Goal: Task Accomplishment & Management: Manage account settings

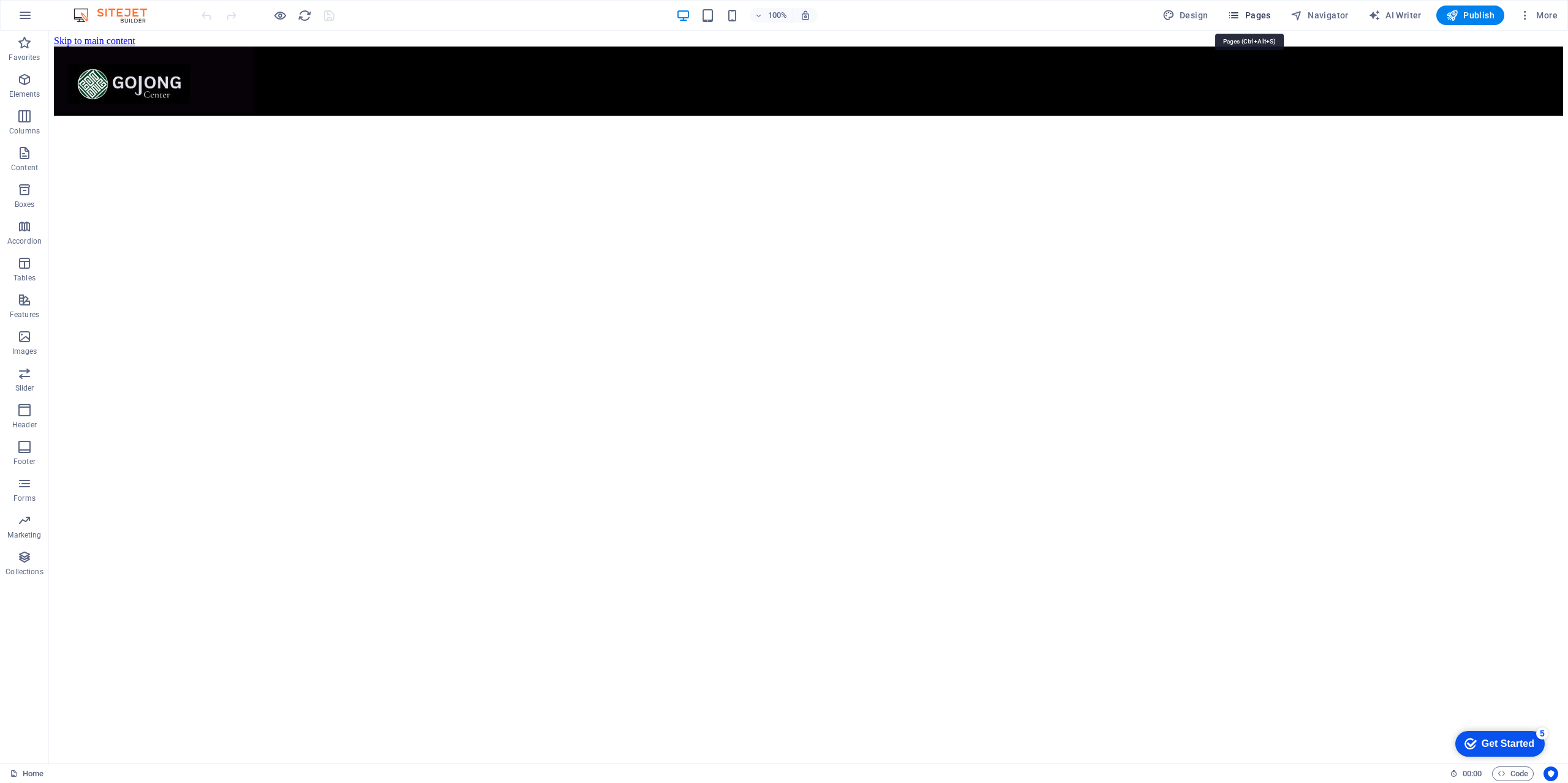
click at [1236, 15] on icon "button" at bounding box center [1233, 15] width 12 height 12
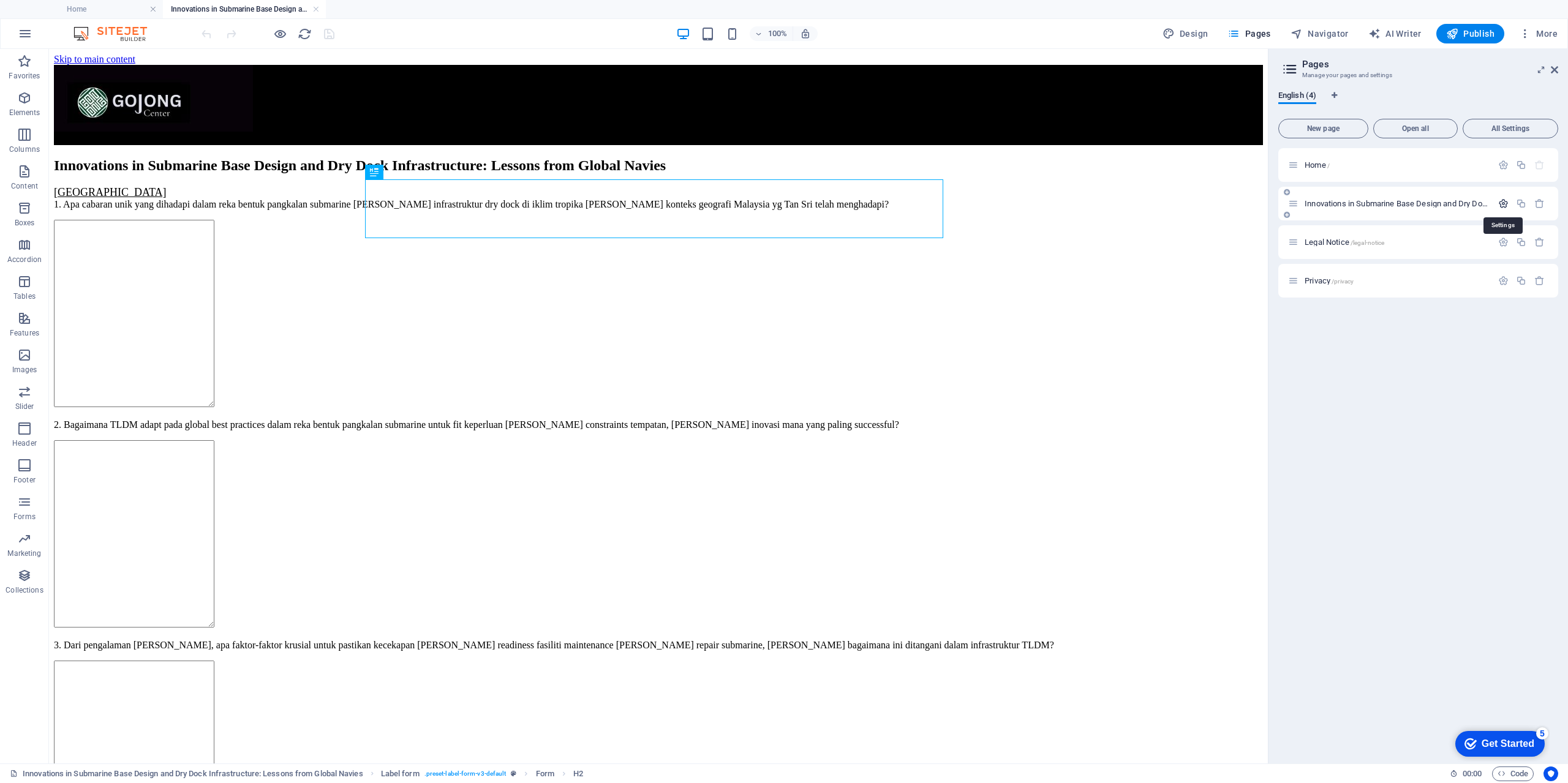
click at [1504, 204] on icon "button" at bounding box center [1503, 203] width 10 height 10
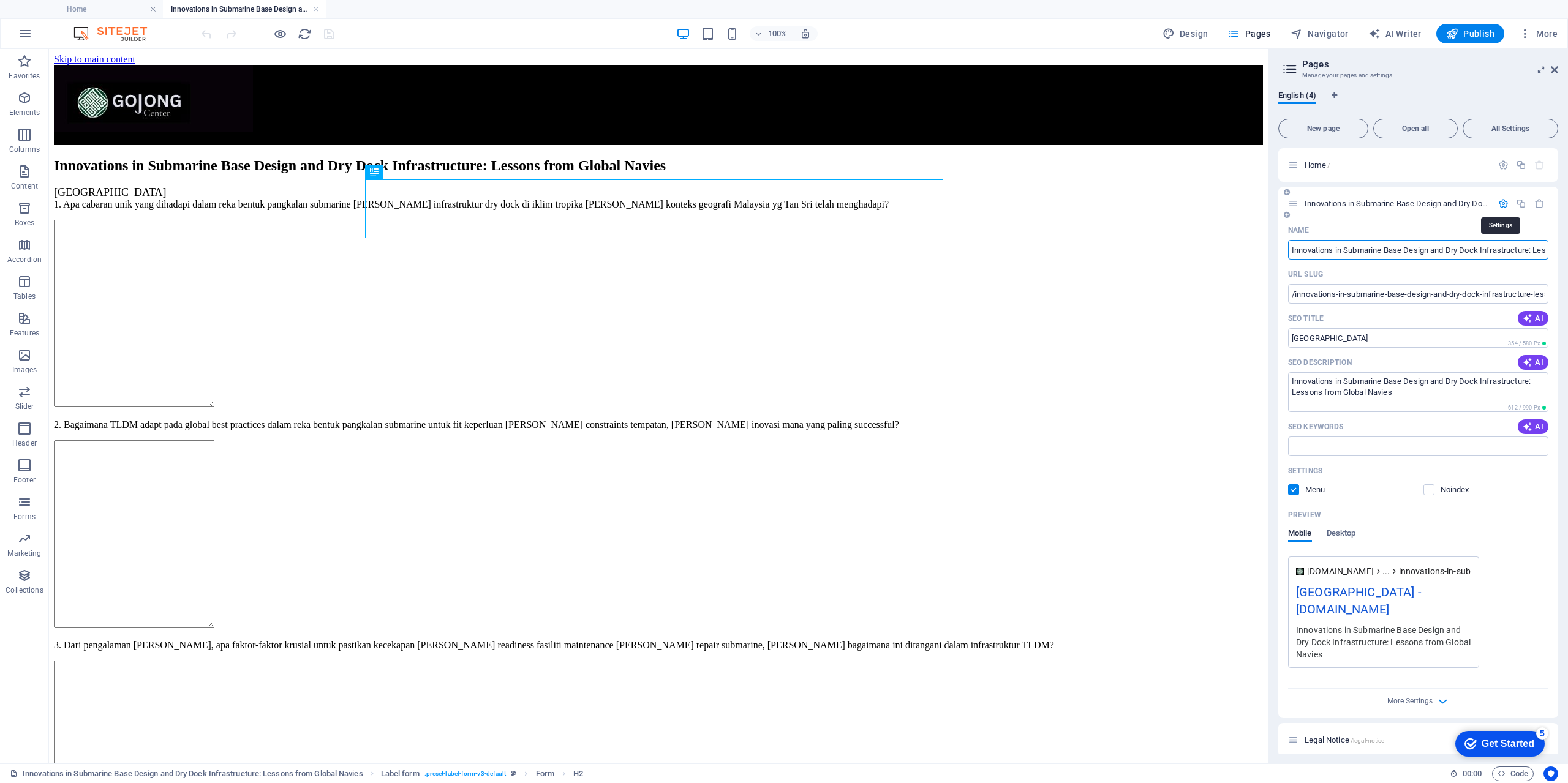
scroll to position [0, 90]
click at [1504, 204] on icon "button" at bounding box center [1503, 203] width 10 height 10
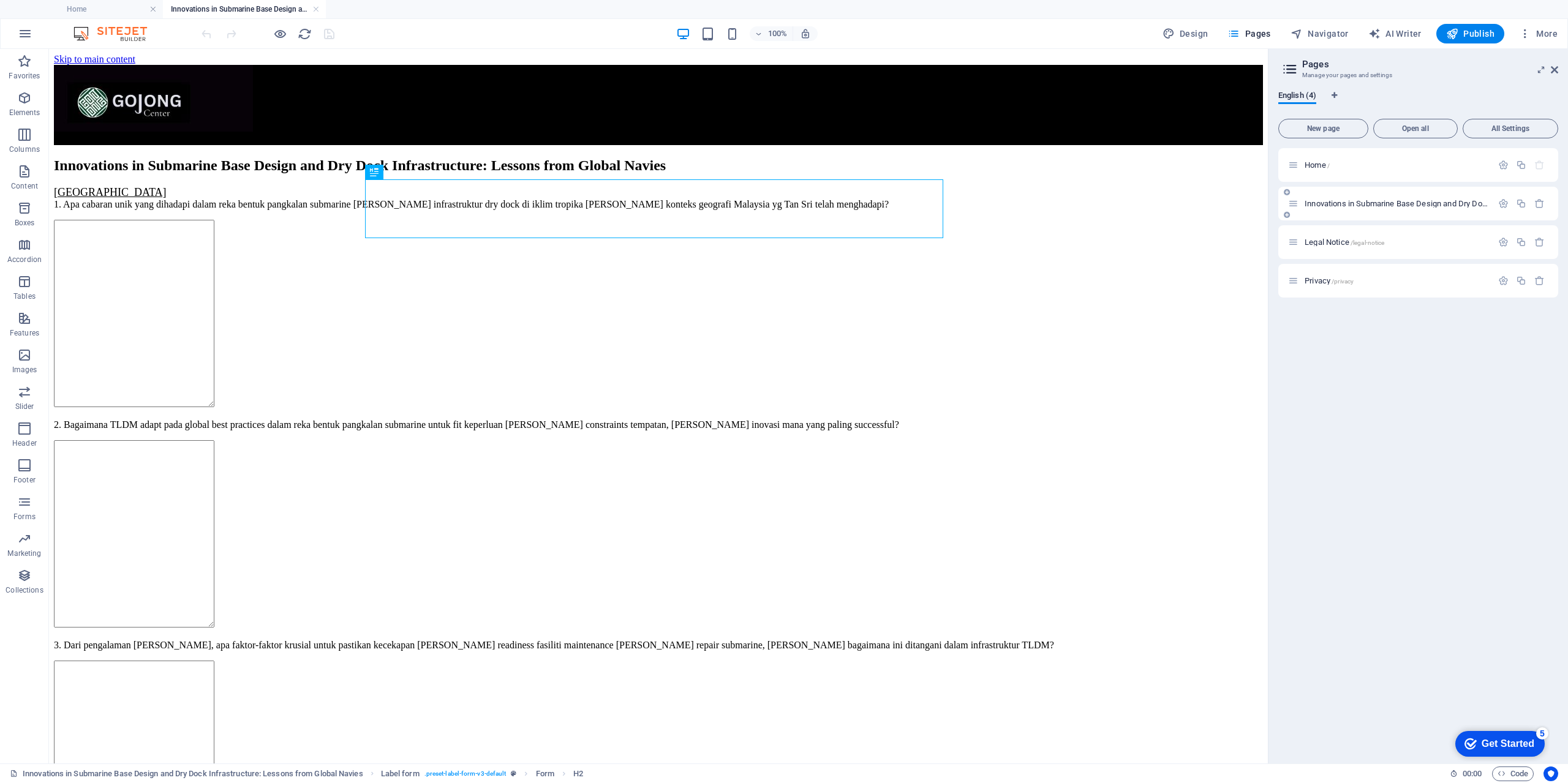
click at [1288, 214] on icon at bounding box center [1287, 215] width 6 height 8
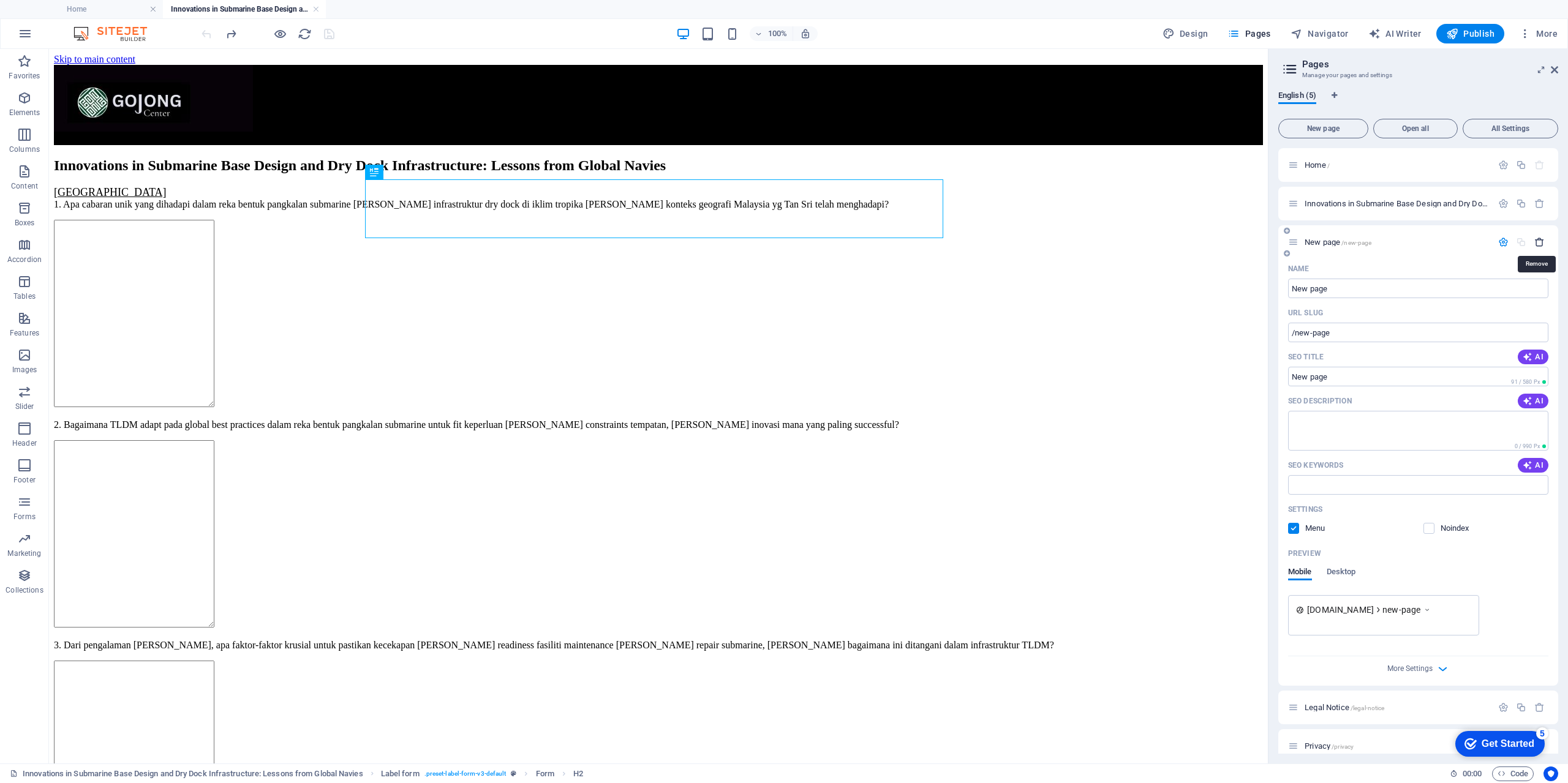
click at [1537, 240] on icon "button" at bounding box center [1539, 242] width 10 height 10
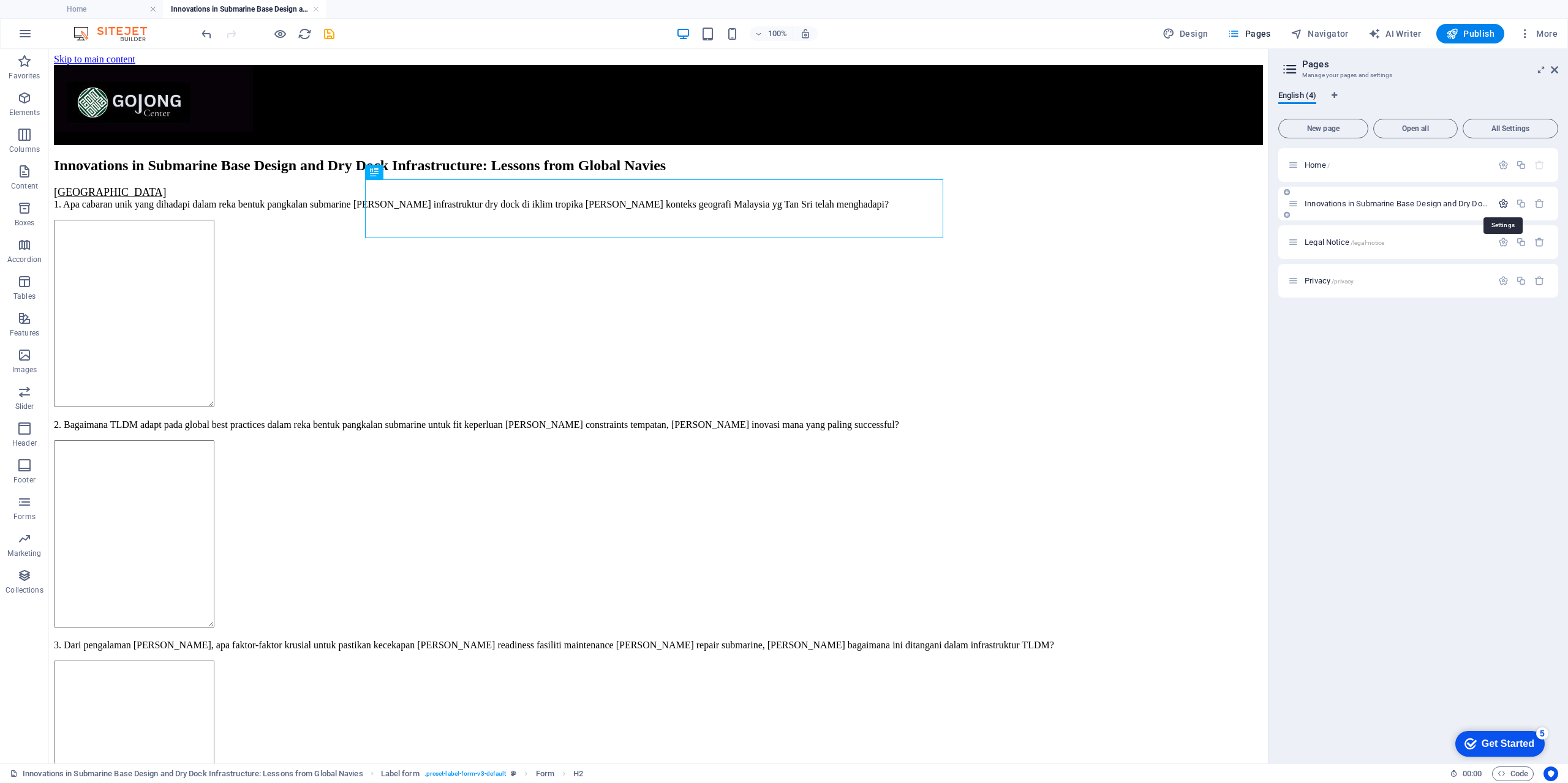
click at [1502, 204] on icon "button" at bounding box center [1503, 203] width 10 height 10
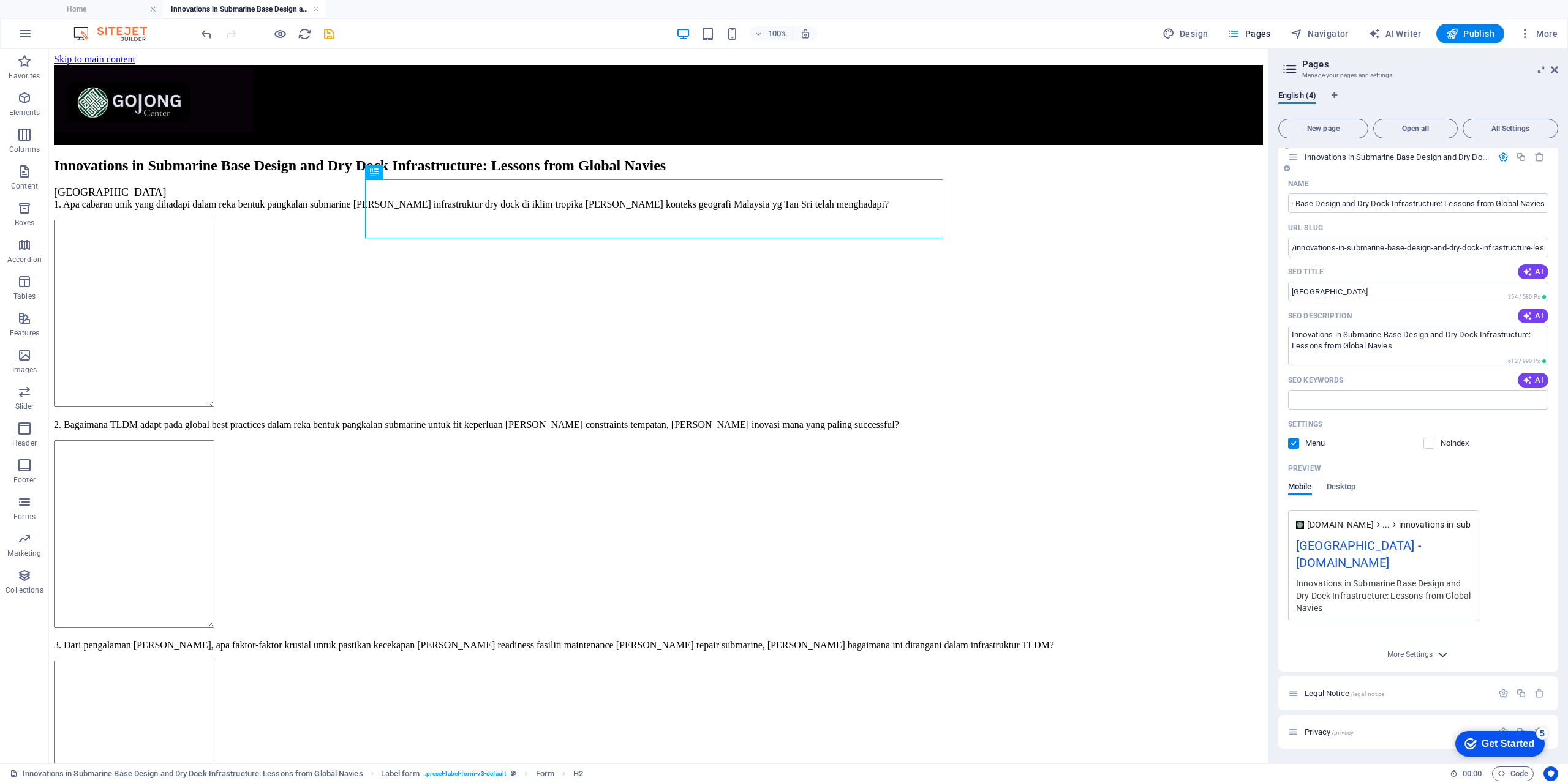
scroll to position [0, 0]
click at [1436, 652] on icon "button" at bounding box center [1442, 655] width 14 height 14
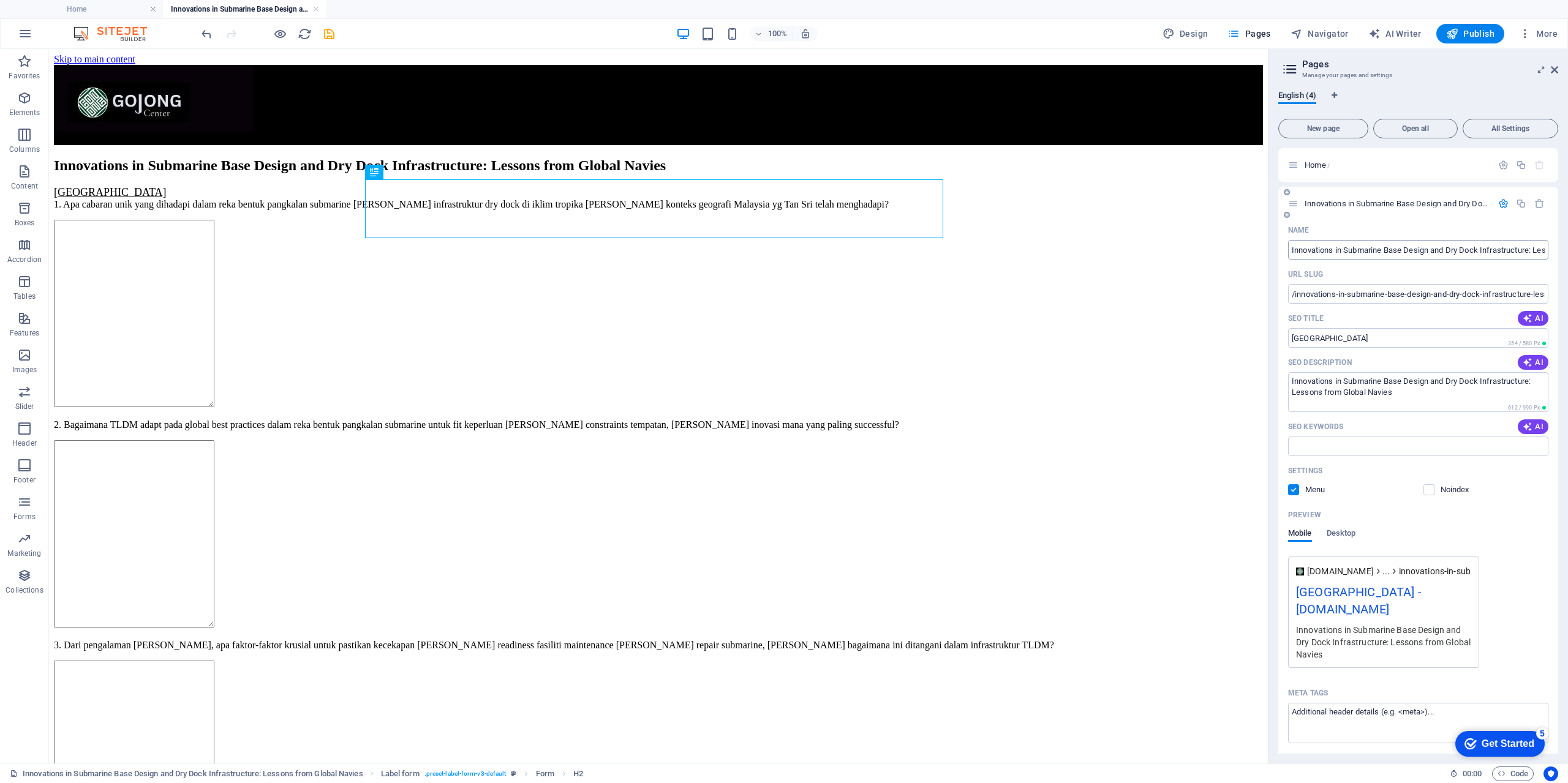
click at [1357, 249] on input "Innovations in Submarine Base Design and Dry Dock Infrastructure: Lessons from …" at bounding box center [1418, 250] width 260 height 20
click at [1294, 248] on input "Innovations in Submarine Base Design and Dry Dock Infrastructure: Lessons from …" at bounding box center [1418, 250] width 260 height 20
click at [1341, 294] on input "/innovations-in-submarine-base-design-and-dry-dock-infrastructure-lessons-from-…" at bounding box center [1418, 293] width 260 height 20
click at [1311, 343] on input "[GEOGRAPHIC_DATA]" at bounding box center [1418, 337] width 260 height 20
click at [1399, 338] on input "[GEOGRAPHIC_DATA]" at bounding box center [1418, 337] width 260 height 20
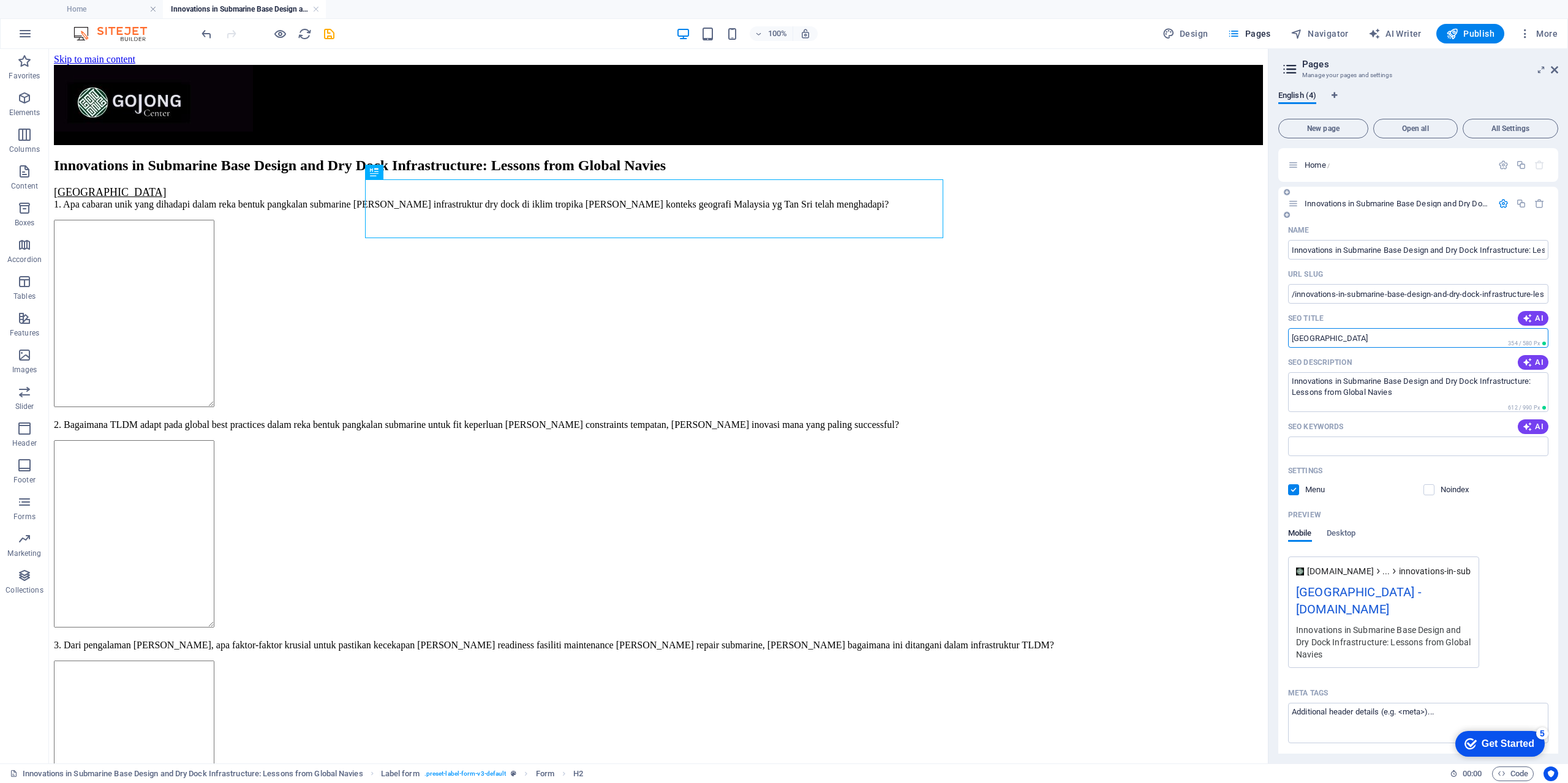
scroll to position [222, 0]
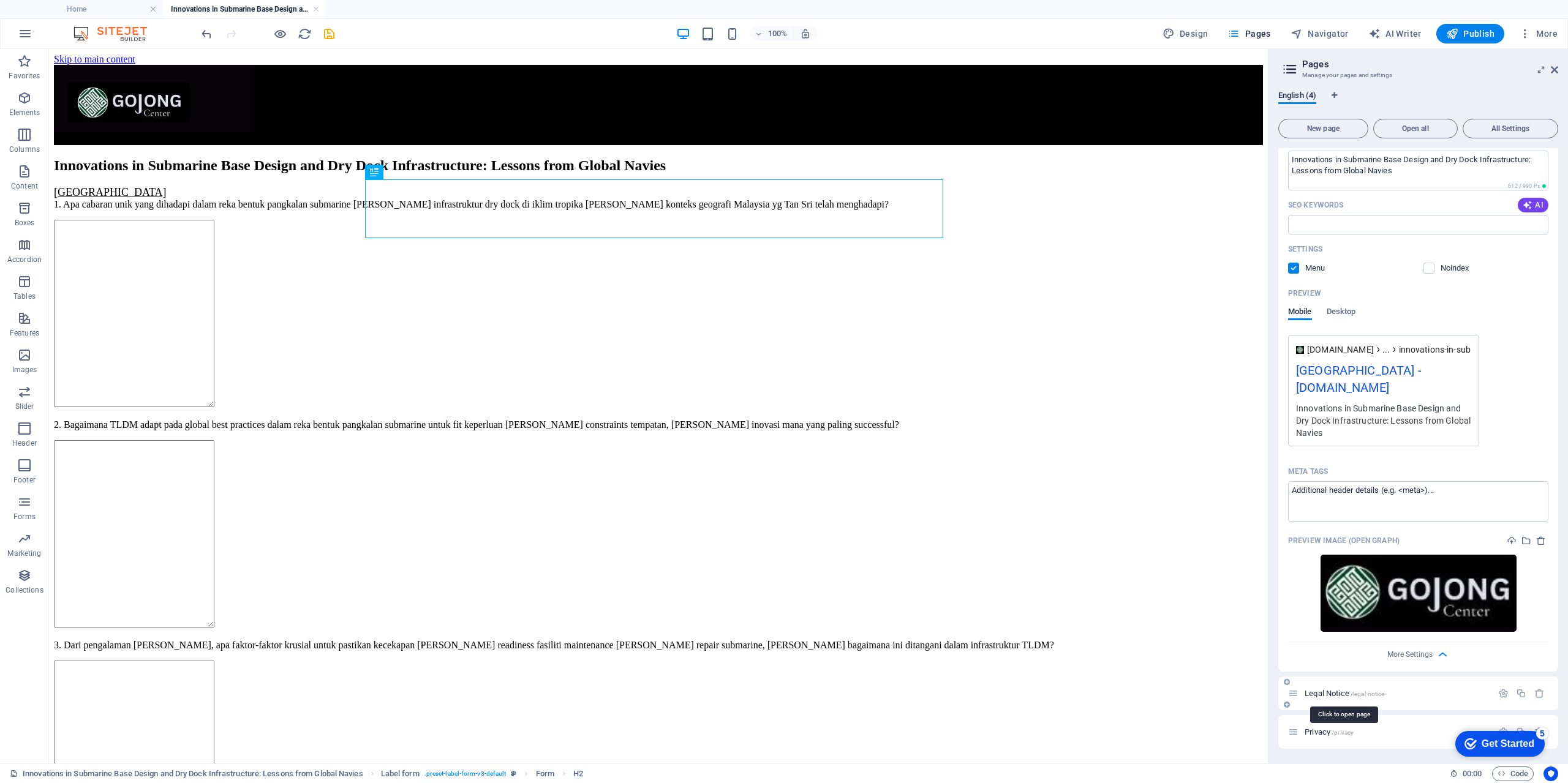
click at [1332, 689] on span "Legal Notice /legal-notice" at bounding box center [1344, 693] width 80 height 9
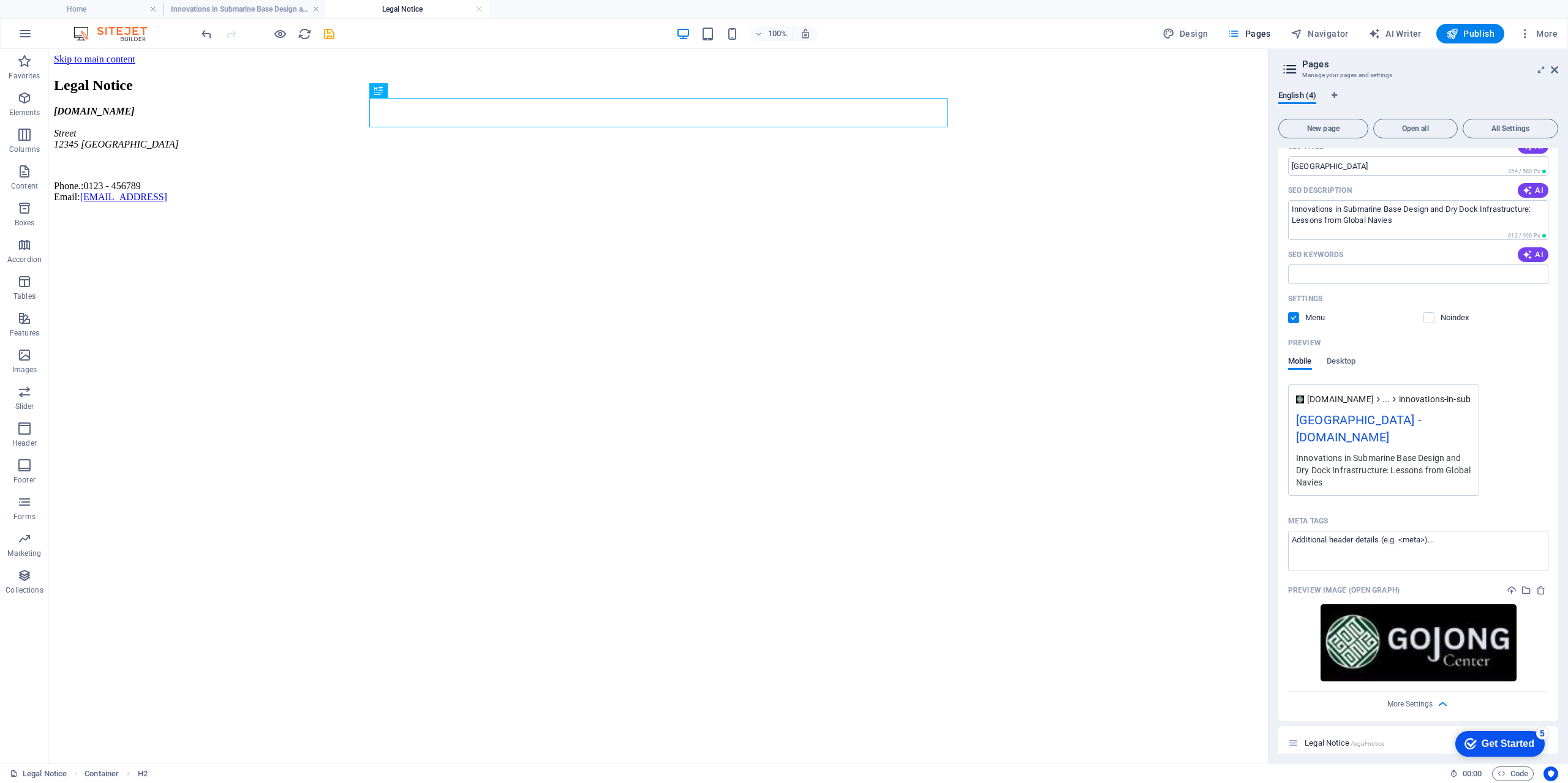
scroll to position [0, 0]
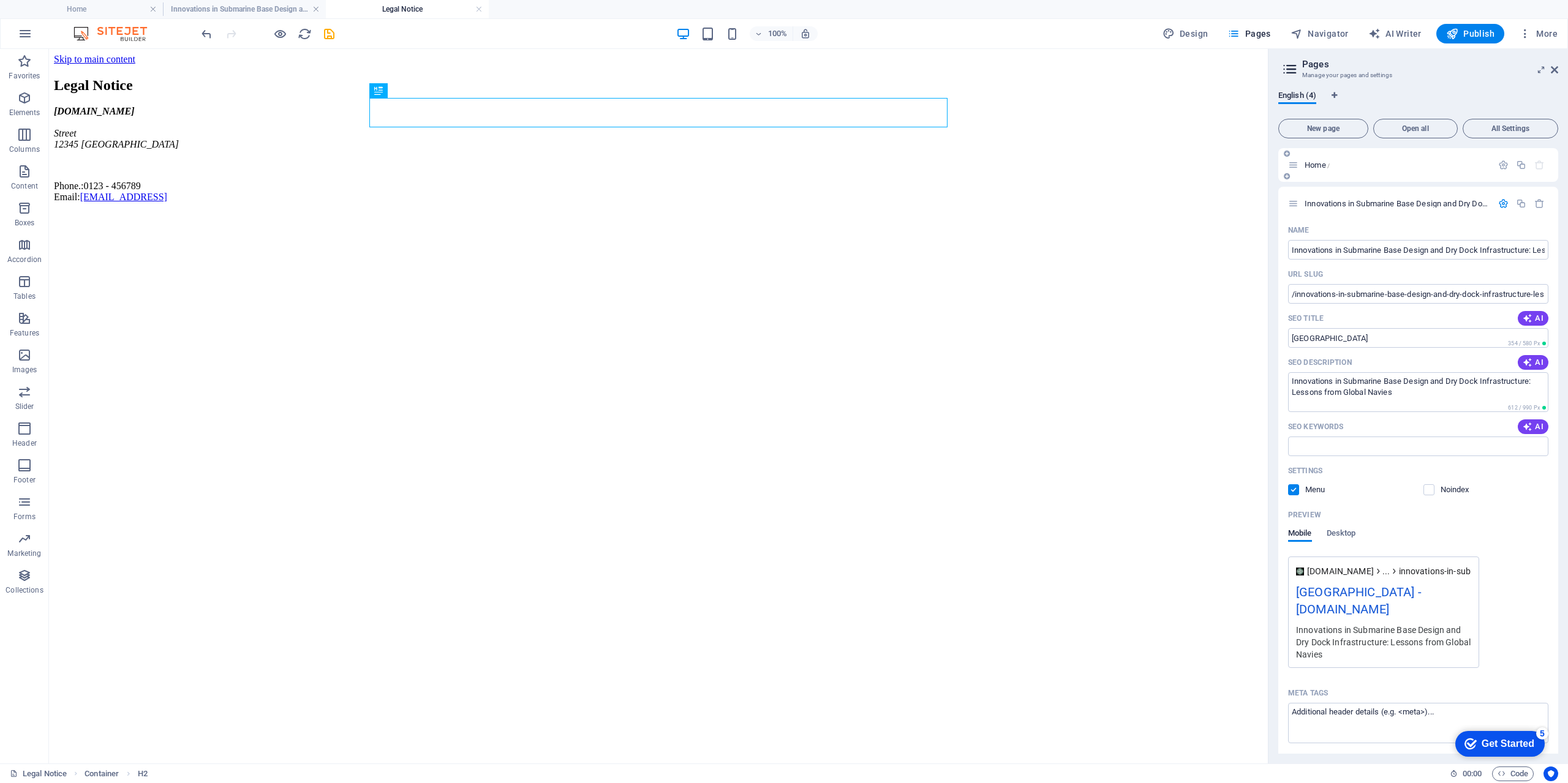
click at [1323, 167] on span "Home /" at bounding box center [1317, 165] width 25 height 9
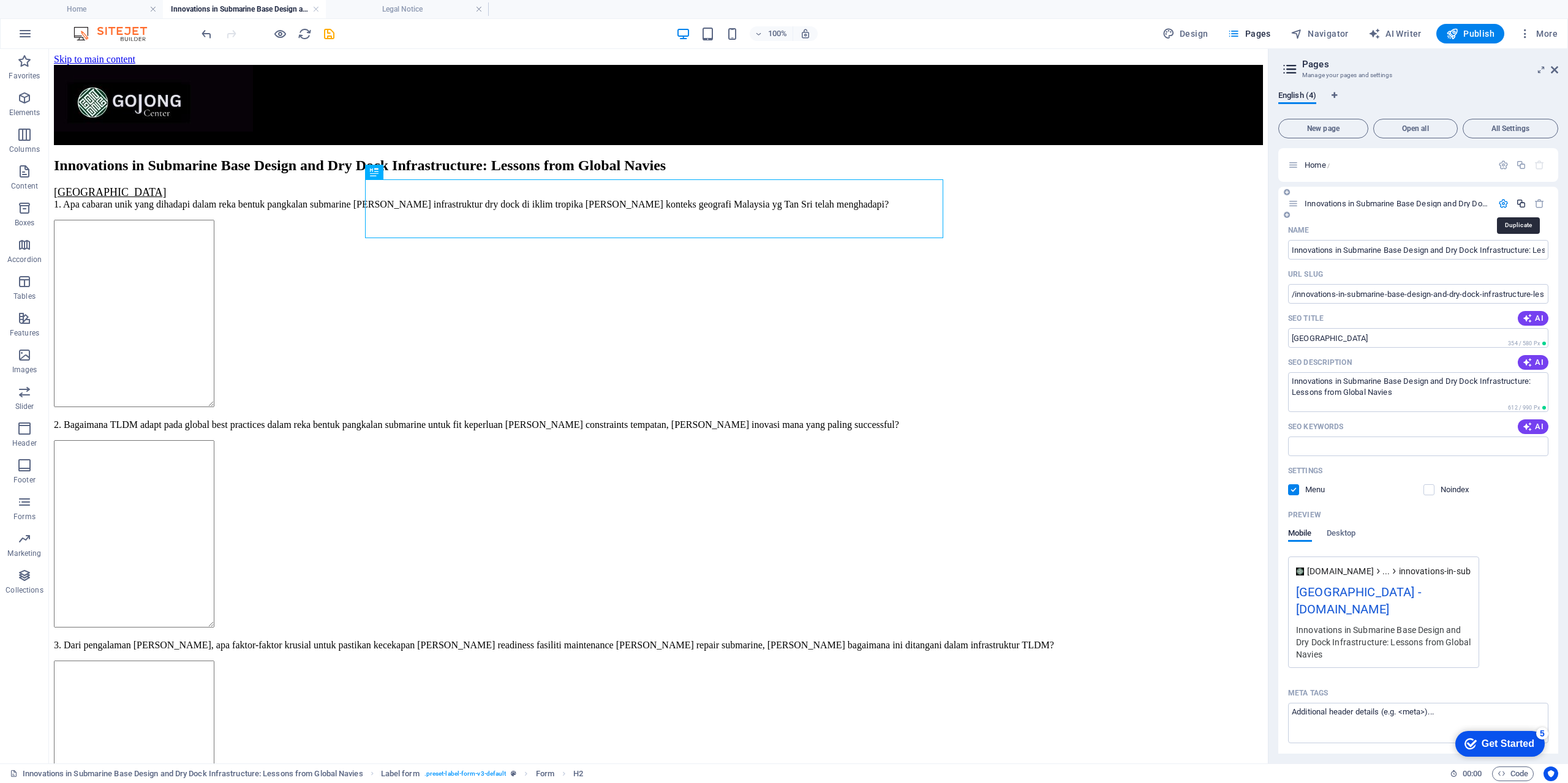
click at [1519, 203] on icon "button" at bounding box center [1521, 203] width 10 height 10
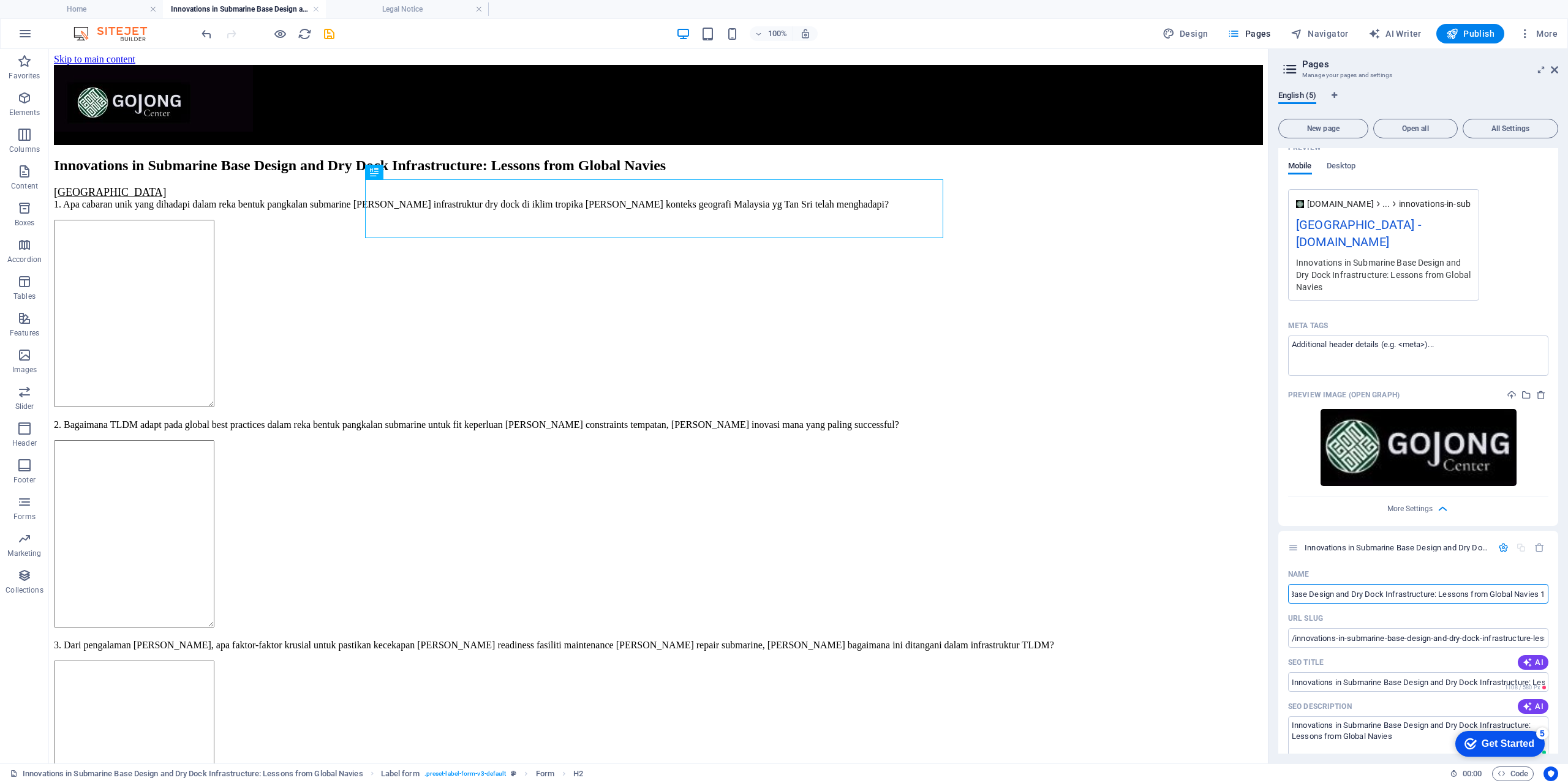
scroll to position [673, 0]
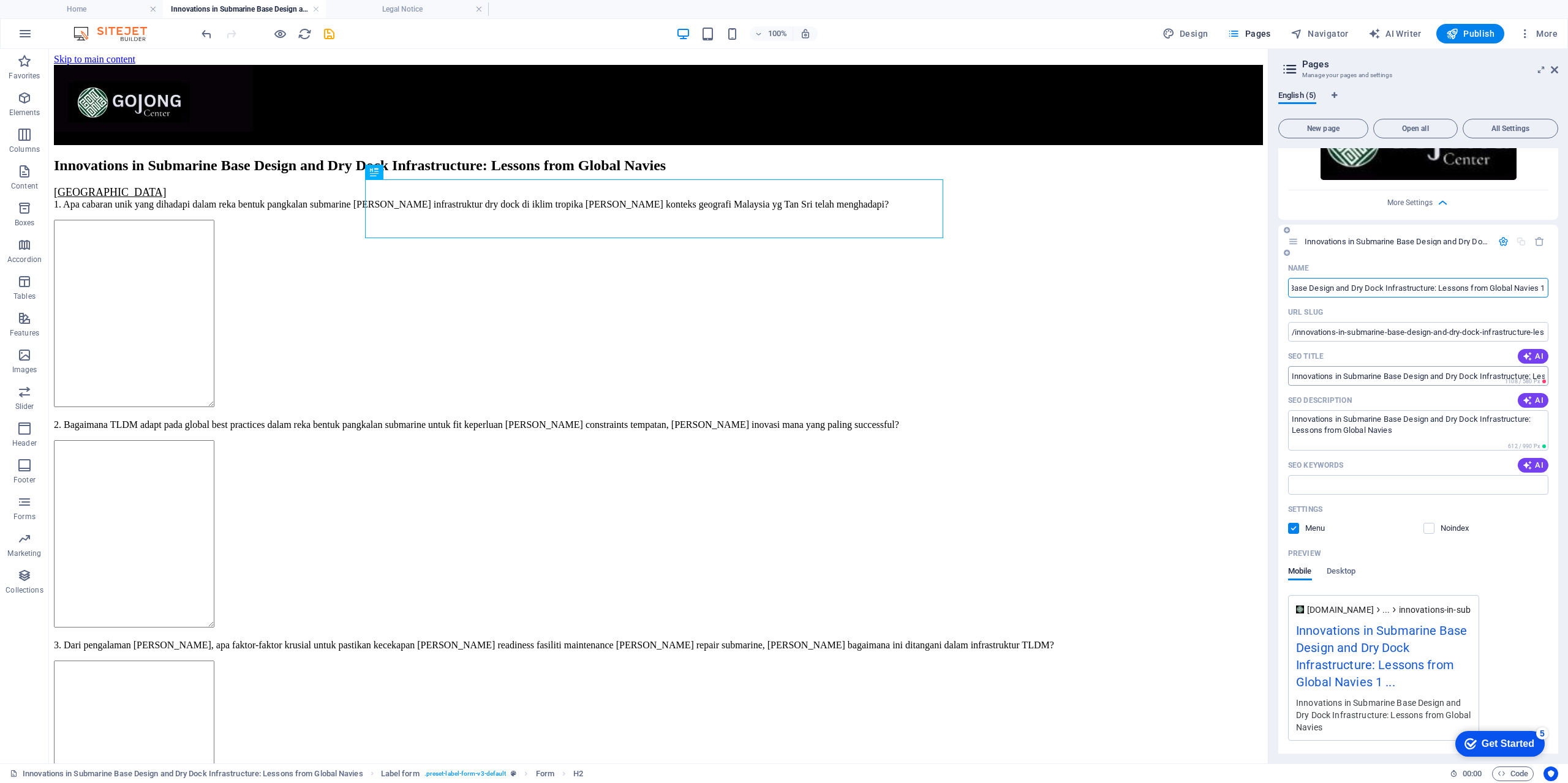
click at [1409, 381] on input "Innovations in Submarine Base Design and Dry Dock Infrastructure: Lessons from …" at bounding box center [1418, 375] width 260 height 20
type input "Innovations in Submarine Base Design and Dry Dock Infrastructure: Lessons from …"
click at [1473, 336] on input "/innovations-in-submarine-base-design-and-dry-dock-infrastructure-lessons-from-…" at bounding box center [1418, 331] width 260 height 20
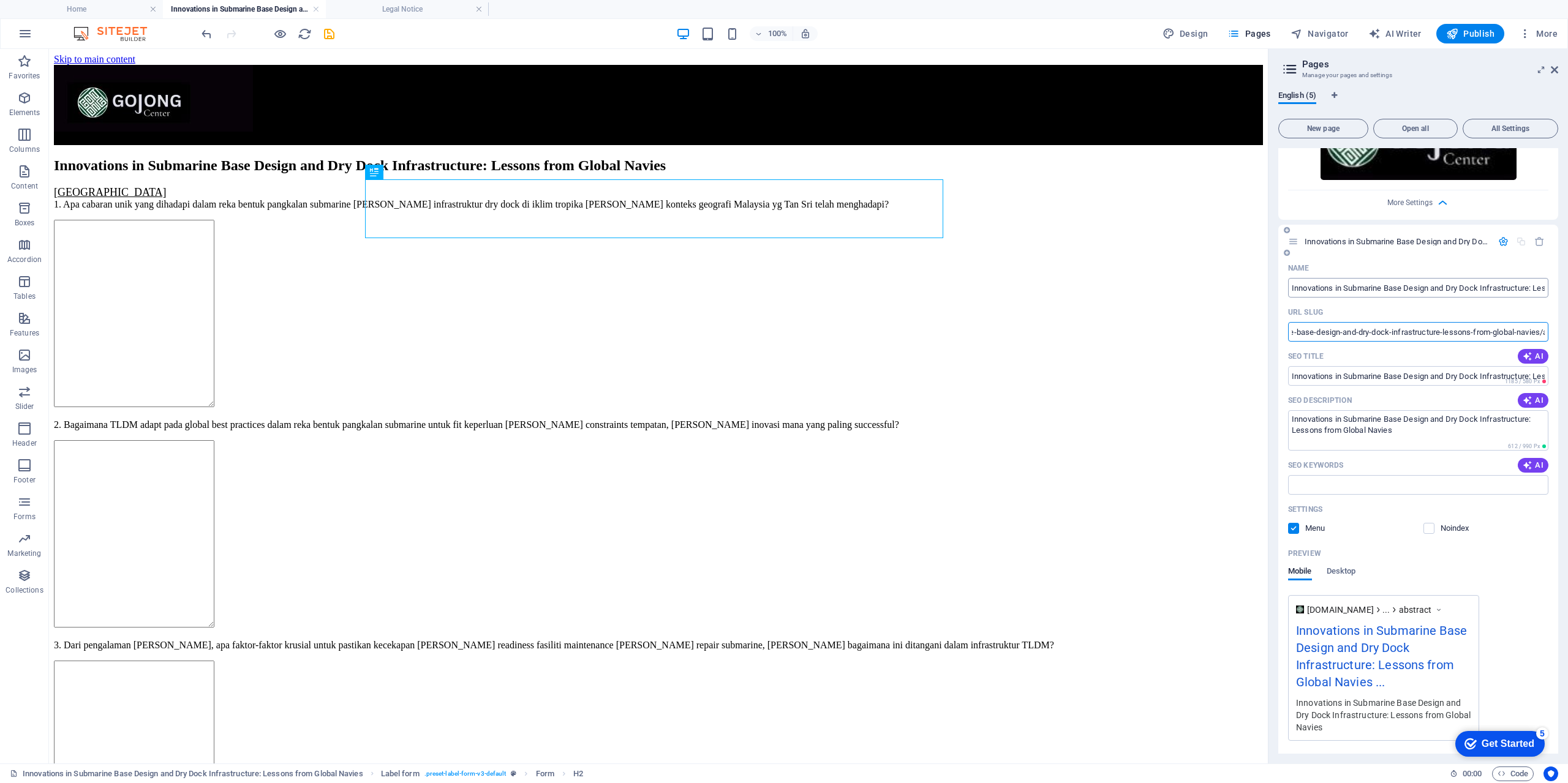
type input "/innovations-in-submarine-base-design-and-dry-dock-infrastructure-lessons-from-…"
click at [1510, 282] on input "Innovations in Submarine Base Design and Dry Dock Infrastructure: Lessons from …" at bounding box center [1418, 288] width 260 height 20
click at [1521, 288] on input "Innovations in Submarine Base Design and Dry Dock Infrastructure: Lessons from …" at bounding box center [1418, 288] width 260 height 20
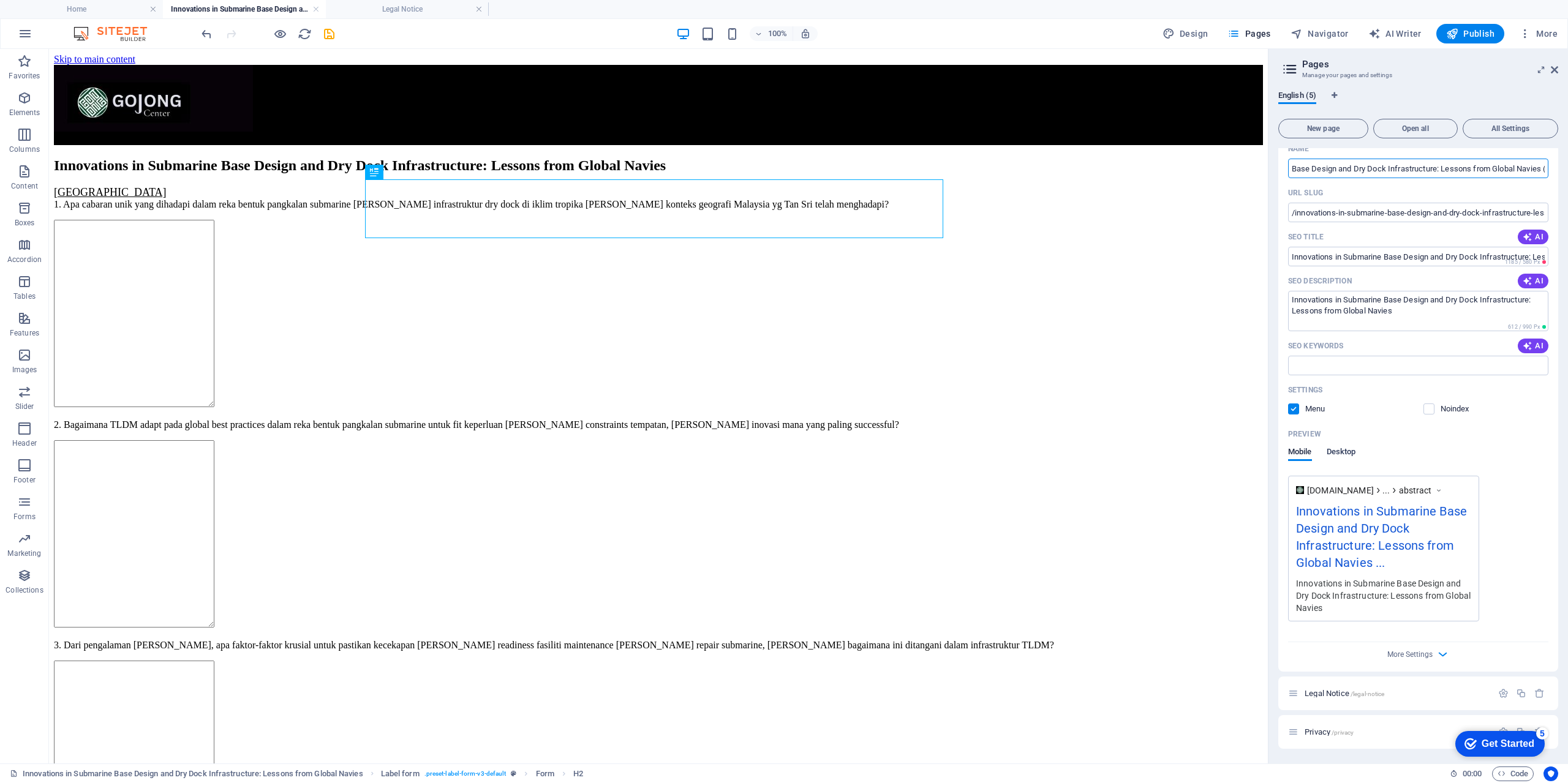
type input "Innovations in Submarine Base Design and Dry Dock Infrastructure: Lessons from …"
click at [1342, 454] on span "Desktop" at bounding box center [1341, 452] width 29 height 17
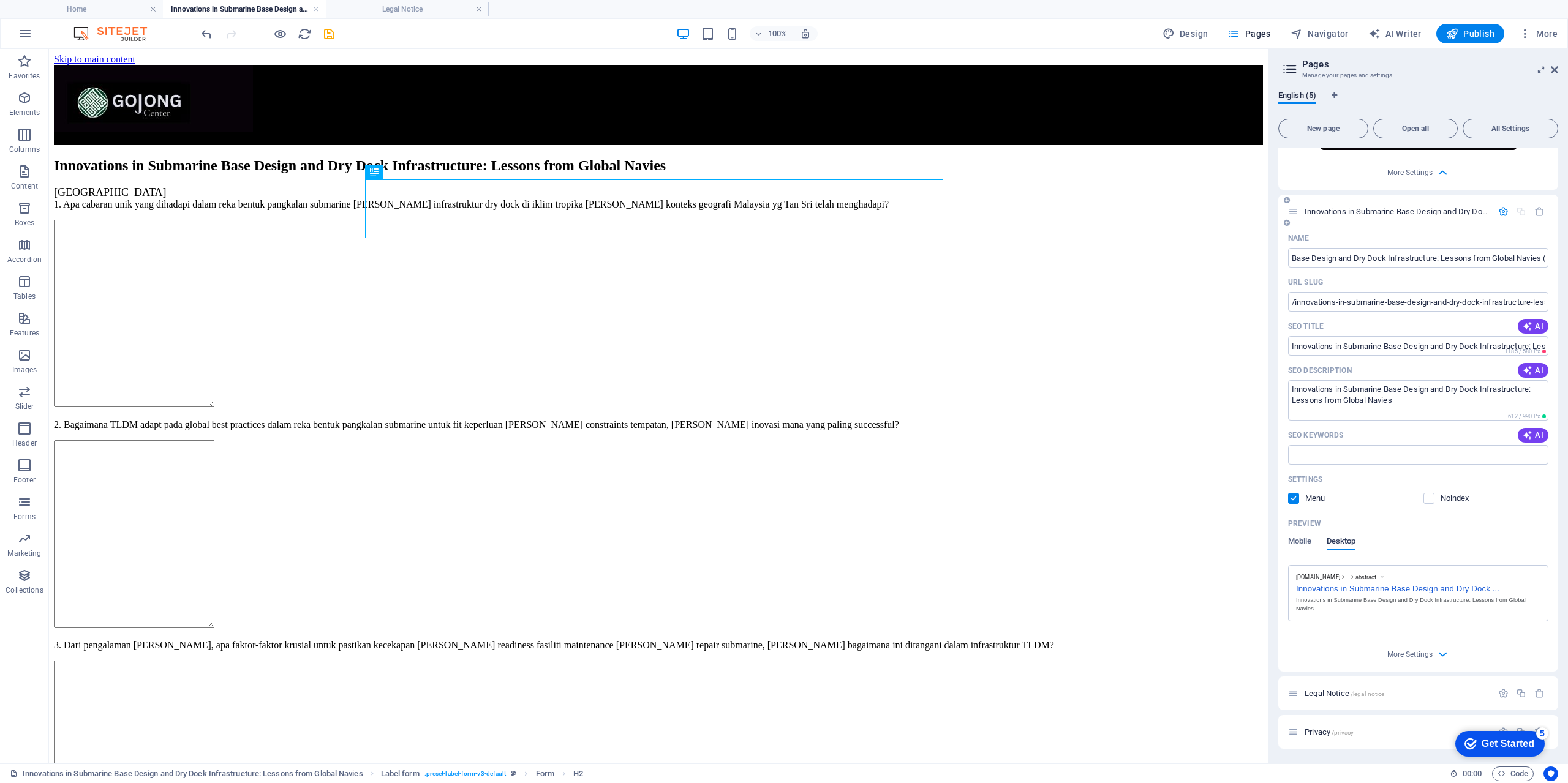
scroll to position [703, 0]
click at [1300, 541] on span "Mobile" at bounding box center [1300, 542] width 24 height 17
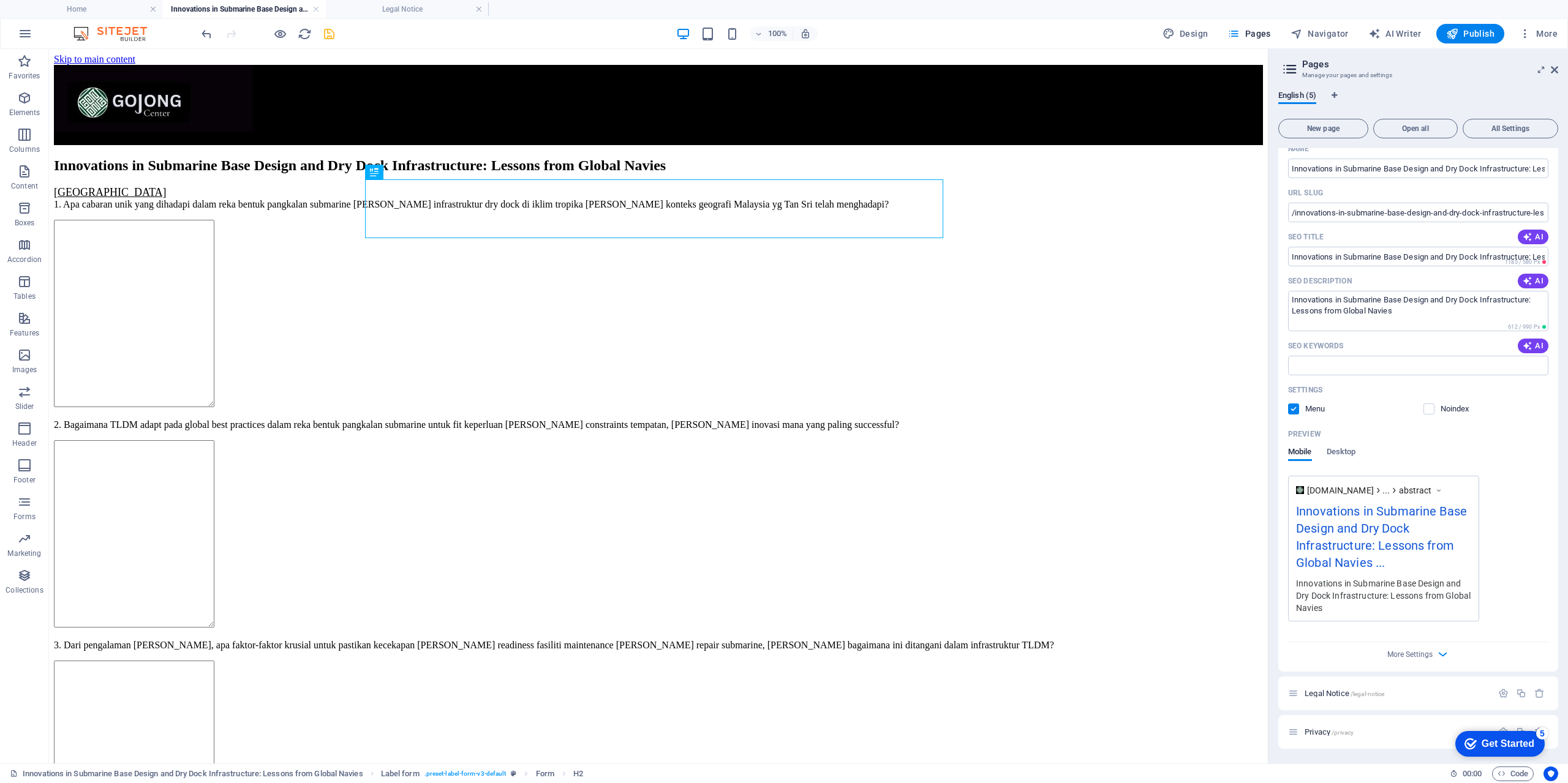
click at [329, 33] on icon "save" at bounding box center [329, 34] width 14 height 14
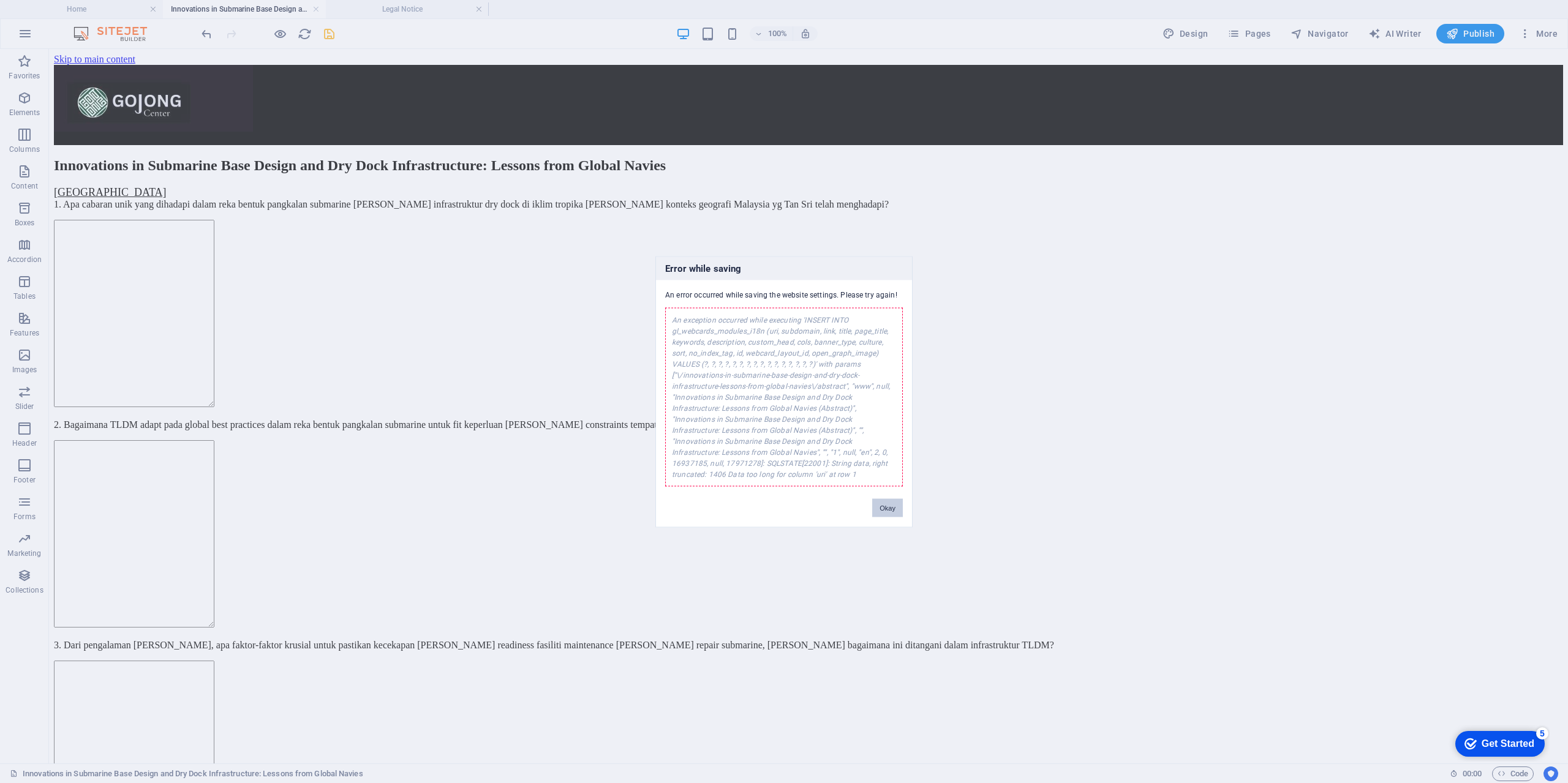
click at [891, 506] on button "Okay" at bounding box center [887, 507] width 30 height 18
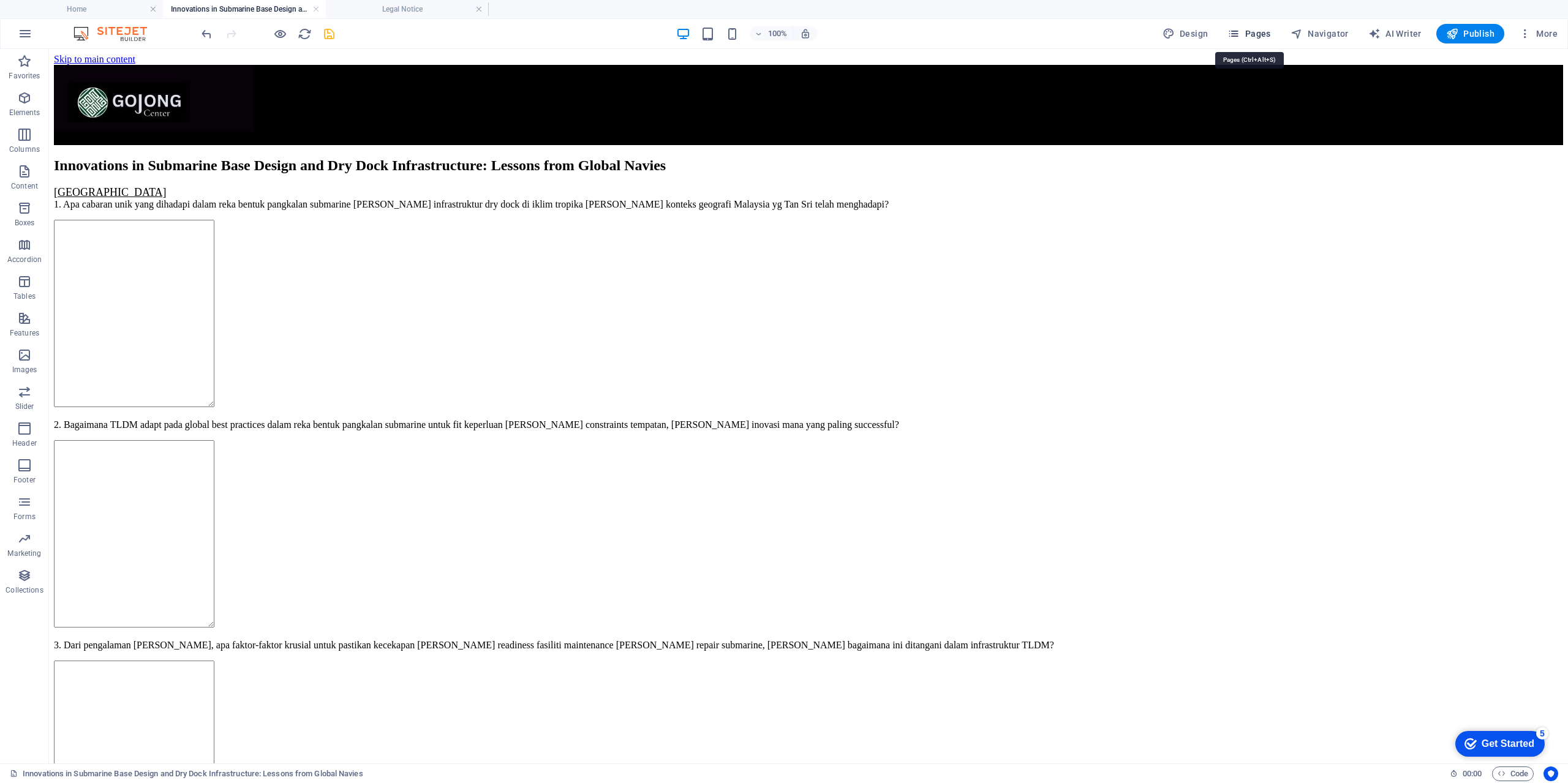
click at [1255, 38] on span "Pages" at bounding box center [1249, 33] width 43 height 12
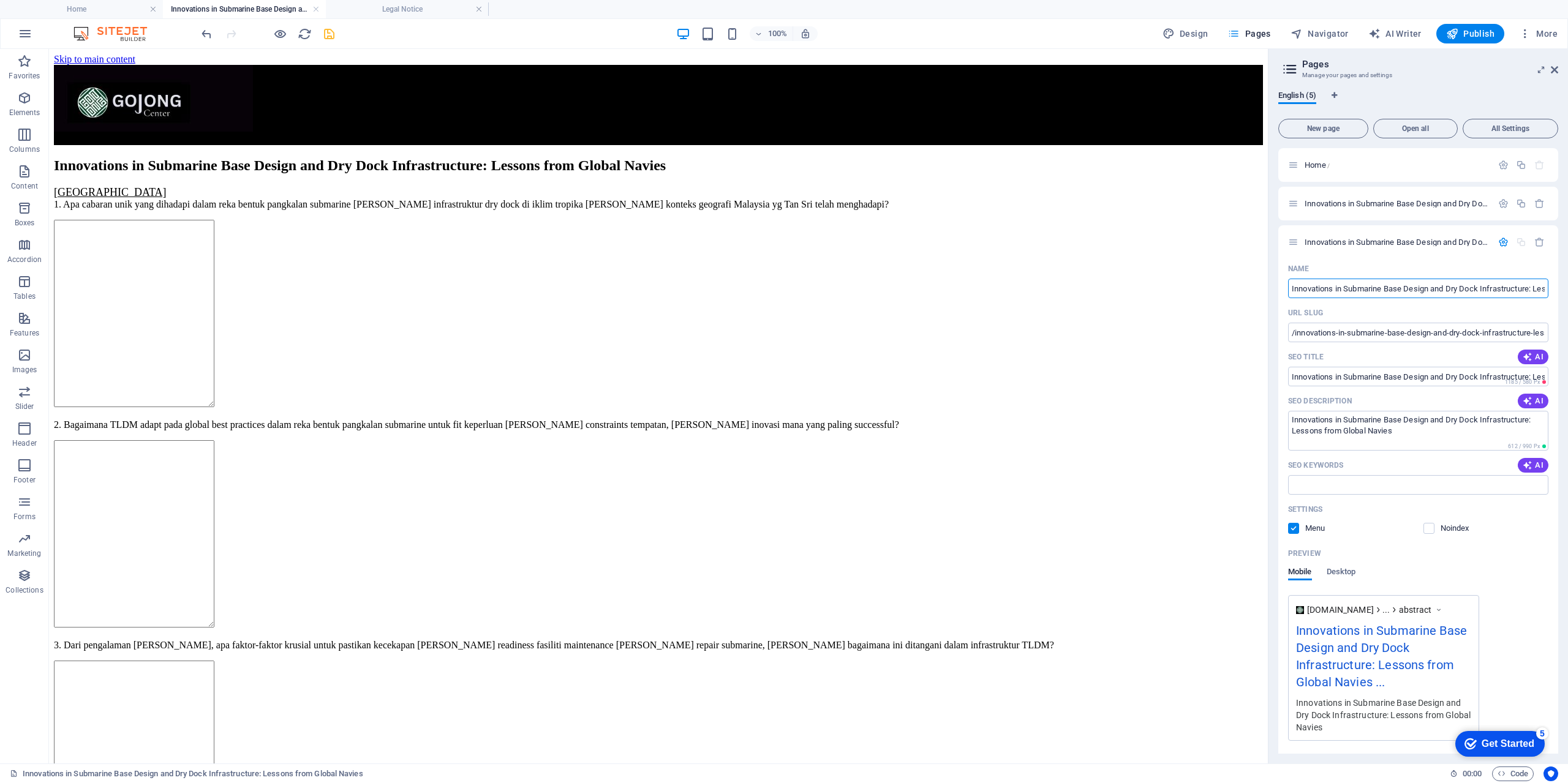
scroll to position [0, 128]
click at [1485, 288] on input "Innovations in Submarine Base Design and Dry Dock Infrastructure: Lessons from …" at bounding box center [1418, 288] width 260 height 20
click at [1514, 338] on input "/innovations-in-submarine-base-design-and-dry-dock-infrastructure-lessons-from-…" at bounding box center [1418, 332] width 260 height 20
type input "/innovations-in-submarine-base-design-and-dry-dock-infrastructure-lessons-from-…"
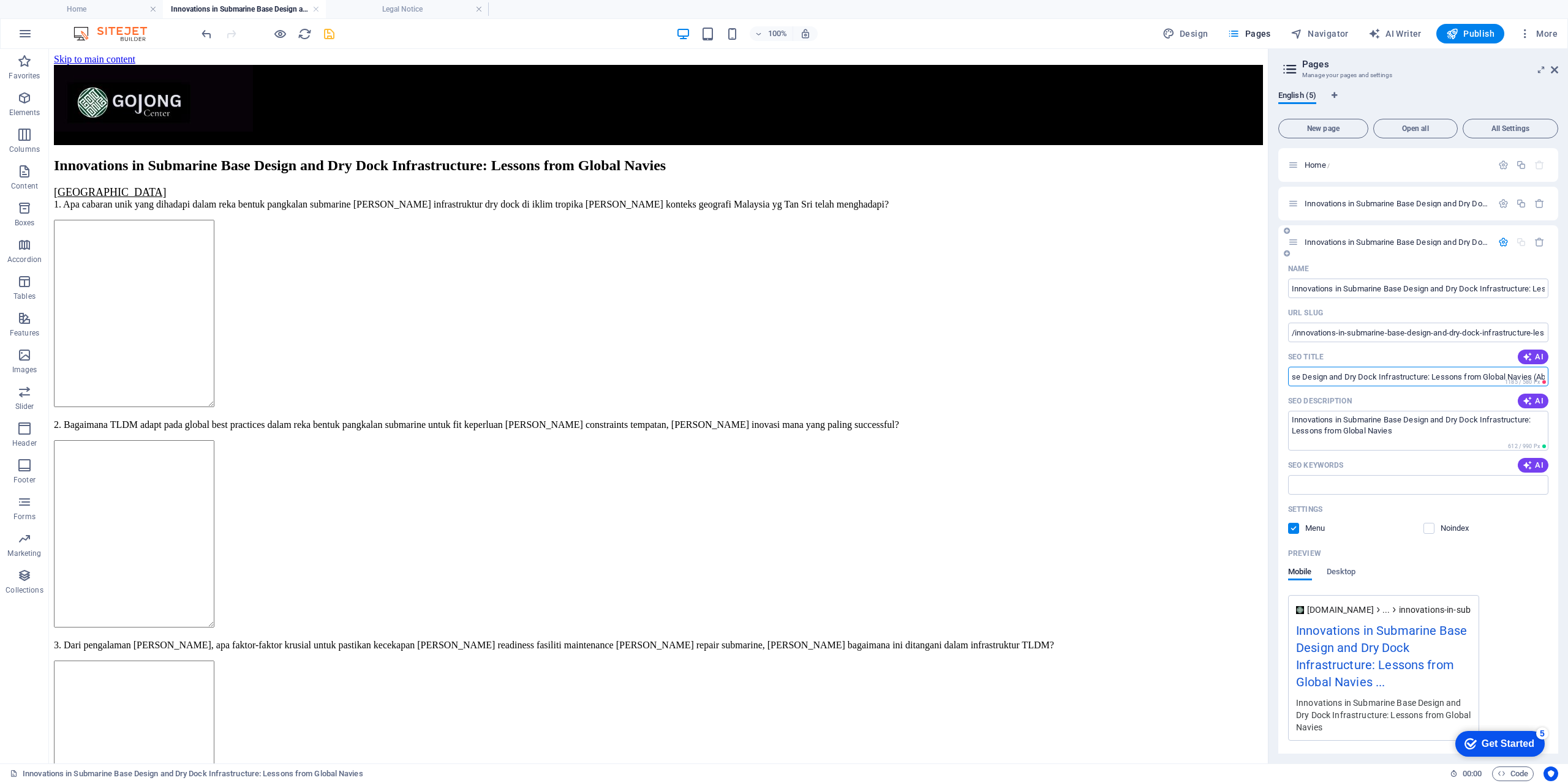
scroll to position [0, 128]
drag, startPoint x: 1433, startPoint y: 379, endPoint x: 1545, endPoint y: 373, distance: 112.2
click at [1545, 373] on input "Innovations in Submarine Base Design and Dry Dock Infrastructure: Lessons from …" at bounding box center [1418, 376] width 260 height 20
click at [1495, 380] on input "Innovations in Submarine Base Design and Dry Dock Infrastructure: Lessons from …" at bounding box center [1418, 376] width 260 height 20
click at [1407, 434] on textarea "Innovations in Submarine Base Design and Dry Dock Infrastructure: Lessons from …" at bounding box center [1418, 430] width 260 height 40
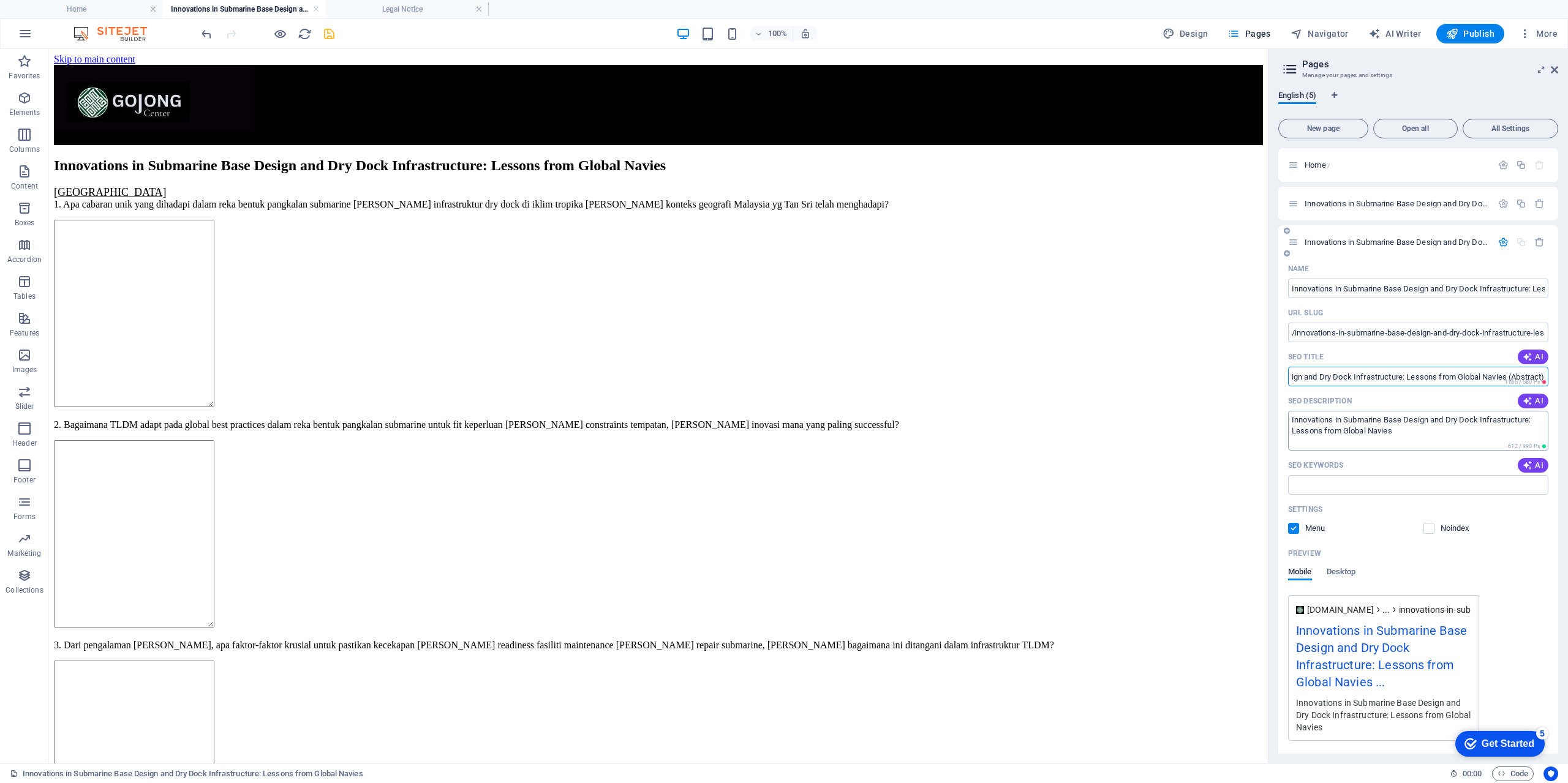
scroll to position [0, 0]
click at [1405, 434] on textarea "Innovations in Submarine Base Design and Dry Dock Infrastructure: Lessons from …" at bounding box center [1418, 430] width 260 height 40
type textarea "Innovations in Submarine Base Design and Dry Dock Infrastructure: Lessons from …"
click at [1500, 287] on input "Innovations in Submarine Base Design and Dry Dock Infrastructure: Lessons from …" at bounding box center [1418, 288] width 260 height 20
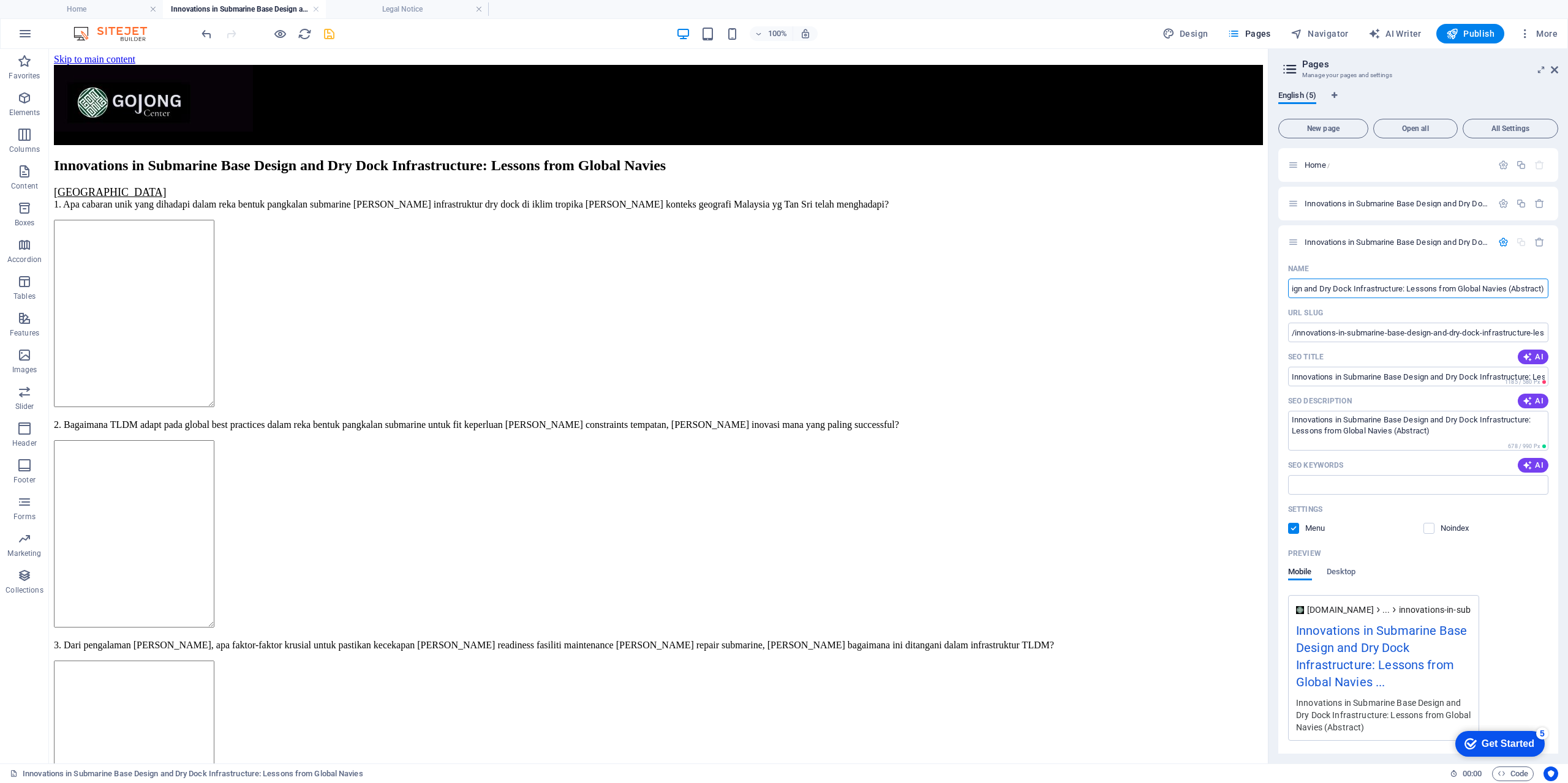
drag, startPoint x: 1498, startPoint y: 286, endPoint x: 1565, endPoint y: 288, distance: 67.0
click at [1565, 288] on div "English (5) New page Open all All Settings Home / Innovations in Submarine Base…" at bounding box center [1418, 422] width 300 height 683
click at [1507, 288] on input "Innovations in Submarine Base Design and Dry Dock Infrastructure: Lessons from …" at bounding box center [1418, 288] width 260 height 20
click at [330, 33] on icon "save" at bounding box center [329, 34] width 14 height 14
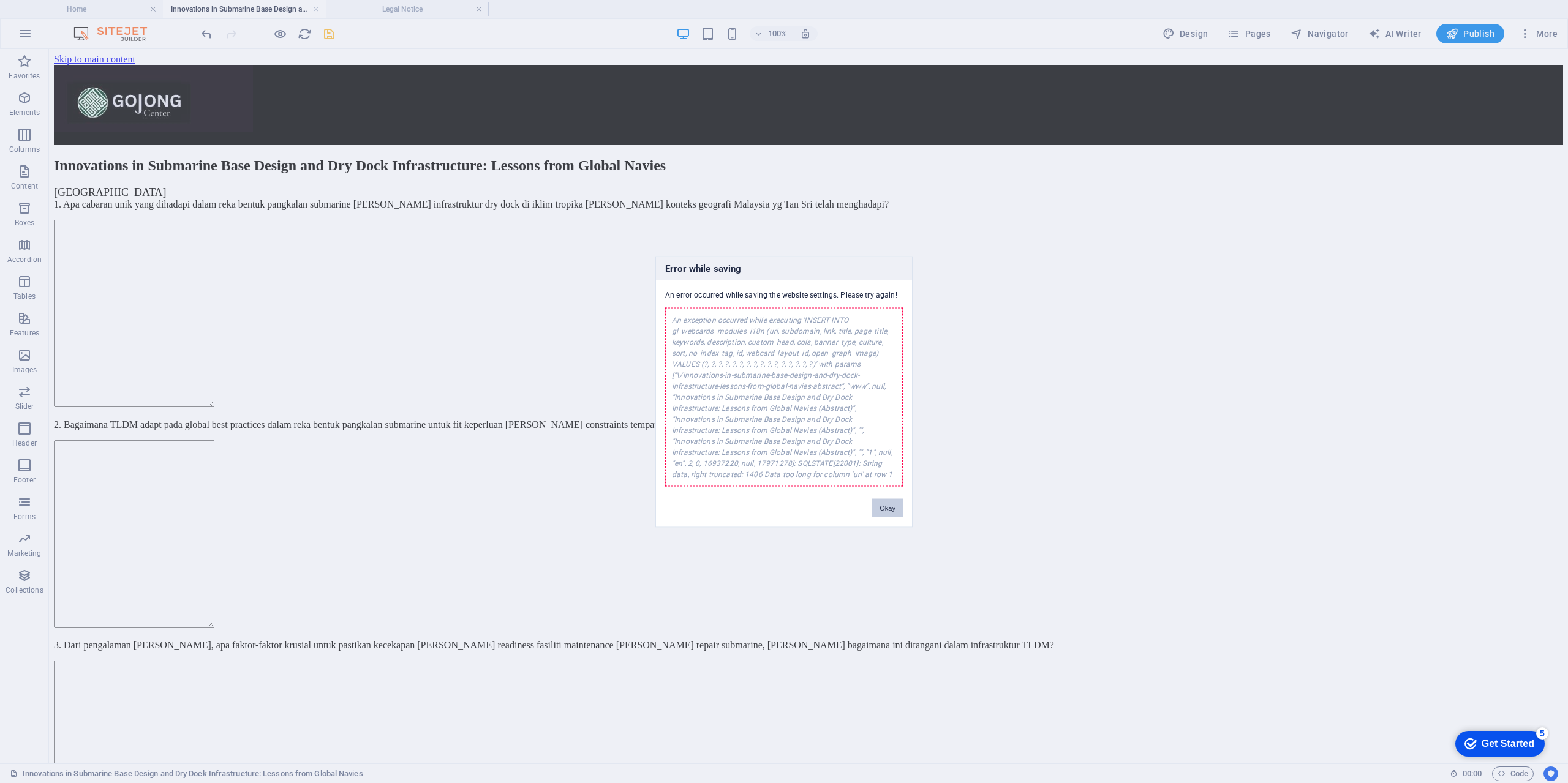
click at [888, 506] on button "Okay" at bounding box center [887, 507] width 30 height 18
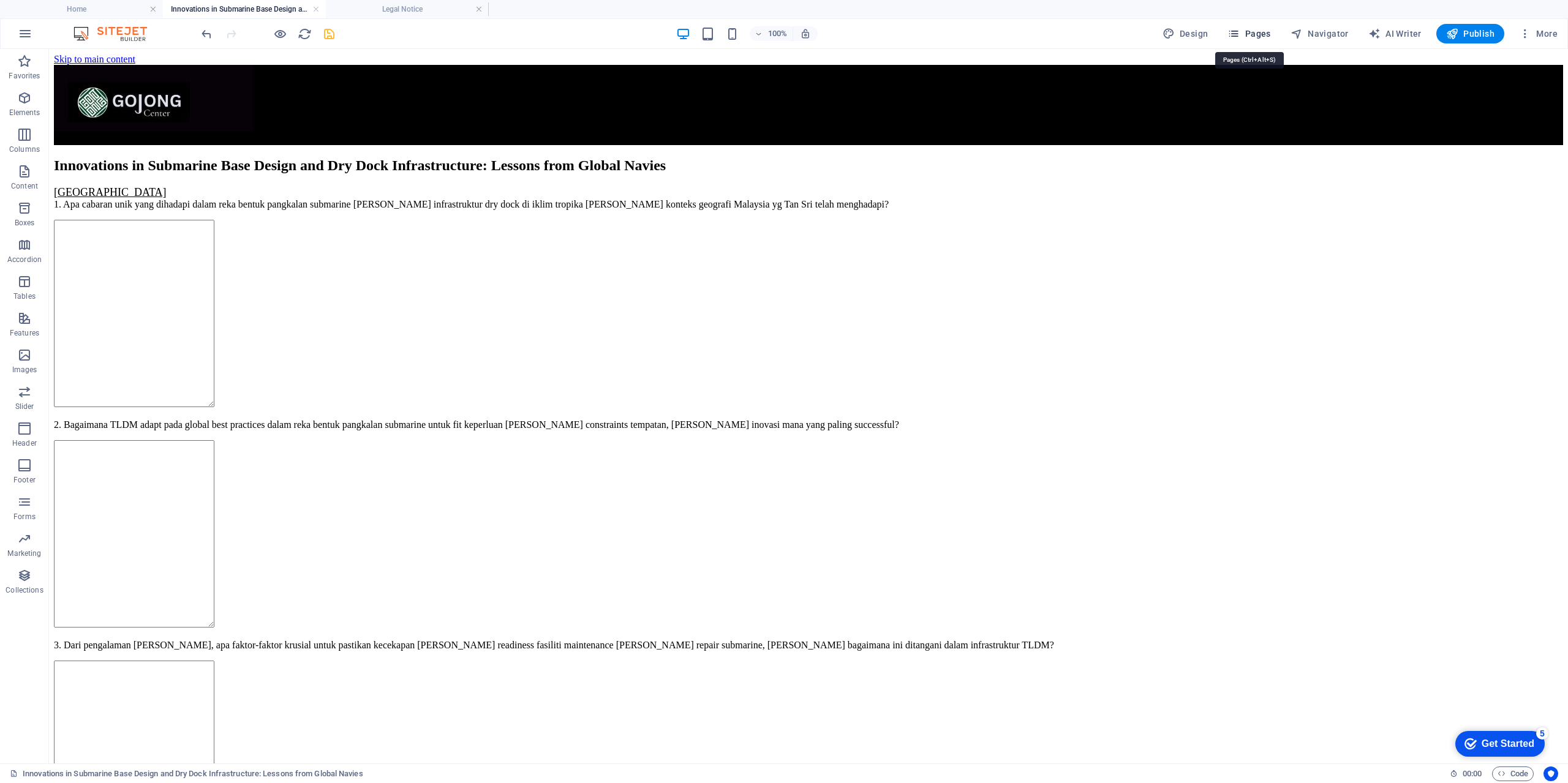
click at [1263, 33] on span "Pages" at bounding box center [1249, 33] width 43 height 12
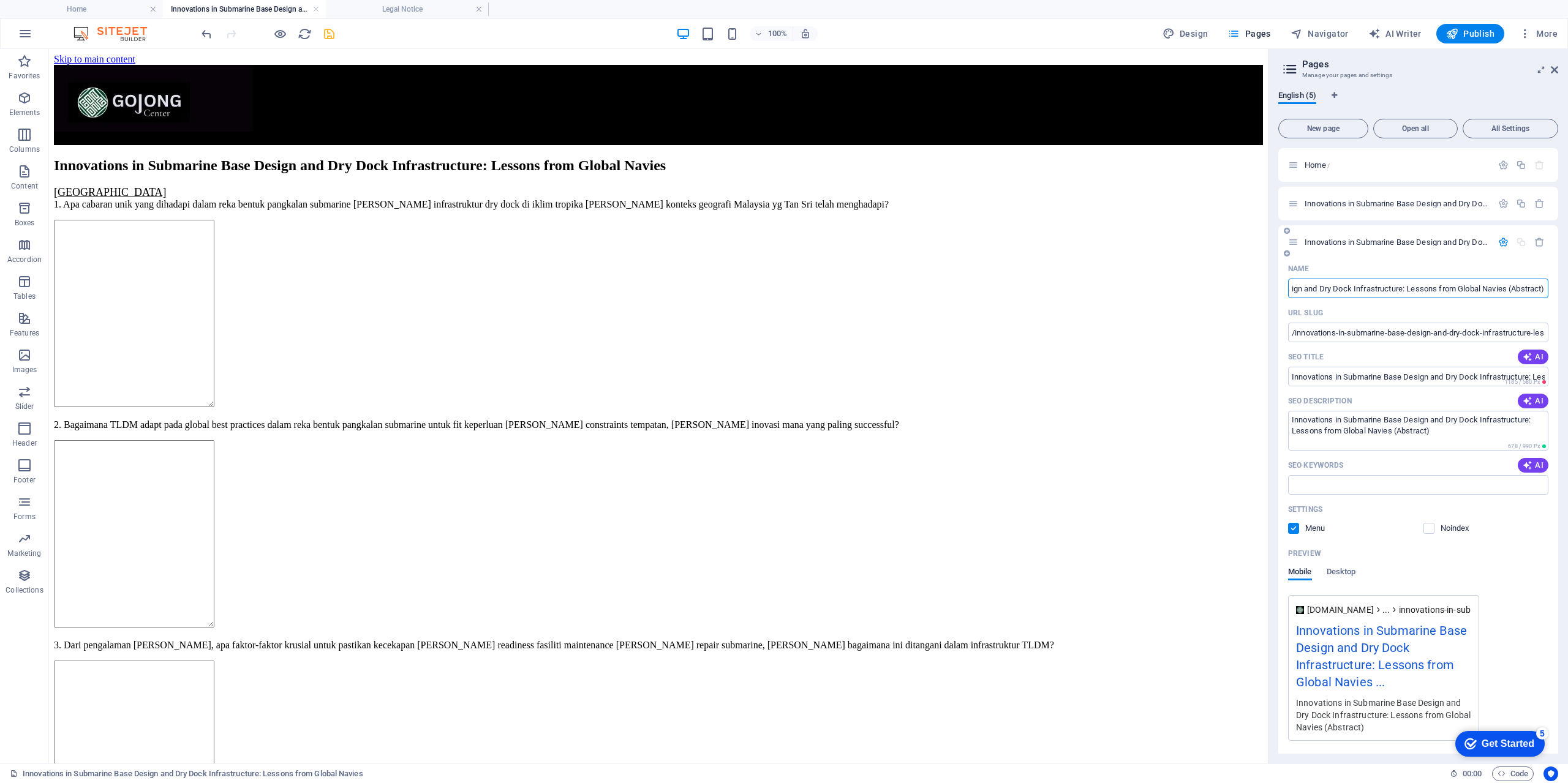
click at [1460, 284] on input "Innovations in Submarine Base Design and Dry Dock Infrastructure: Lessons from …" at bounding box center [1418, 288] width 260 height 20
click at [1510, 291] on input "Innovations in Submarine Base Design and Dry Dock Infrastructure: Lessons from …" at bounding box center [1418, 288] width 260 height 20
type input "Innovations in Submarine Base Design and Dry Dock Infrastructure: Lessons from …"
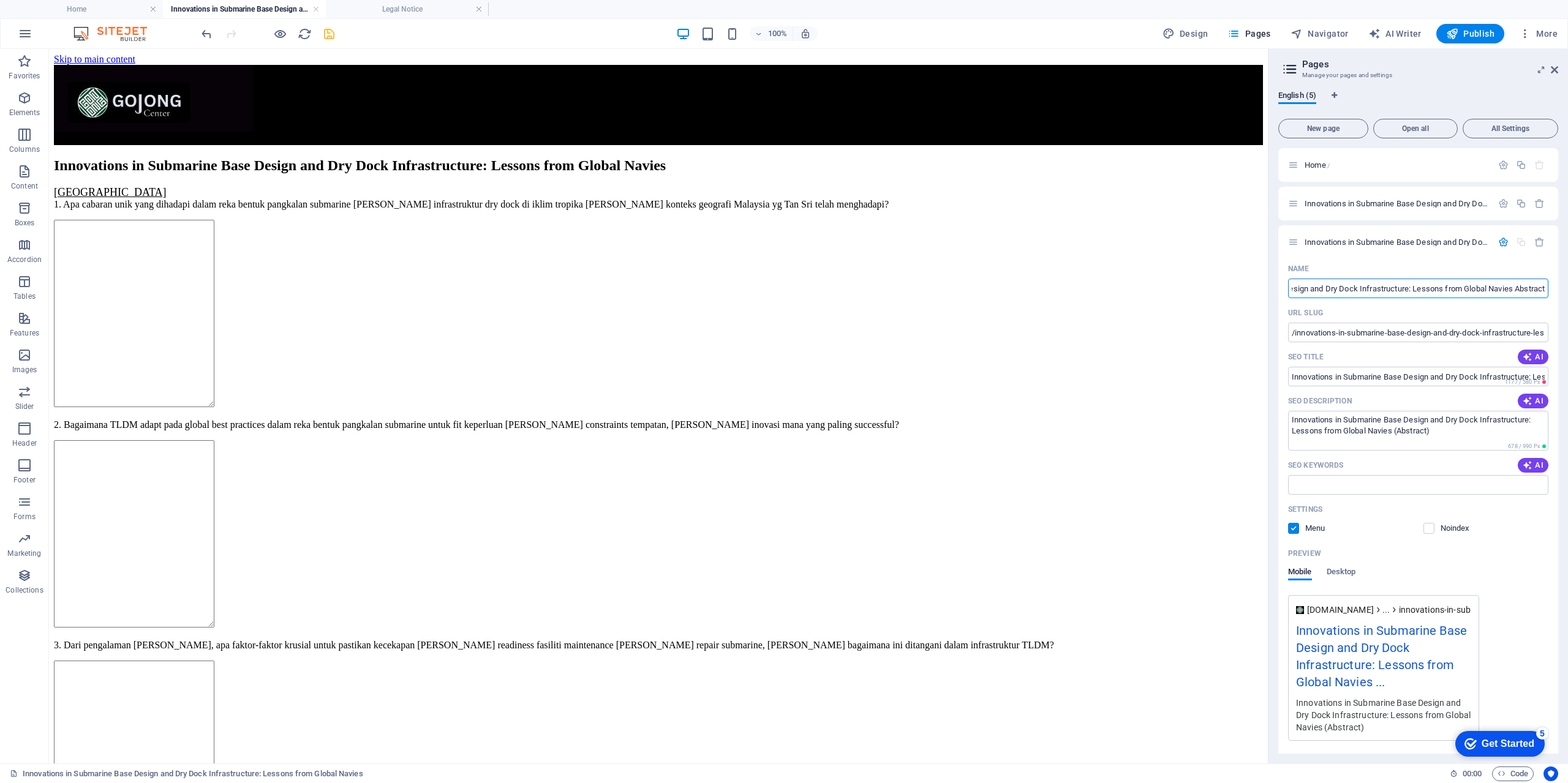
scroll to position [0, 122]
type input "Innovations in Submarine Base Design and Dry Dock Infrastructure: Lessons from …"
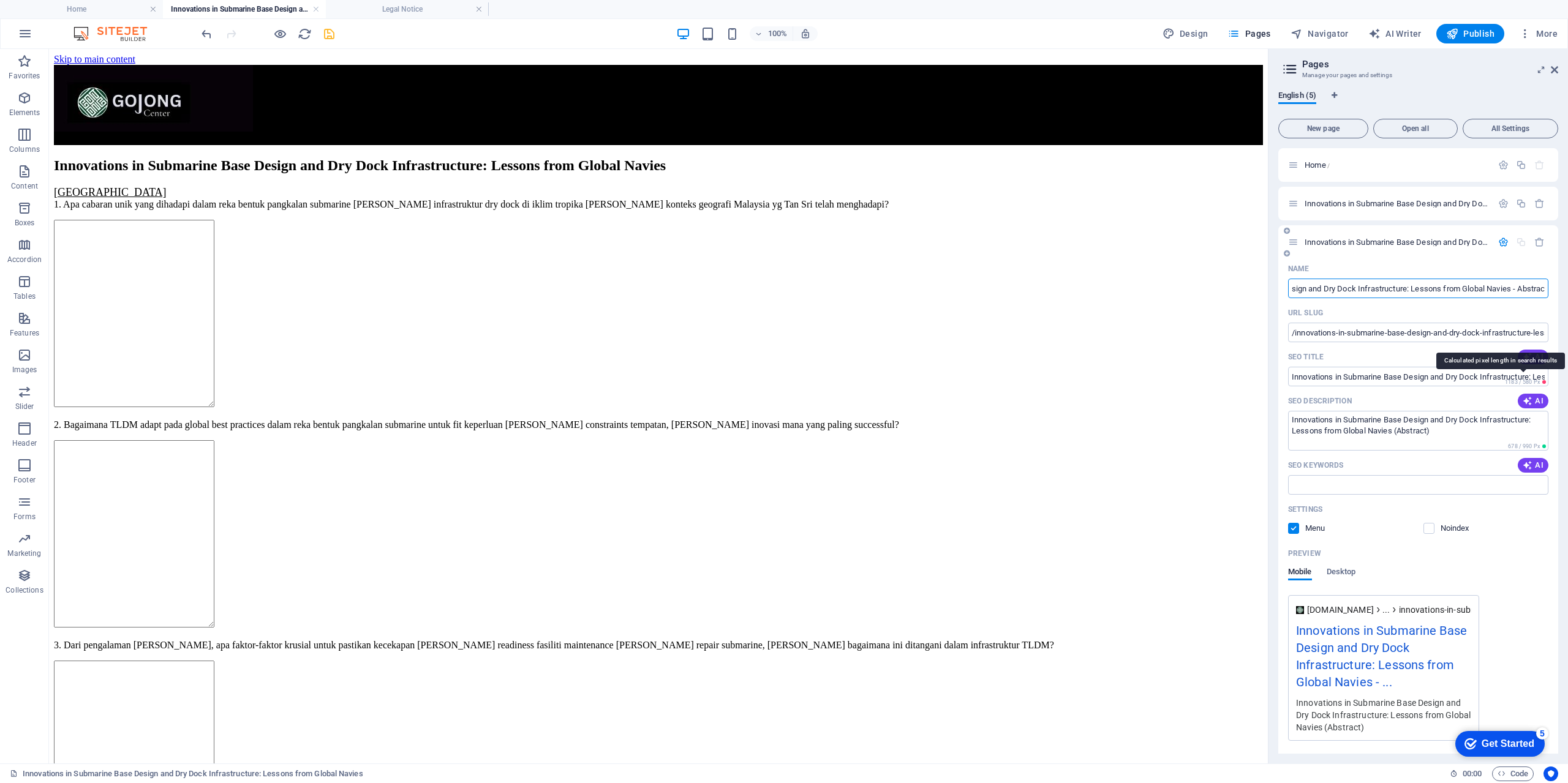
type input "Innovations in Submarine Base Design and Dry Dock Infrastructure: Lessons from …"
click at [1510, 378] on span "1183 / 580 Px" at bounding box center [1525, 382] width 46 height 9
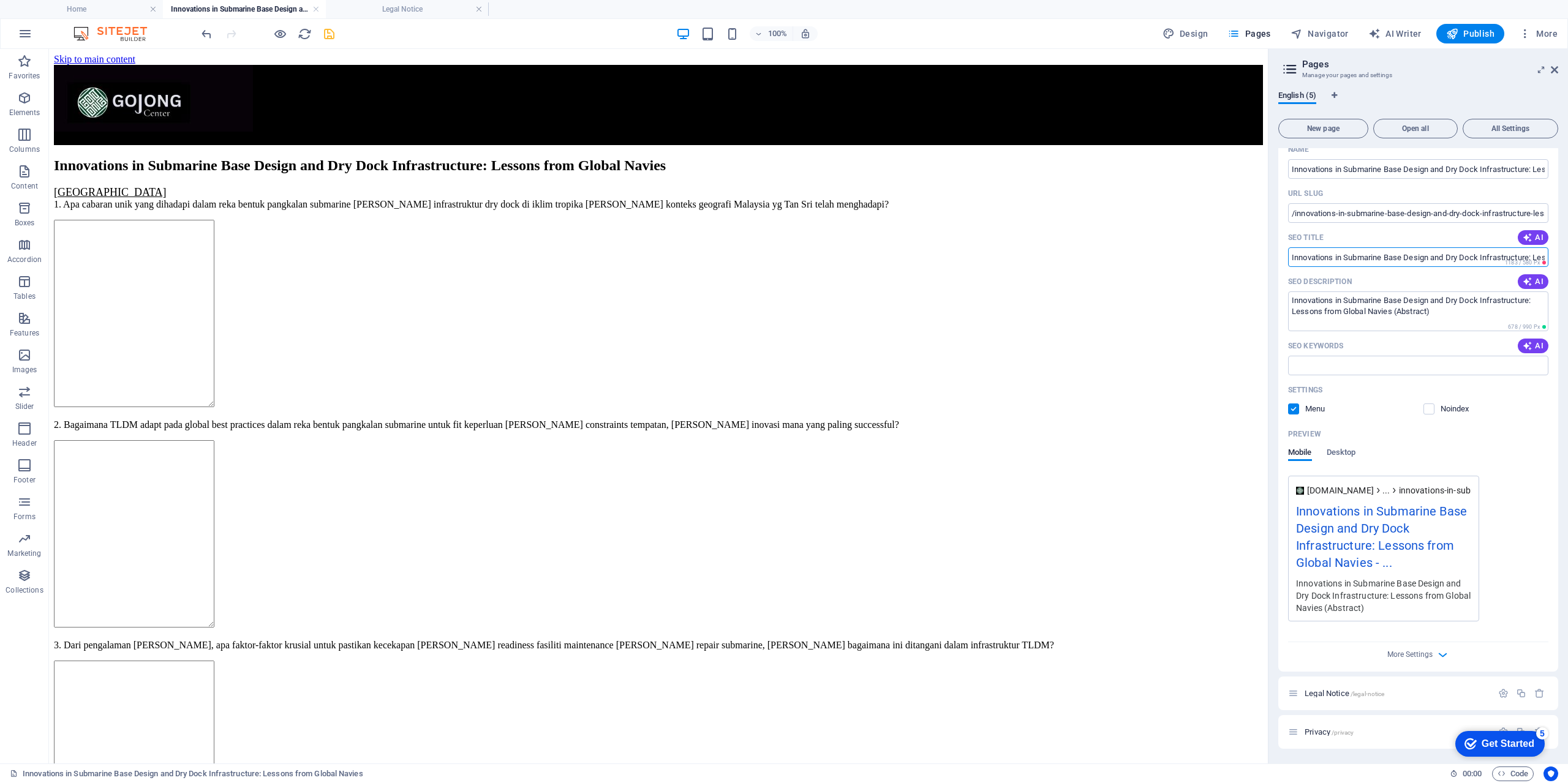
click at [1522, 256] on input "Innovations in Submarine Base Design and Dry Dock Infrastructure: Lessons from …" at bounding box center [1418, 257] width 260 height 20
click at [1514, 173] on input "Innovations in Submarine Base Design and Dry Dock Infrastructure: Lessons from …" at bounding box center [1418, 169] width 260 height 20
click at [1525, 169] on input "Innovations in Submarine Base Design and Dry Dock Infrastructure: Lessons from …" at bounding box center [1418, 169] width 260 height 20
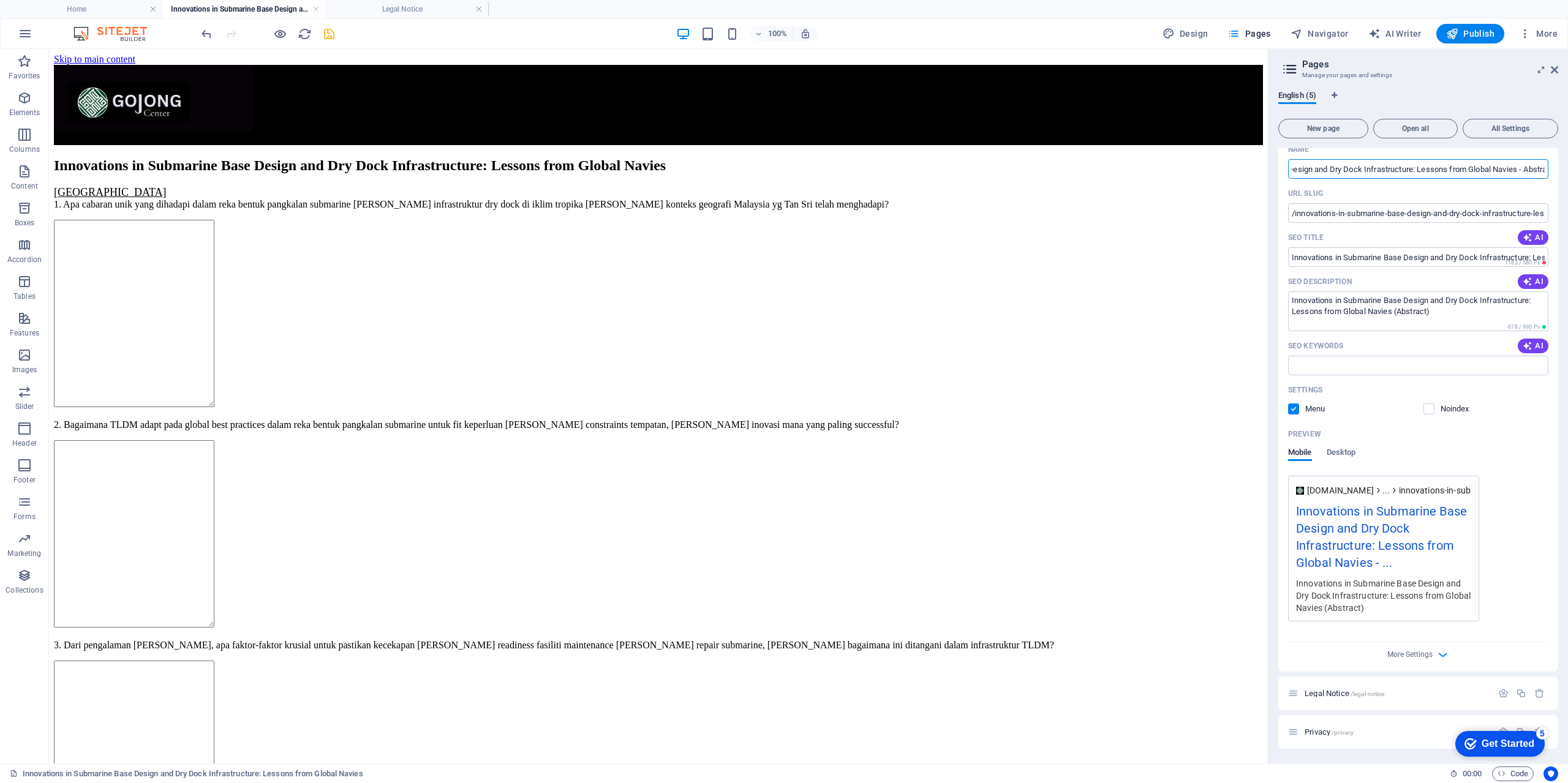
scroll to position [0, 126]
click at [1451, 314] on textarea "Innovations in Submarine Base Design and Dry Dock Infrastructure: Lessons from …" at bounding box center [1418, 311] width 260 height 40
type textarea "Innovations in Submarine Base Design and Dry Dock Infrastructure: Lessons from …"
click at [1335, 453] on span "Desktop" at bounding box center [1341, 453] width 29 height 17
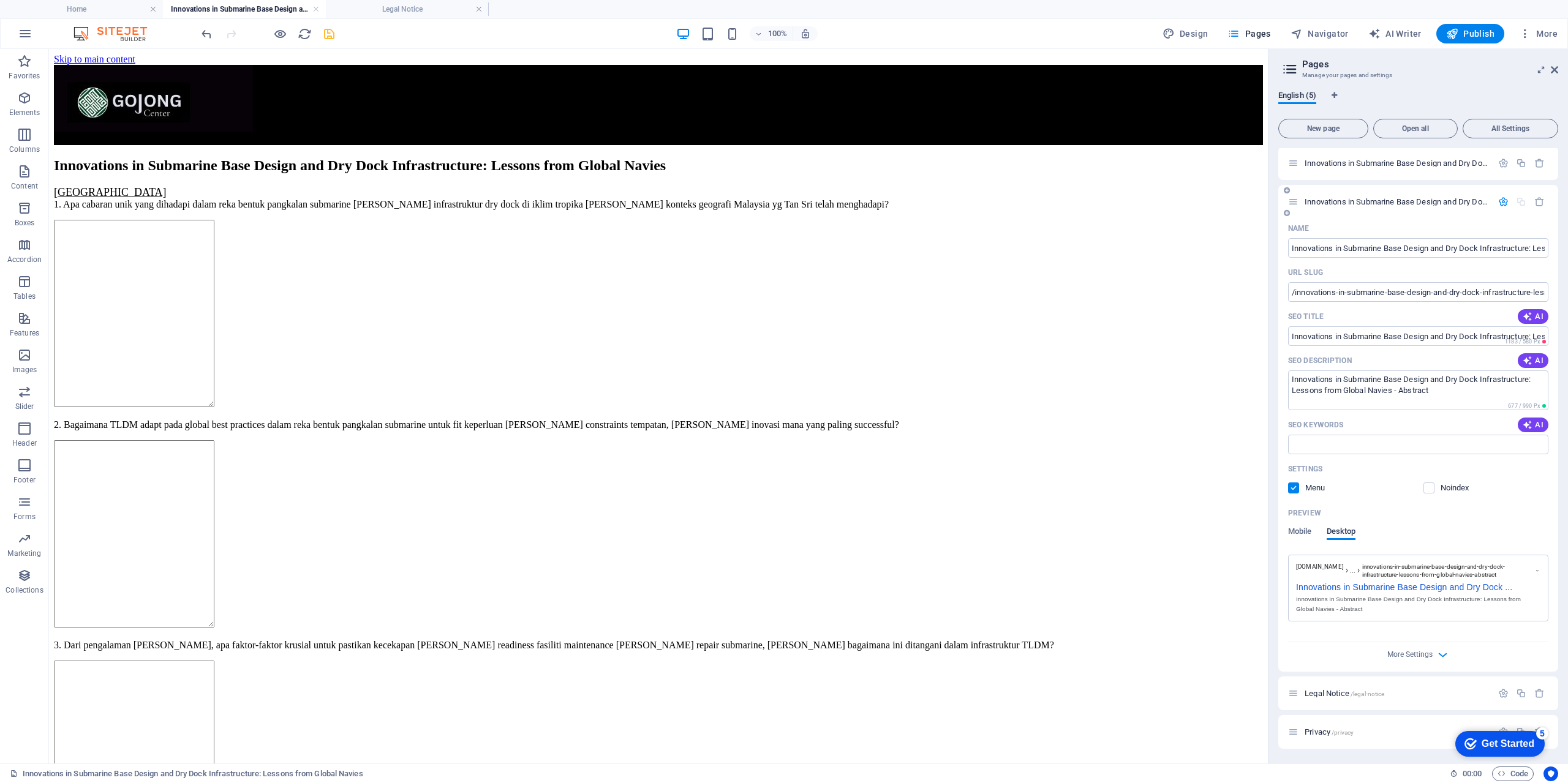
scroll to position [38, 0]
click at [1299, 533] on span "Mobile" at bounding box center [1300, 535] width 24 height 17
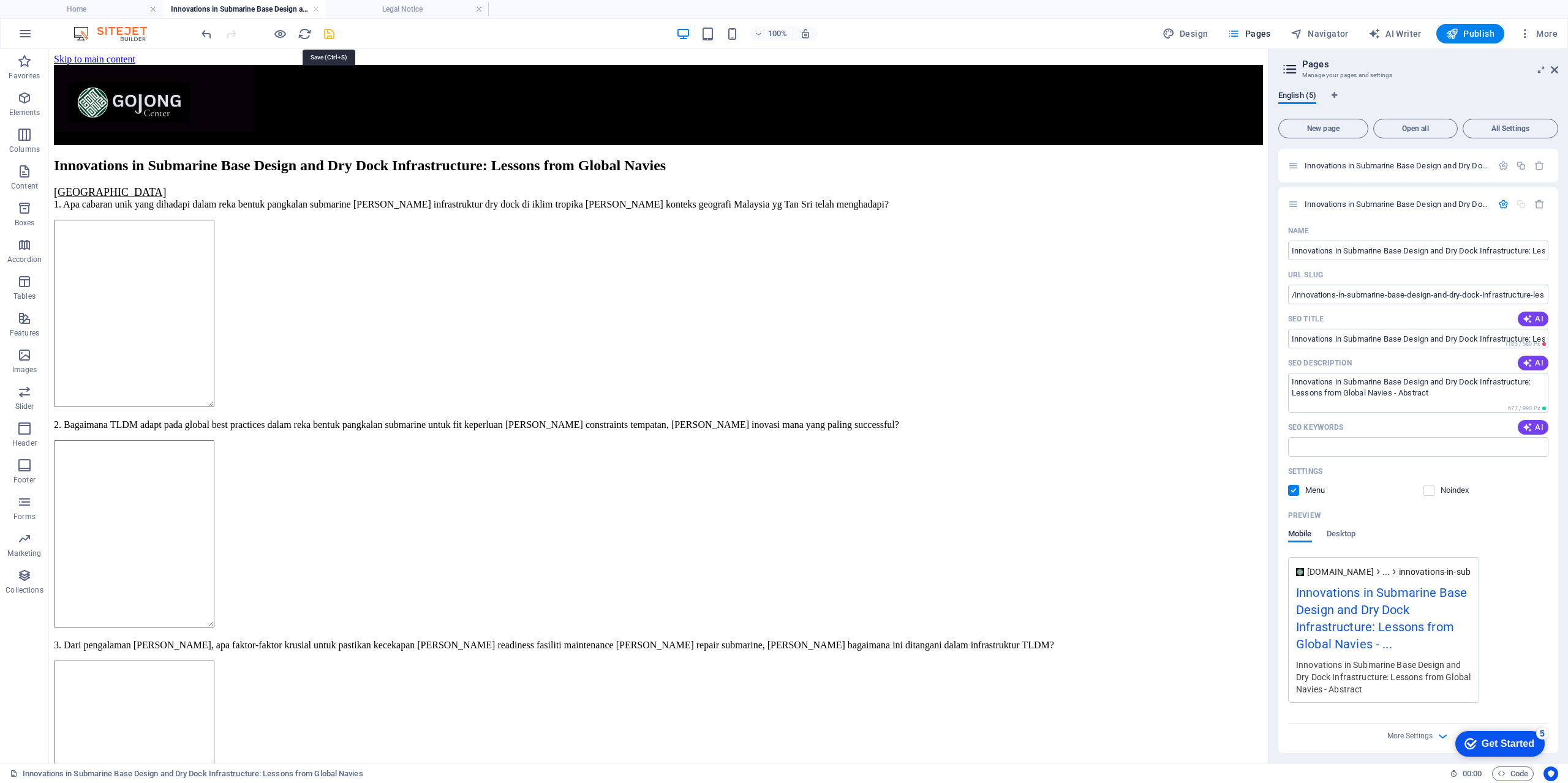
click at [326, 29] on icon "save" at bounding box center [329, 34] width 14 height 14
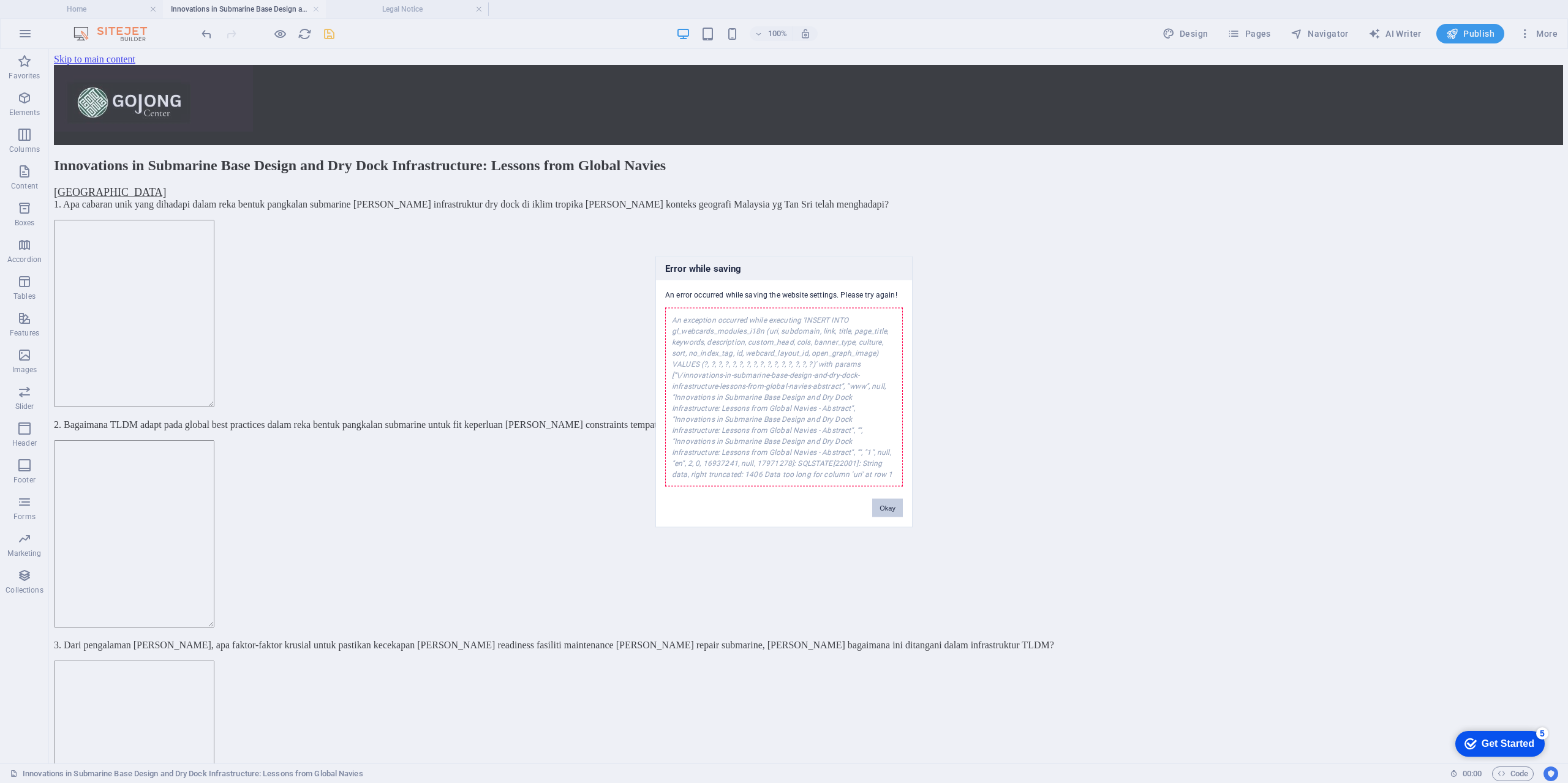
click at [888, 504] on button "Okay" at bounding box center [887, 507] width 30 height 18
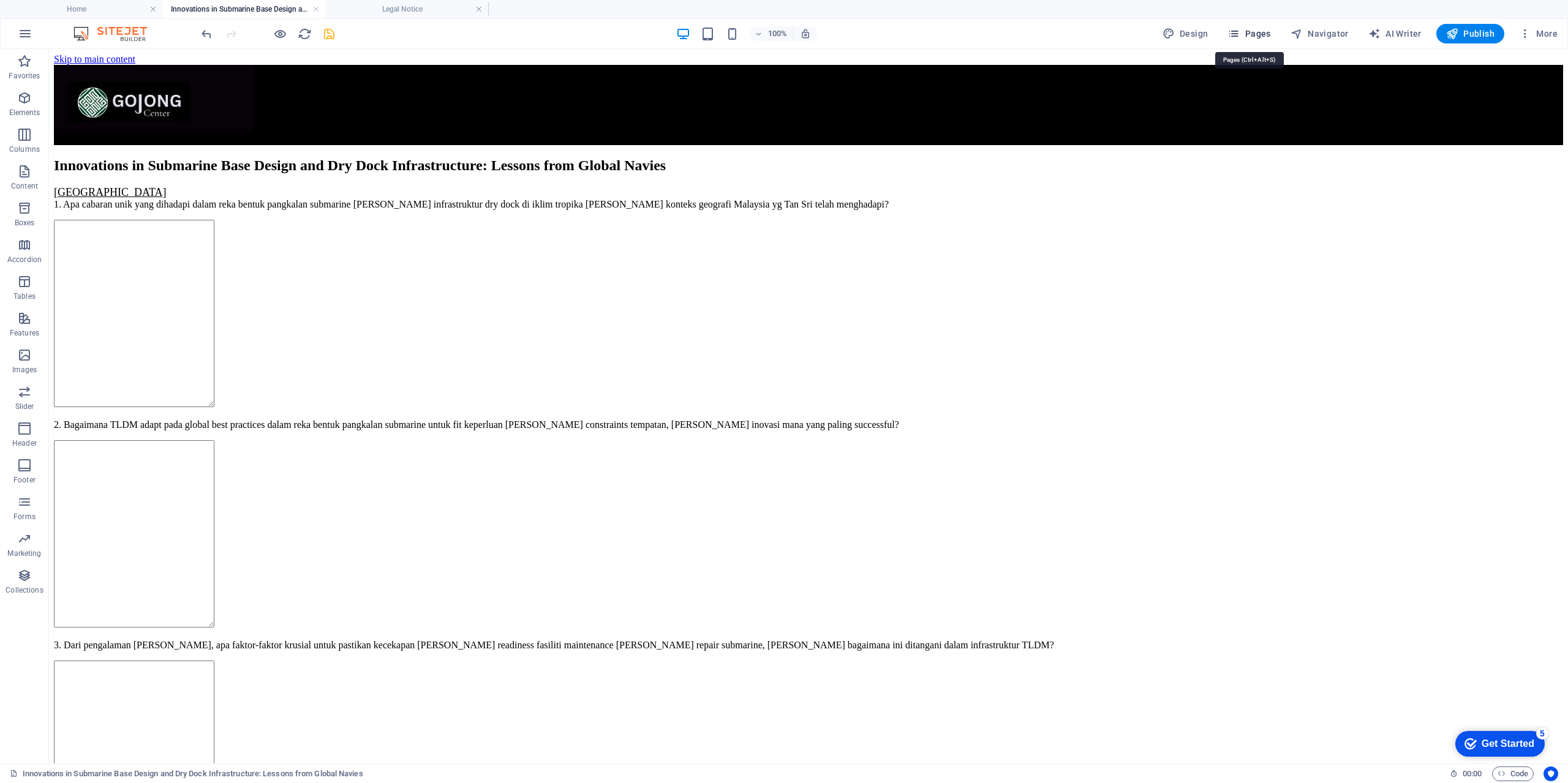
click at [1258, 42] on button "Pages" at bounding box center [1248, 33] width 52 height 20
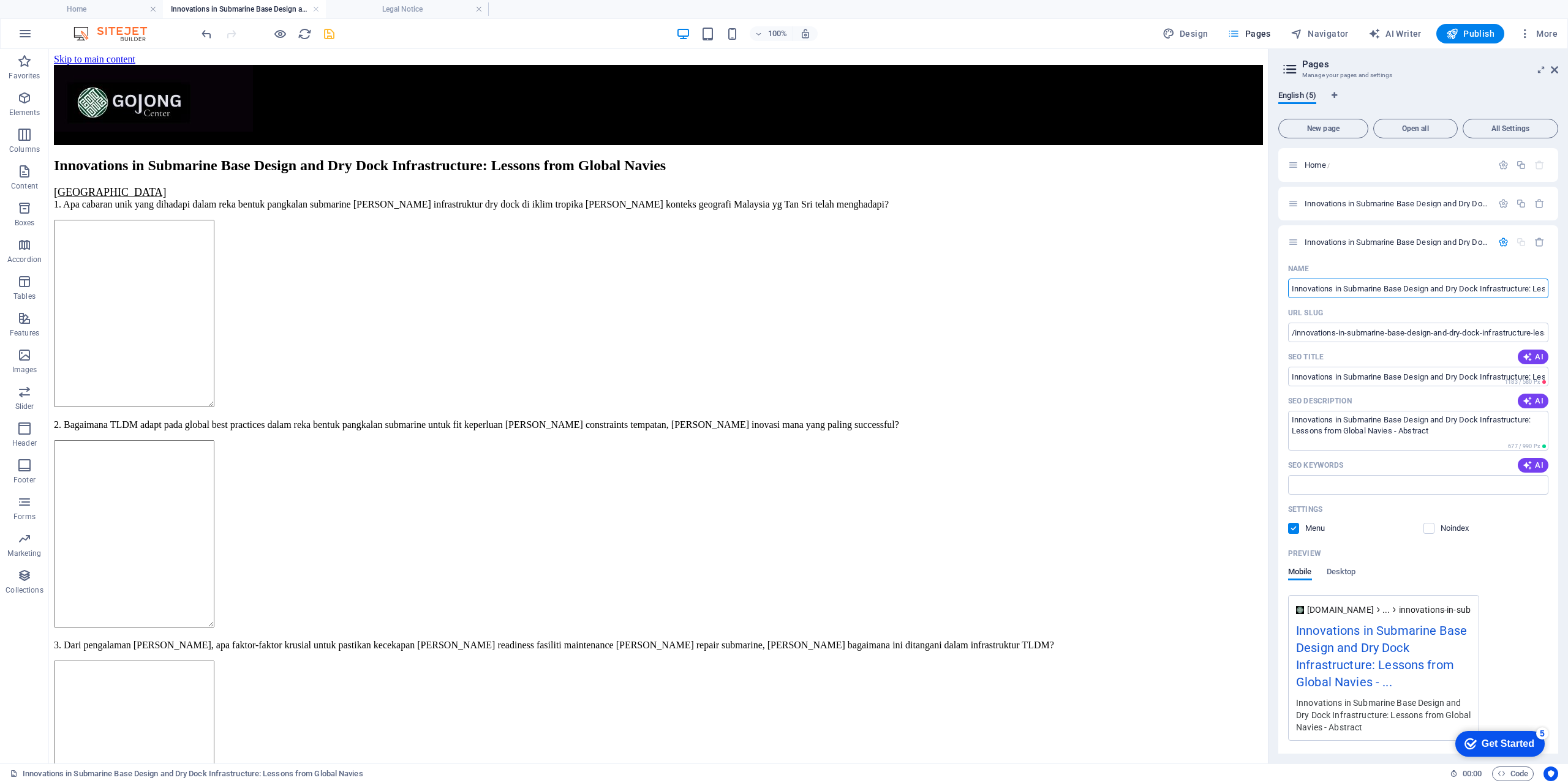
scroll to position [0, 126]
click at [1553, 68] on icon at bounding box center [1554, 70] width 8 height 9
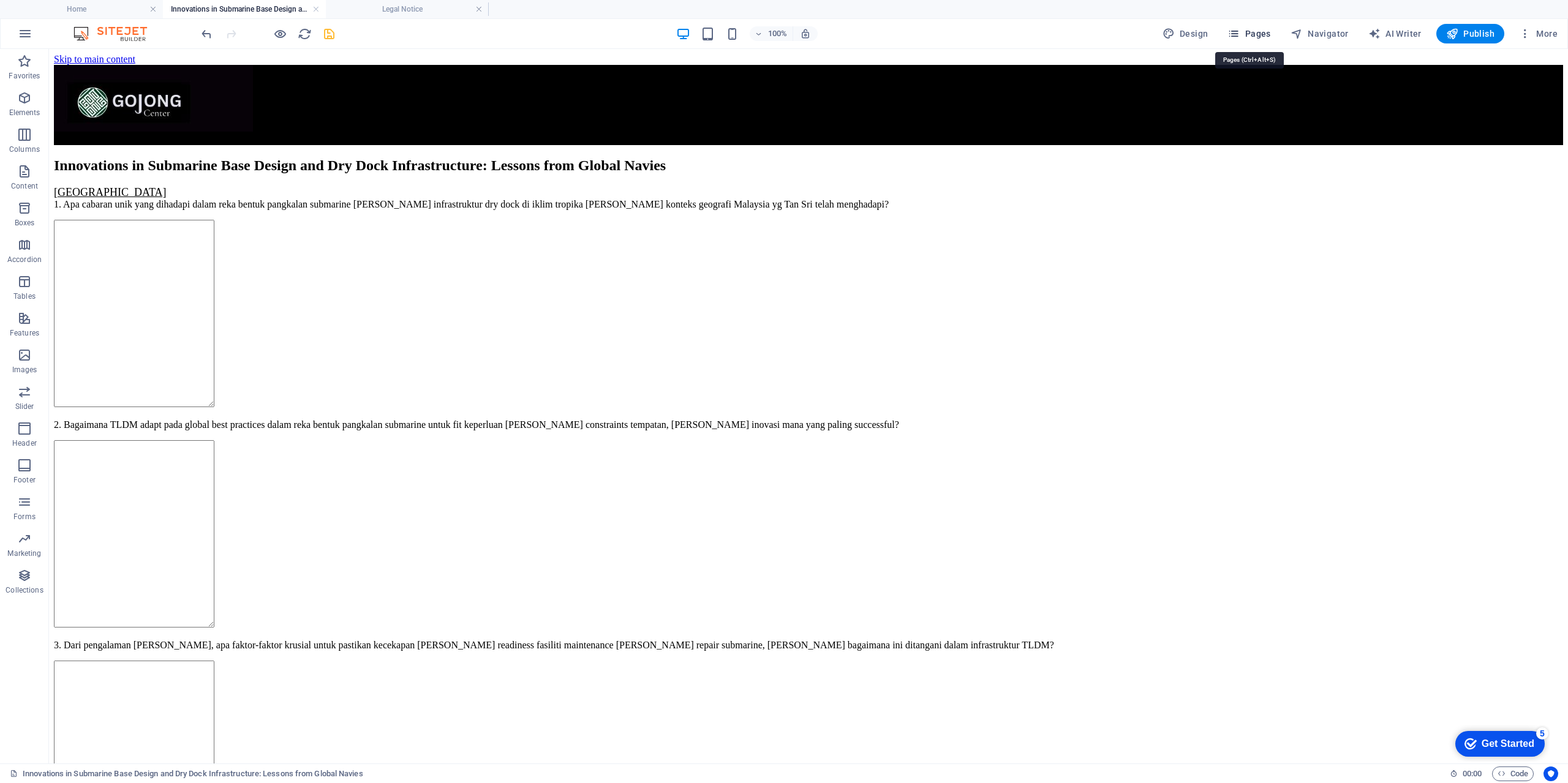
click at [1256, 36] on span "Pages" at bounding box center [1249, 33] width 43 height 12
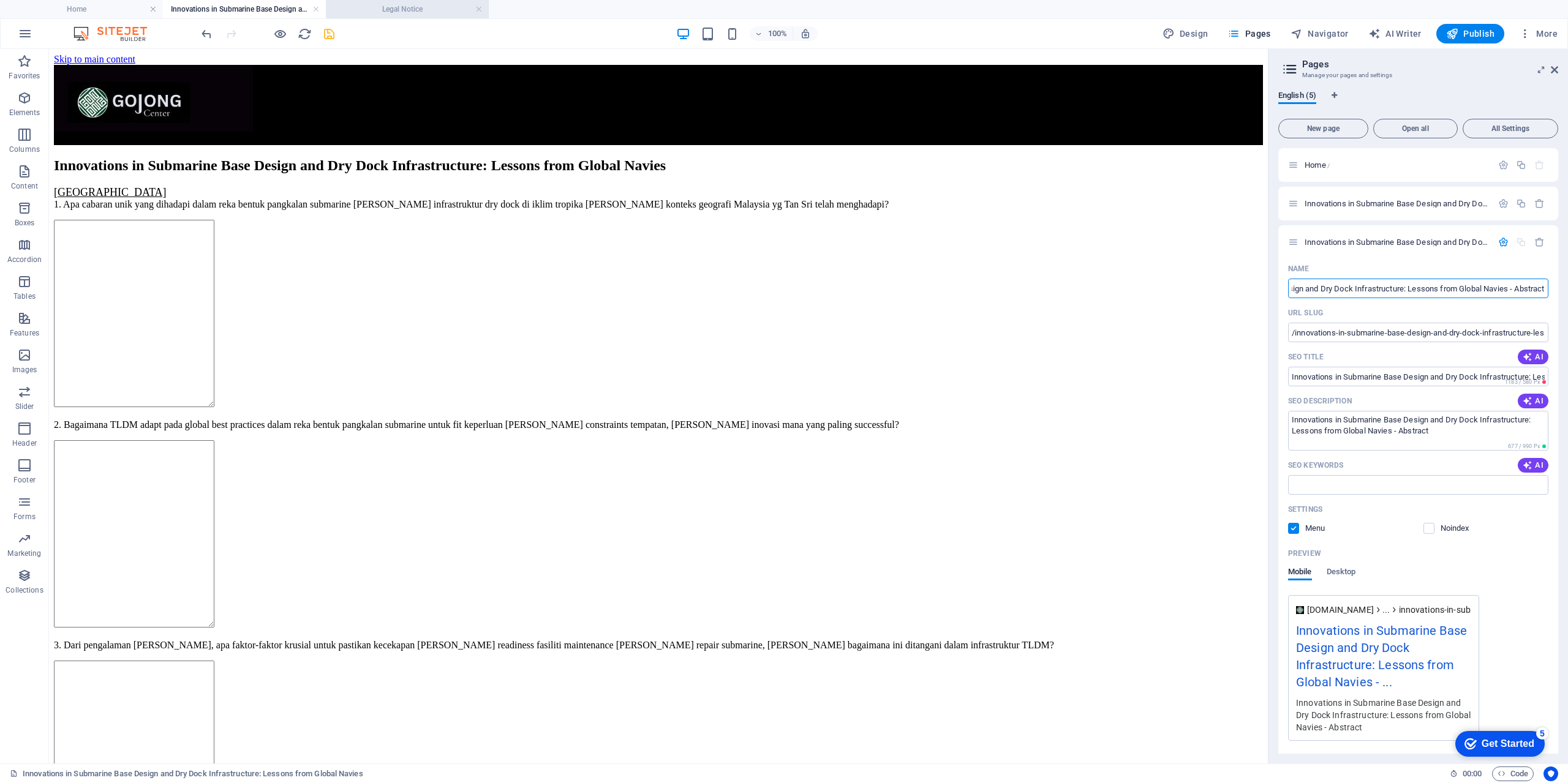
click at [393, 9] on h4 "Legal Notice" at bounding box center [407, 9] width 163 height 13
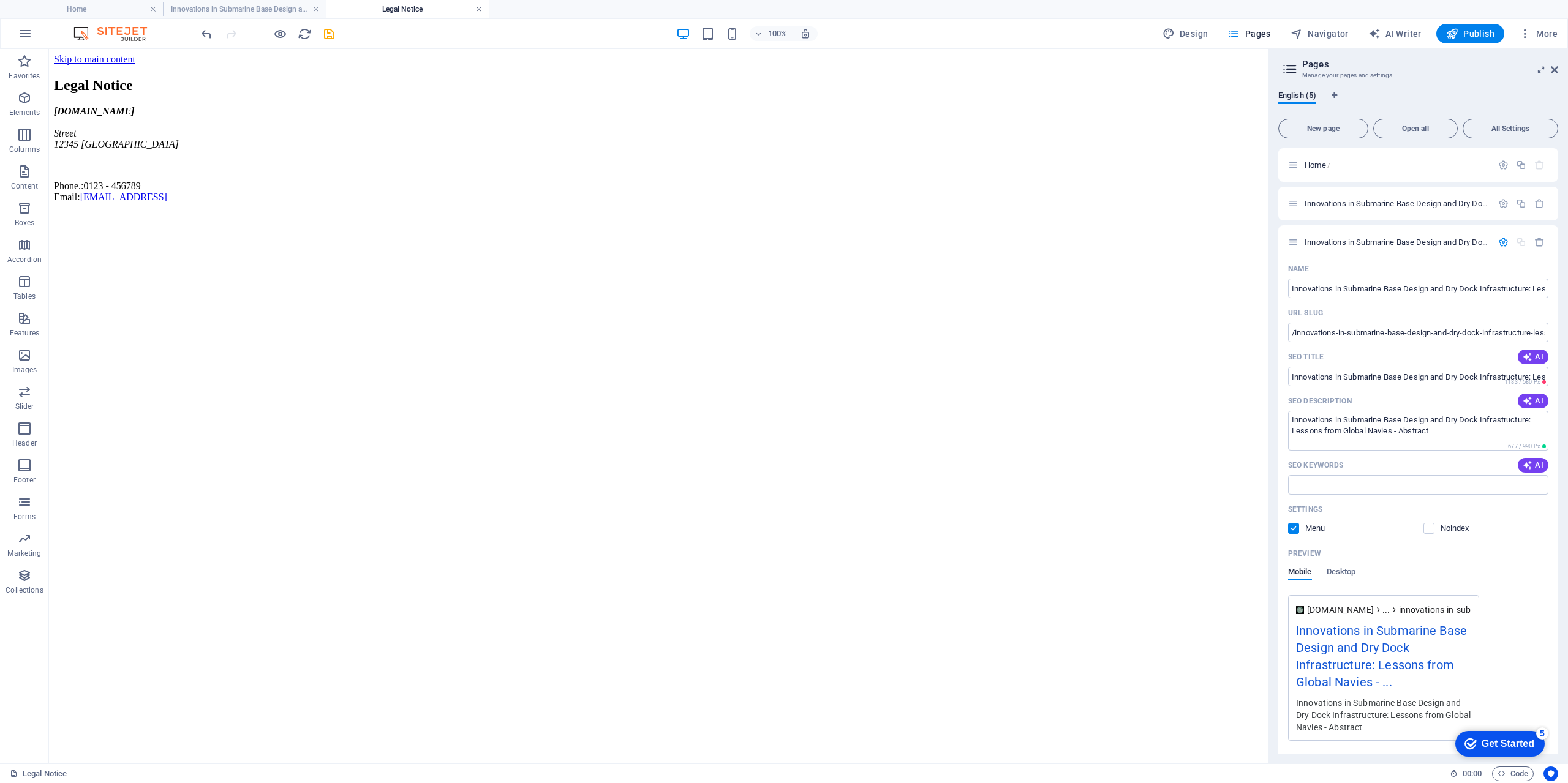
click at [477, 8] on link at bounding box center [479, 9] width 8 height 11
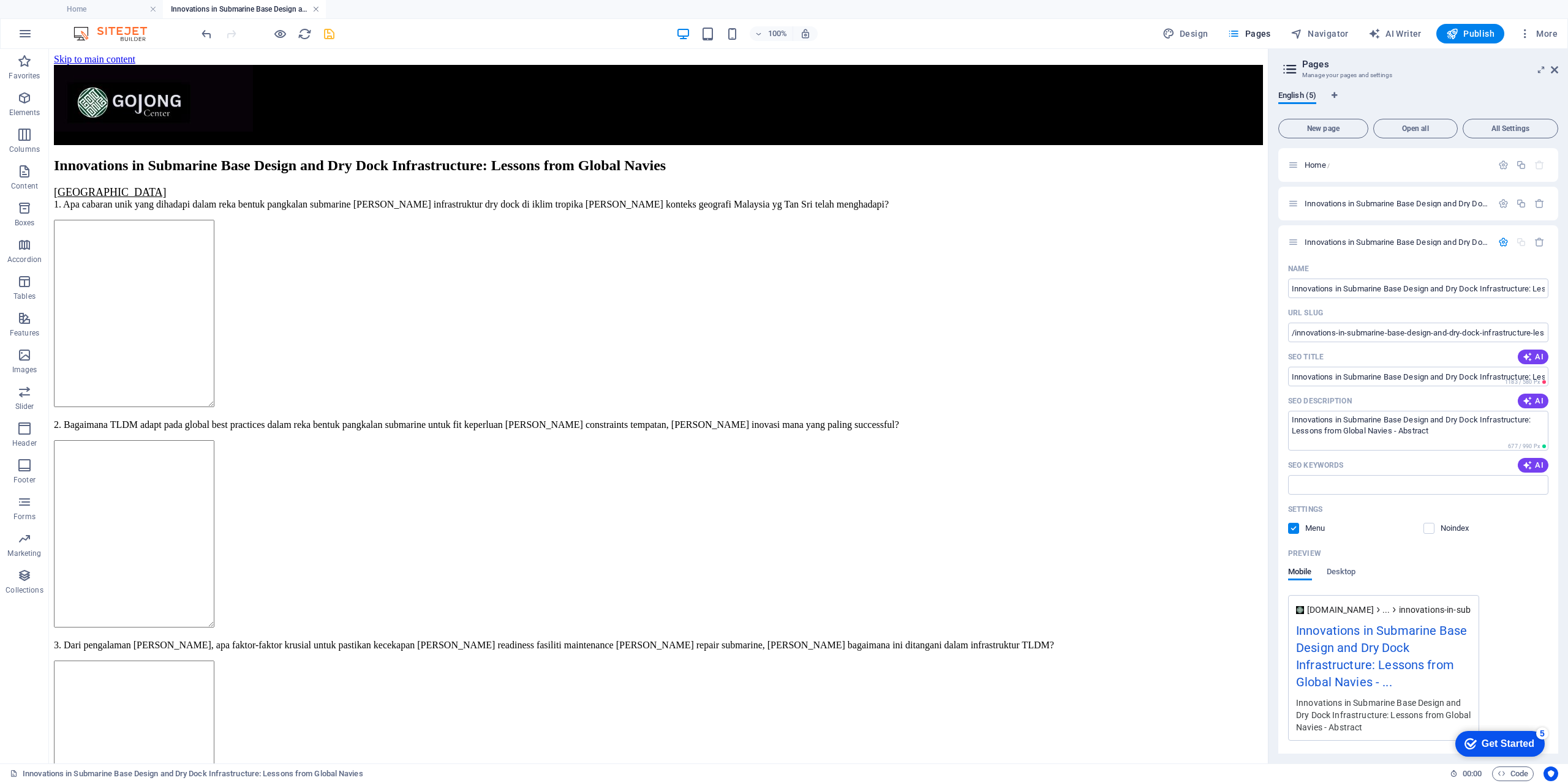
click at [317, 5] on link at bounding box center [316, 9] width 8 height 11
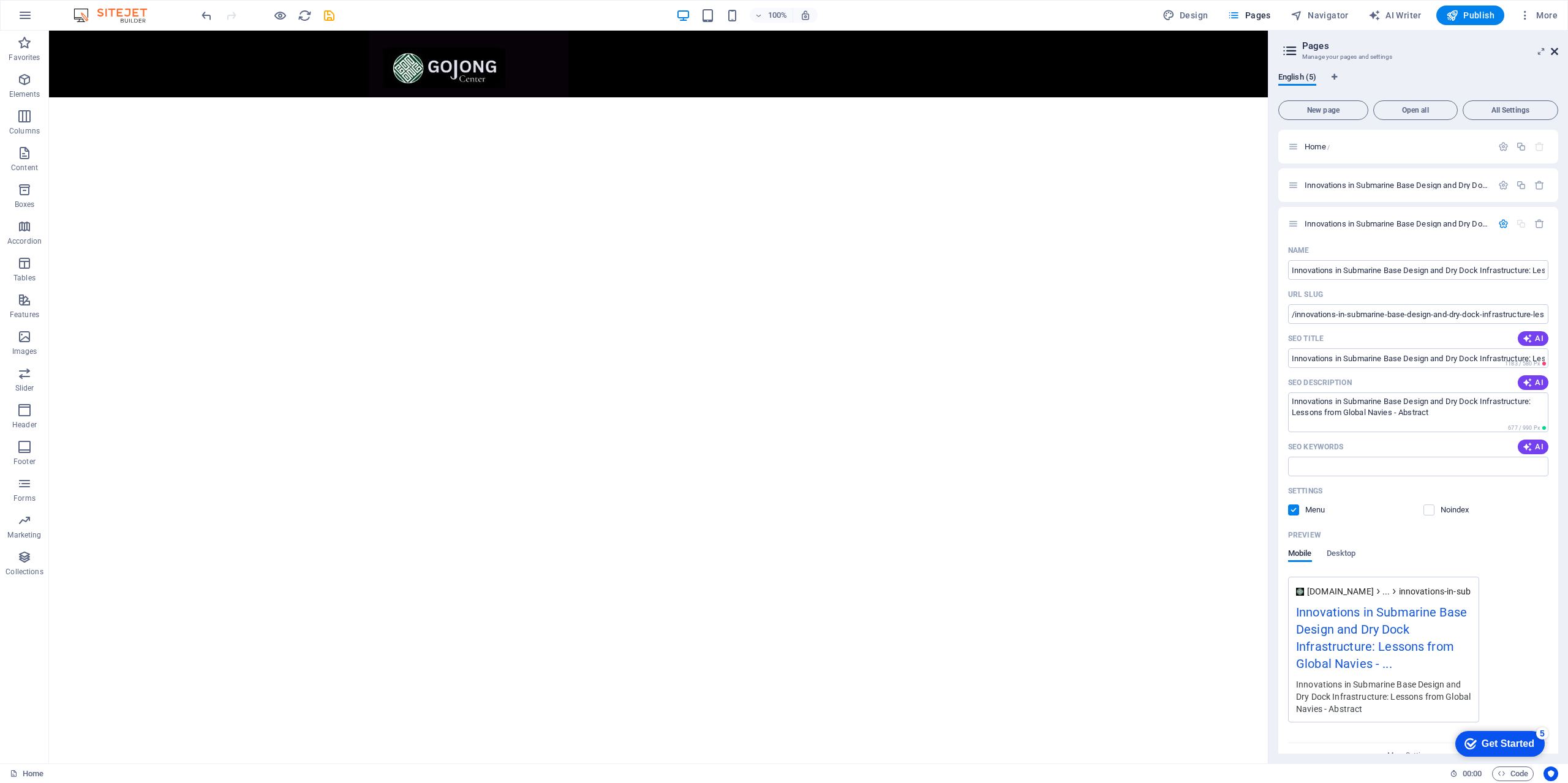
click at [1557, 51] on icon at bounding box center [1554, 51] width 8 height 9
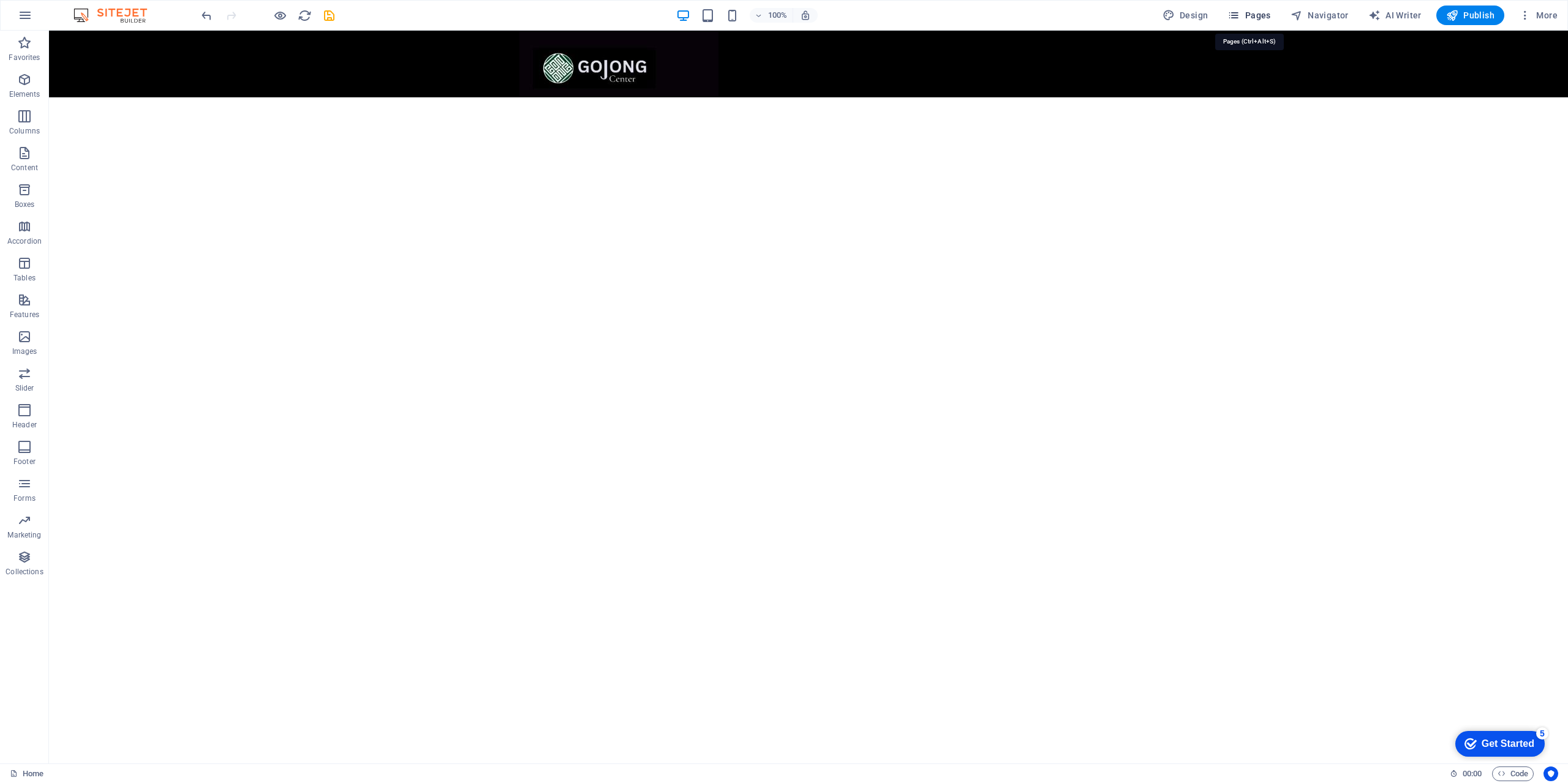
click at [1251, 18] on span "Pages" at bounding box center [1249, 15] width 43 height 12
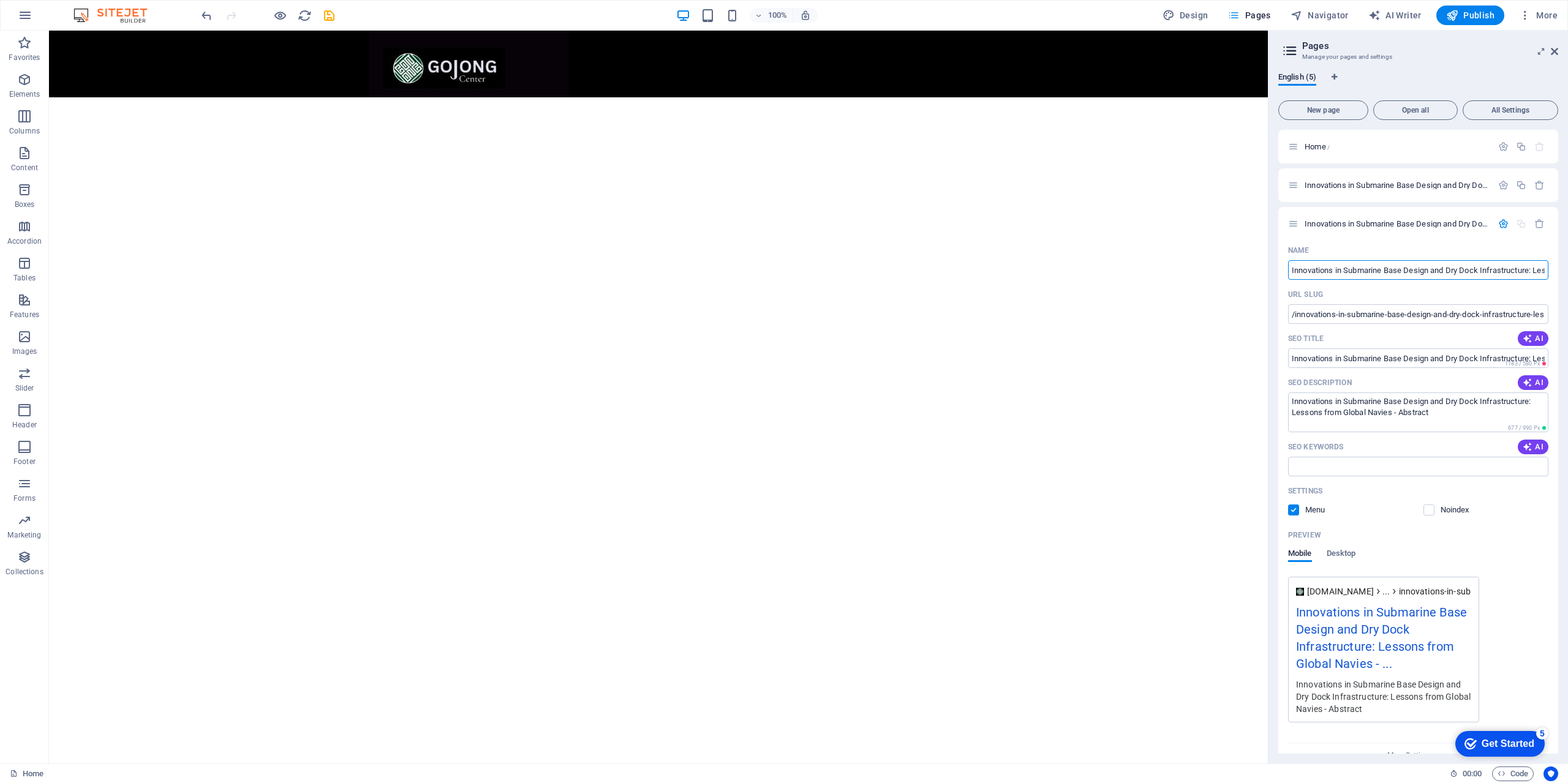
scroll to position [0, 126]
click at [1293, 224] on icon at bounding box center [1293, 224] width 10 height 10
click at [1404, 217] on div "Innovations in Submarine Base Design and Dry Dock Infrastructure: Lessons from …" at bounding box center [1390, 224] width 204 height 14
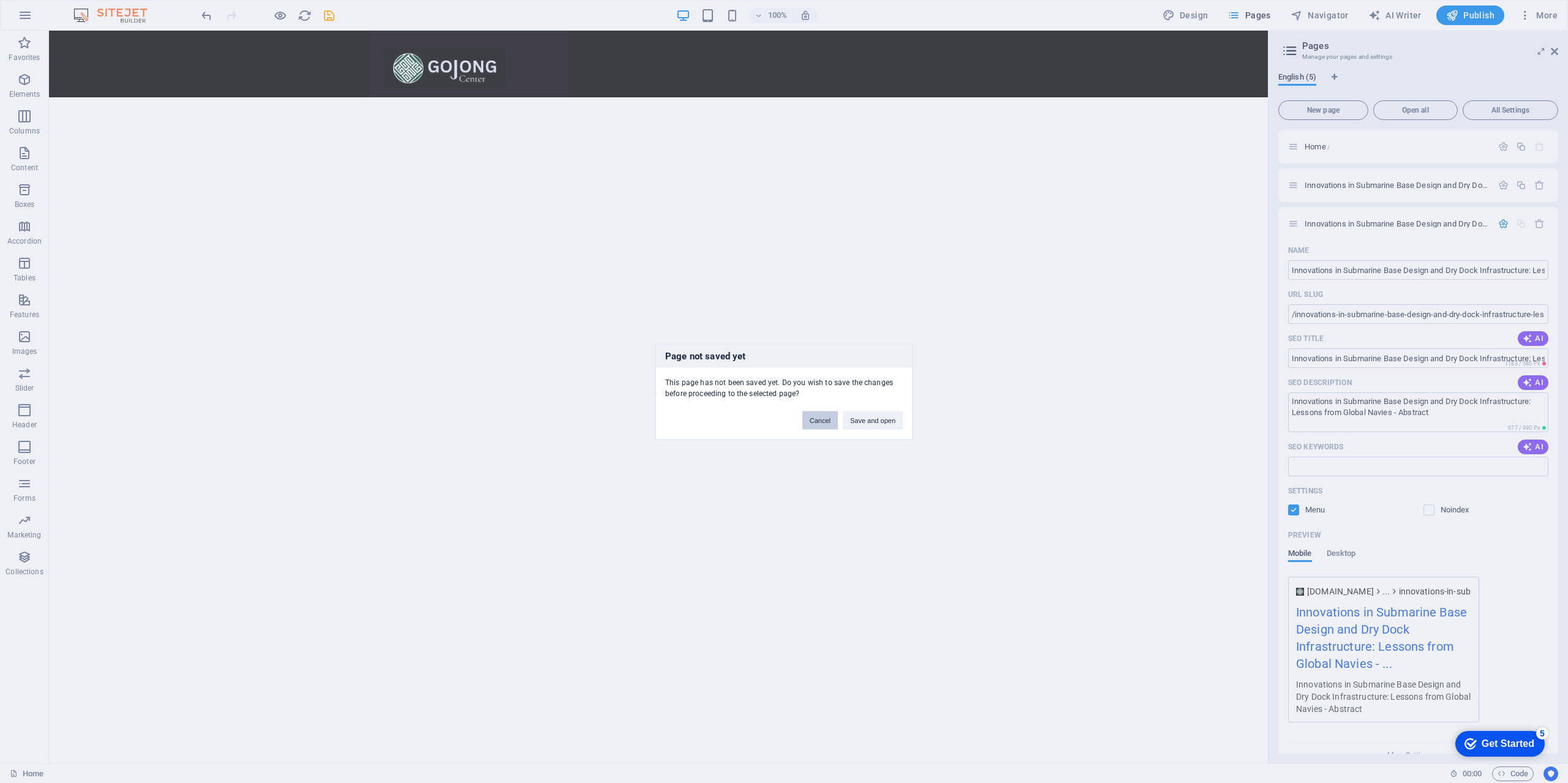
click at [828, 422] on button "Cancel" at bounding box center [820, 420] width 35 height 18
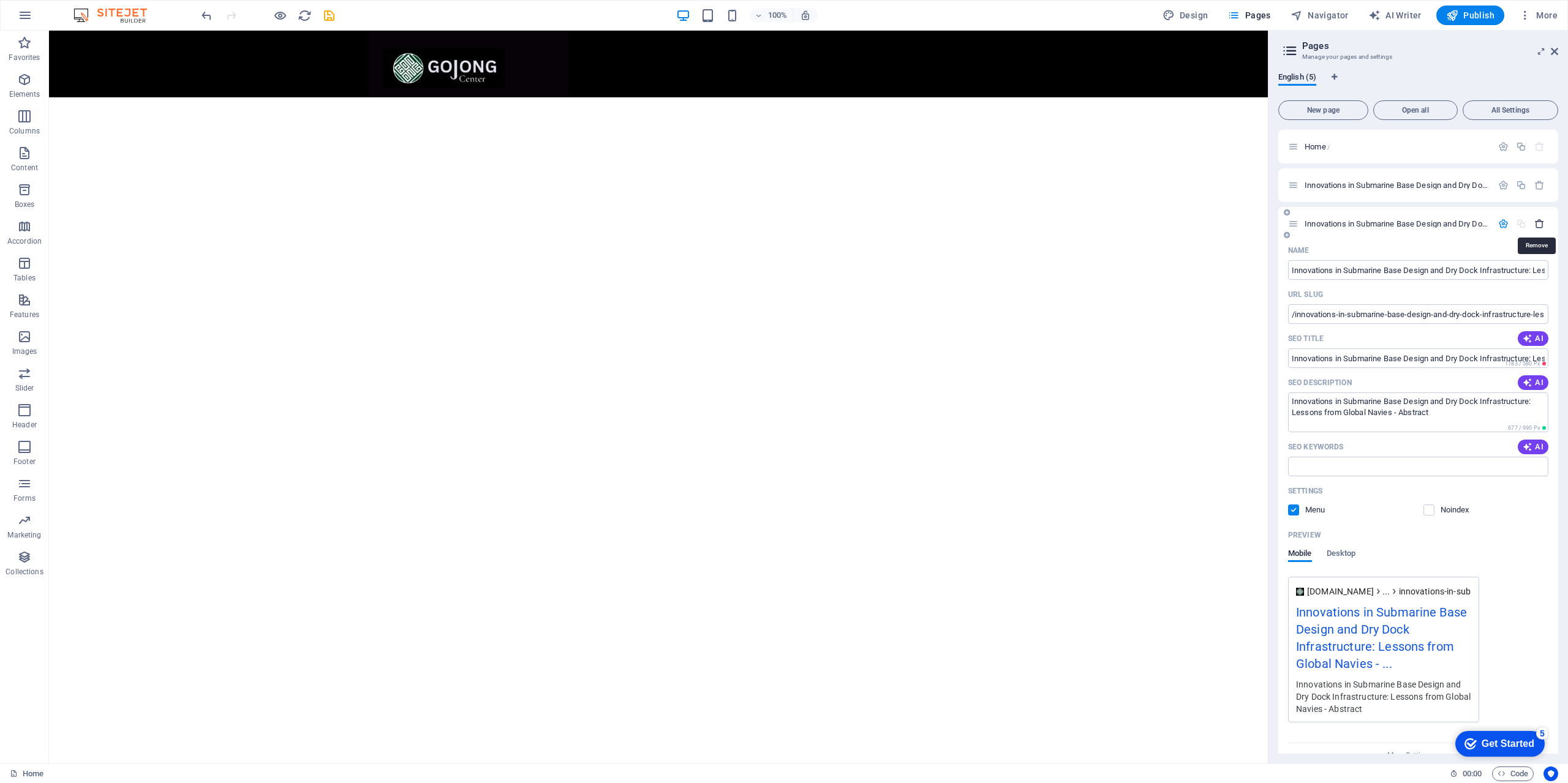
click at [1534, 226] on icon "button" at bounding box center [1539, 224] width 10 height 10
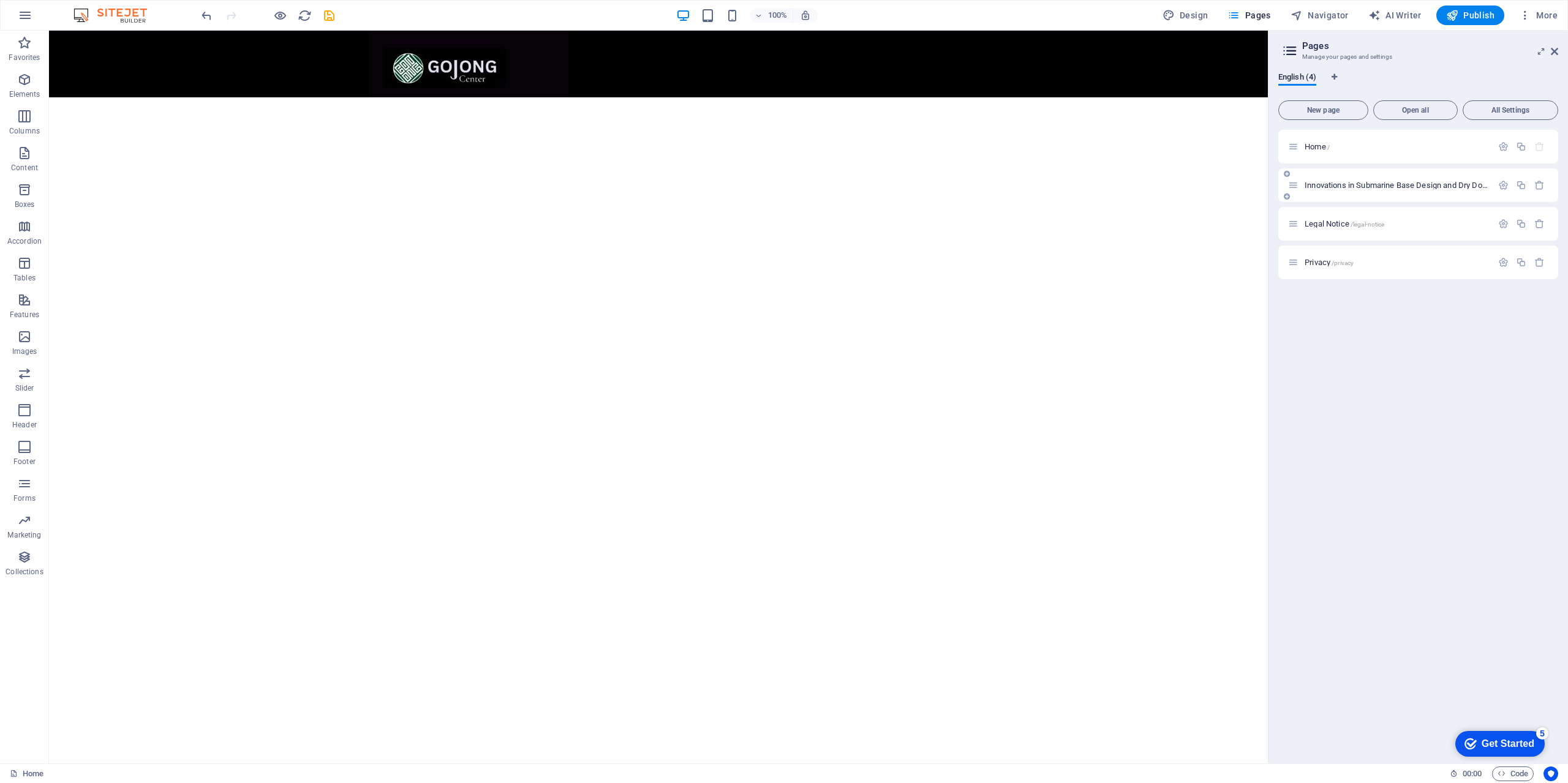
click at [1286, 197] on icon at bounding box center [1287, 197] width 6 height 8
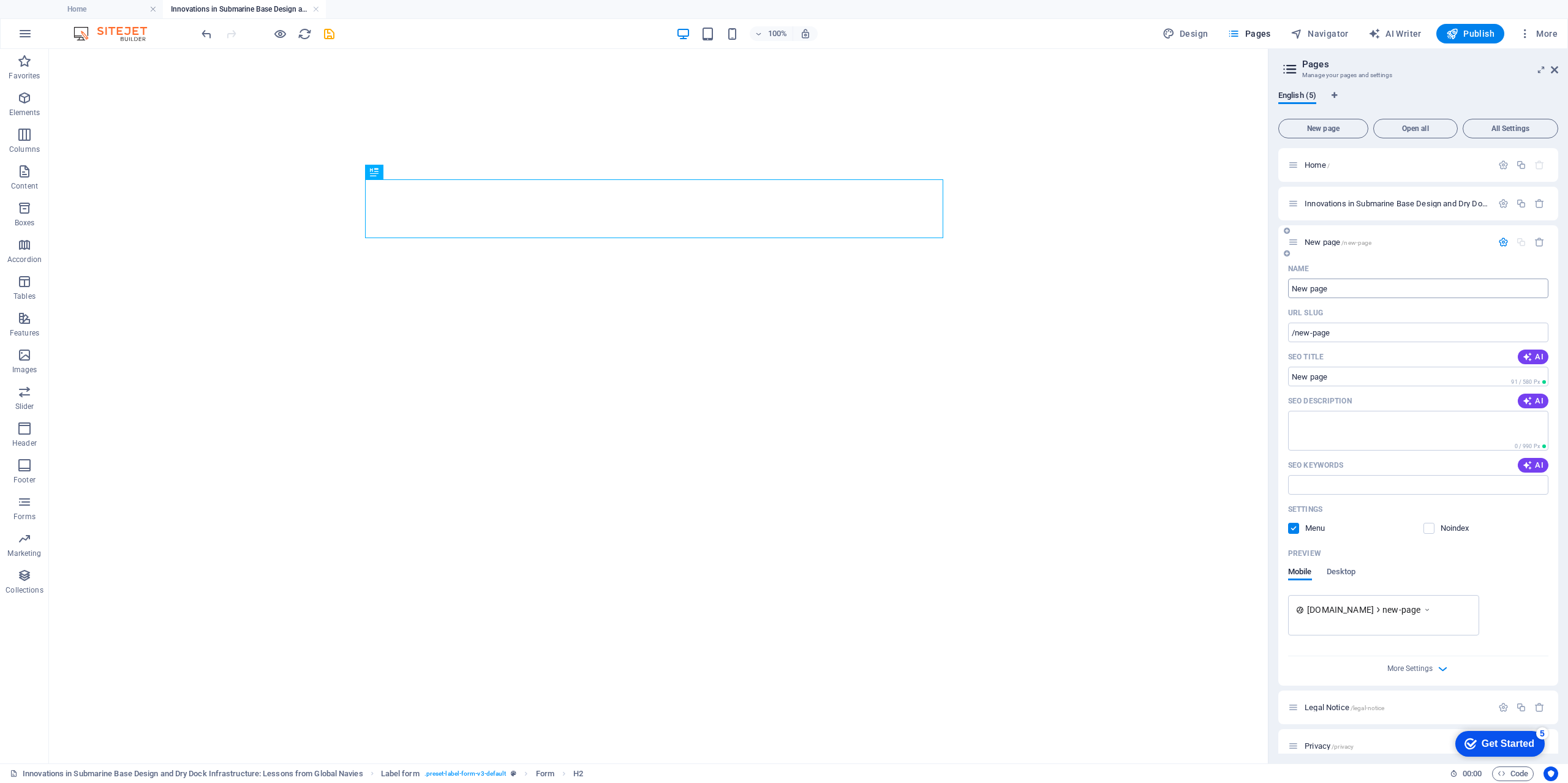
click at [1356, 291] on input "New page" at bounding box center [1418, 288] width 260 height 20
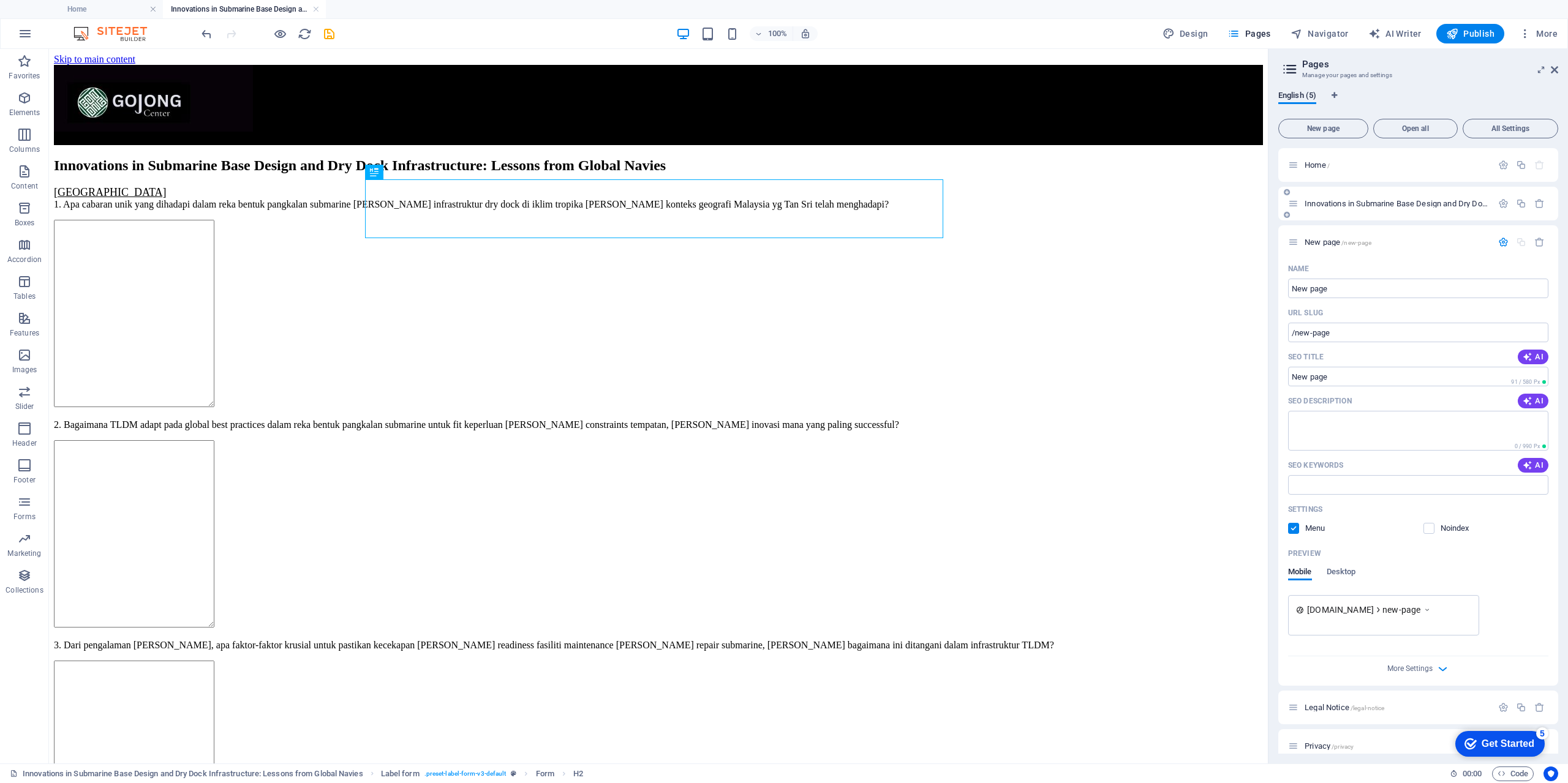
click at [1290, 204] on icon at bounding box center [1293, 203] width 10 height 10
click at [1328, 245] on span "New page /new-page" at bounding box center [1338, 242] width 67 height 9
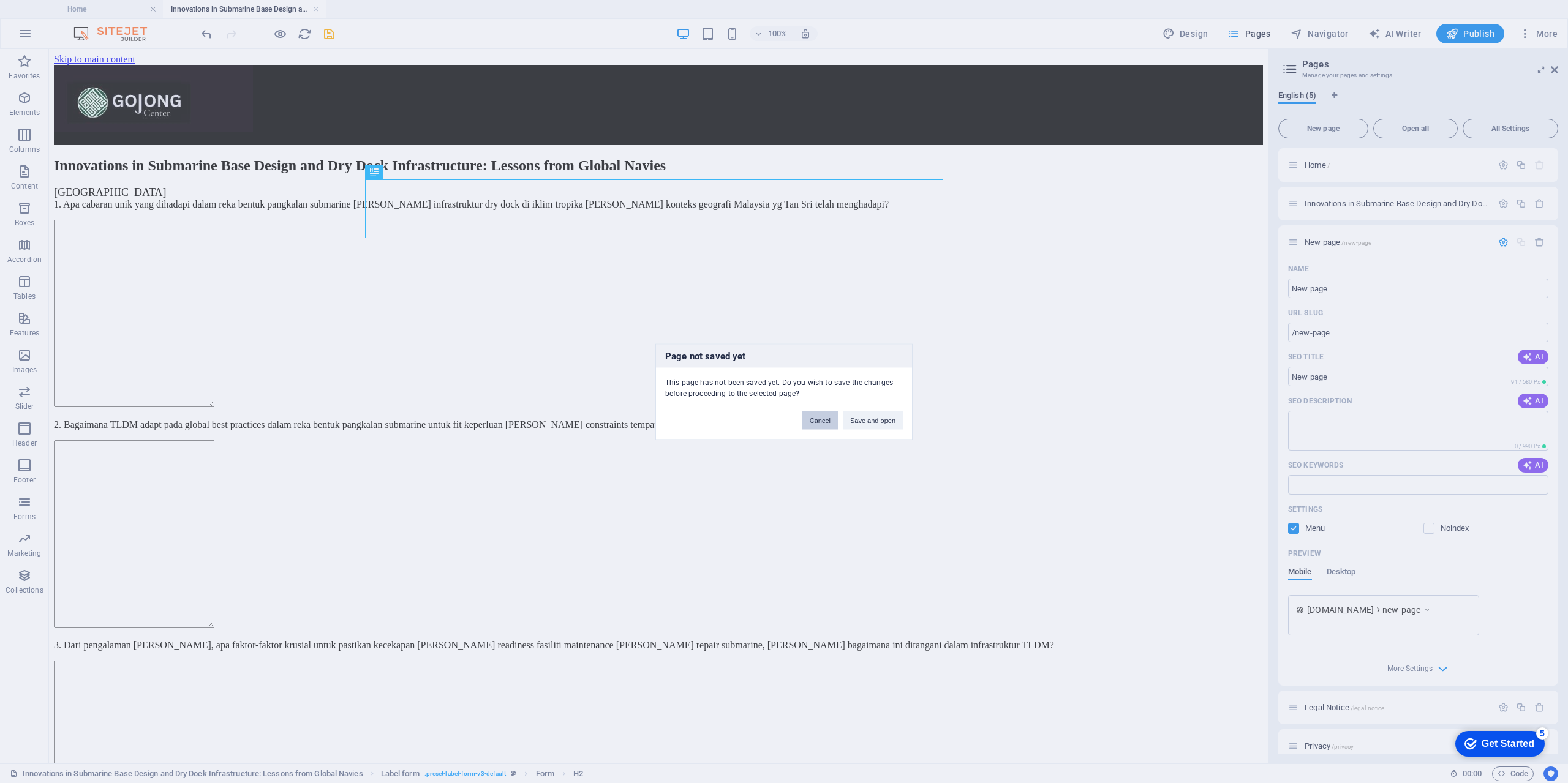
click at [824, 422] on button "Cancel" at bounding box center [820, 420] width 35 height 18
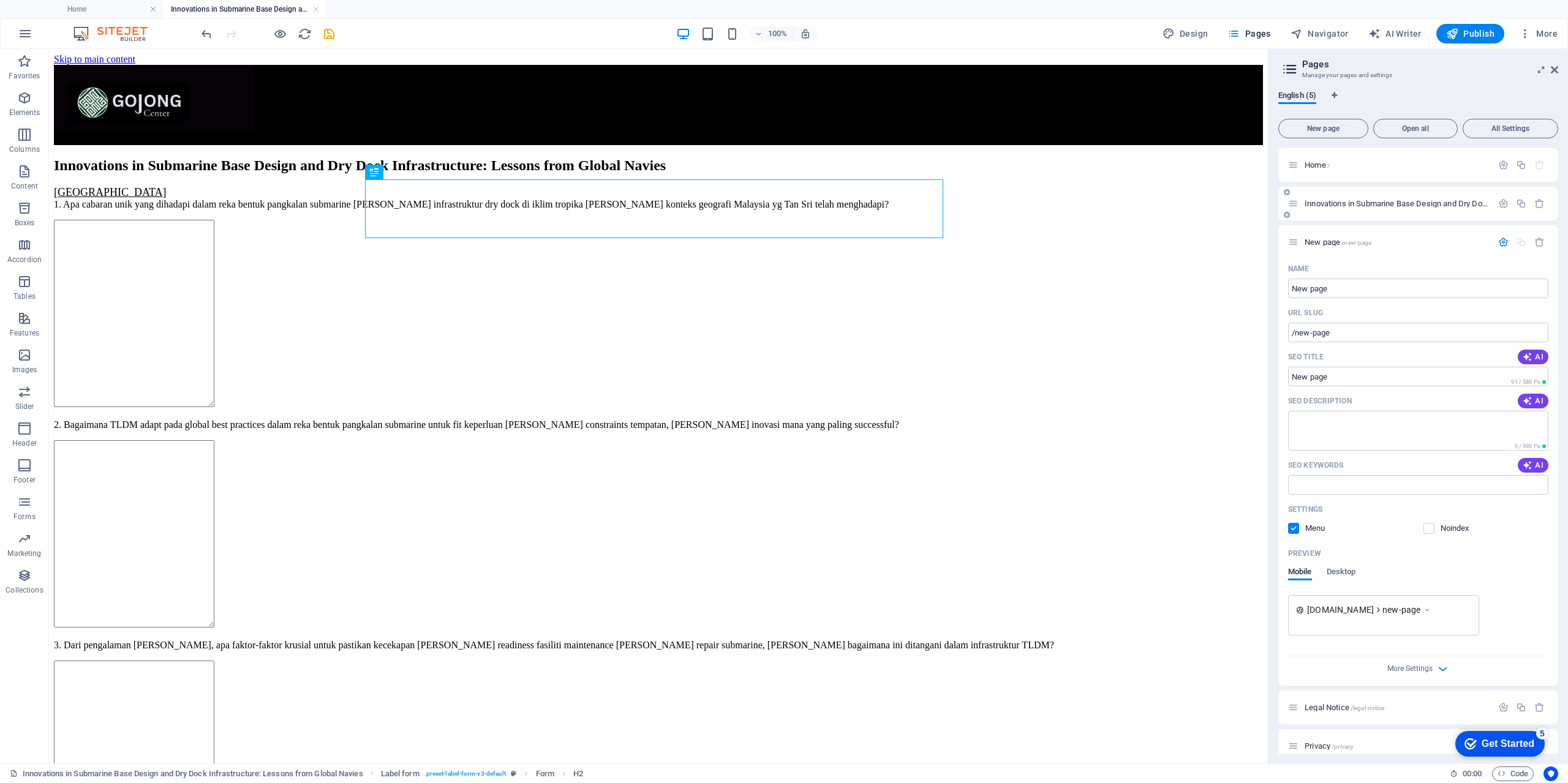
click at [1501, 205] on icon "button" at bounding box center [1503, 203] width 10 height 10
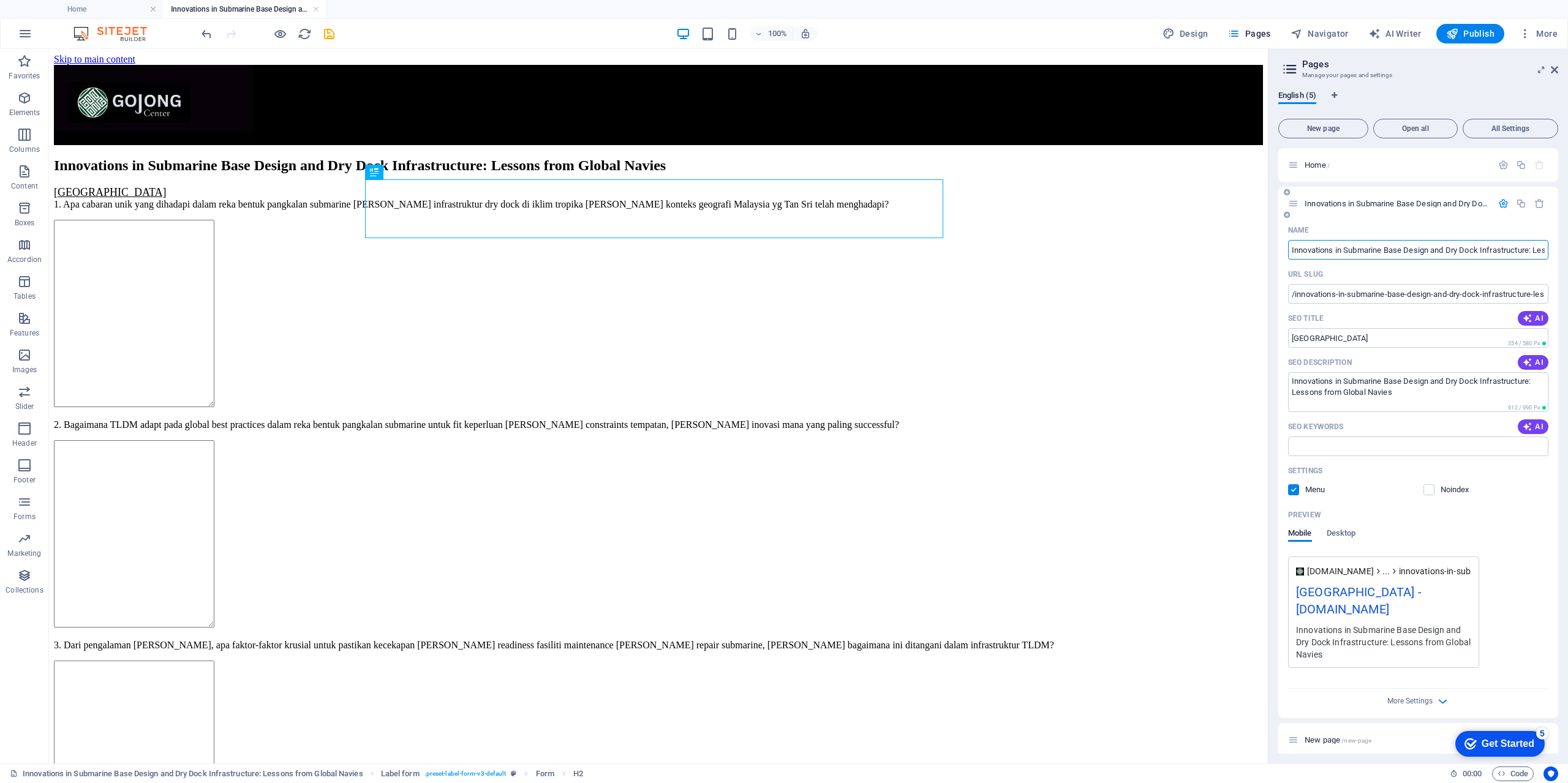
scroll to position [0, 90]
click at [1412, 246] on input "Innovations in Submarine Base Design and Dry Dock Infrastructure: Lessons from …" at bounding box center [1418, 250] width 260 height 20
click at [1291, 251] on input "Innovations in Submarine Base Design and Dry Dock Infrastructure: Lessons from …" at bounding box center [1418, 250] width 260 height 20
click at [1314, 250] on input "Innovations in Submarine Base Design and Dry Dock Infrastructure: Lessons from …" at bounding box center [1418, 250] width 260 height 20
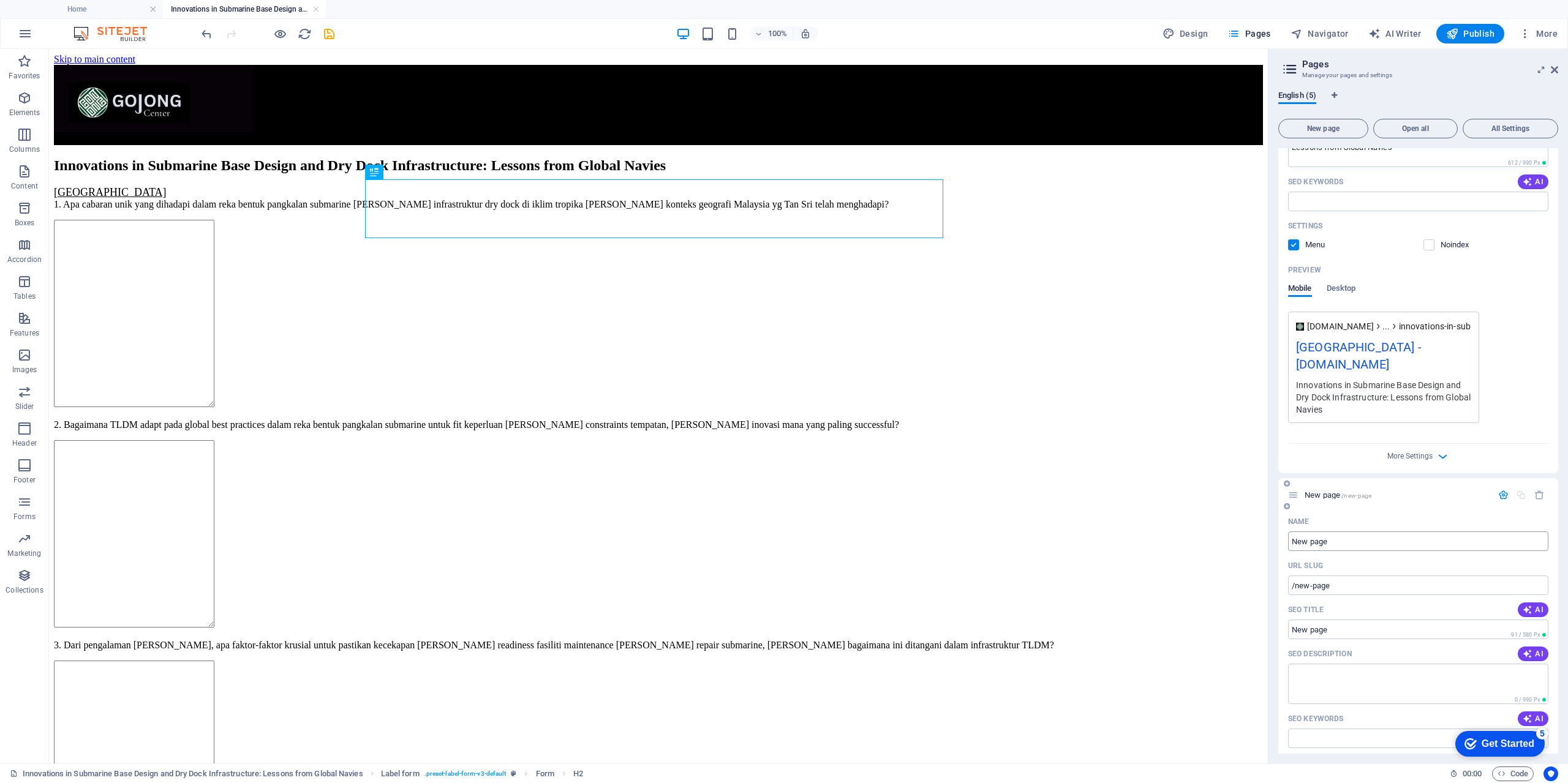
click at [1344, 539] on input "New page" at bounding box center [1418, 541] width 260 height 20
paste input "Innovations in Submarine Base Design and Dry Dock Infrastructure: Lessons from …"
type input "Innovations in Submarine Base Design and Dry Dock Infrastructure: Lessons from …"
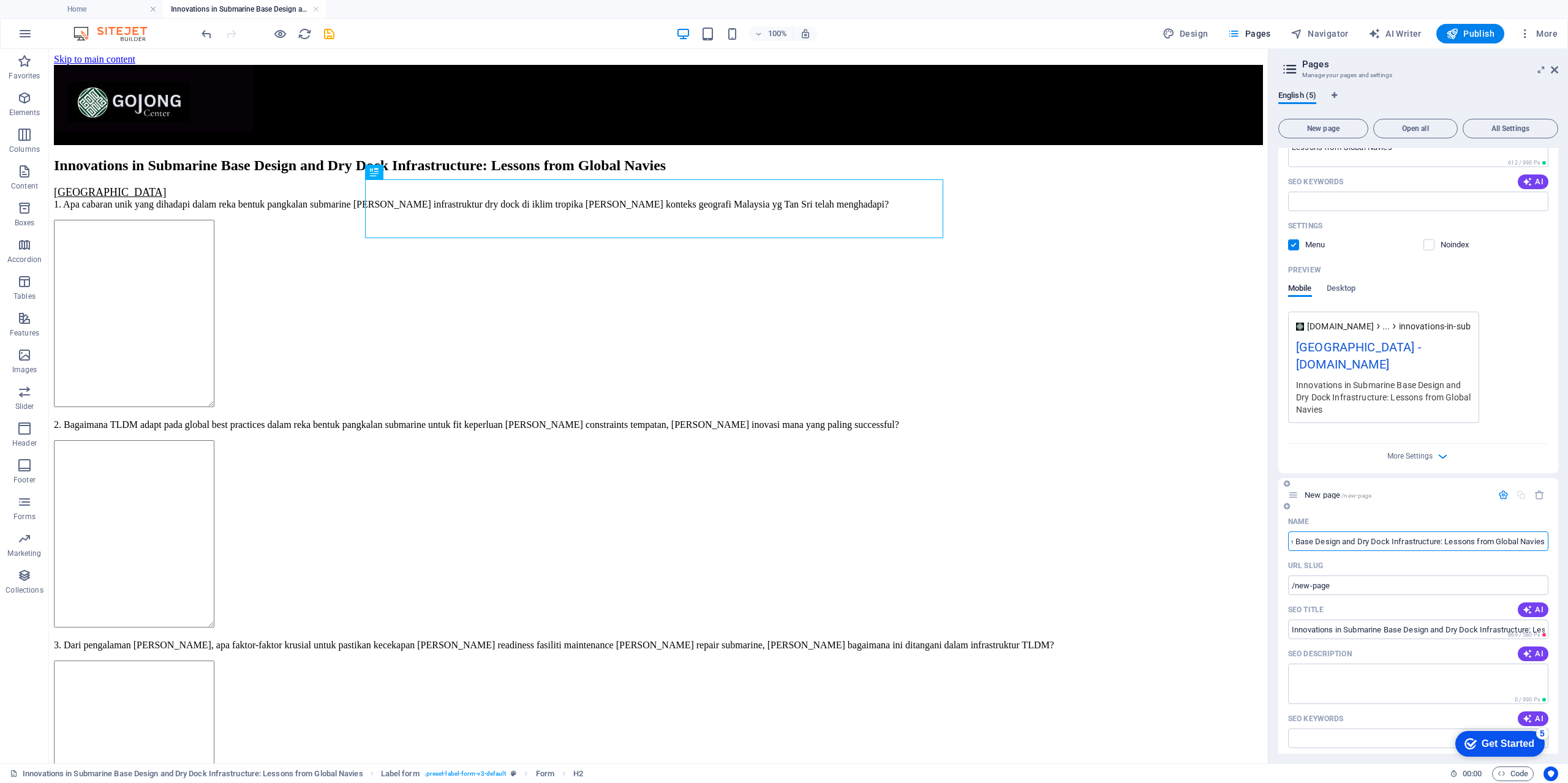
type input "/innovations-in-submarine-base-design-and-dry-dock-infrastructure-lessons-from-…"
click at [1508, 542] on input "Innovations in Submarine Base Design and Dry Dock Infrastructure: Lessons from …" at bounding box center [1418, 541] width 260 height 20
type input "Innovations in Submarine Base Design and Dry Dock Infrastructure: Lessons from …"
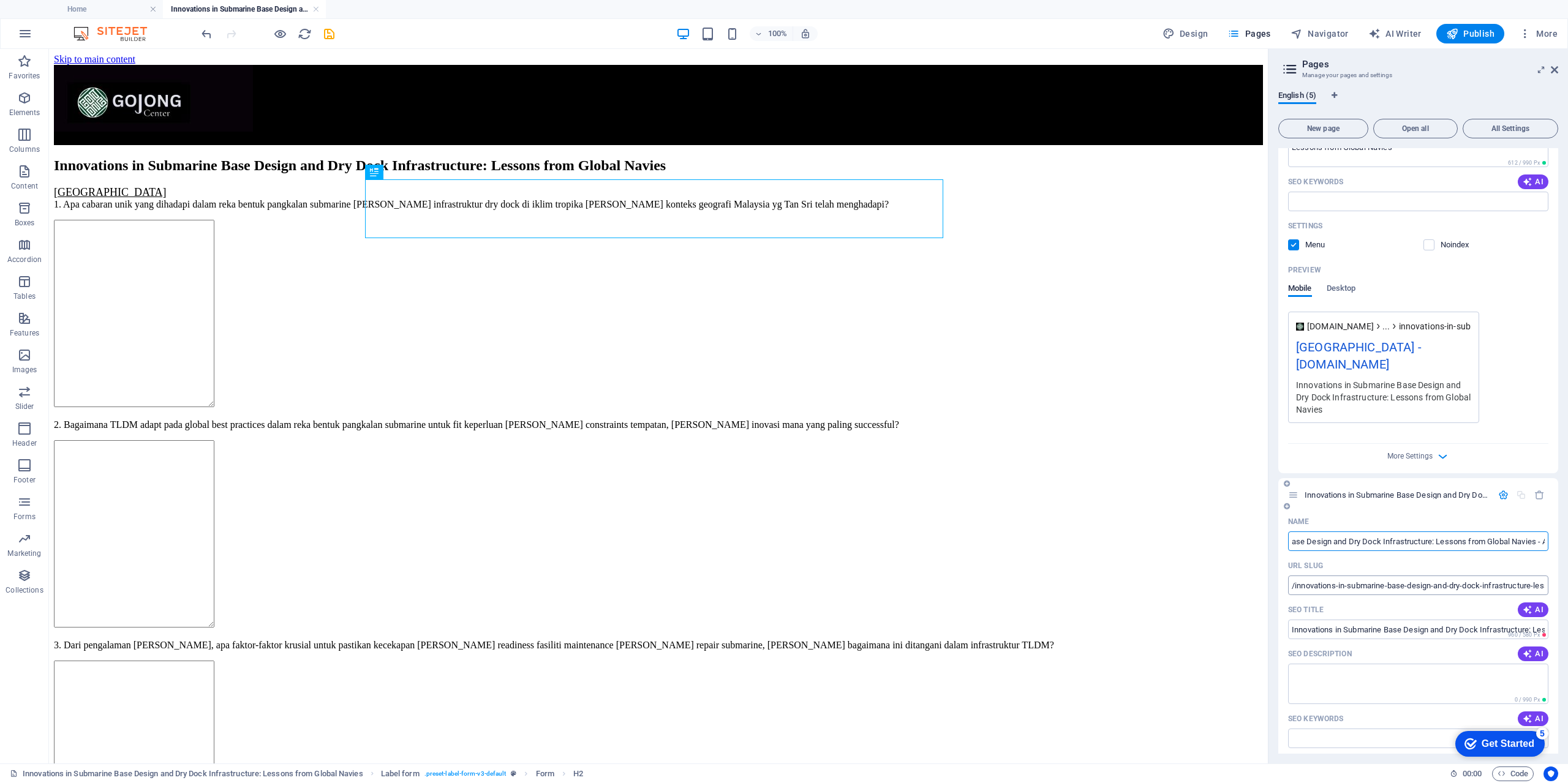
click at [1413, 588] on input "/innovations-in-submarine-base-design-and-dry-dock-infrastructure-lessons-from-…" at bounding box center [1418, 585] width 260 height 20
type input "/innovations-in-submarine-base-design-and-dry-dock-infrastructure-lessons-from-…"
click at [1446, 633] on input "SEO Title" at bounding box center [1418, 629] width 260 height 20
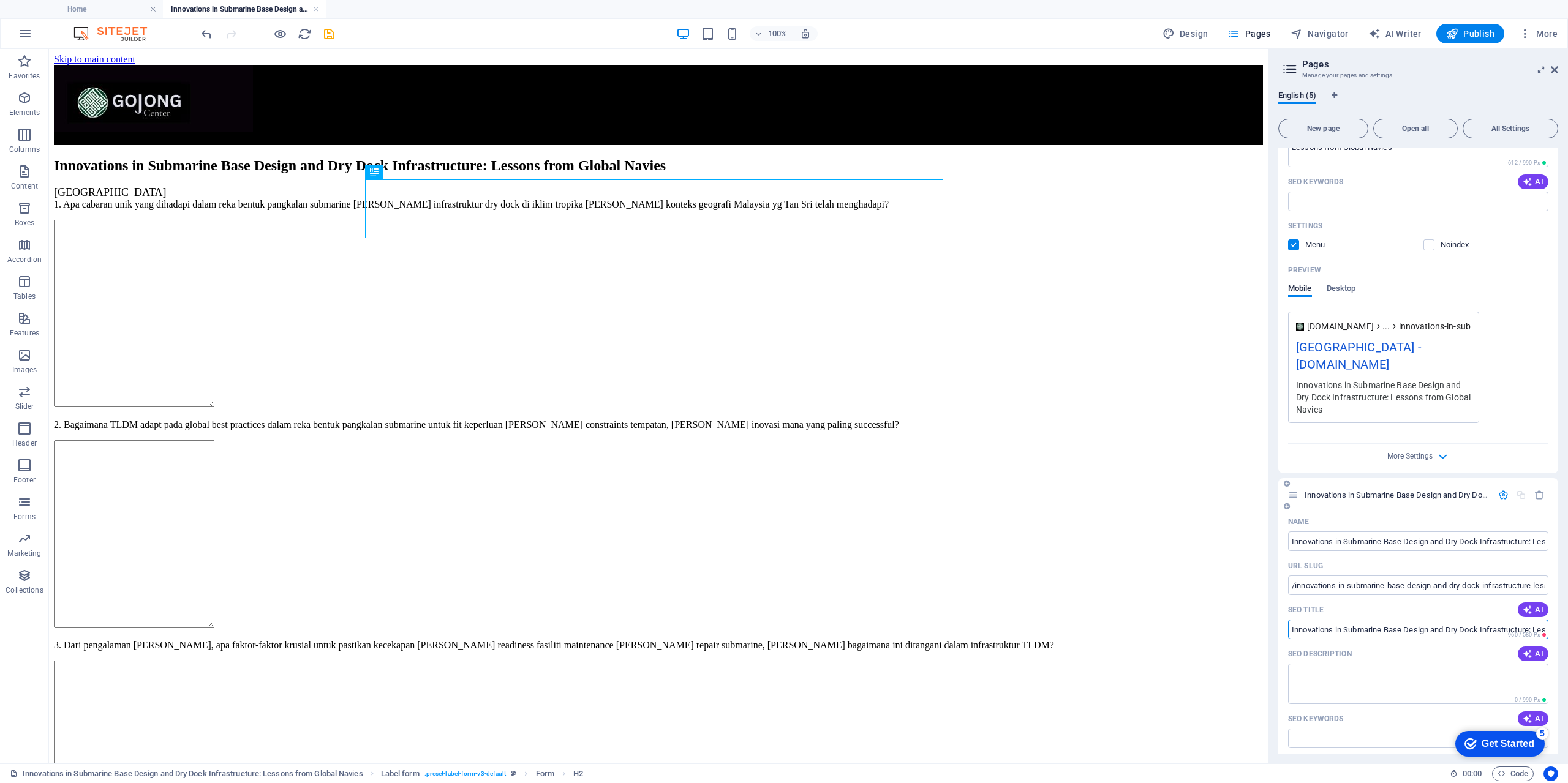
click at [1450, 628] on input "SEO Title" at bounding box center [1418, 629] width 260 height 20
click at [1392, 626] on input "SEO Title" at bounding box center [1418, 629] width 260 height 20
click at [1421, 632] on input "SEO Title" at bounding box center [1418, 629] width 260 height 20
click at [1412, 590] on input "/innovations-in-submarine-base-design-and-dry-dock-infrastructure-lessons-from-…" at bounding box center [1418, 585] width 260 height 20
click at [1431, 631] on input "SEO Title" at bounding box center [1418, 629] width 260 height 20
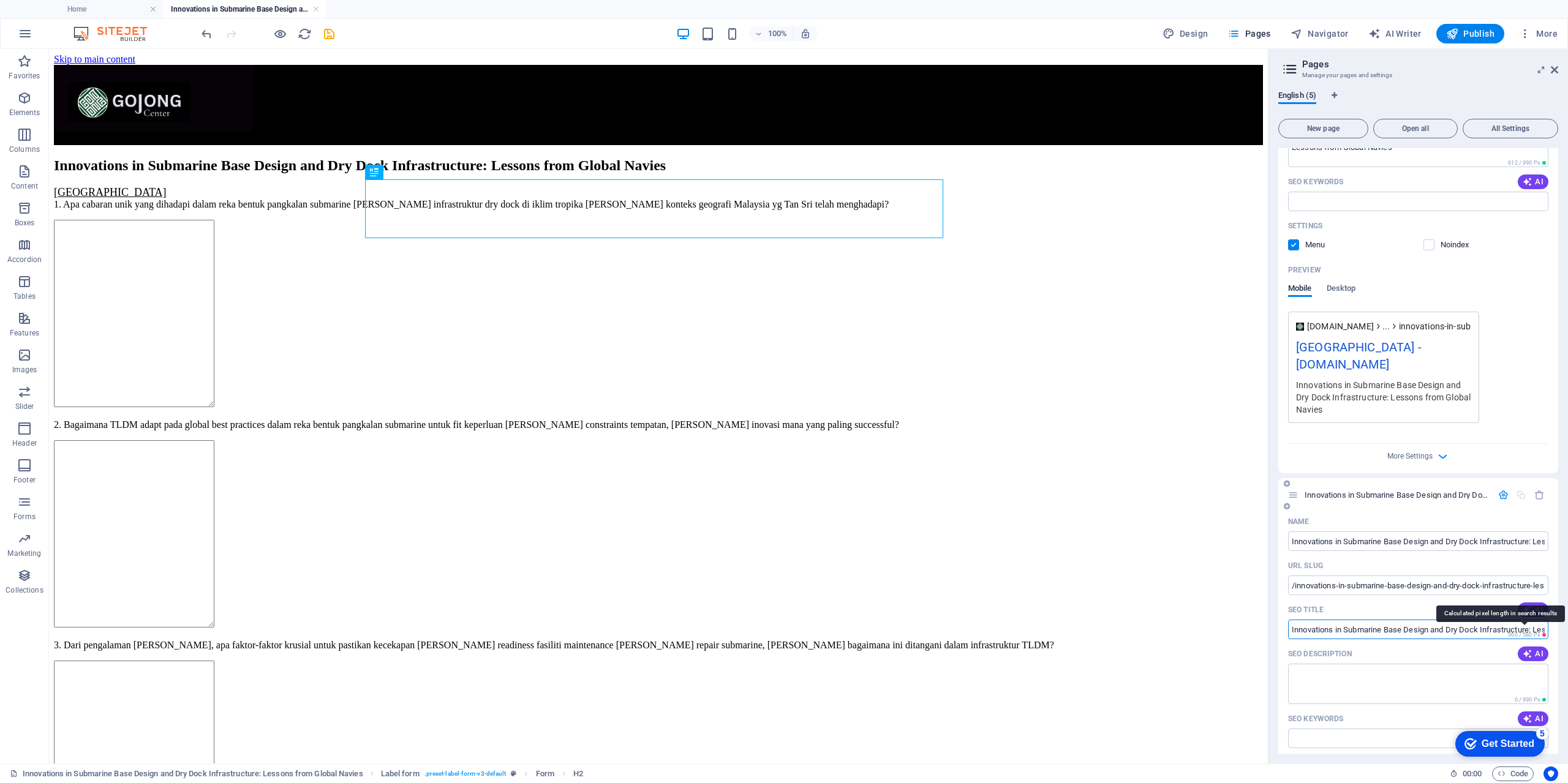
click at [1524, 631] on span "960 / 580 Px" at bounding box center [1527, 635] width 43 height 9
click at [1505, 631] on span "960 / 580 Px" at bounding box center [1527, 635] width 43 height 9
click at [1348, 534] on input "Innovations in Submarine Base Design and Dry Dock Infrastructure: Lessons from …" at bounding box center [1418, 541] width 260 height 20
click at [1357, 542] on input "Innovations in Submarine Base Design and Dry Dock Infrastructure: Lessons from …" at bounding box center [1418, 541] width 260 height 20
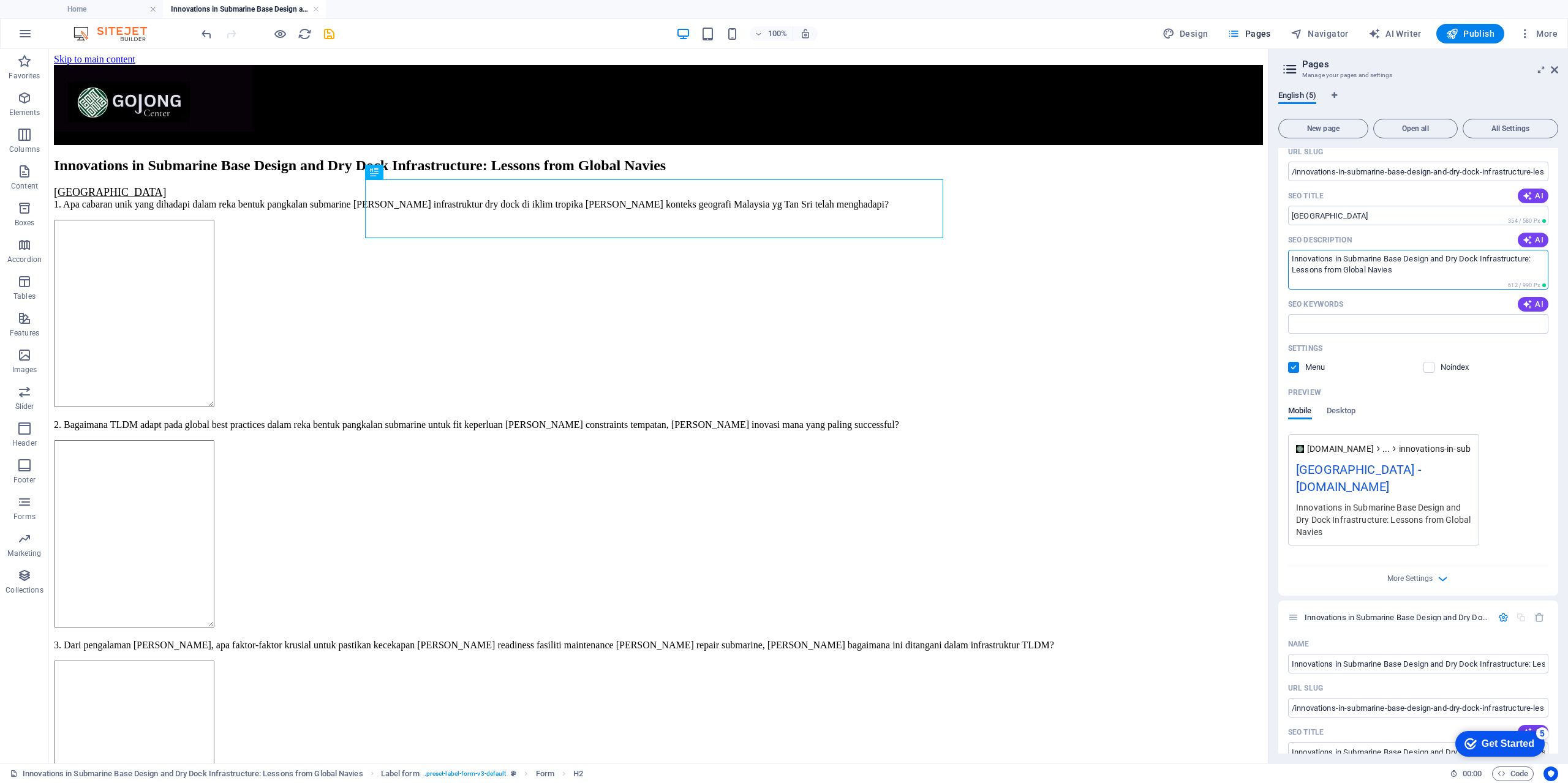
drag, startPoint x: 1391, startPoint y: 274, endPoint x: 1289, endPoint y: 259, distance: 103.1
click at [1289, 259] on textarea "Innovations in Submarine Base Design and Dry Dock Infrastructure: Lessons from …" at bounding box center [1418, 269] width 260 height 40
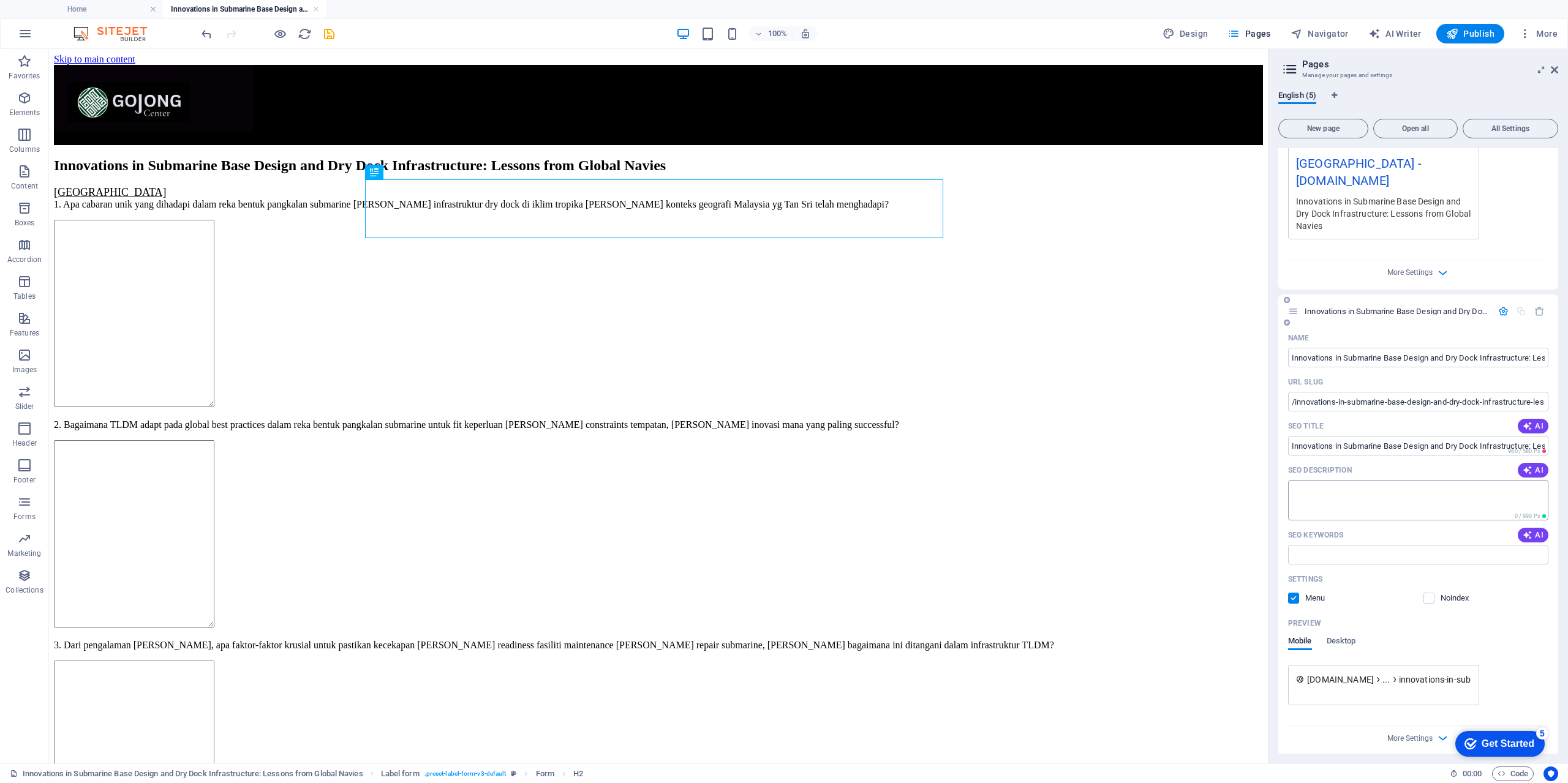
click at [1333, 510] on textarea "SEO Description" at bounding box center [1418, 499] width 260 height 40
paste textarea "Innovations in Submarine Base Design and Dry Dock Infrastructure: Lessons from …"
type textarea "Innovations in Submarine Base Design and Dry Dock Infrastructure: Lessons from …"
click at [1344, 637] on span "Desktop" at bounding box center [1341, 641] width 29 height 17
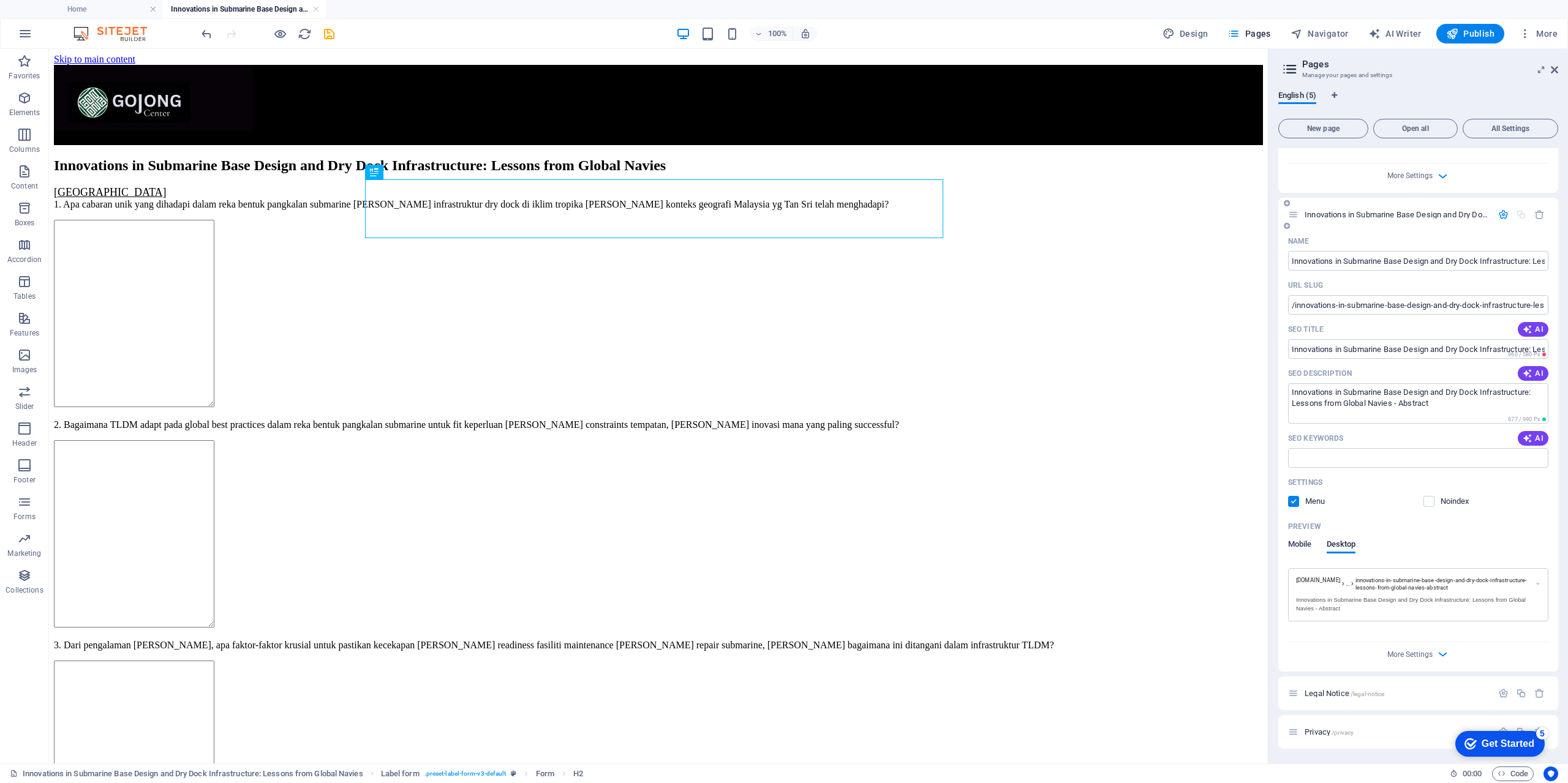
click at [1302, 544] on span "Mobile" at bounding box center [1300, 545] width 24 height 17
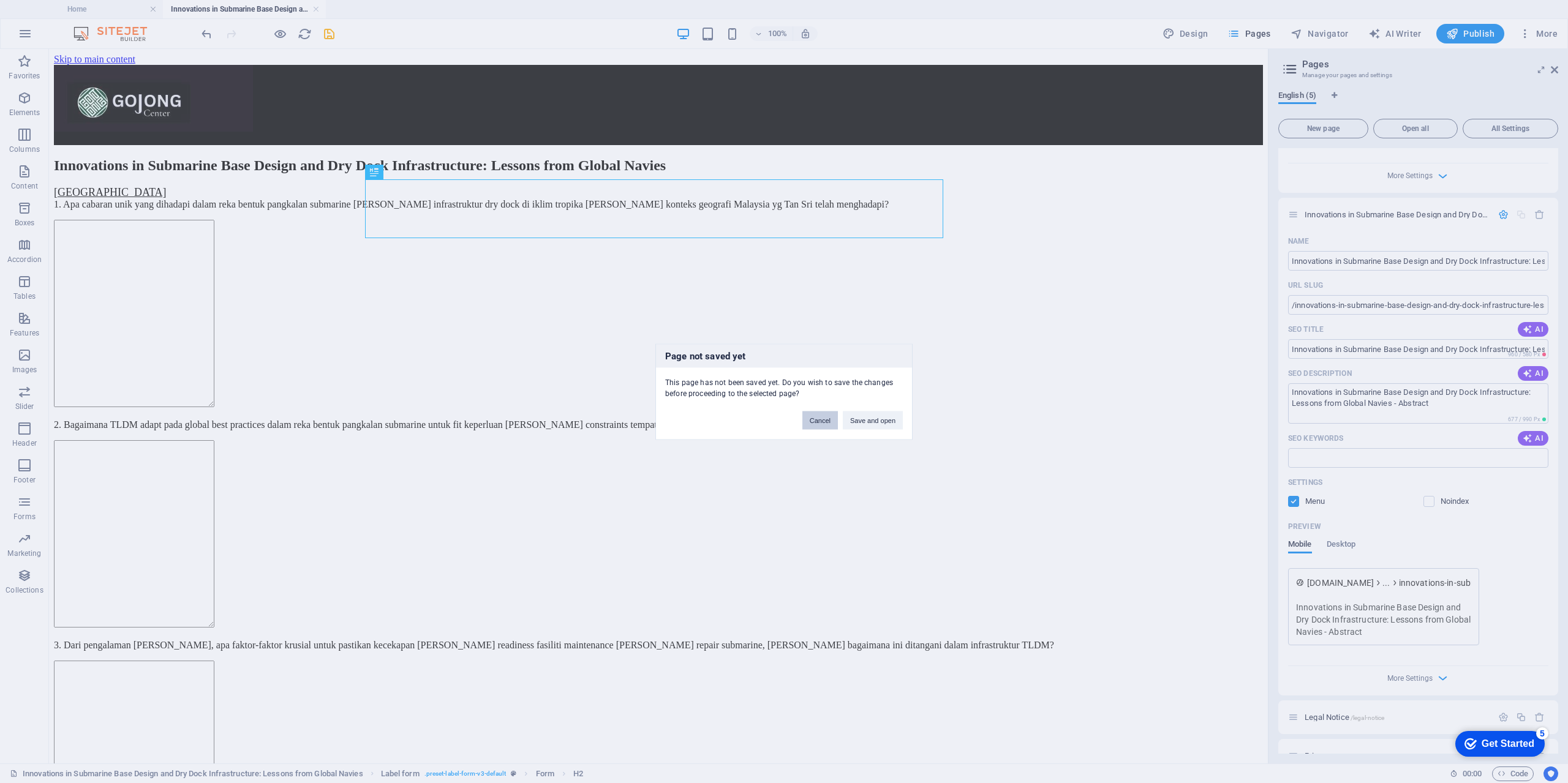
click at [824, 418] on button "Cancel" at bounding box center [820, 420] width 35 height 18
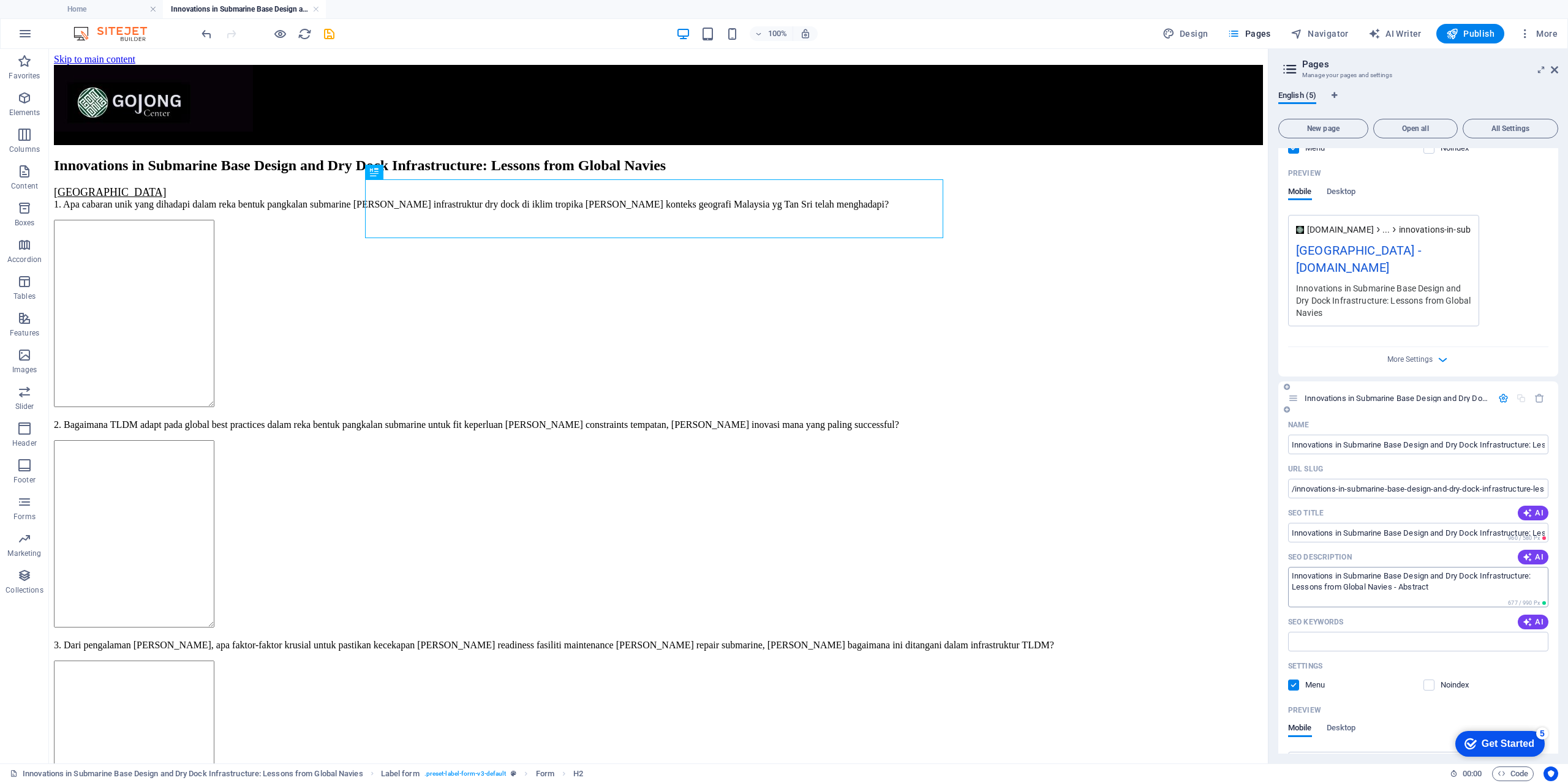
scroll to position [158, 0]
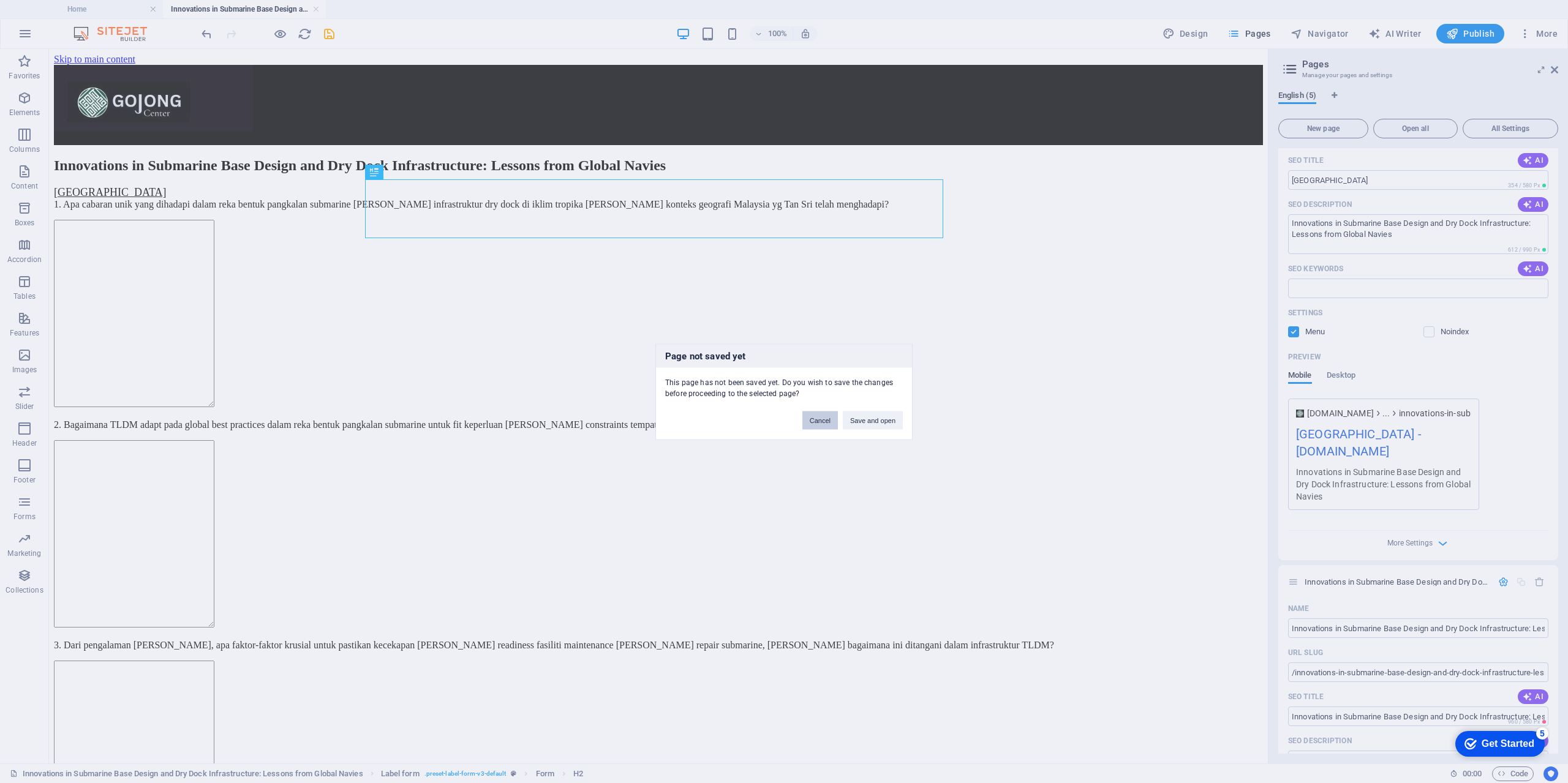
click at [826, 422] on button "Cancel" at bounding box center [820, 420] width 35 height 18
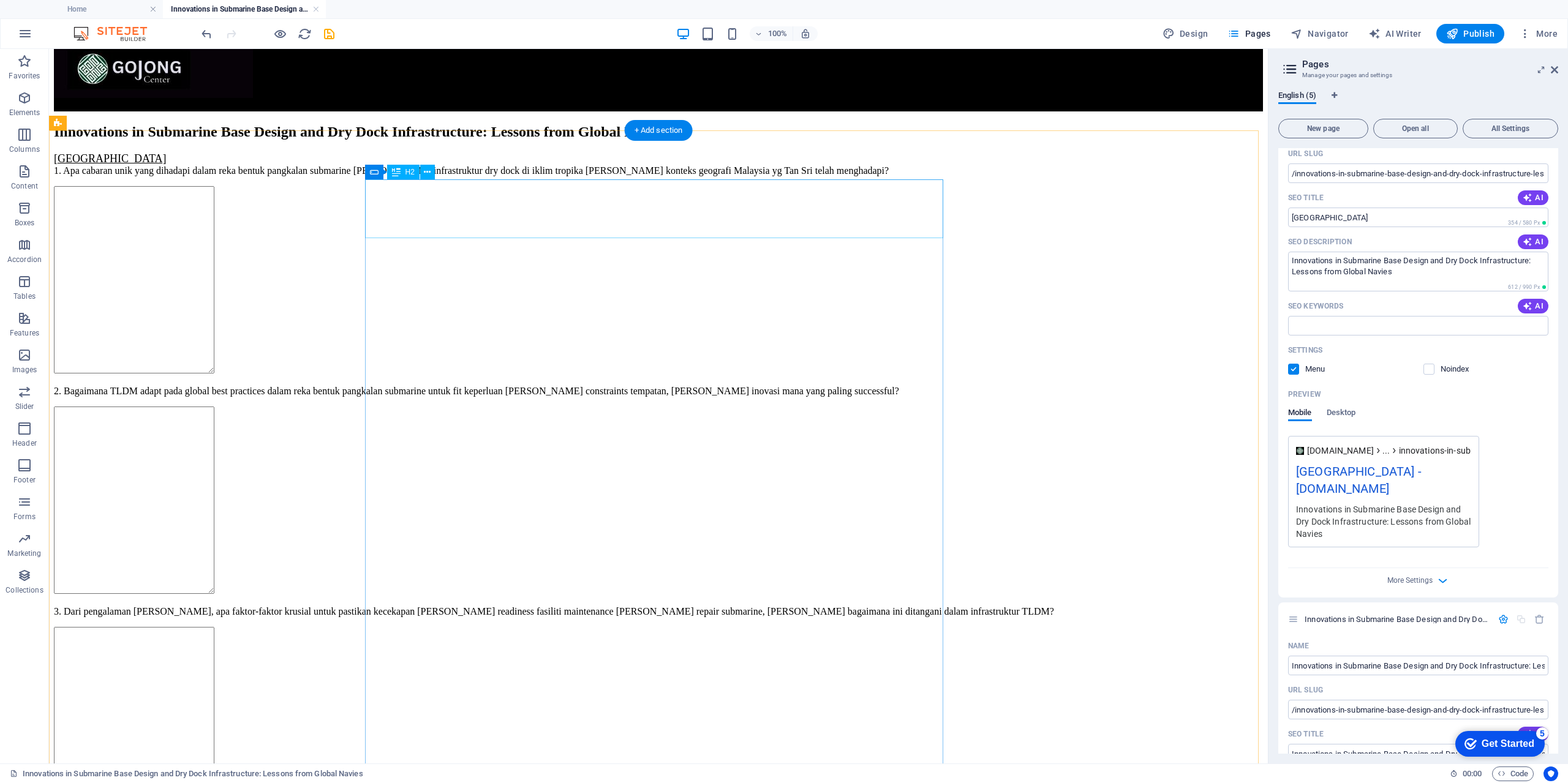
scroll to position [0, 0]
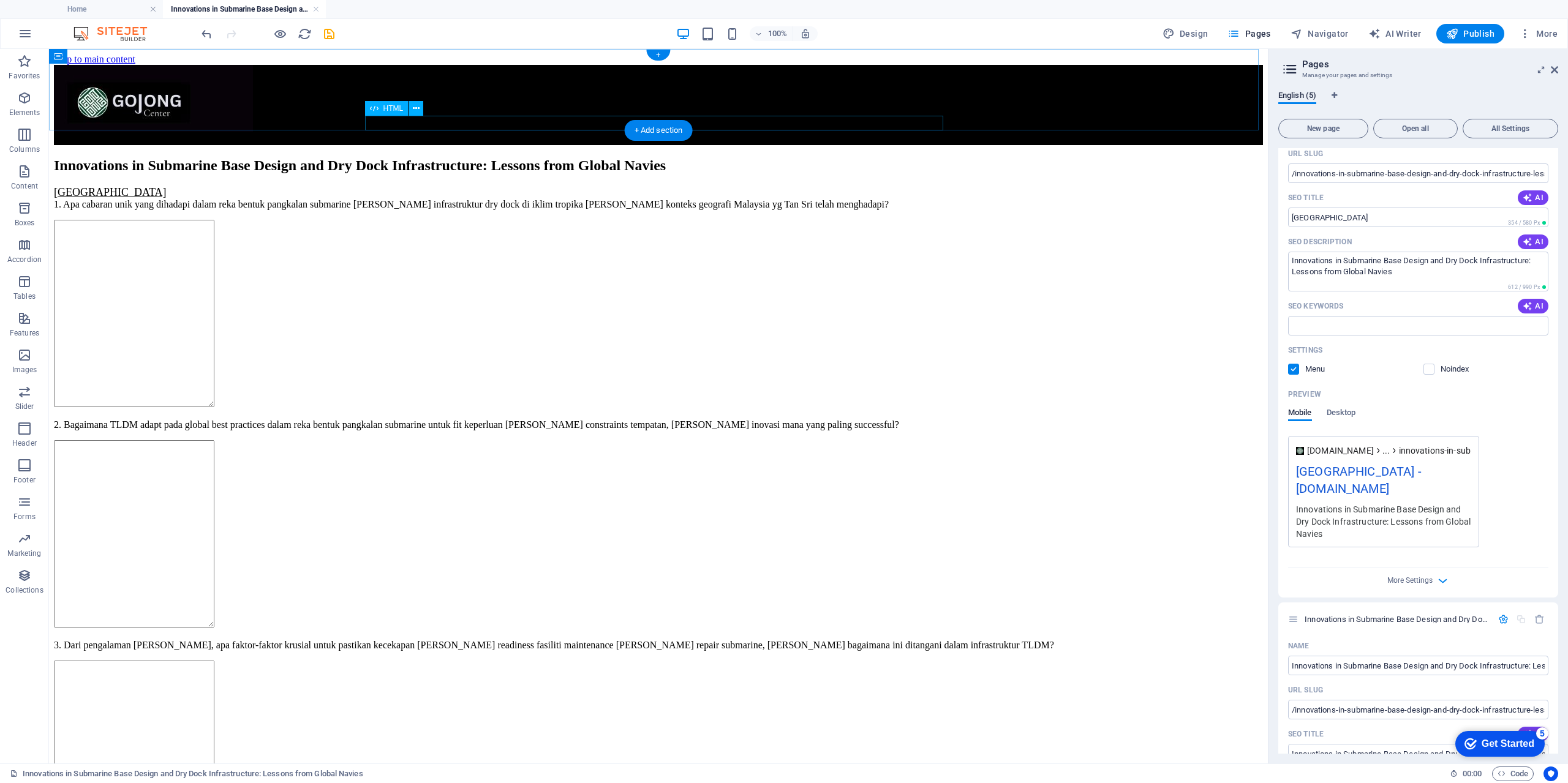
click at [502, 134] on div at bounding box center [658, 139] width 1209 height 11
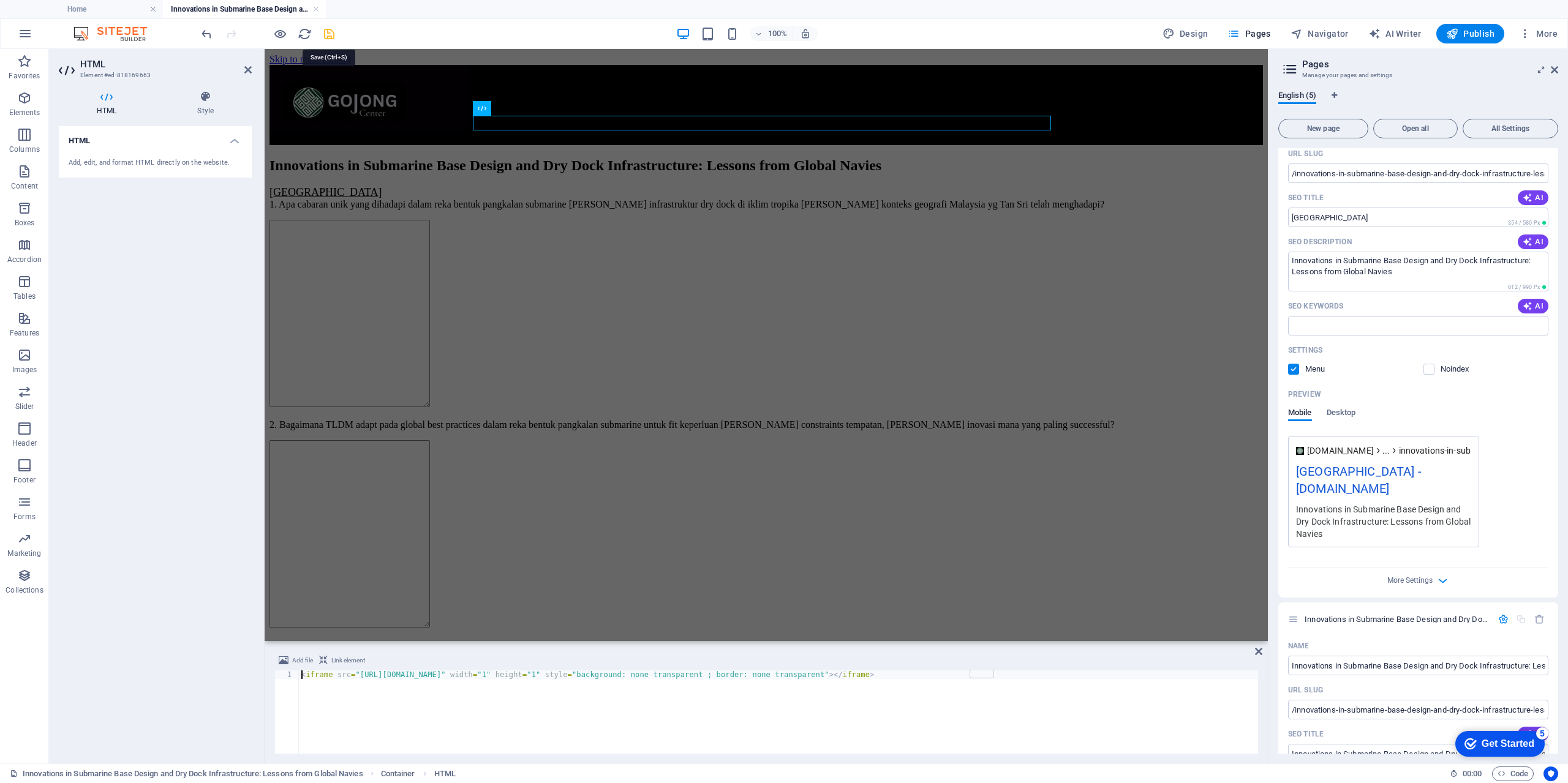
click at [331, 32] on icon "save" at bounding box center [329, 34] width 14 height 14
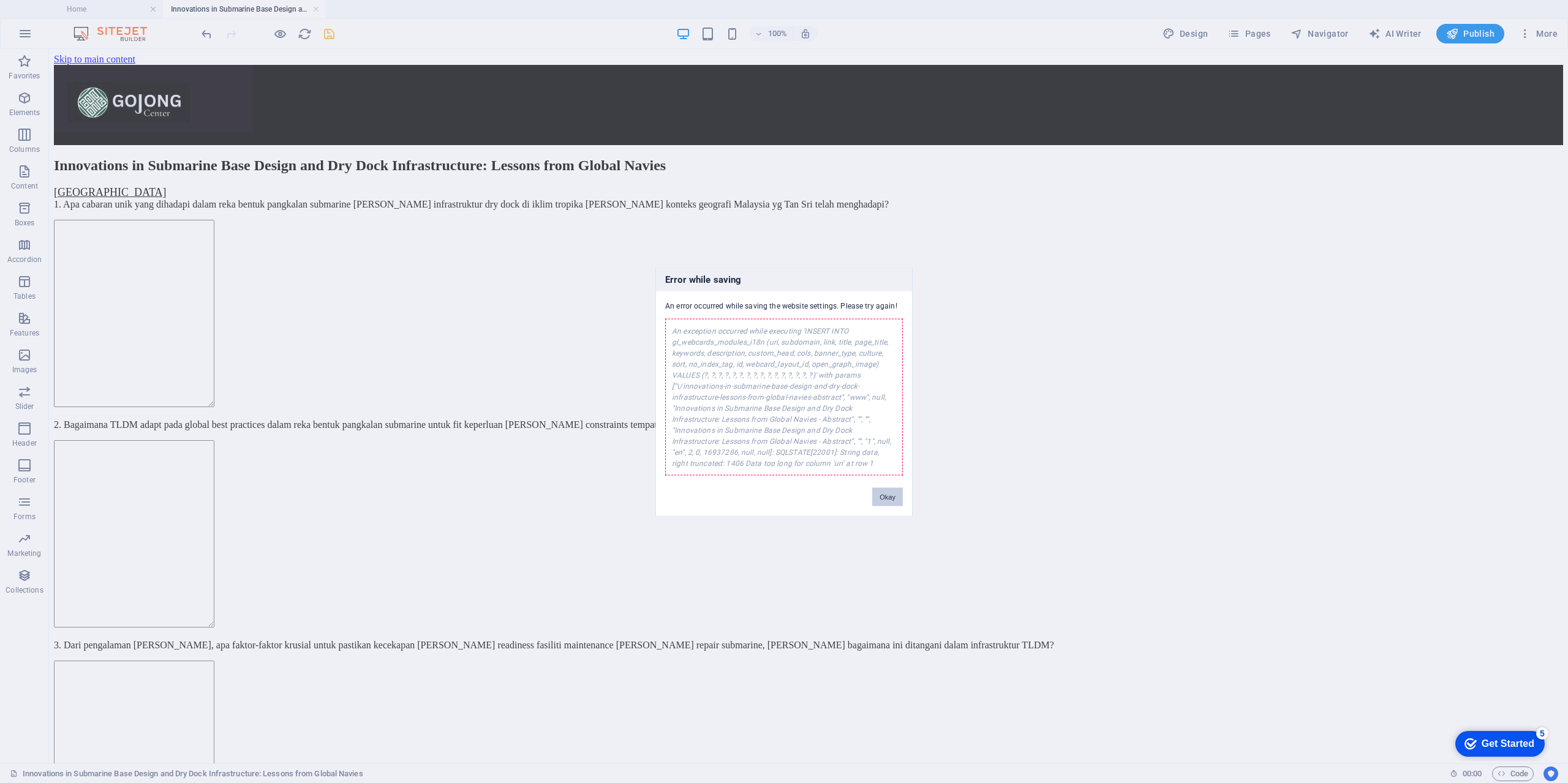
click at [879, 494] on button "Okay" at bounding box center [887, 496] width 30 height 18
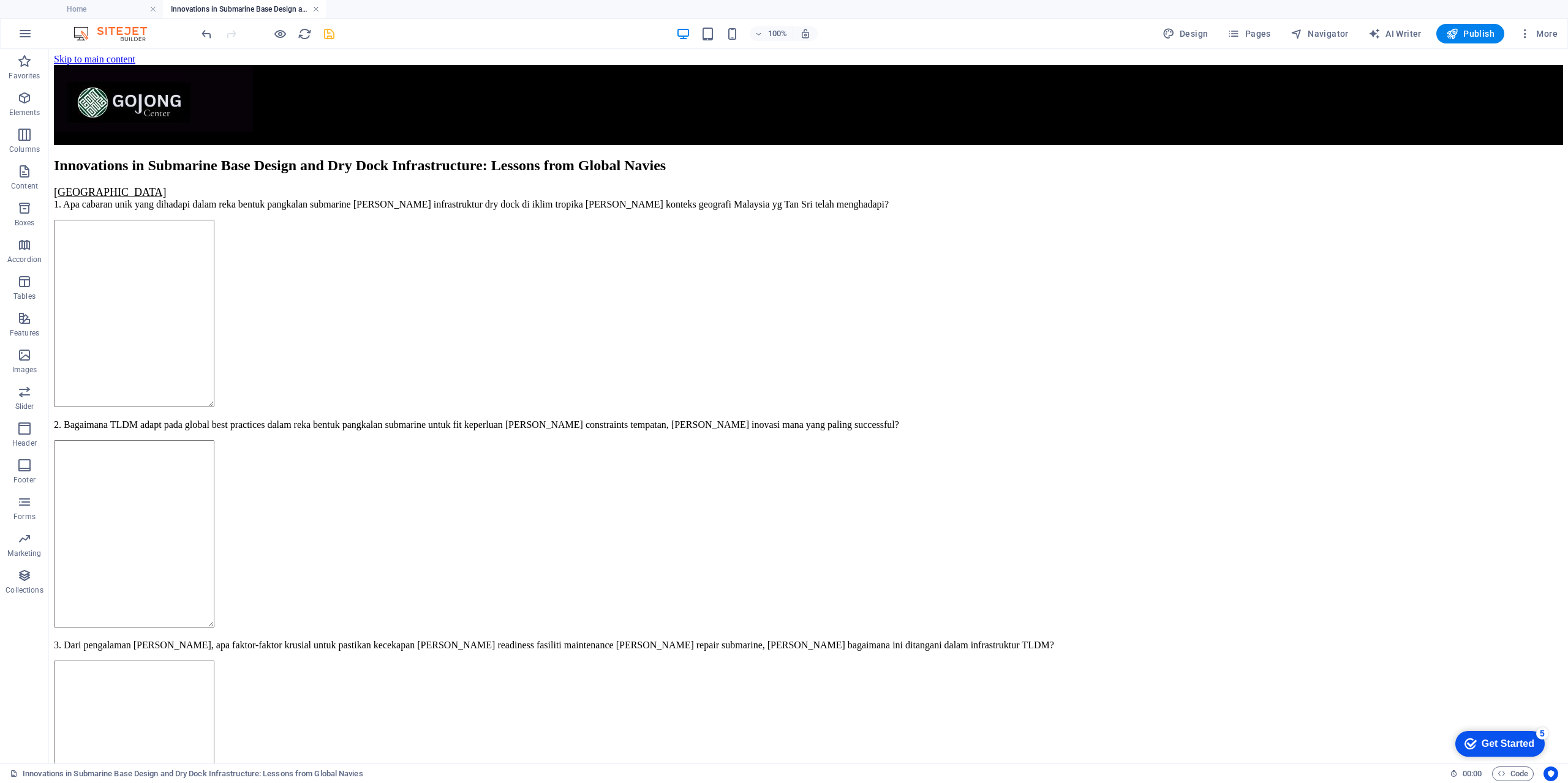
click at [314, 9] on link at bounding box center [316, 9] width 8 height 11
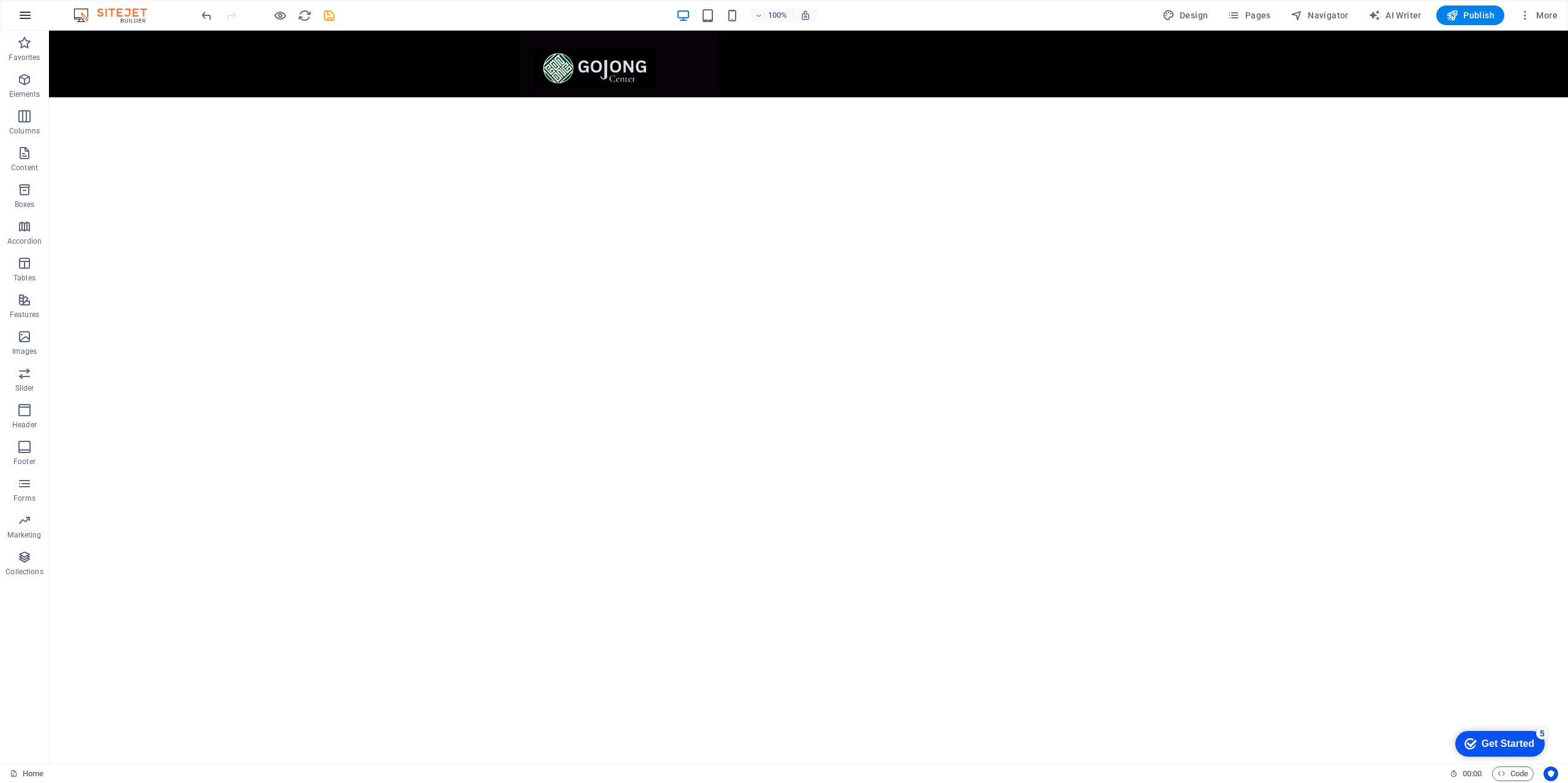
click at [23, 18] on icon "button" at bounding box center [25, 15] width 15 height 15
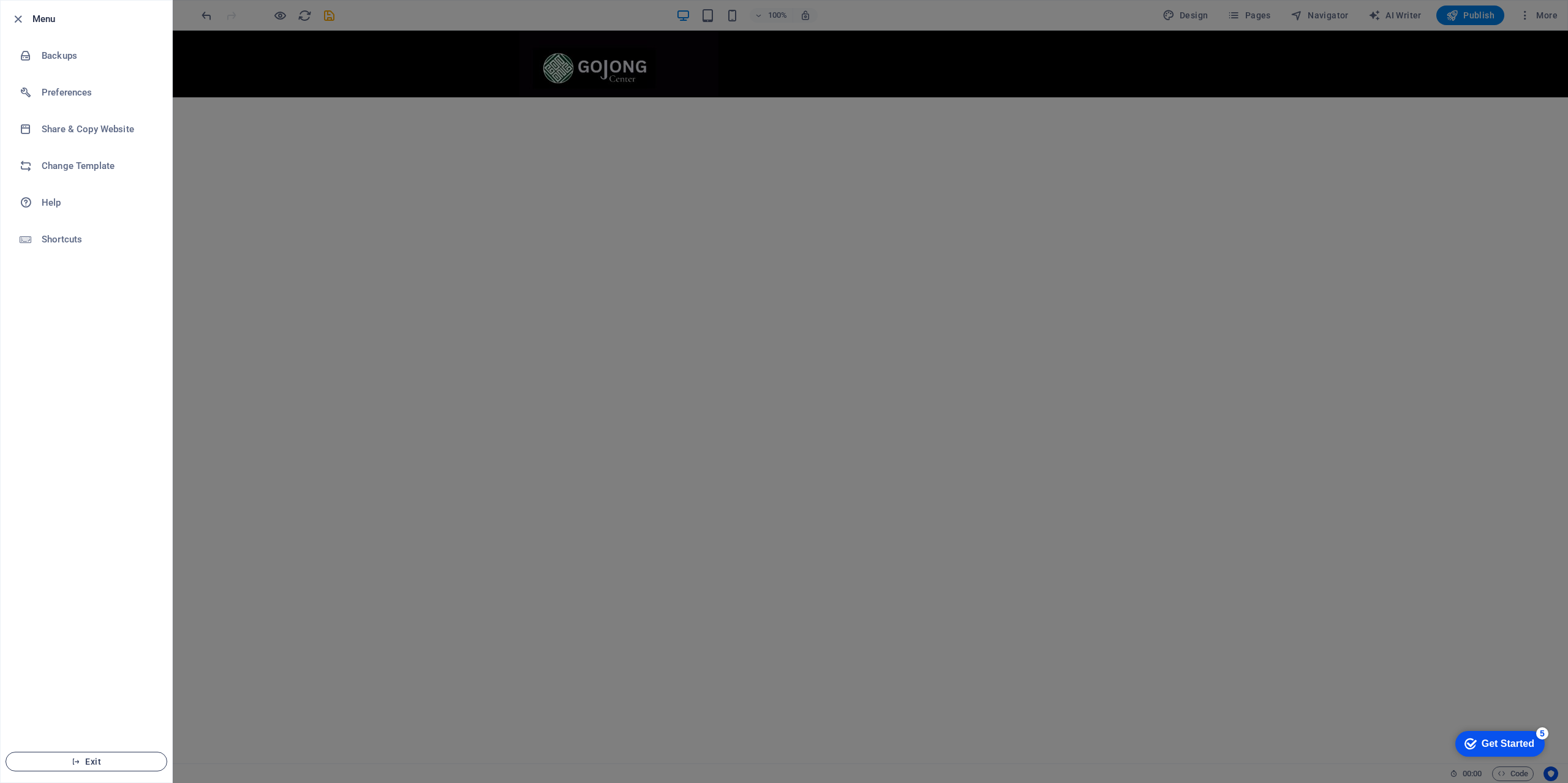
click at [82, 763] on span "Exit" at bounding box center [86, 761] width 141 height 9
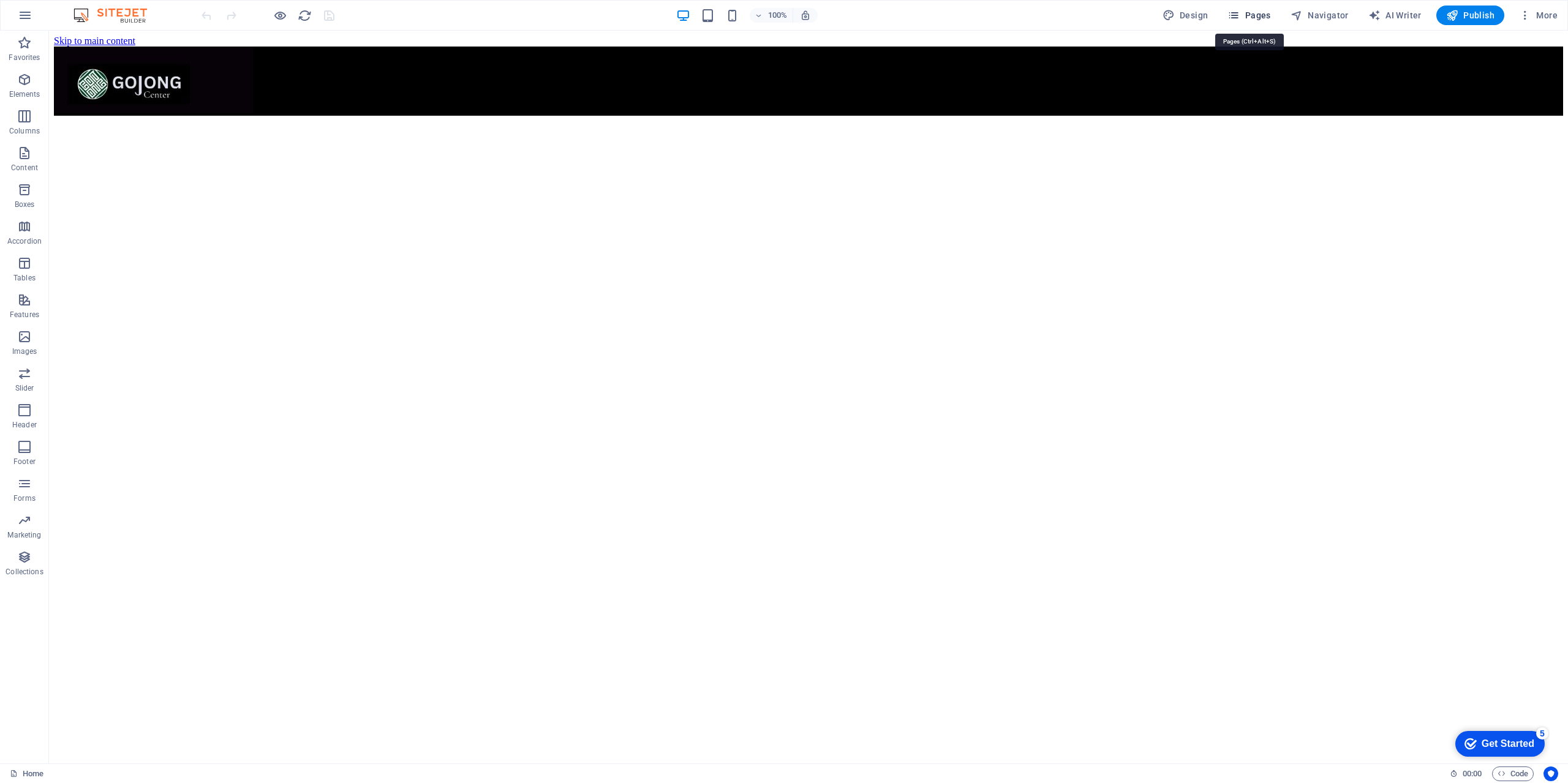
click at [1237, 19] on icon "button" at bounding box center [1233, 15] width 12 height 12
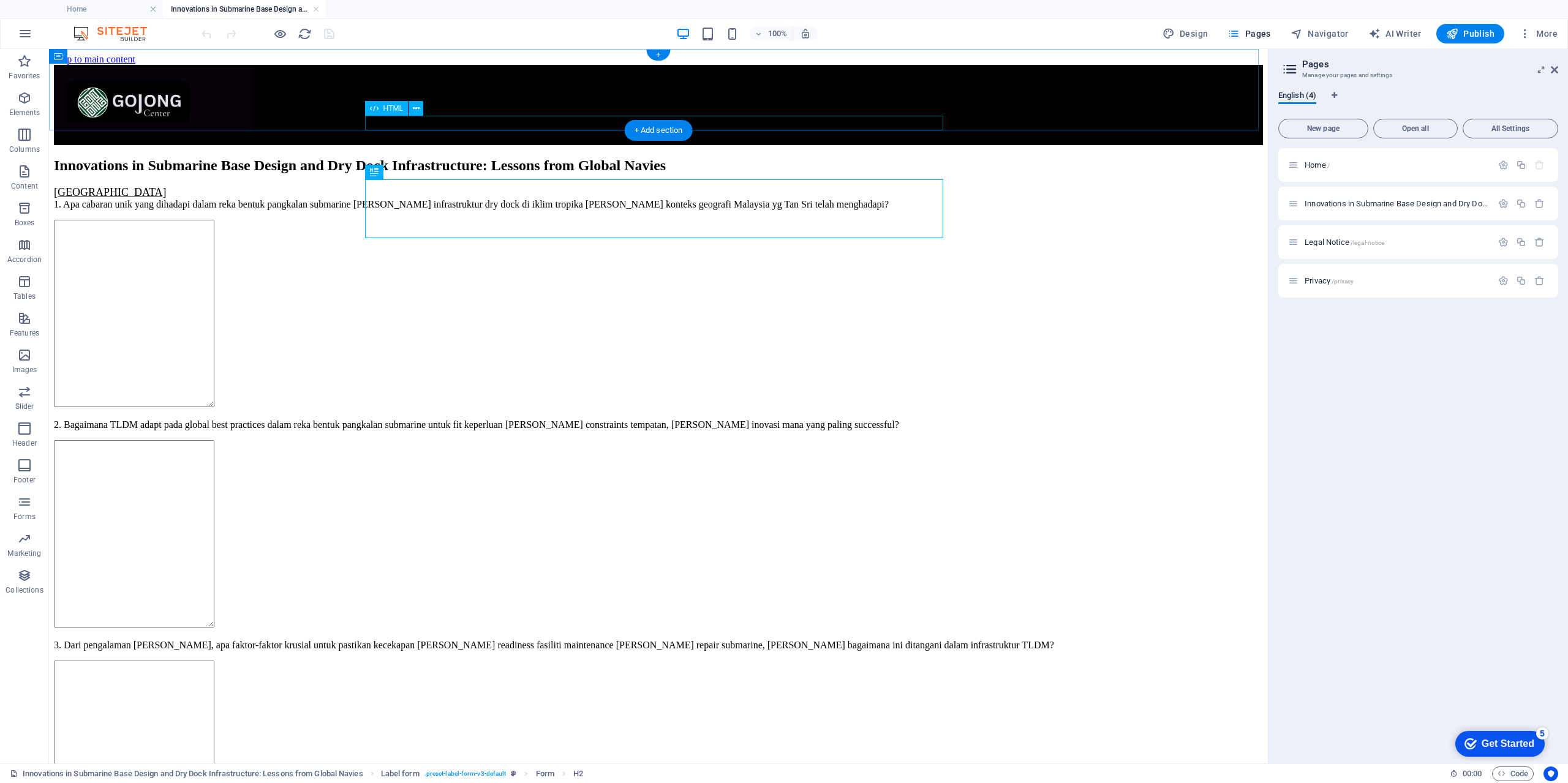
click at [784, 134] on div at bounding box center [658, 139] width 1209 height 11
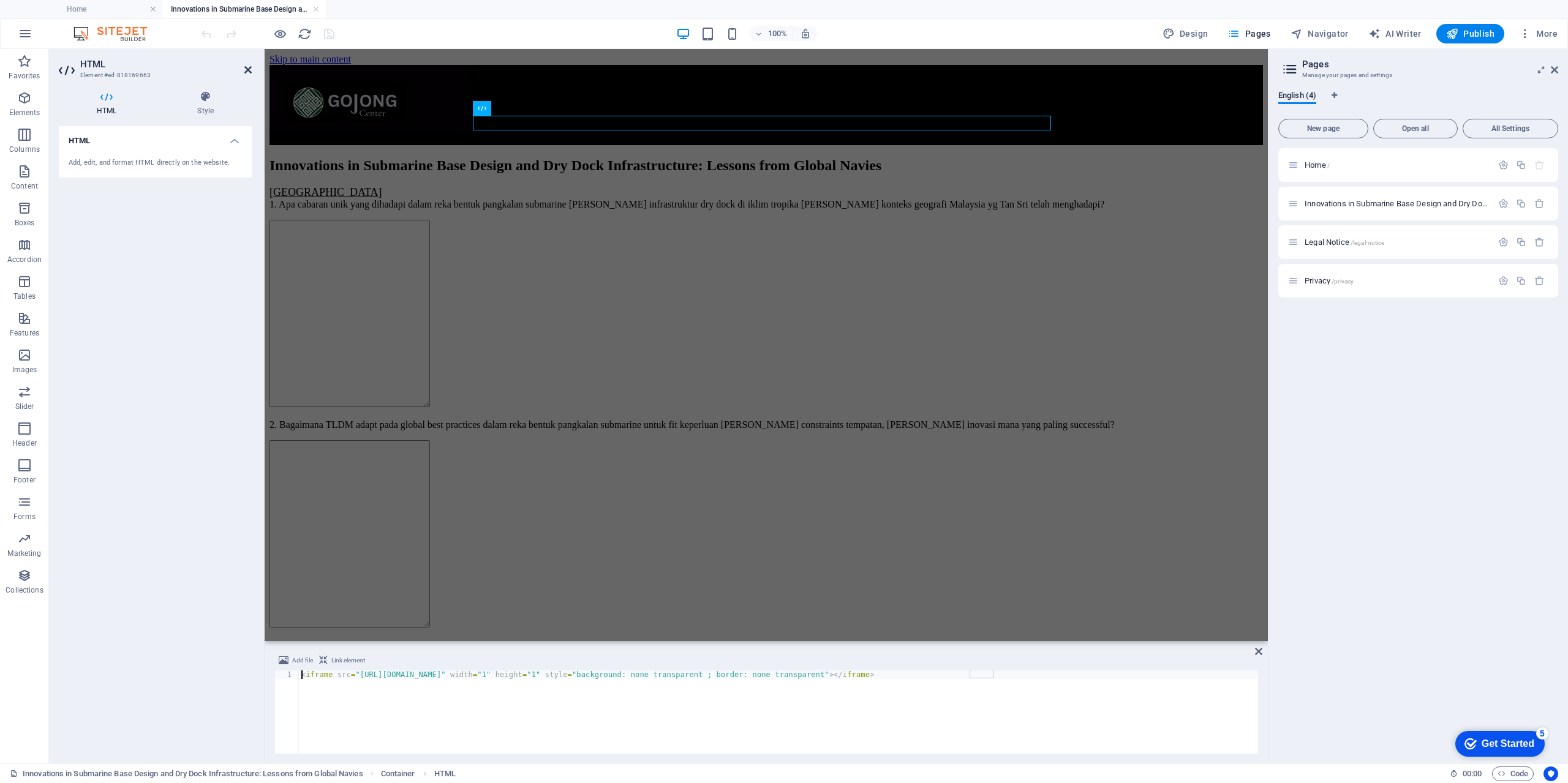
click at [247, 70] on icon at bounding box center [248, 70] width 8 height 9
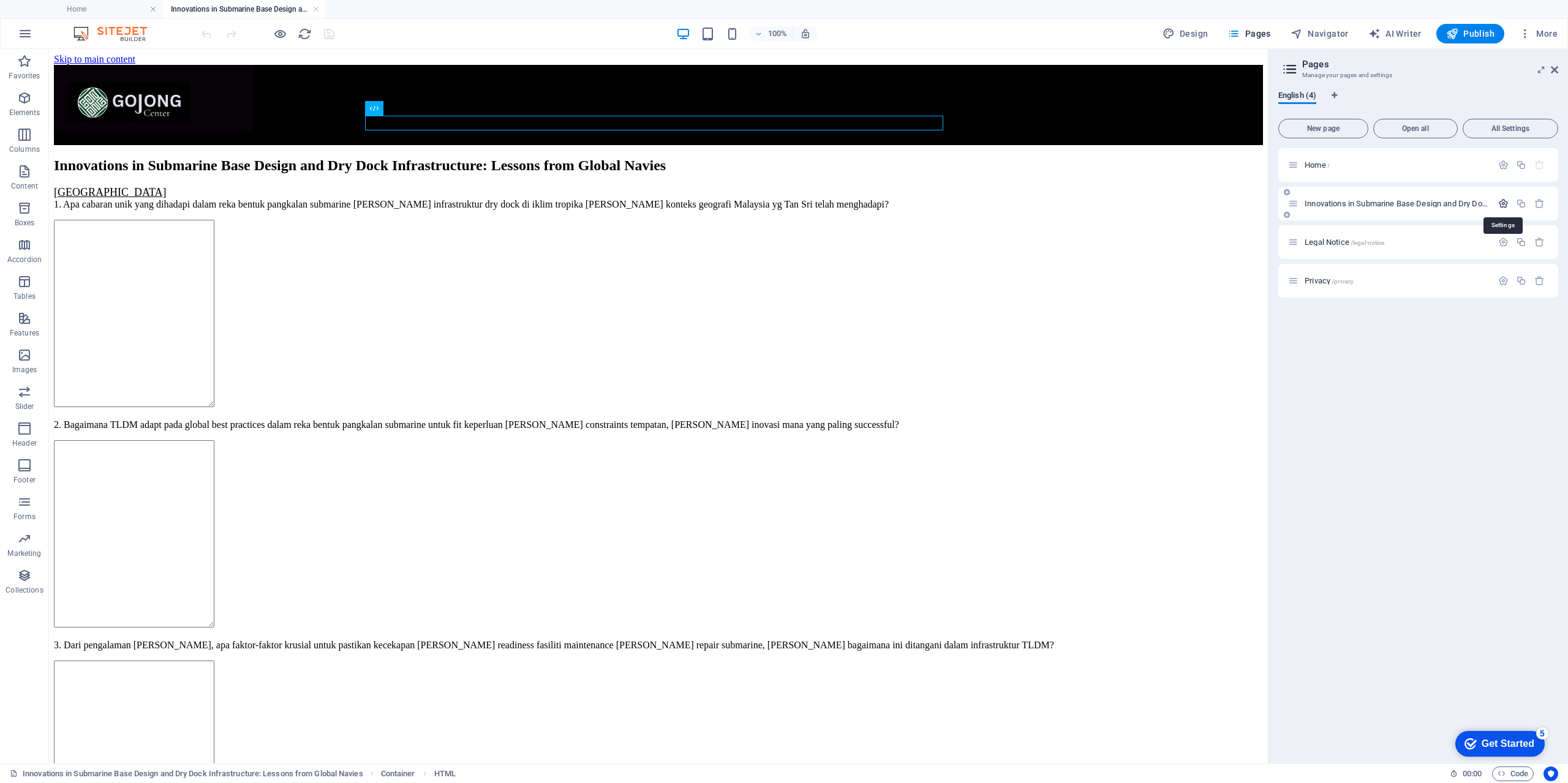
click at [1505, 205] on icon "button" at bounding box center [1503, 203] width 10 height 10
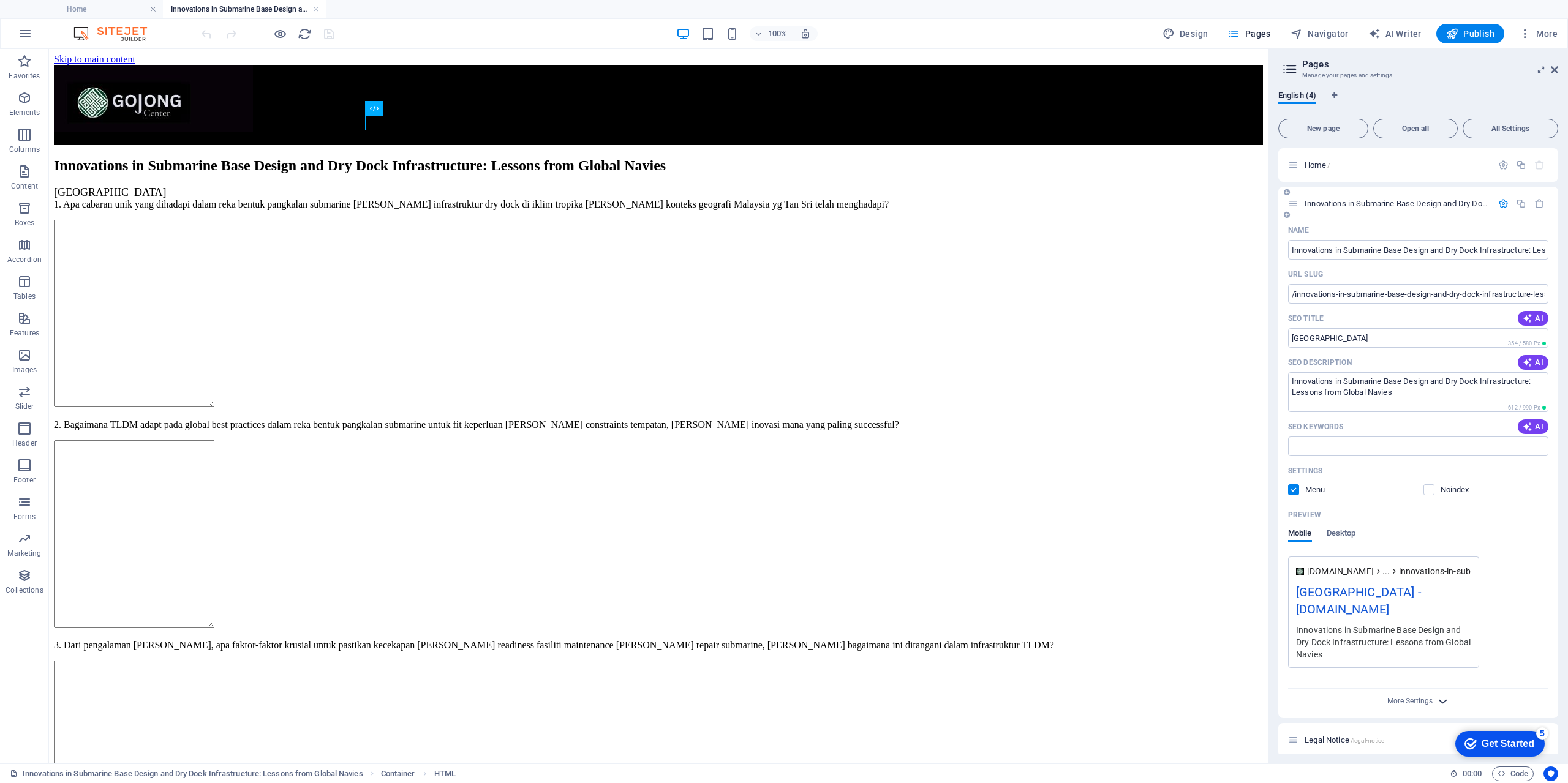
click at [1443, 703] on icon "button" at bounding box center [1442, 701] width 14 height 14
click at [1485, 126] on span "All Settings" at bounding box center [1510, 129] width 85 height 8
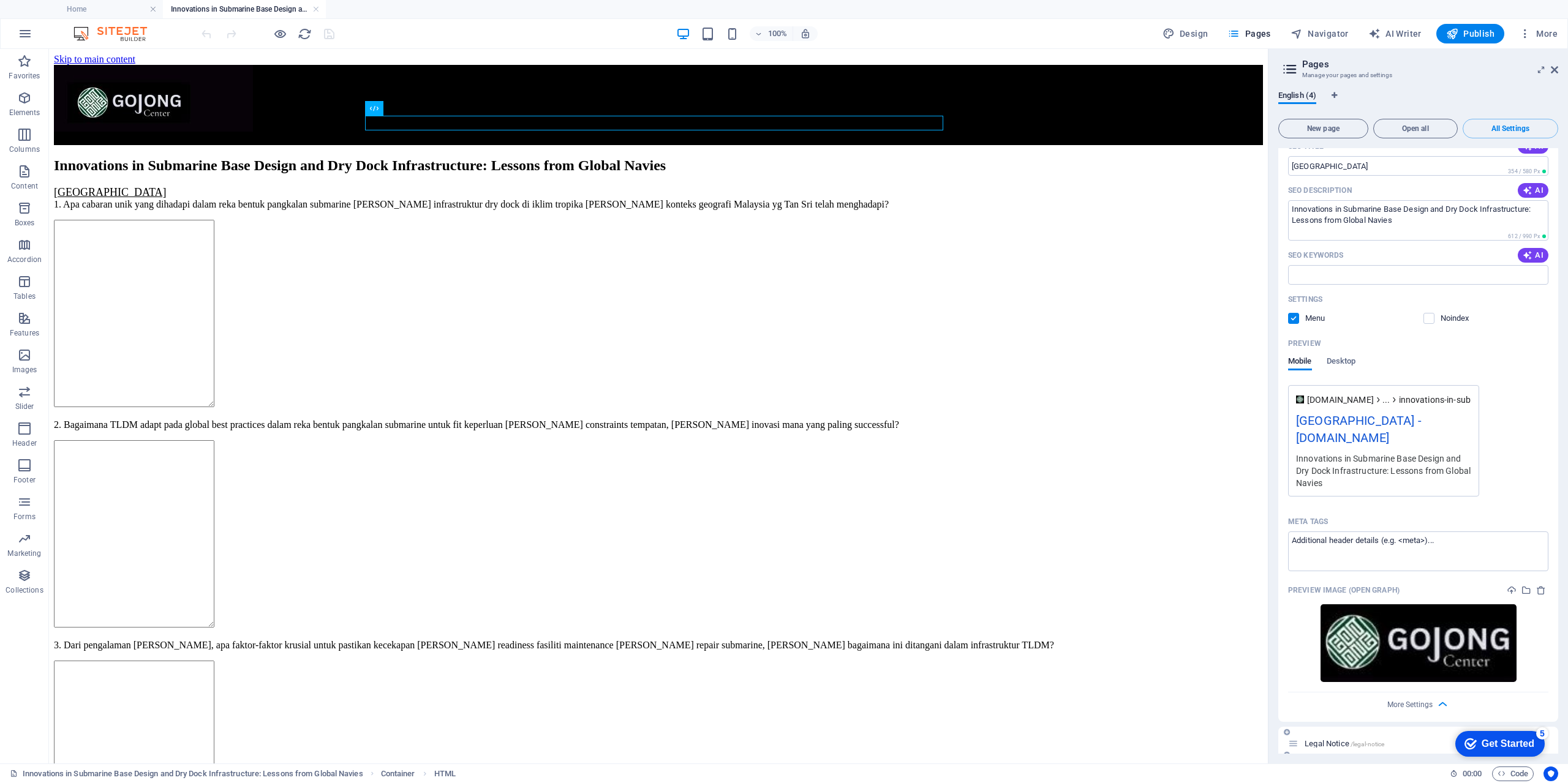
scroll to position [400, 0]
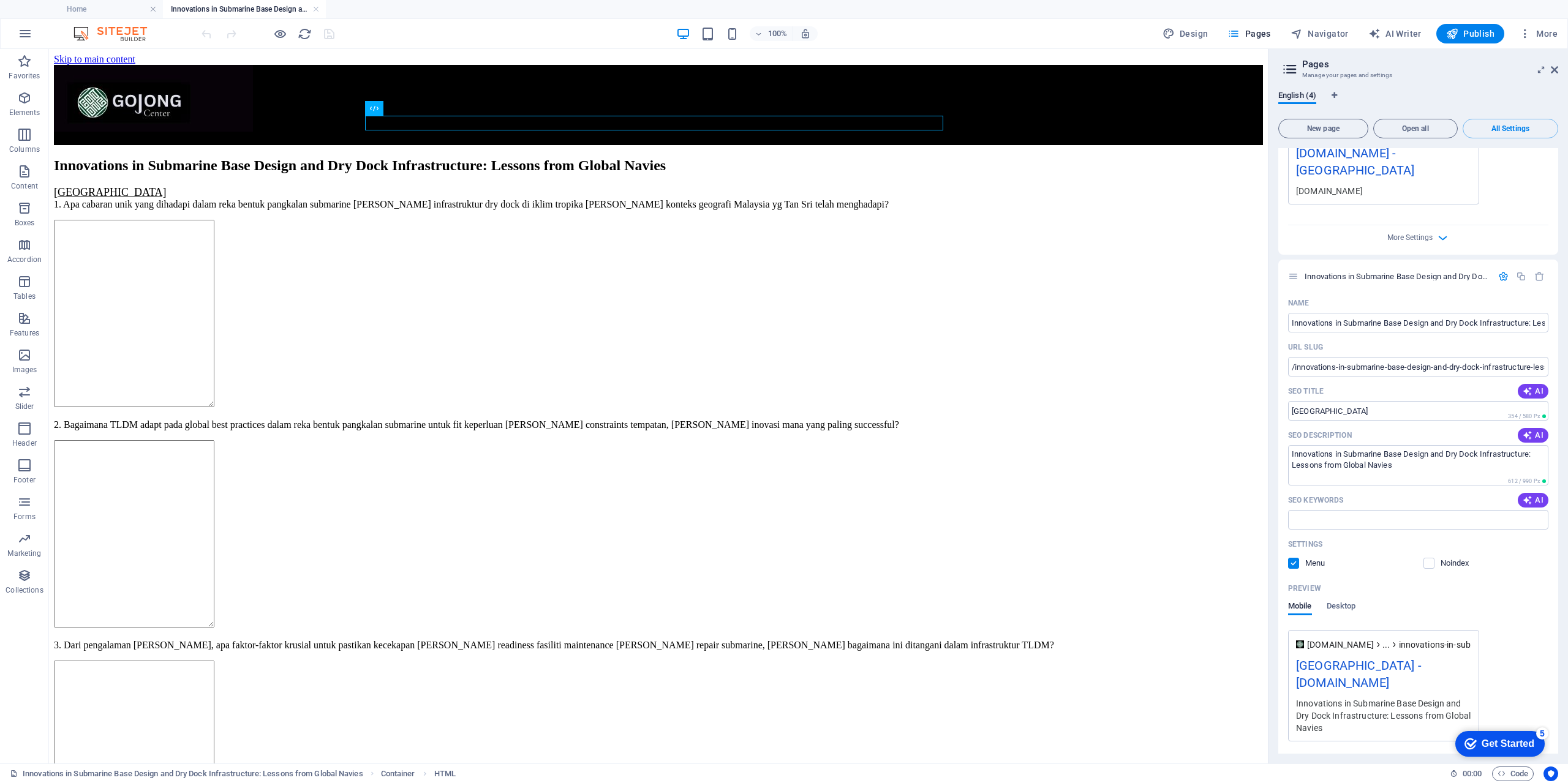
click at [1292, 69] on icon at bounding box center [1289, 69] width 18 height 17
click at [1287, 284] on icon at bounding box center [1287, 288] width 6 height 8
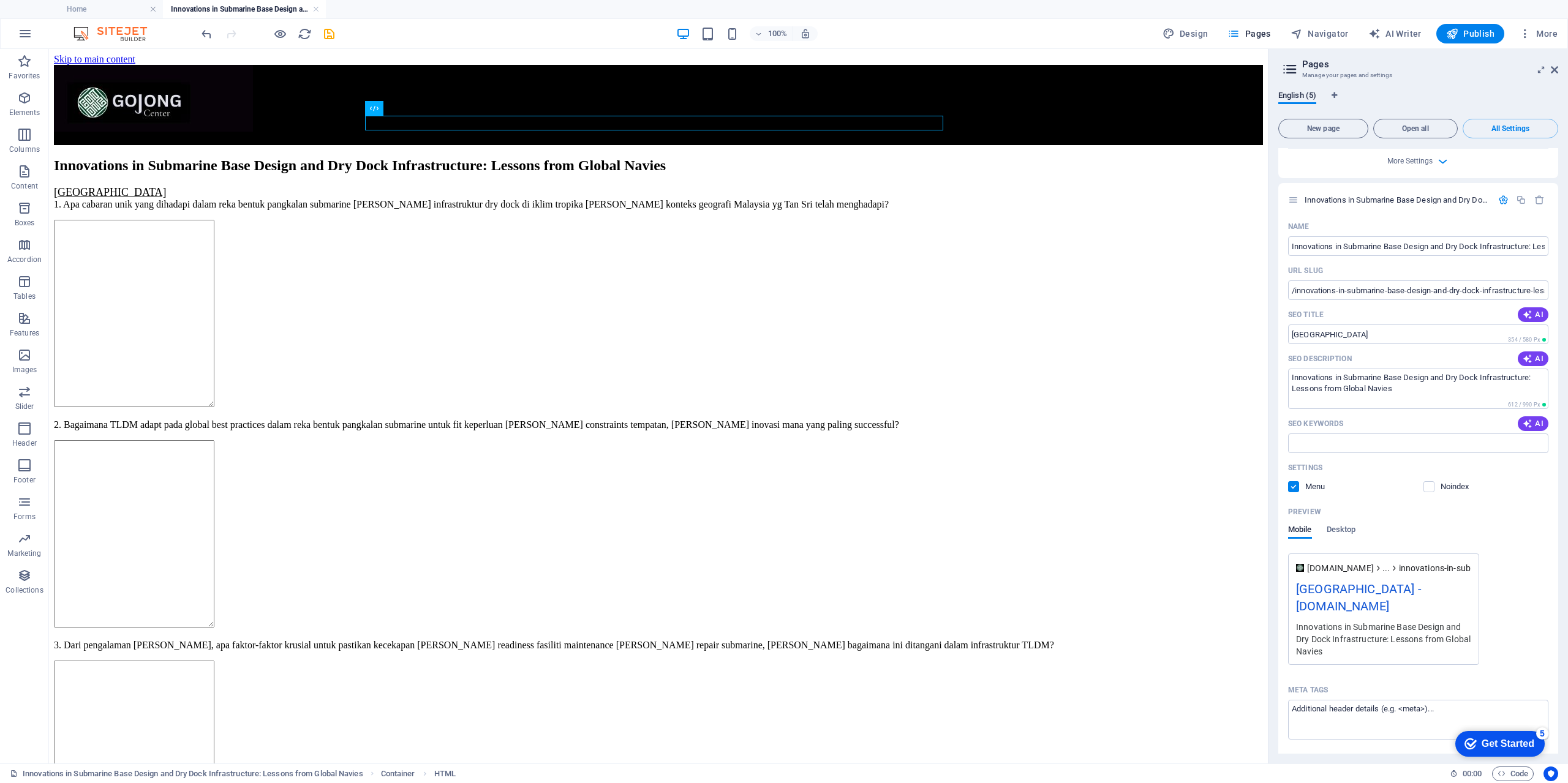
scroll to position [416, 0]
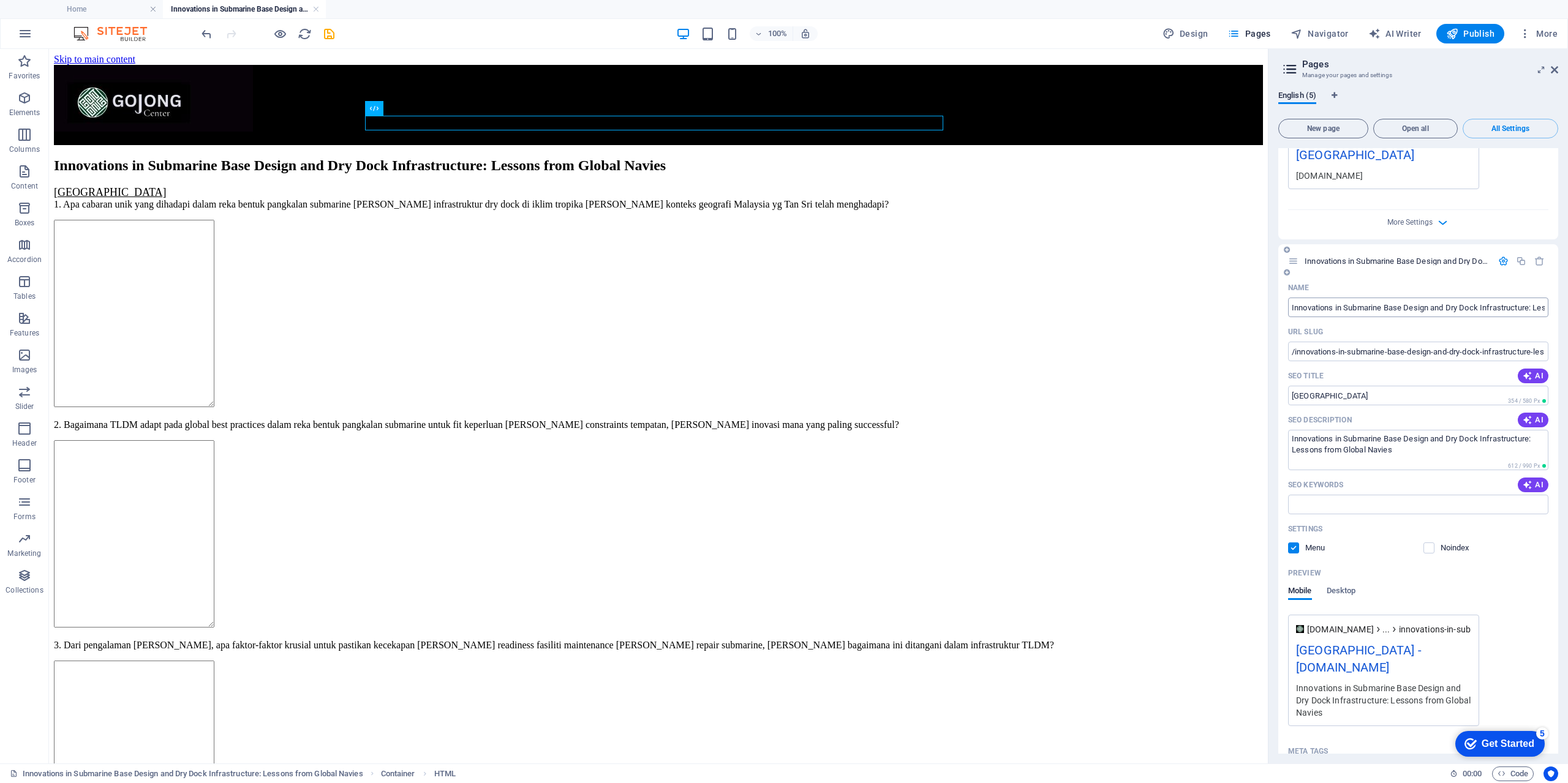
click at [1359, 298] on input "Innovations in Submarine Base Design and Dry Dock Infrastructure: Lessons from …" at bounding box center [1418, 307] width 260 height 20
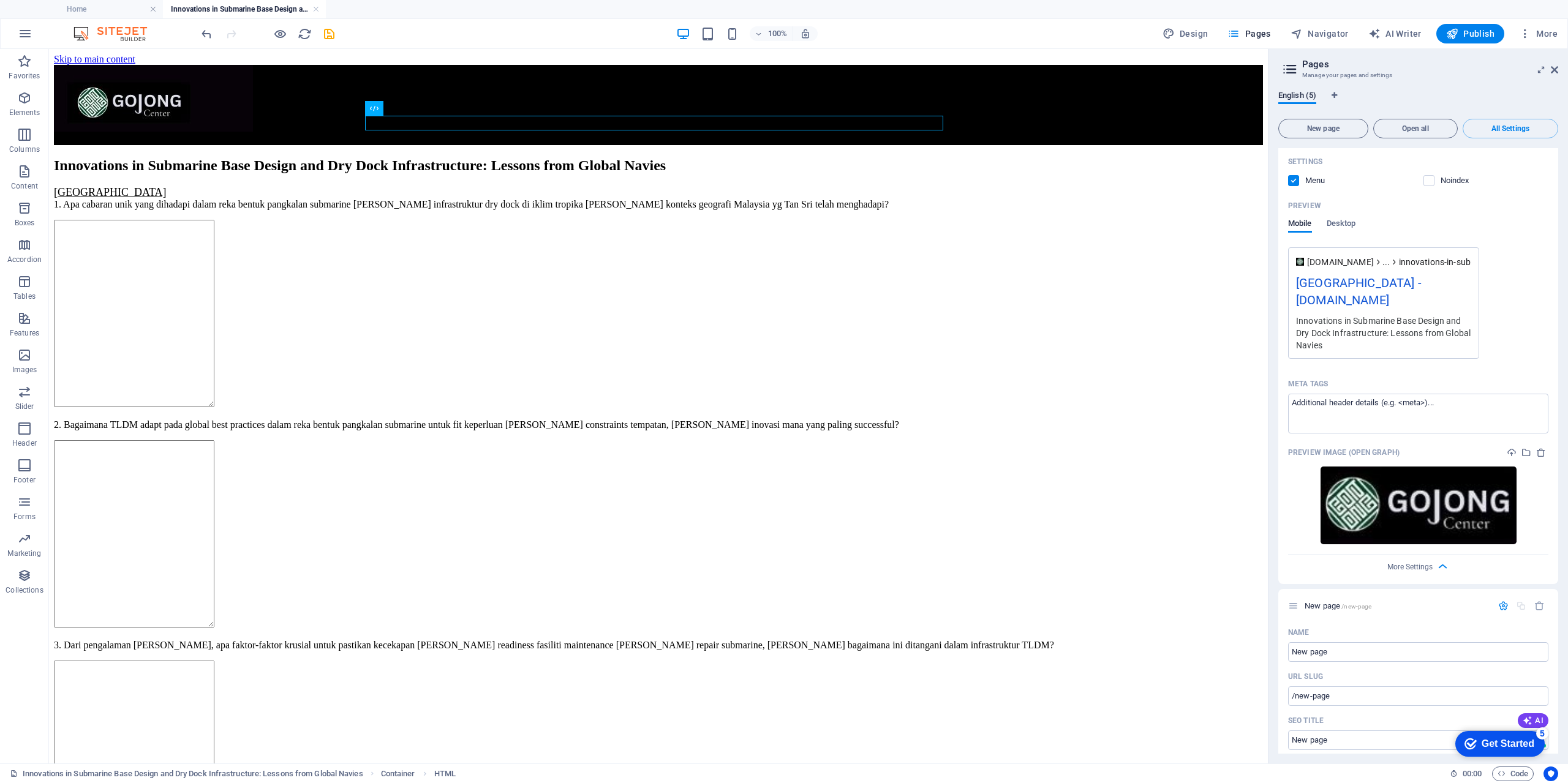
scroll to position [1150, 0]
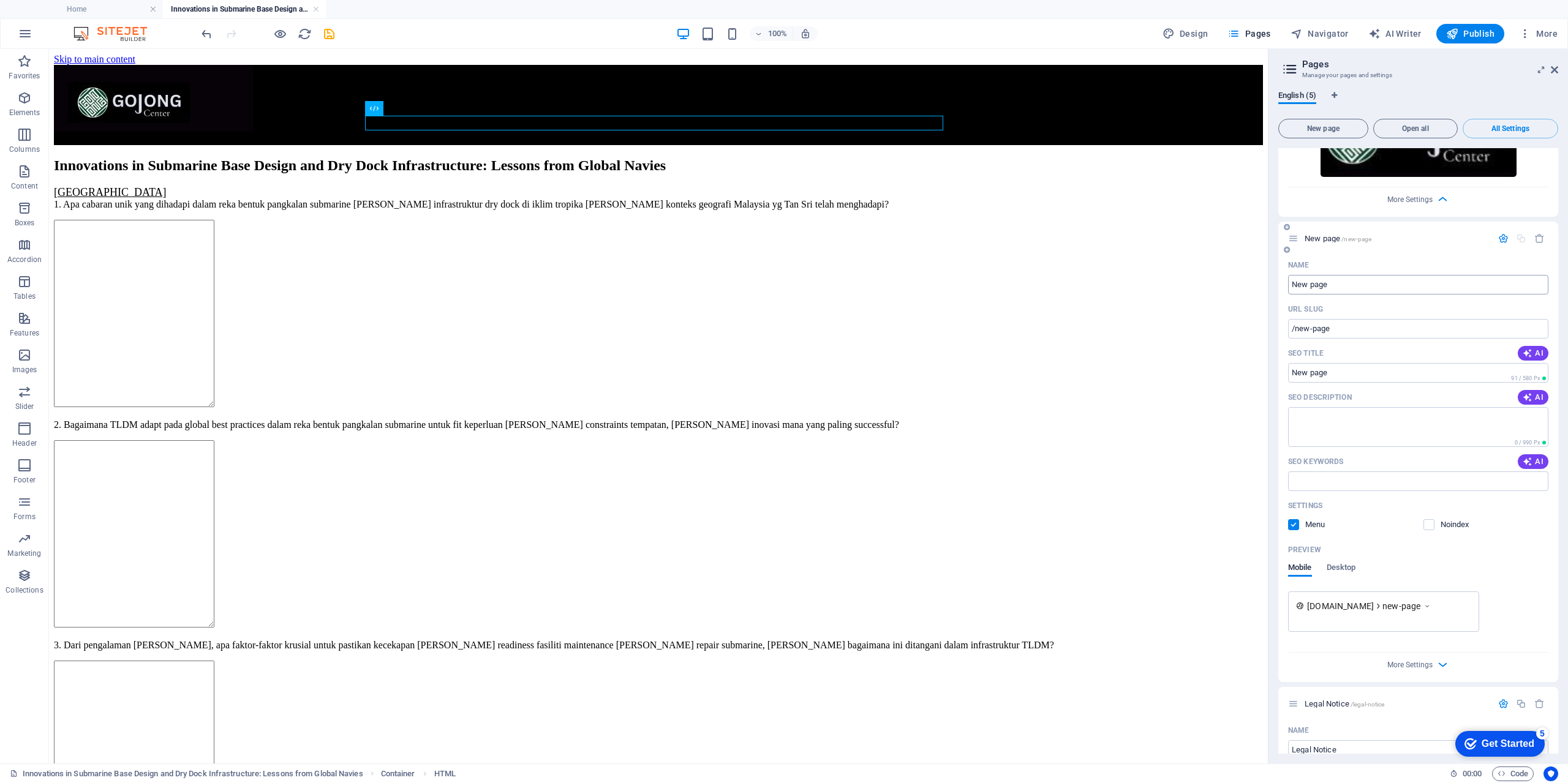
click at [1351, 275] on input "New page" at bounding box center [1418, 284] width 260 height 20
click at [1339, 275] on input "New page" at bounding box center [1418, 284] width 260 height 20
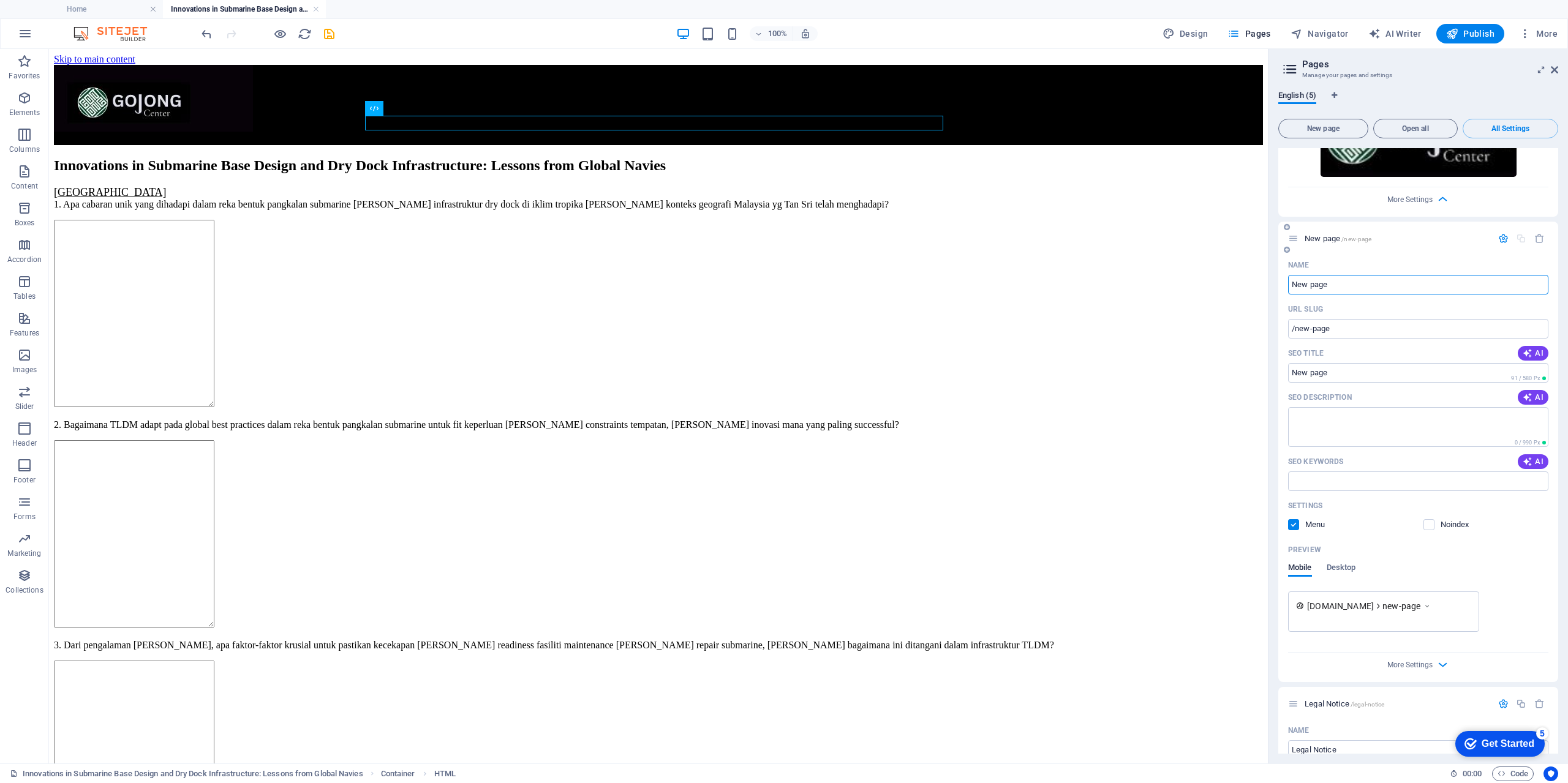
paste input "Innovations in Submarine Base Design and Dry Dock Infrastructure: Lessons from …"
type input "Innovations in Submarine Base Design and Dry Dock Infrastructure: Lessons from …"
type input "/innovations-in-submarine-base-design-and-dry-dock-infrastructure-lessons-from-…"
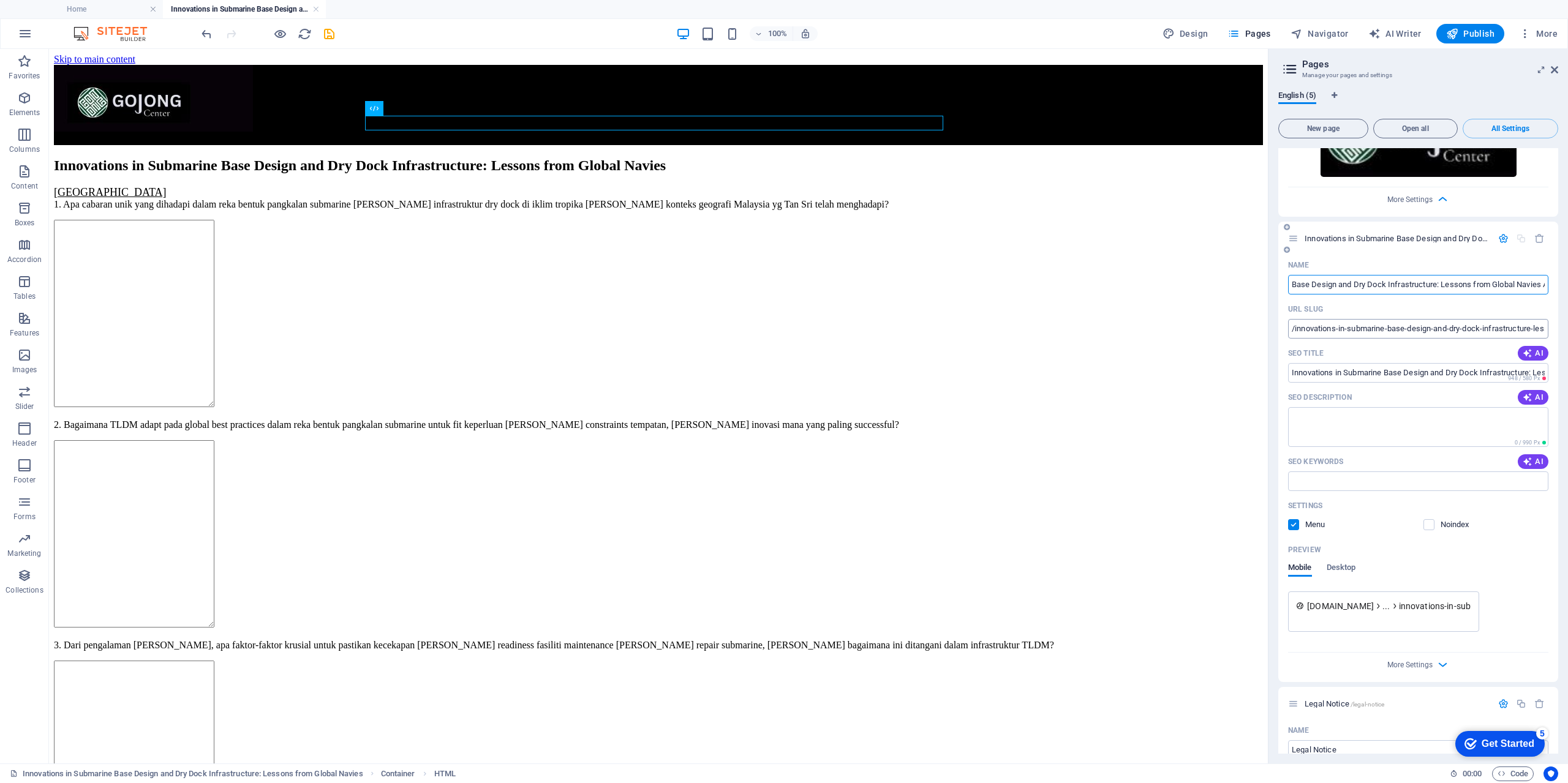
type input "Innovations in Submarine Base Design and Dry Dock Infrastructure: Lessons from …"
click at [1308, 319] on input "/innovations-in-submarine-base-design-and-dry-dock-infrastructure-lessons-from-…" at bounding box center [1418, 329] width 260 height 20
type input "/innovations-in-submarine-base-design-and-dry-dock-infrastructure-lessons-from-…"
click at [1386, 363] on input "SEO Title" at bounding box center [1418, 372] width 260 height 20
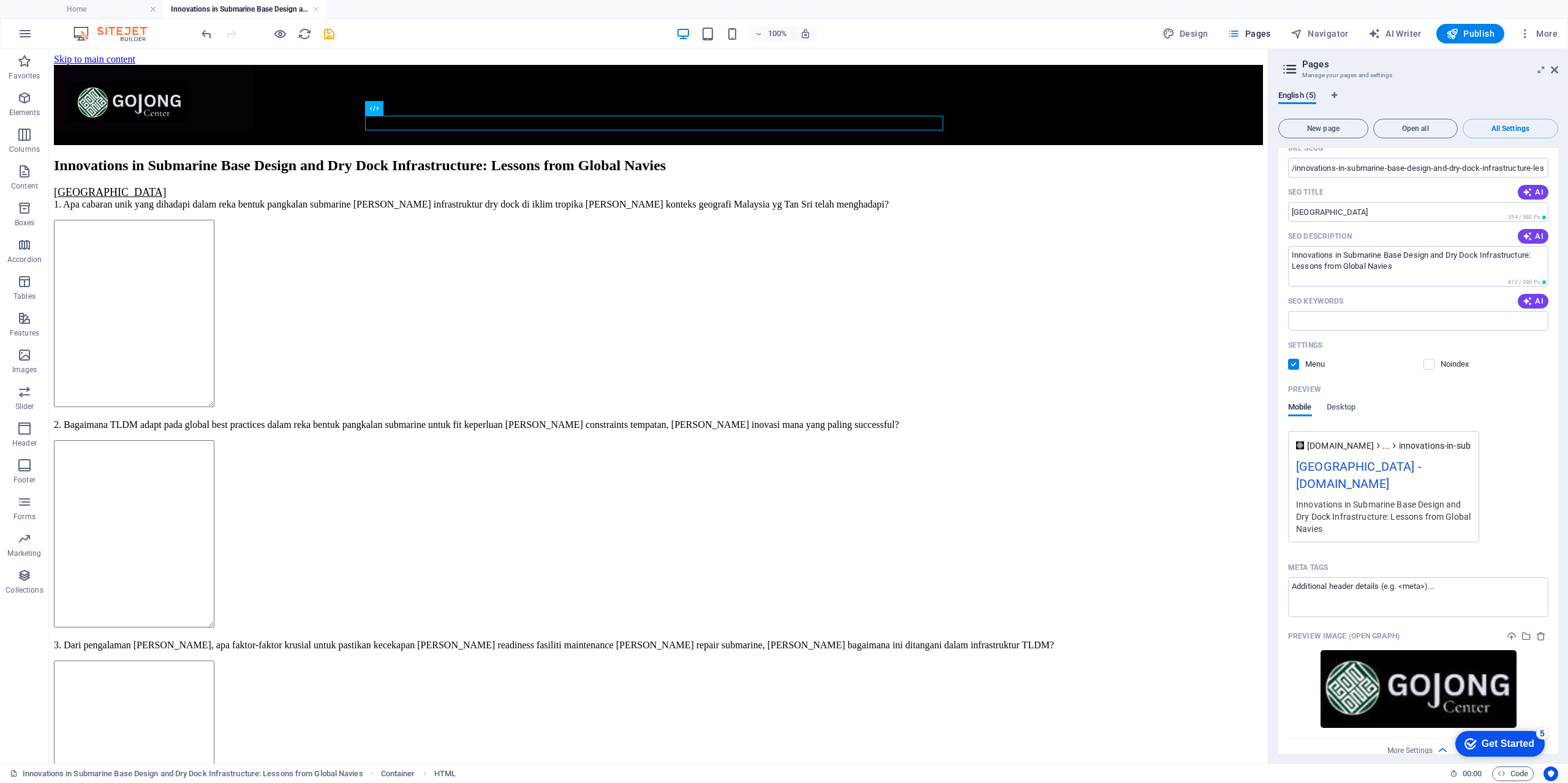
scroll to position [966, 0]
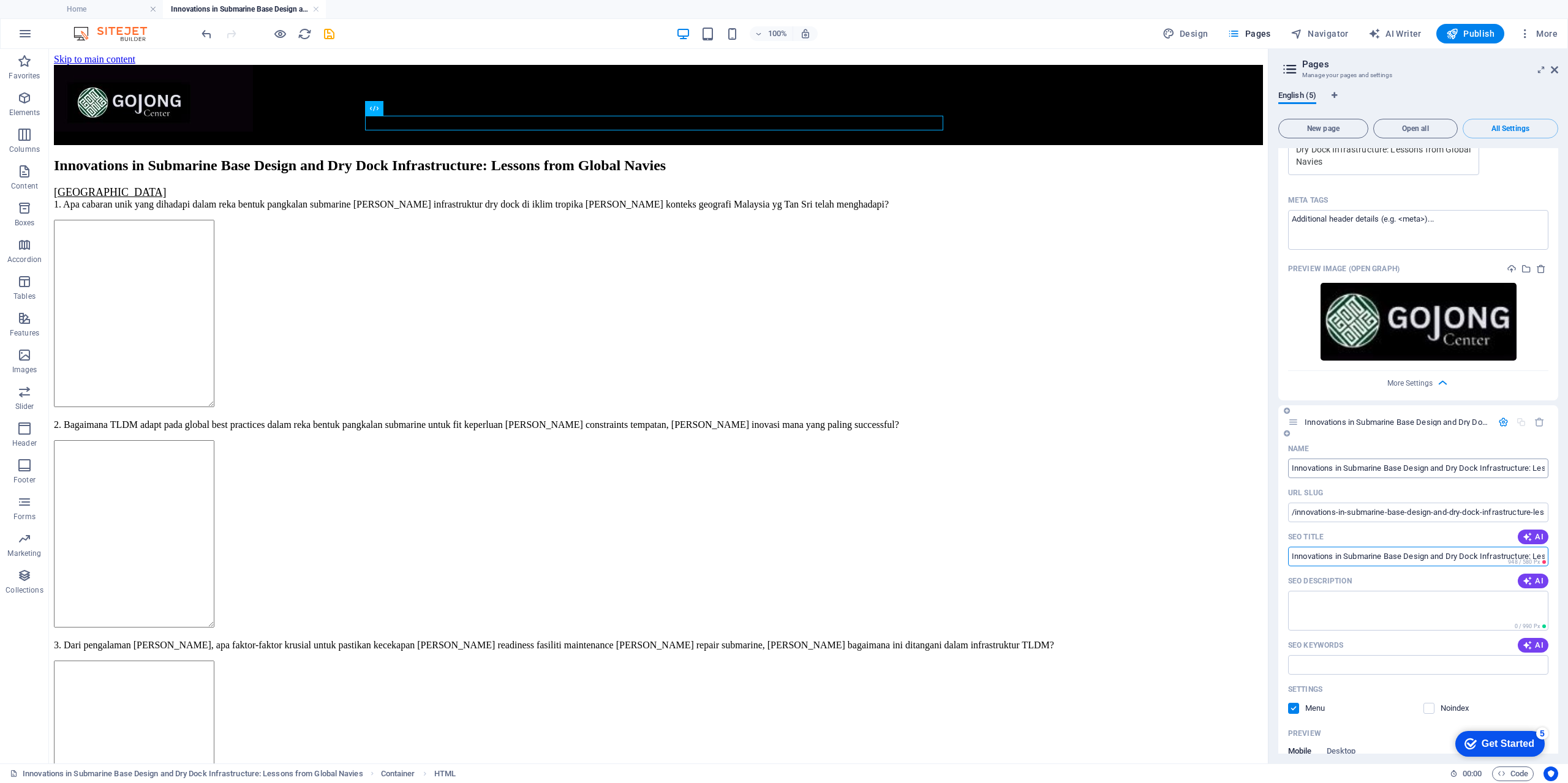
click at [1371, 458] on input "Innovations in Submarine Base Design and Dry Dock Infrastructure: Lessons from …" at bounding box center [1418, 468] width 260 height 20
click at [1357, 458] on input "Innovations in Submarine Base Design and Dry Dock Infrastructure: Lessons from …" at bounding box center [1418, 468] width 260 height 20
drag, startPoint x: 1456, startPoint y: 543, endPoint x: 1528, endPoint y: 541, distance: 72.0
click at [1528, 547] on div "​ 948 / 580 Px" at bounding box center [1418, 556] width 260 height 20
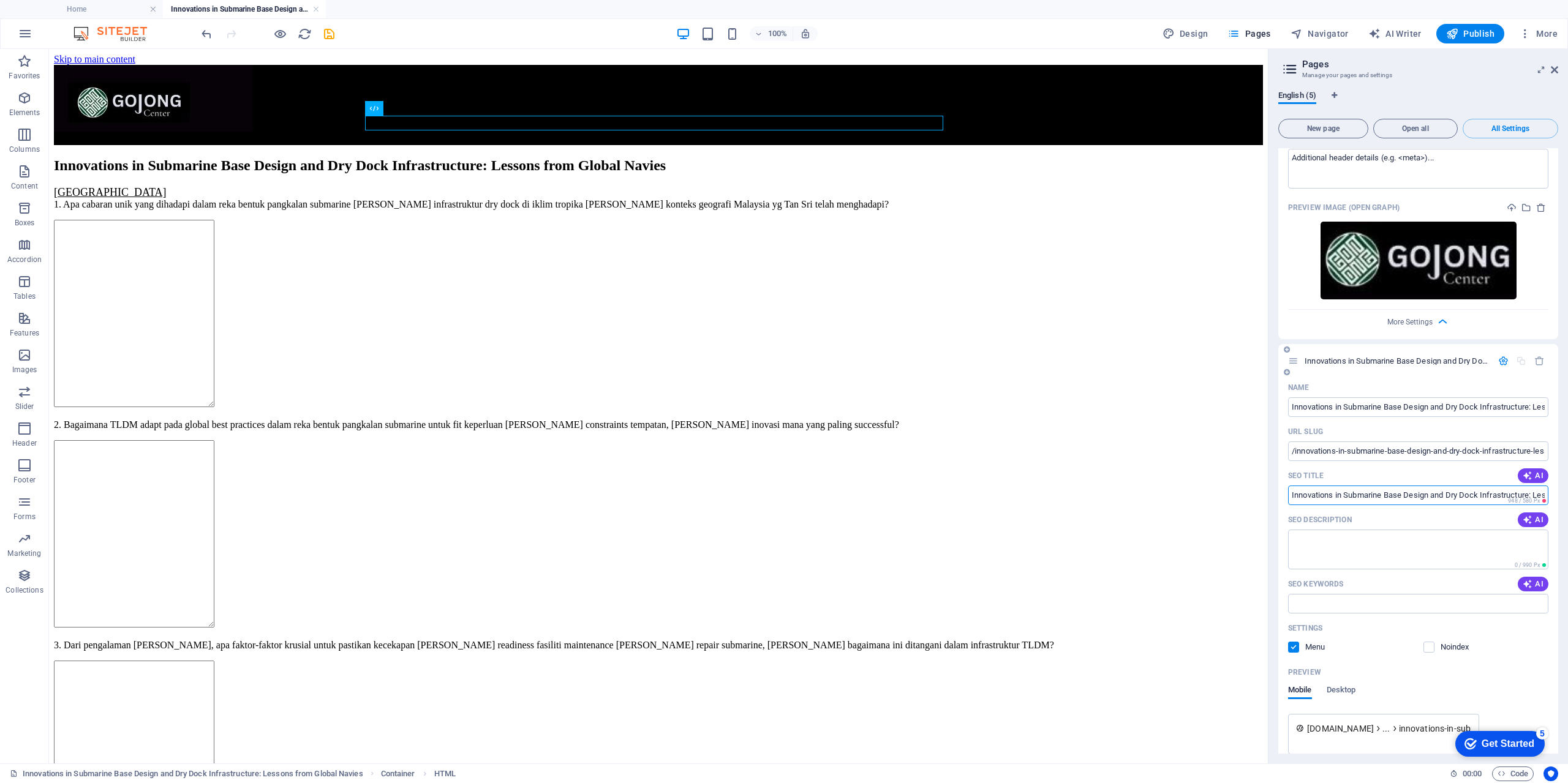
scroll to position [1211, 0]
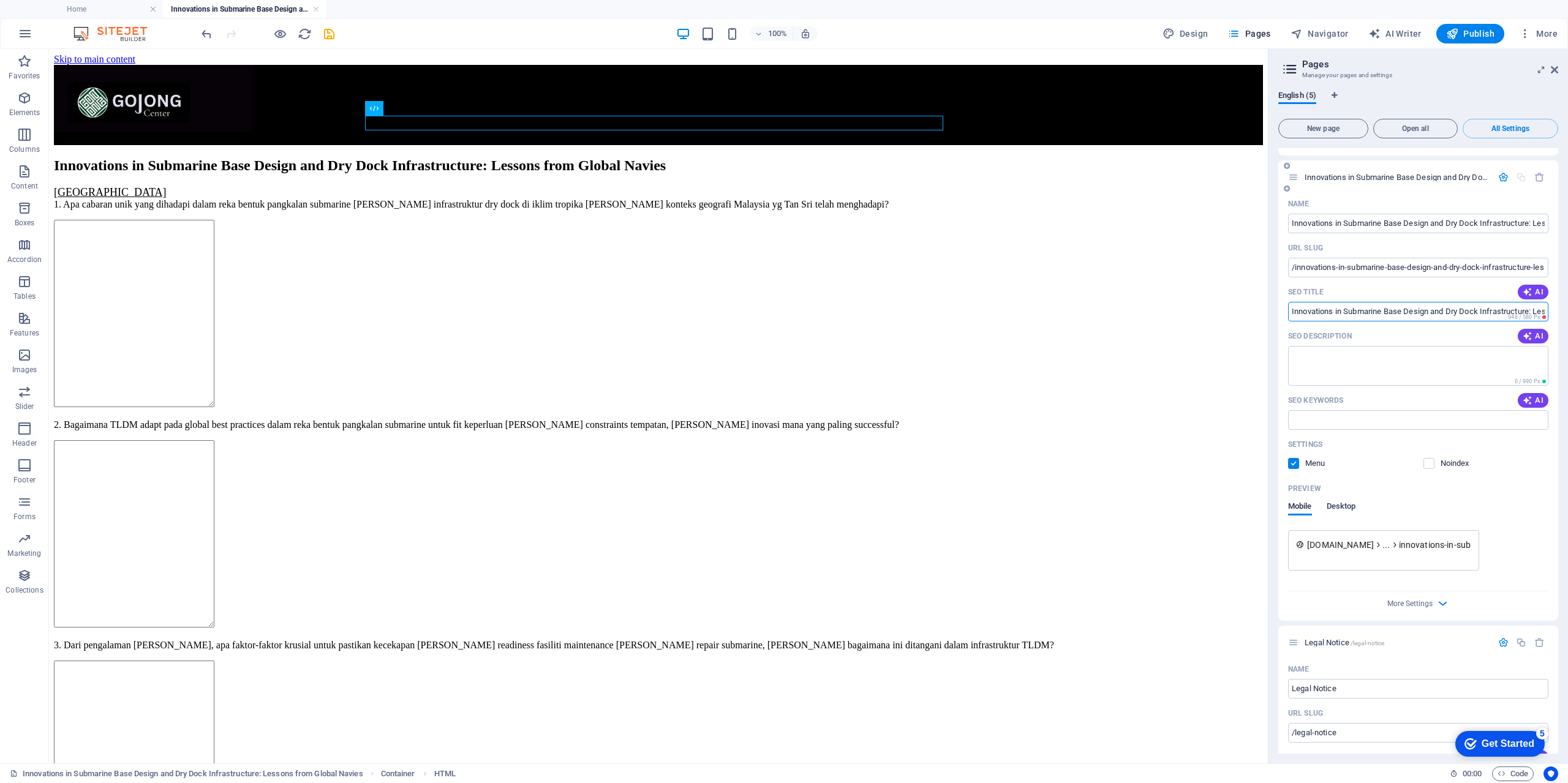
click at [1345, 499] on span "Desktop" at bounding box center [1341, 507] width 29 height 17
click at [1300, 499] on span "Mobile" at bounding box center [1300, 507] width 24 height 17
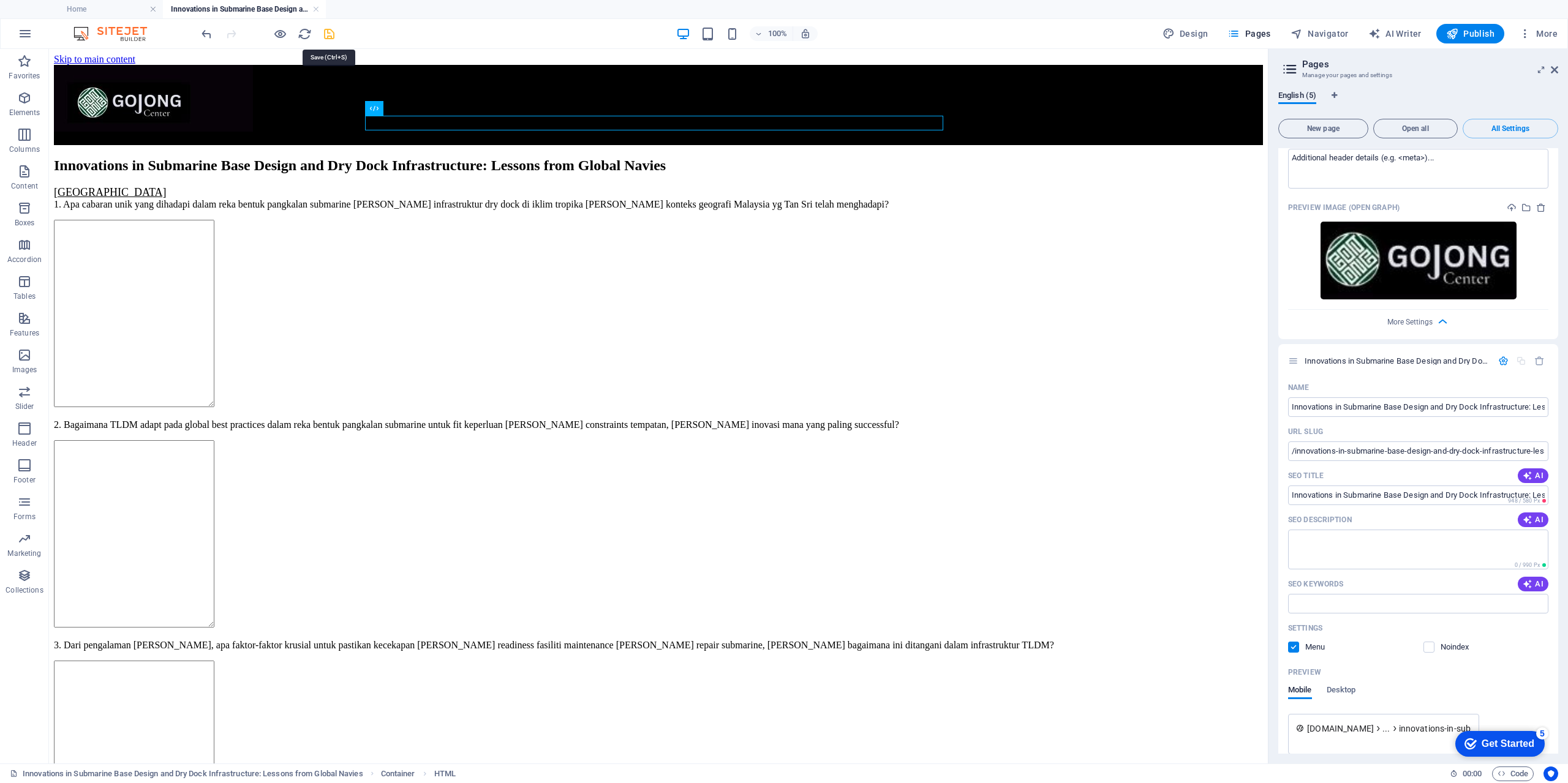
click at [331, 33] on icon "save" at bounding box center [329, 34] width 14 height 14
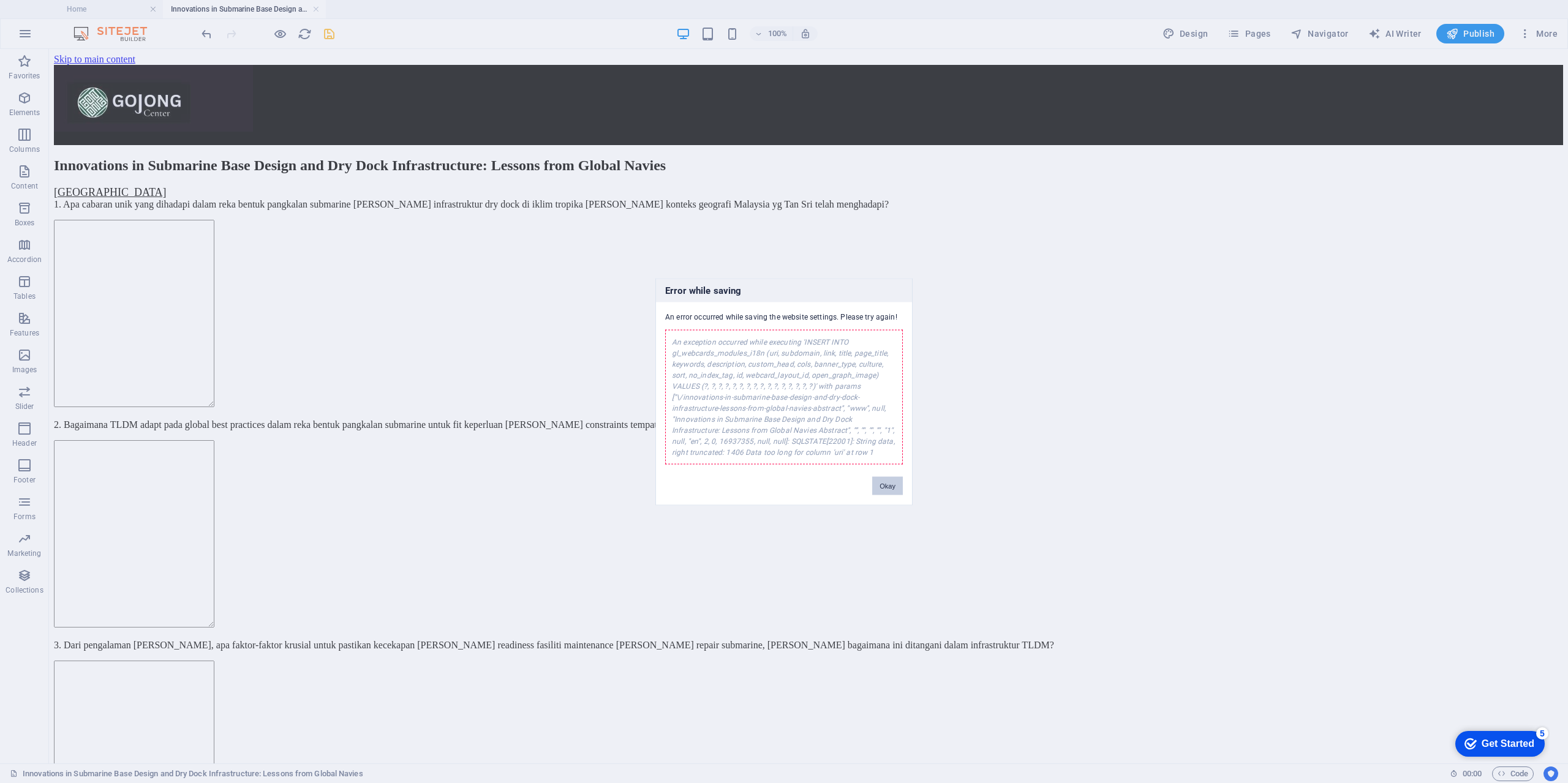
click at [879, 489] on button "Okay" at bounding box center [887, 485] width 30 height 18
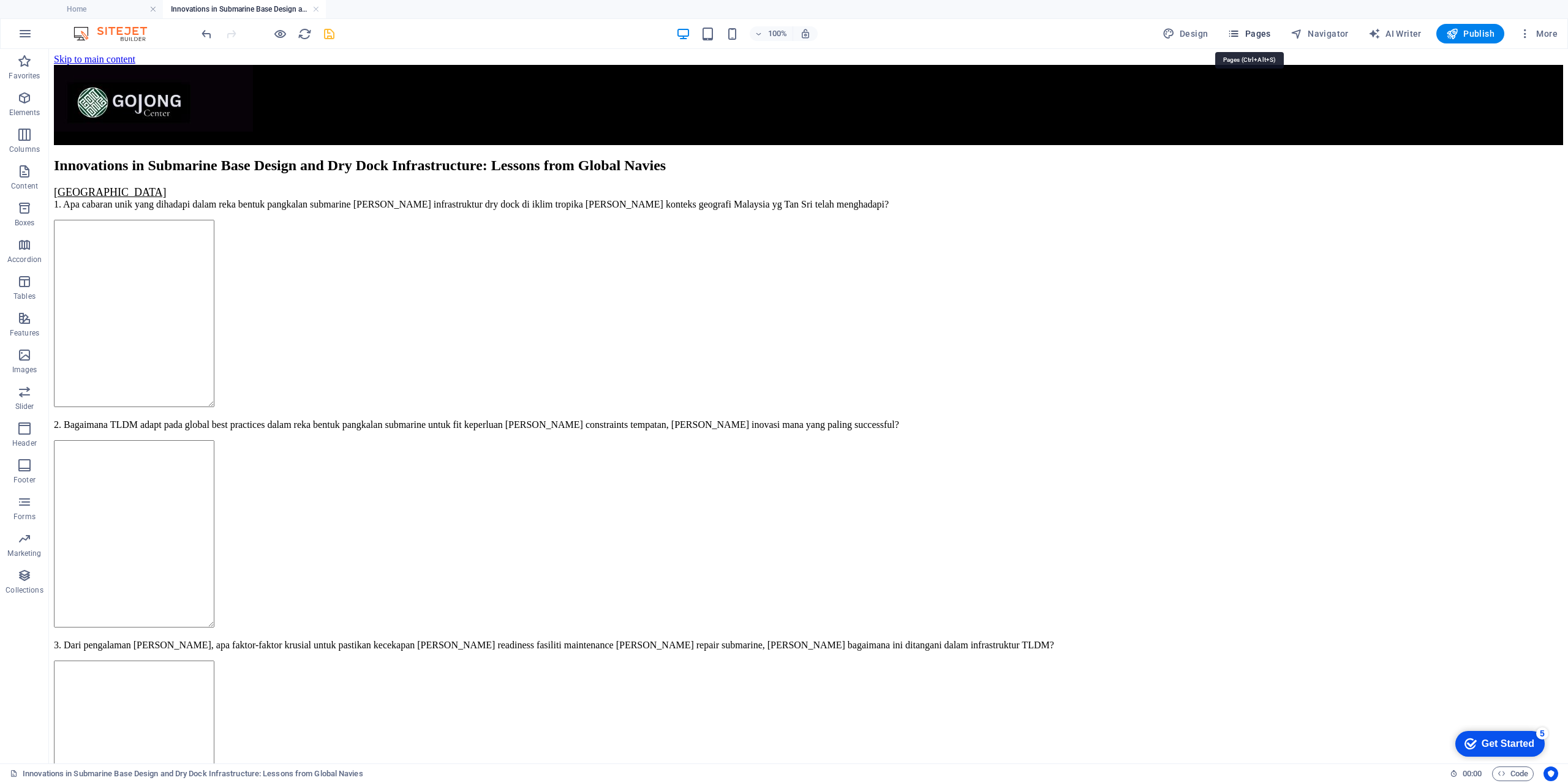
click at [1255, 36] on span "Pages" at bounding box center [1249, 33] width 43 height 12
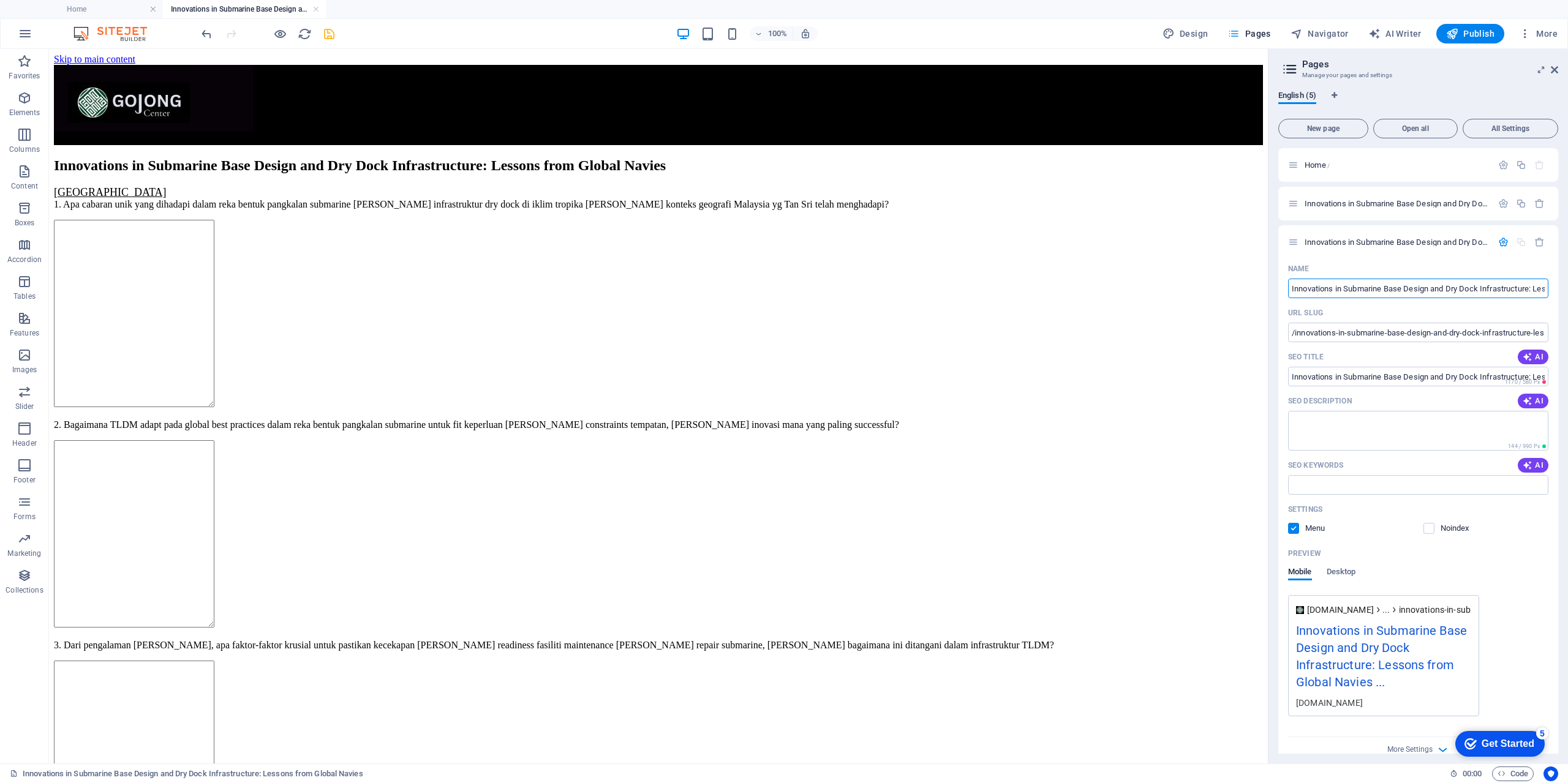
scroll to position [0, 122]
click at [1340, 294] on input "Innovations in Submarine Base Design and Dry Dock Infrastructure: Lessons from …" at bounding box center [1418, 288] width 260 height 20
click at [1346, 285] on input "Innovations in Submarine Base Design and Dry Dock Infrastructure: Lessons from …" at bounding box center [1418, 288] width 260 height 20
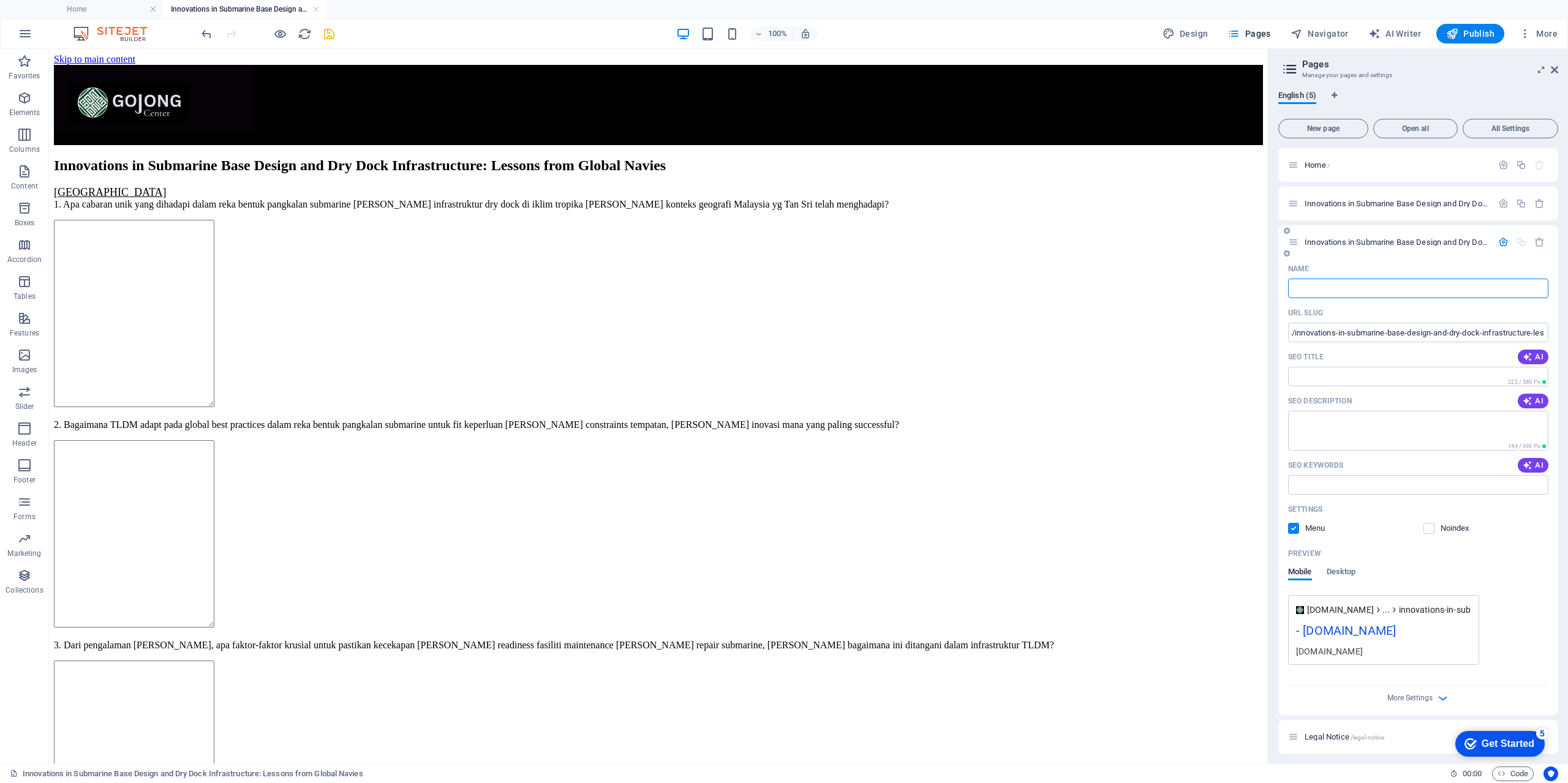
type input "/"
click at [1355, 332] on input "/" at bounding box center [1418, 332] width 260 height 20
click at [1499, 202] on icon "button" at bounding box center [1503, 203] width 10 height 10
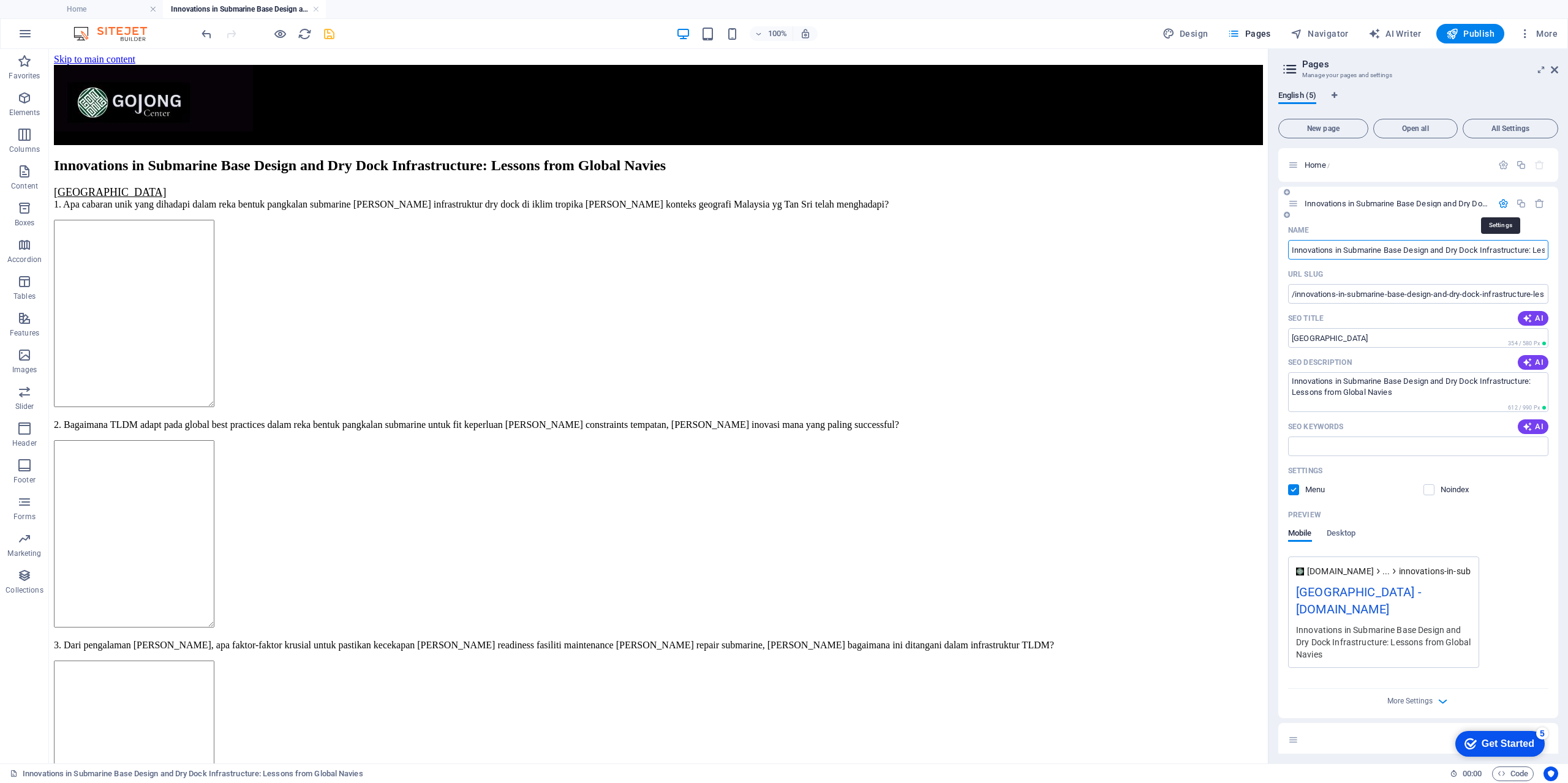
scroll to position [0, 90]
click at [1360, 295] on input "/innovations-in-submarine-base-design-and-dry-dock-infrastructure-lessons-from-…" at bounding box center [1418, 293] width 260 height 20
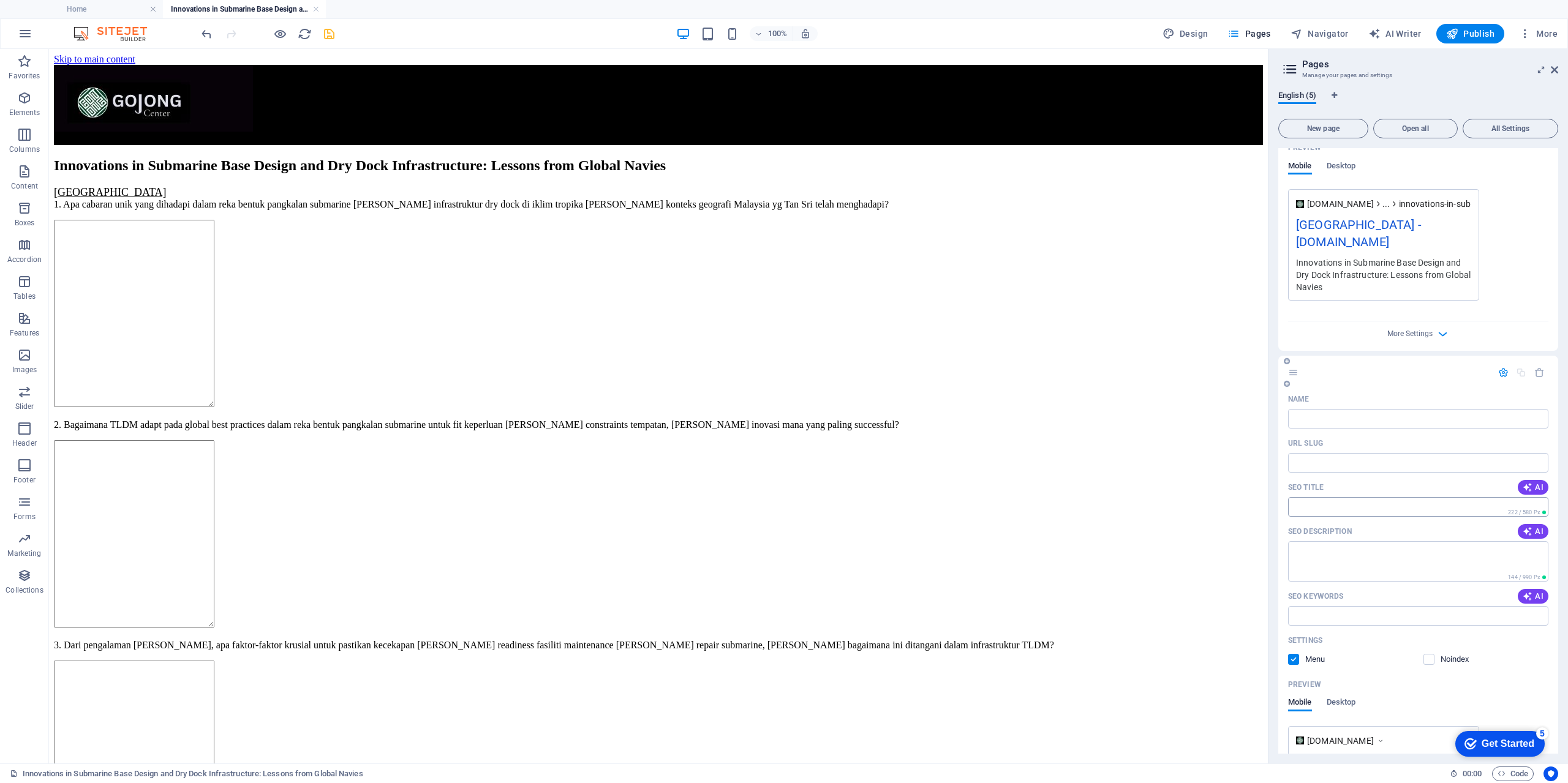
click at [1332, 509] on input "SEO Title" at bounding box center [1418, 506] width 260 height 20
click at [1330, 460] on input "URL SLUG" at bounding box center [1418, 463] width 260 height 20
paste input "/innovations-in-submarine-base-design-and-dry-dock-infrastructure-lessons-from-…"
click at [1330, 460] on input "/innovations-in-submarine-base-design-and-dry-dock-infrastructure-lessons-from-…" at bounding box center [1418, 463] width 260 height 20
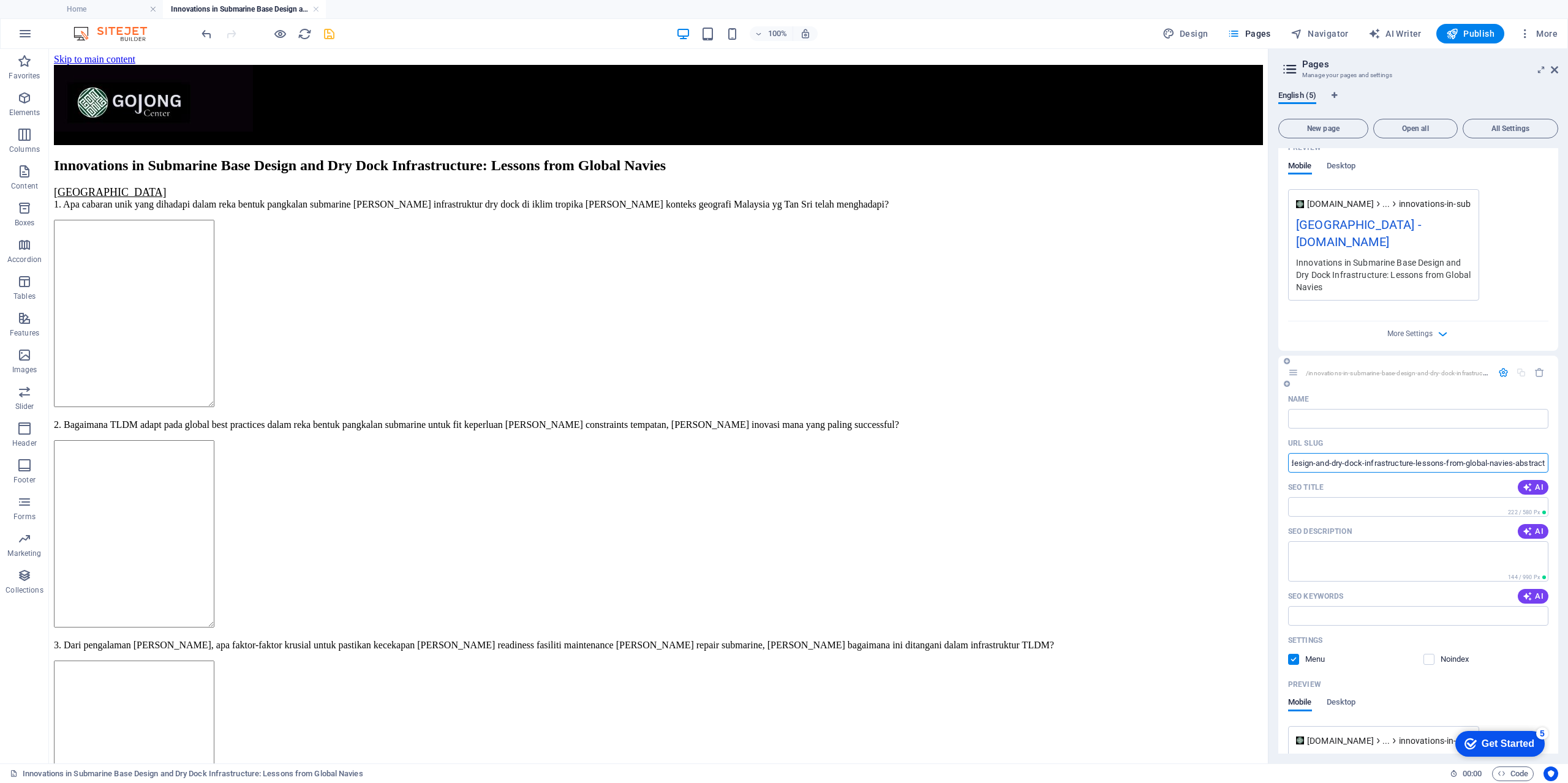
scroll to position [0, 88]
click at [1323, 464] on input "/innovations-in-submarine-base-design-and-dry-dock-infrastructure-lessons-from-…" at bounding box center [1418, 463] width 260 height 20
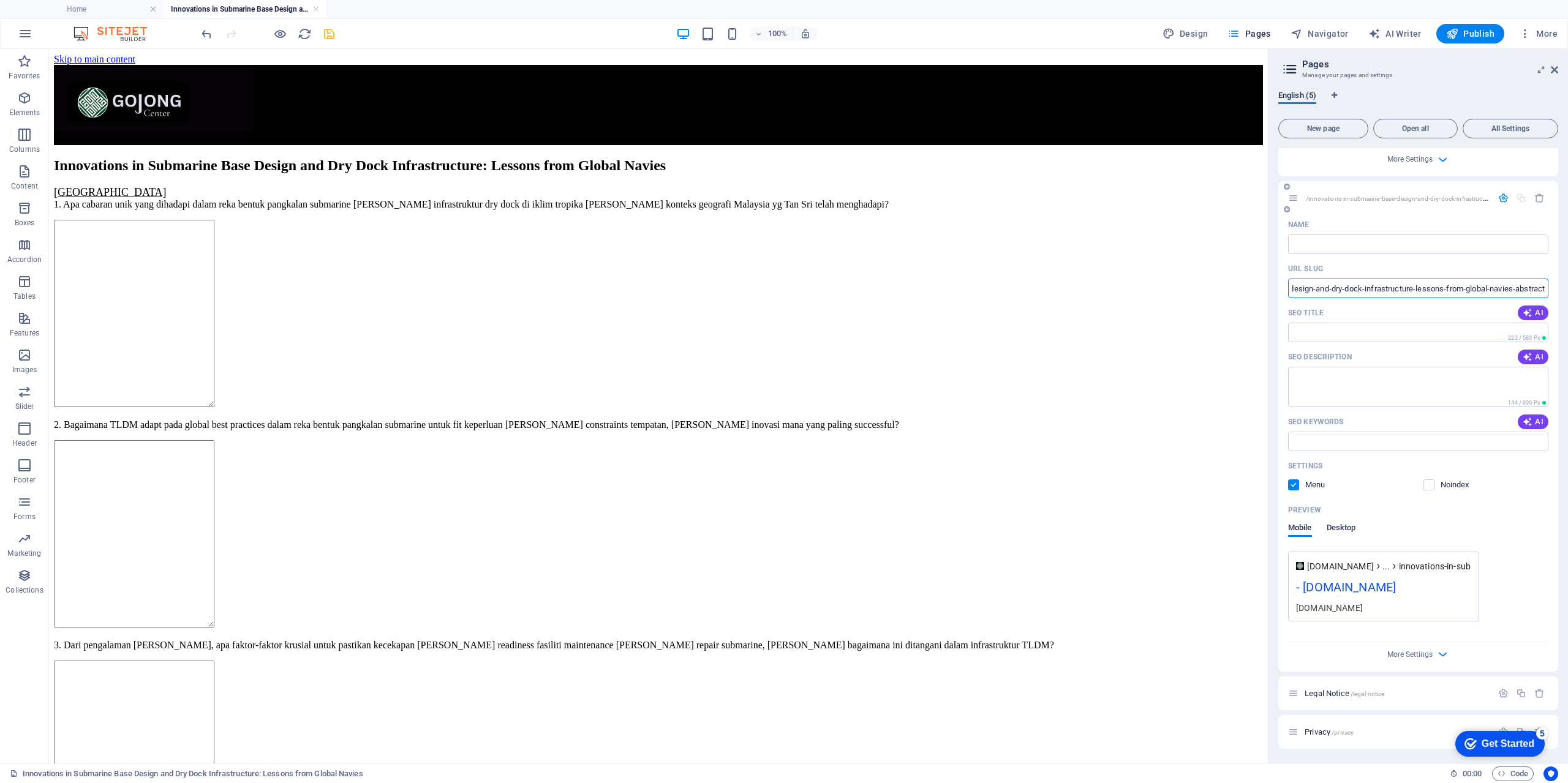
type input "/innovations-in-submarine-base-design-and-dry-dock-infrastructure-lessons-from-…"
click at [1347, 526] on span "Desktop" at bounding box center [1341, 528] width 29 height 17
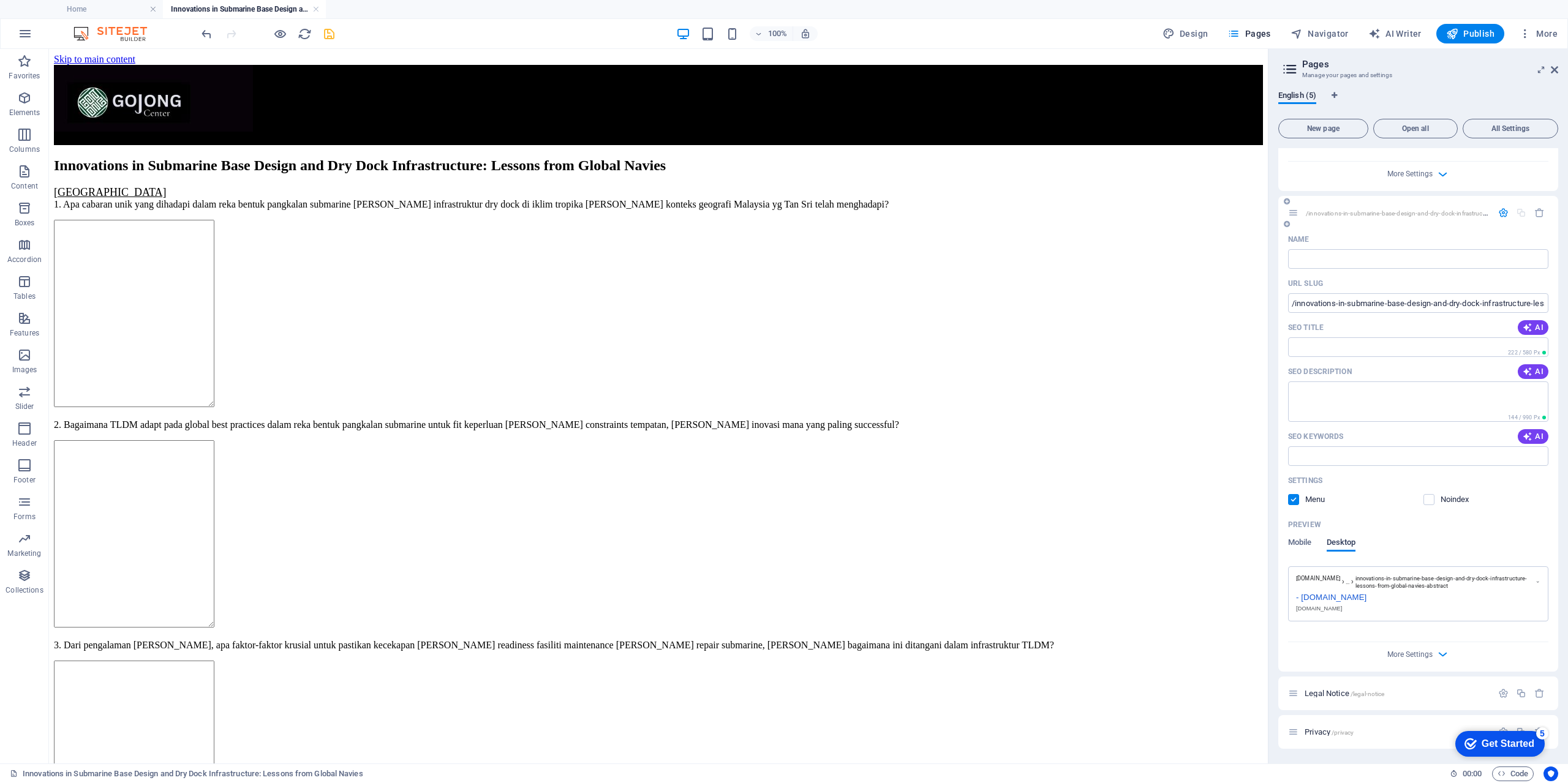
scroll to position [527, 0]
click at [1301, 545] on span "Mobile" at bounding box center [1300, 543] width 24 height 17
click at [329, 34] on icon "save" at bounding box center [329, 34] width 14 height 14
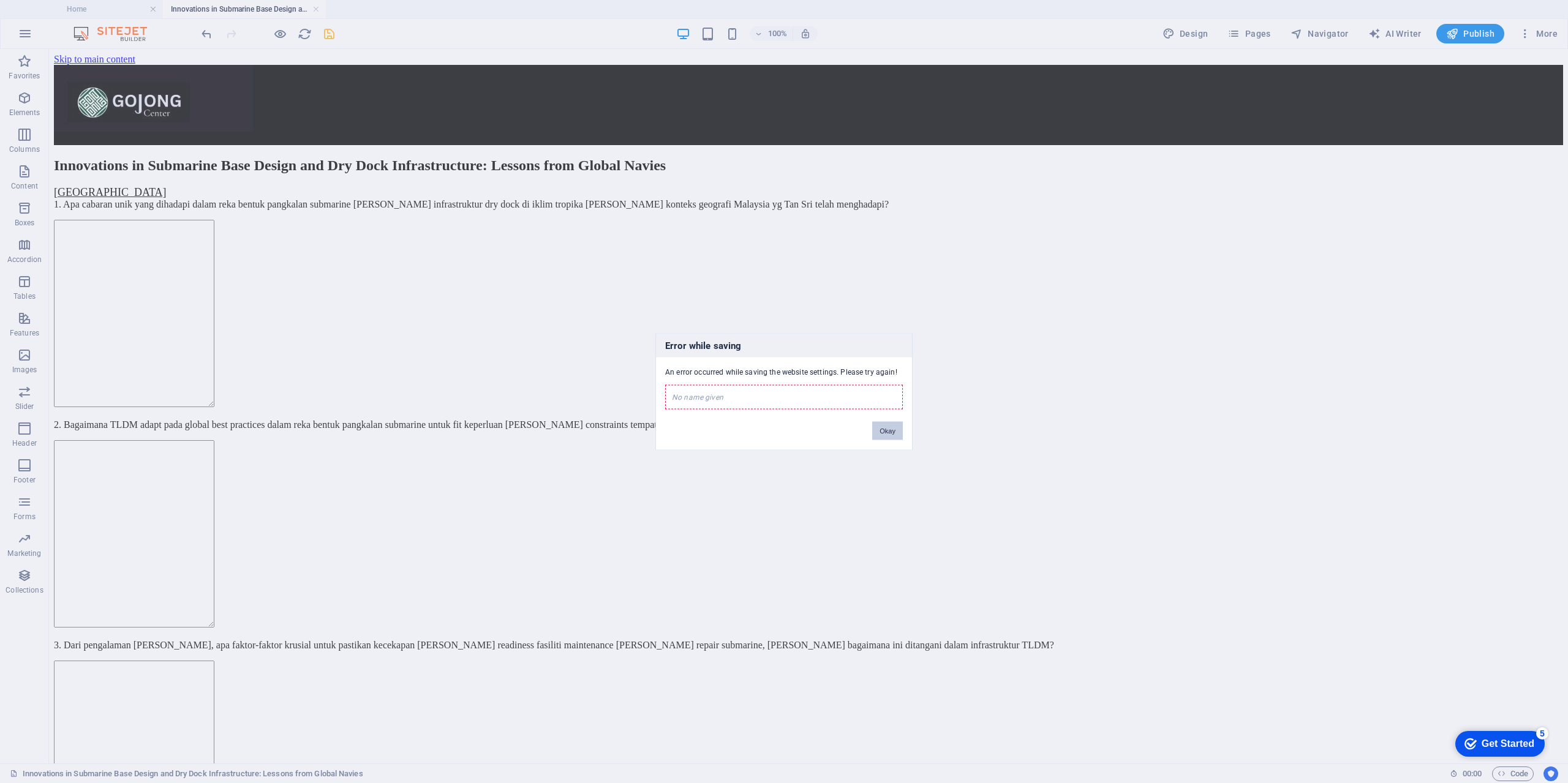
click at [886, 429] on button "Okay" at bounding box center [887, 430] width 30 height 18
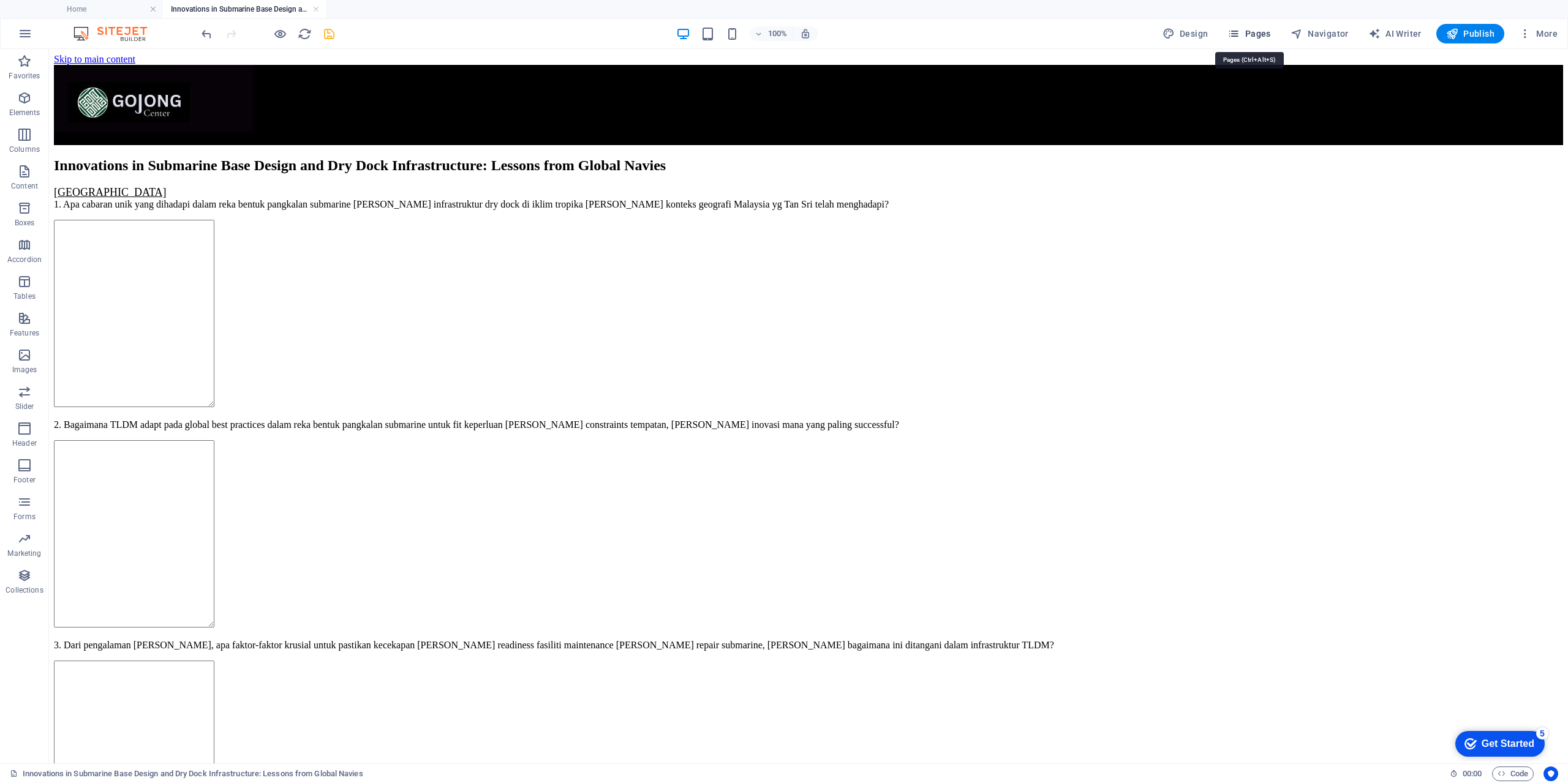
click at [1261, 36] on span "Pages" at bounding box center [1249, 33] width 43 height 12
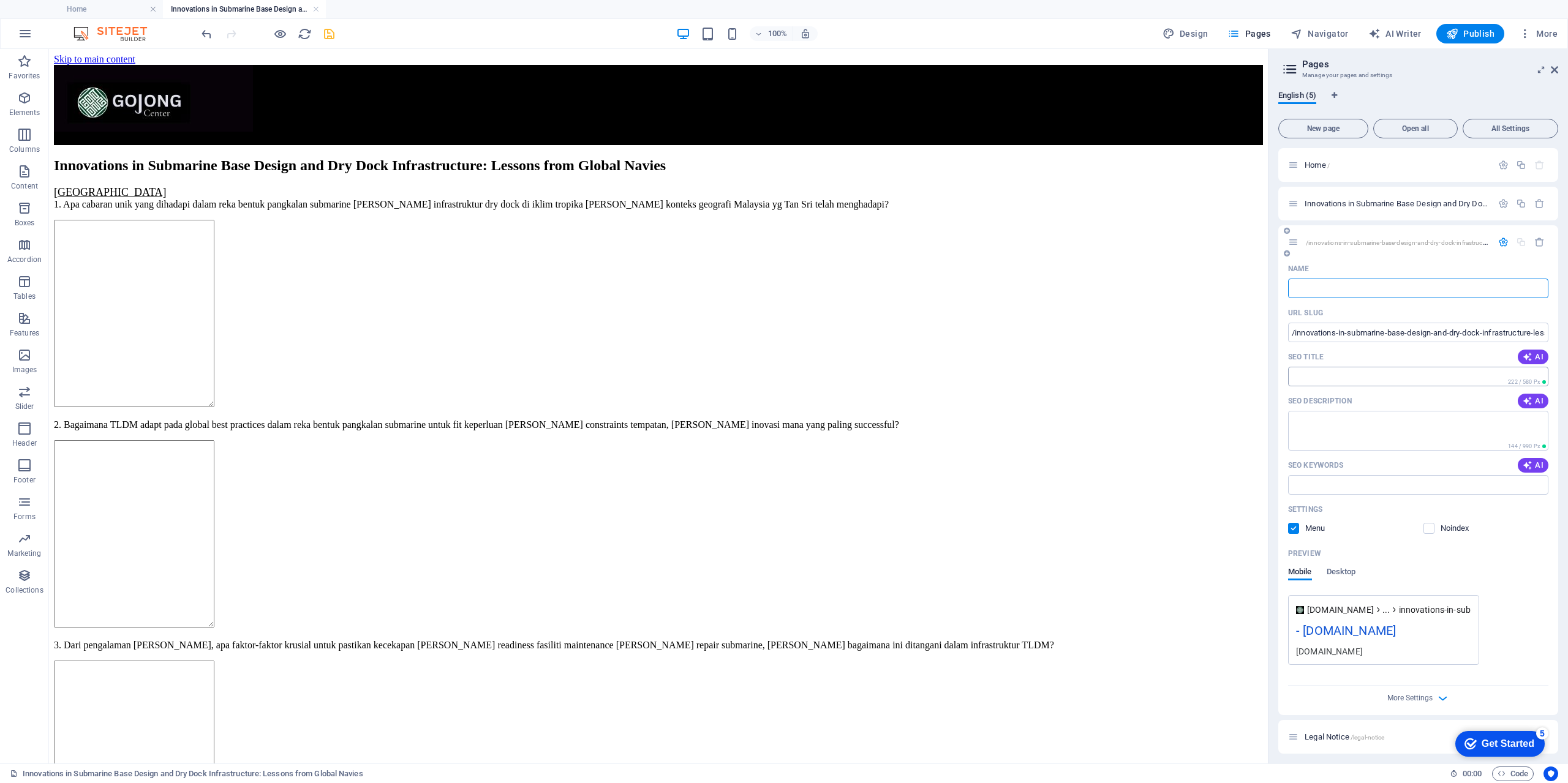
click at [1326, 378] on input "SEO Title" at bounding box center [1418, 376] width 260 height 20
click at [1502, 203] on icon "button" at bounding box center [1503, 203] width 10 height 10
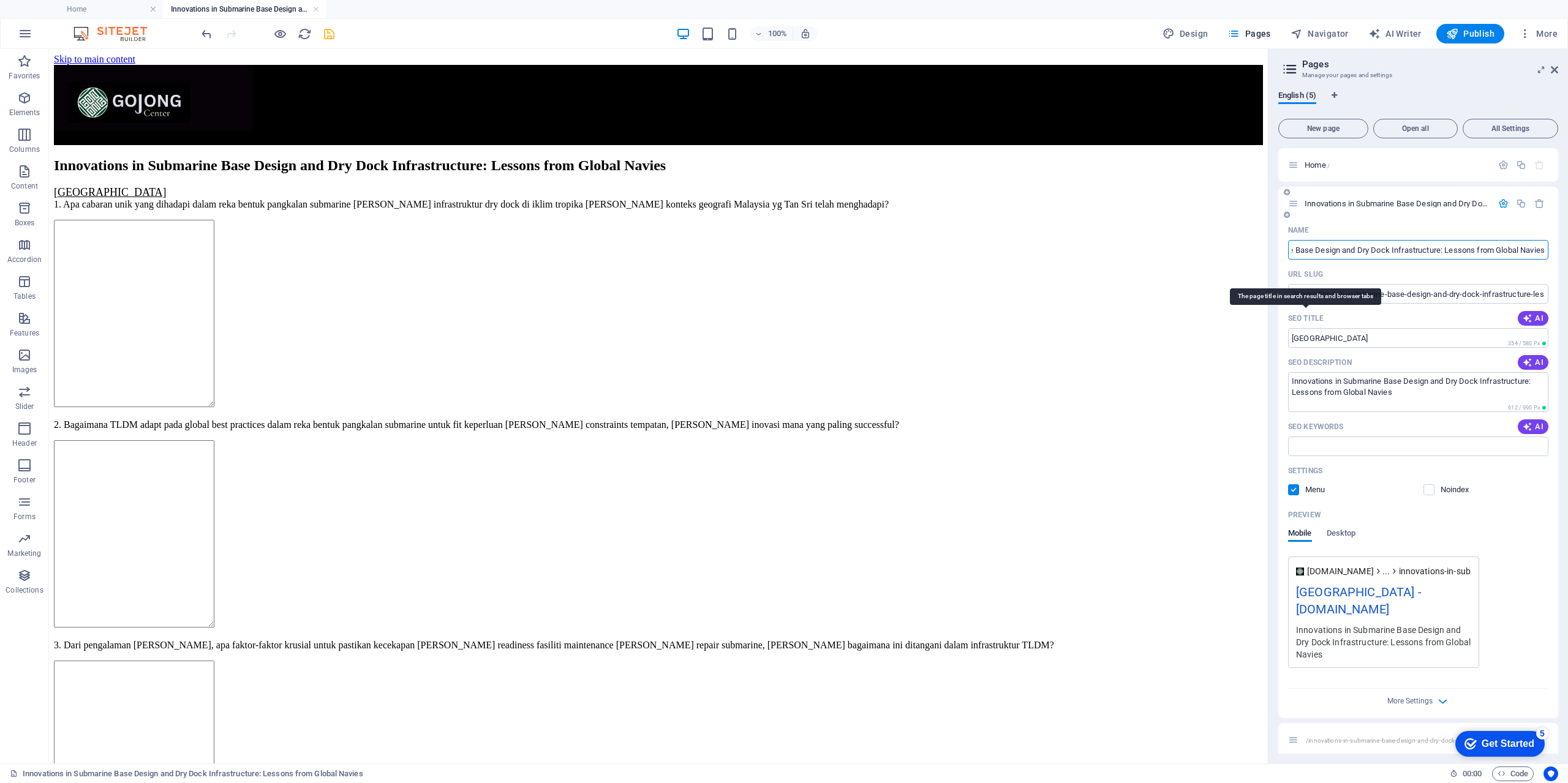
scroll to position [306, 0]
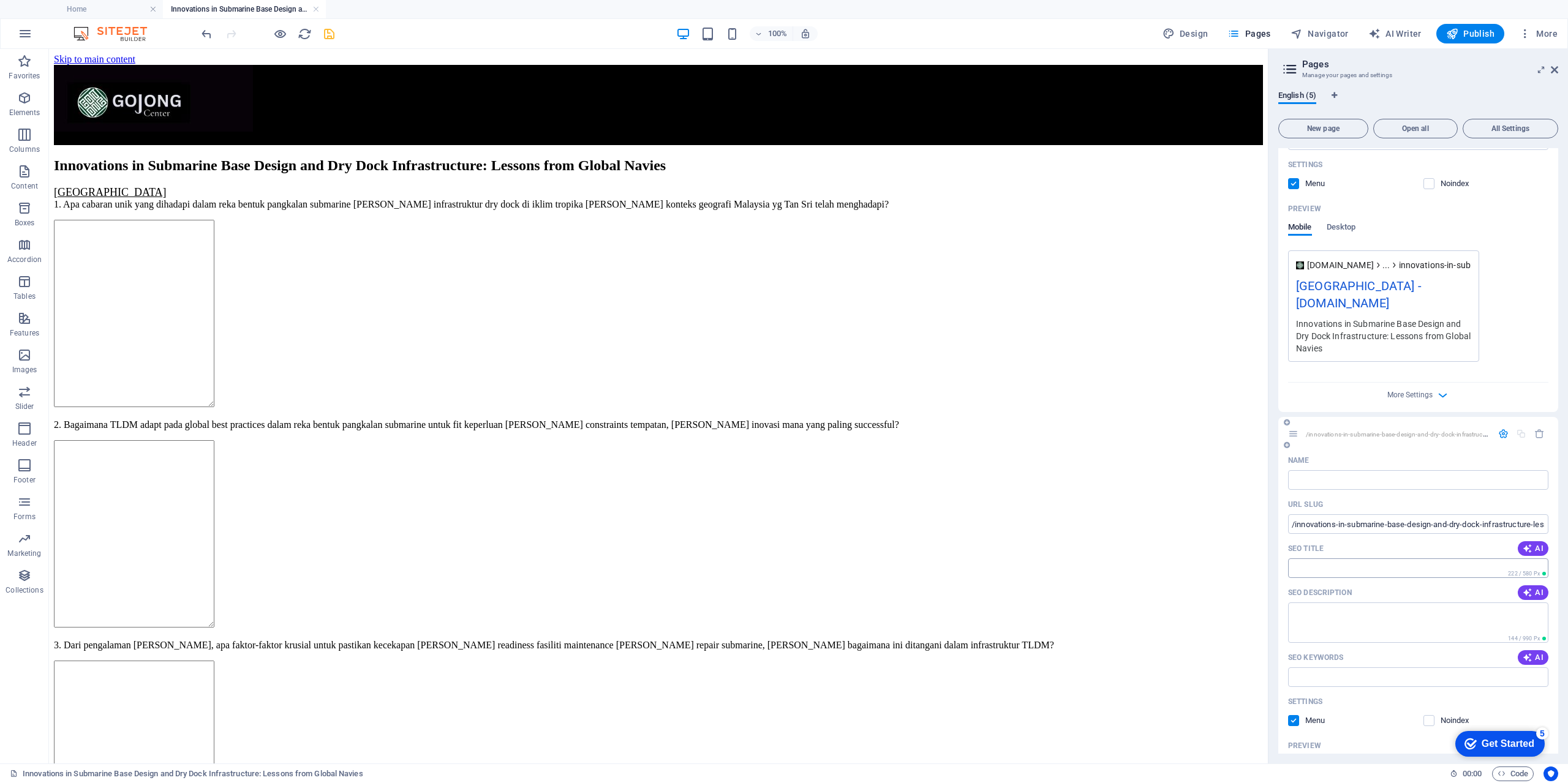
click at [1341, 569] on input "SEO Title" at bounding box center [1418, 568] width 260 height 20
click at [1338, 474] on input "Name" at bounding box center [1418, 480] width 260 height 20
type input "Abs"
type input "A"
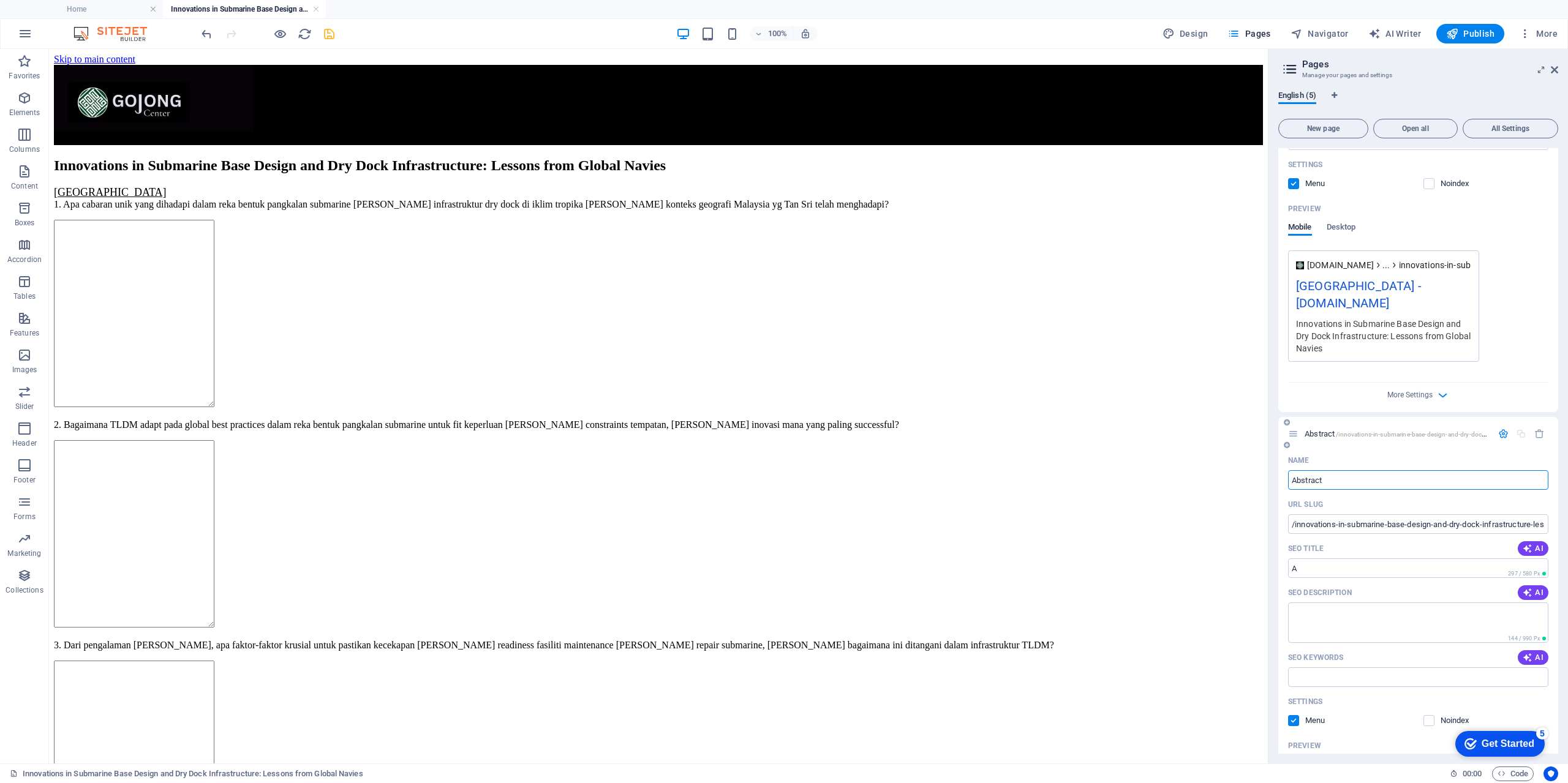
type input "Abstract"
click at [1332, 571] on input "Abstract" at bounding box center [1418, 568] width 260 height 20
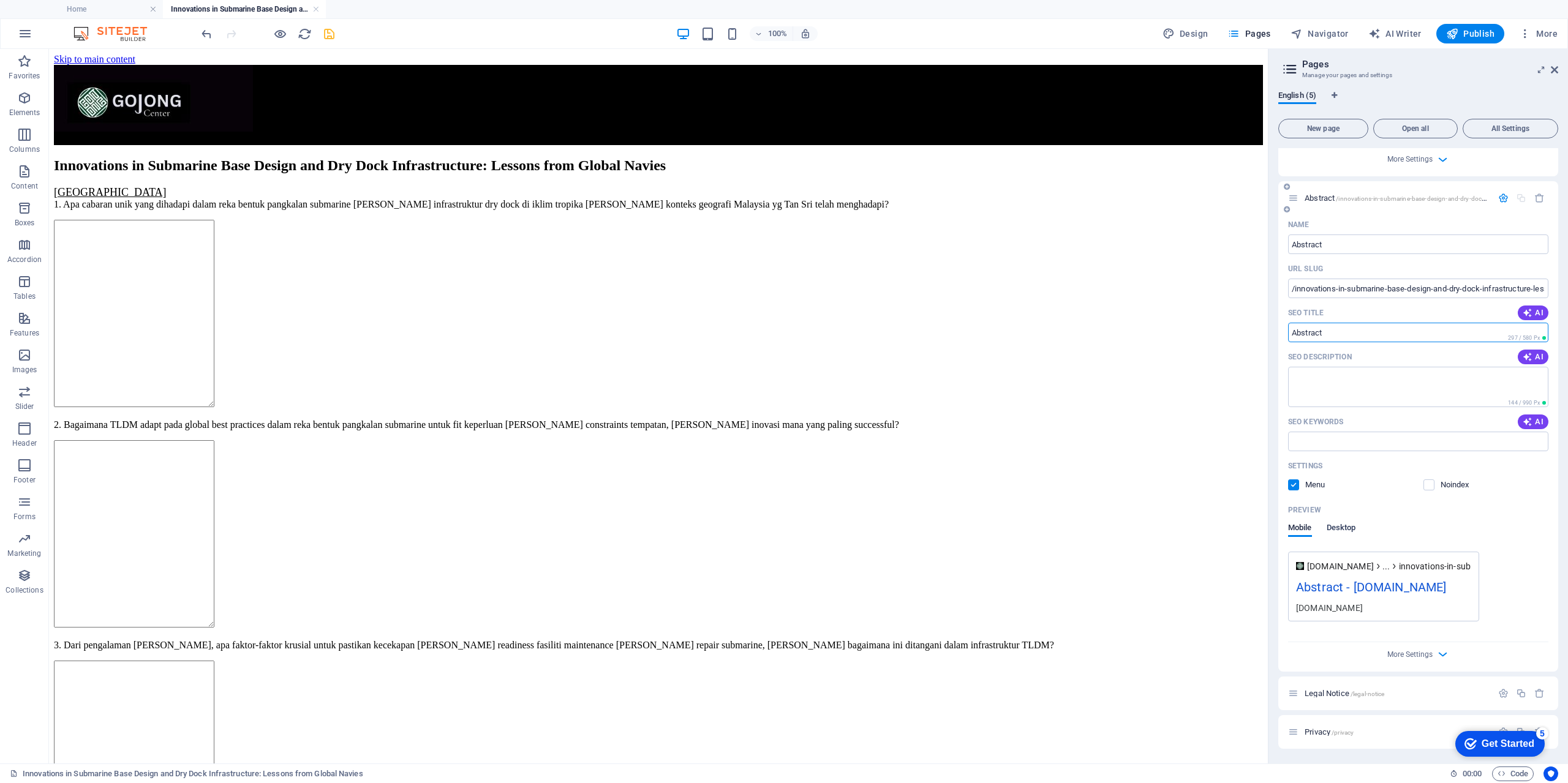
click at [1347, 520] on span "Desktop" at bounding box center [1341, 528] width 29 height 17
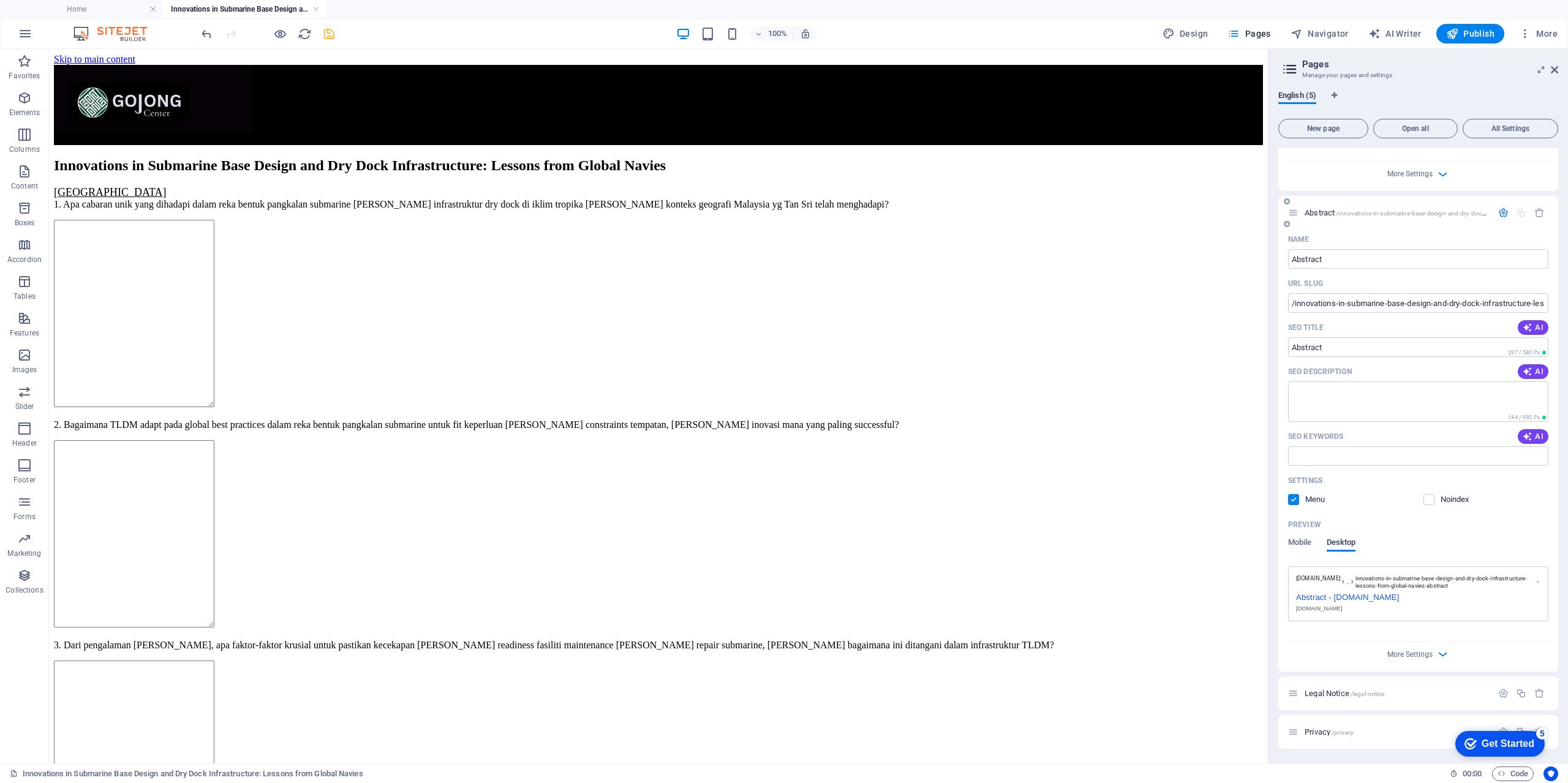
scroll to position [527, 0]
click at [1295, 543] on span "Mobile" at bounding box center [1300, 543] width 24 height 17
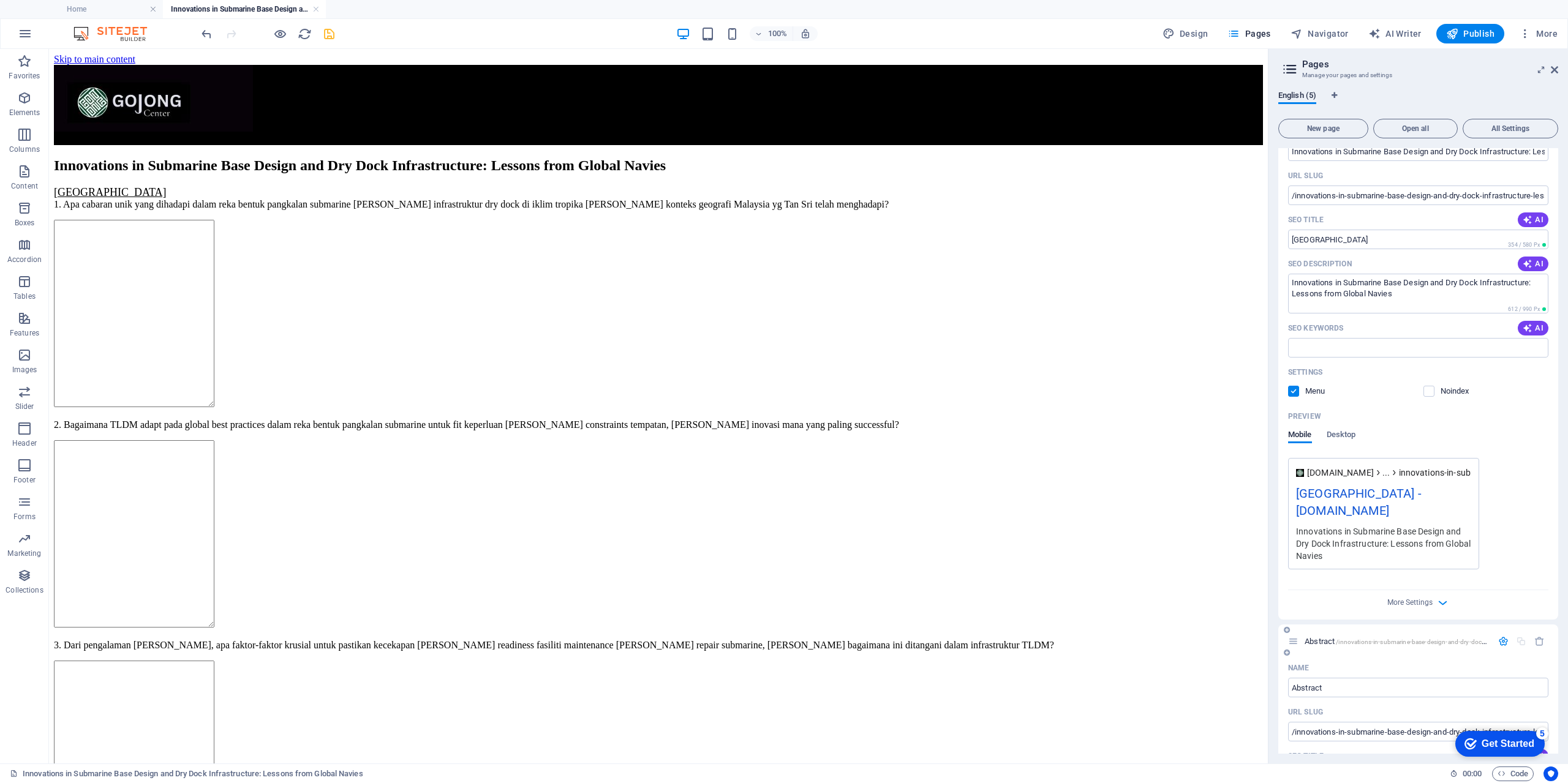
scroll to position [343, 0]
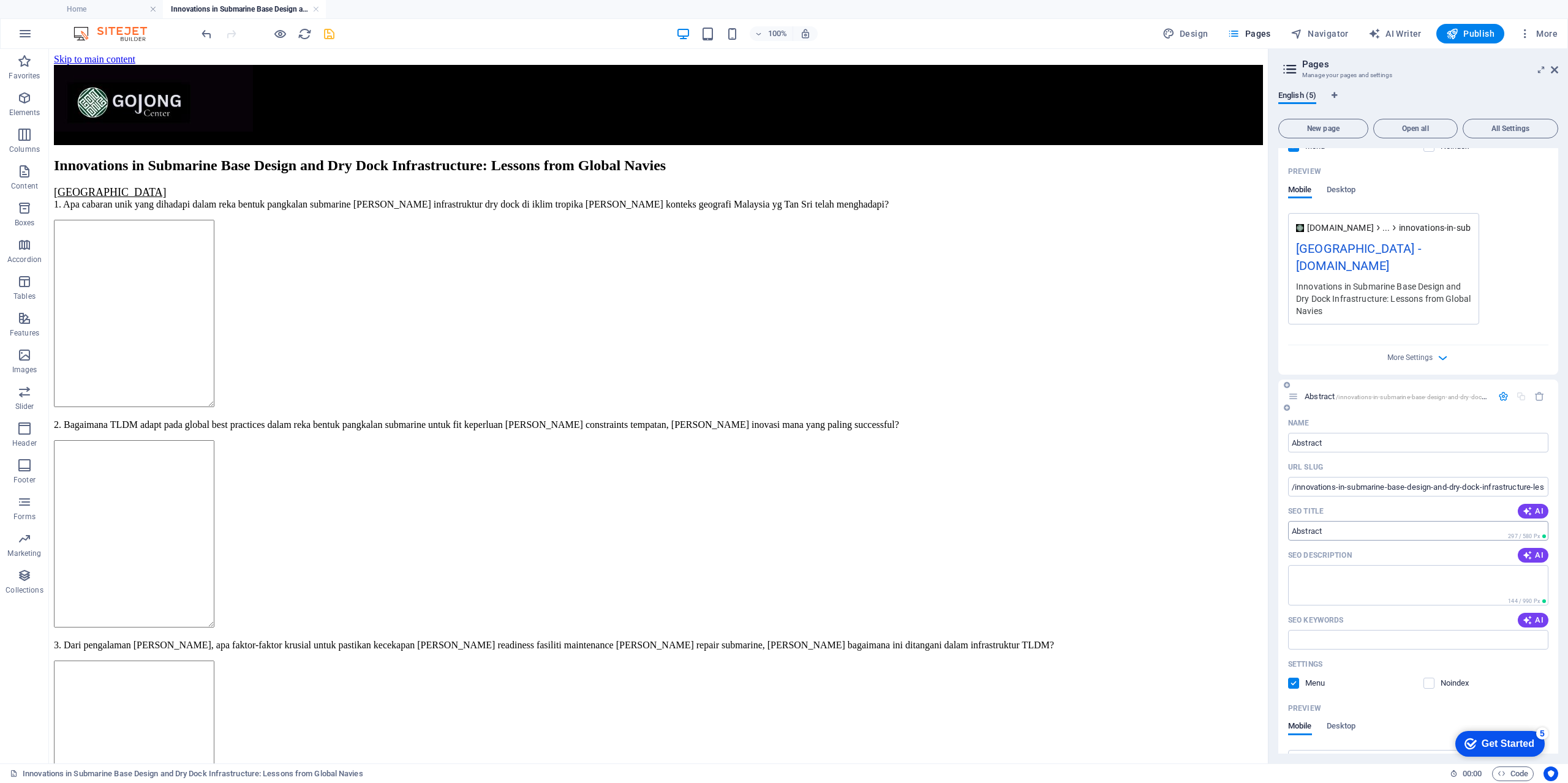
click at [1347, 531] on input "Abstract" at bounding box center [1418, 530] width 260 height 20
type input "A"
type input "H"
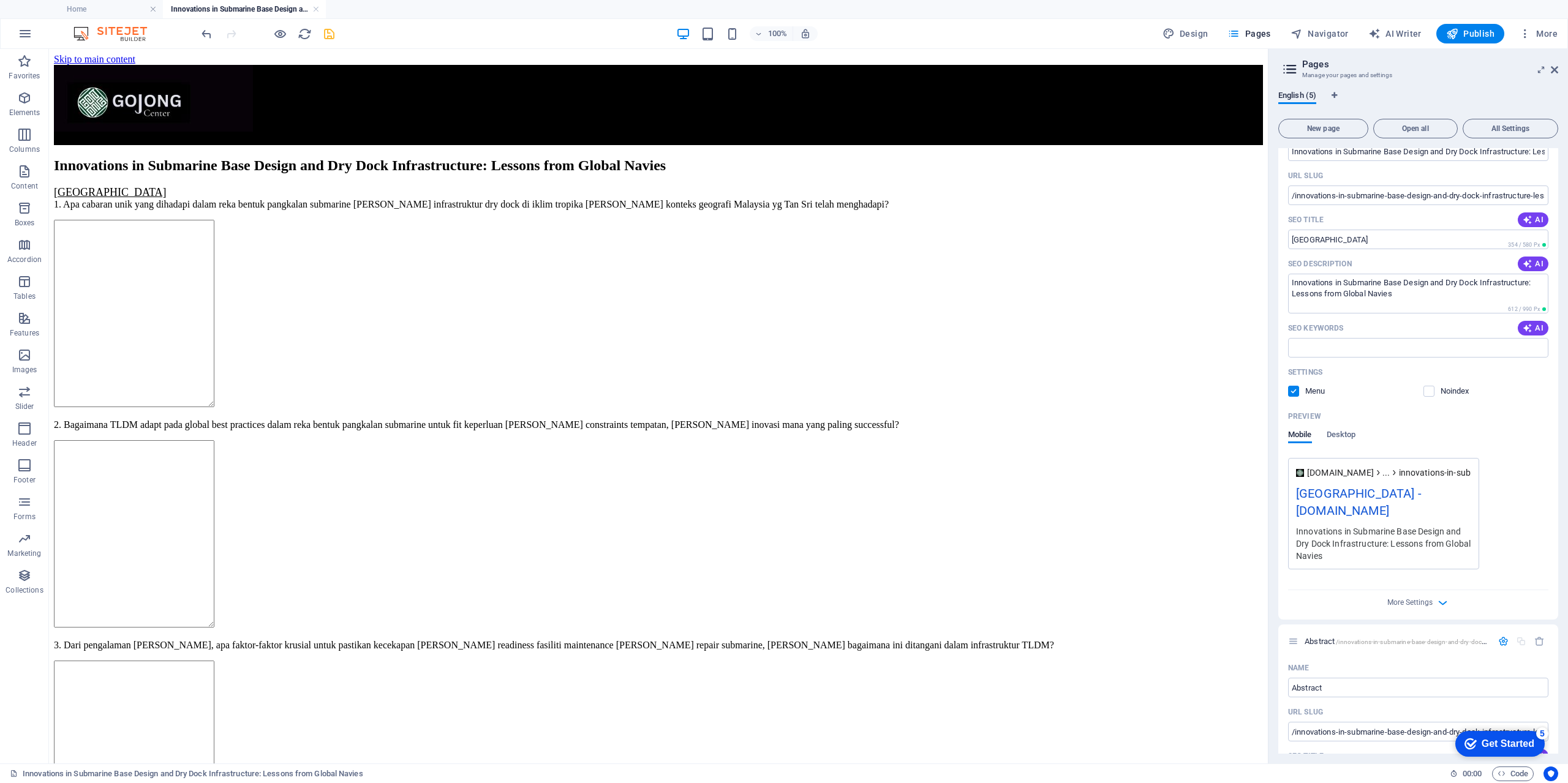
scroll to position [37, 0]
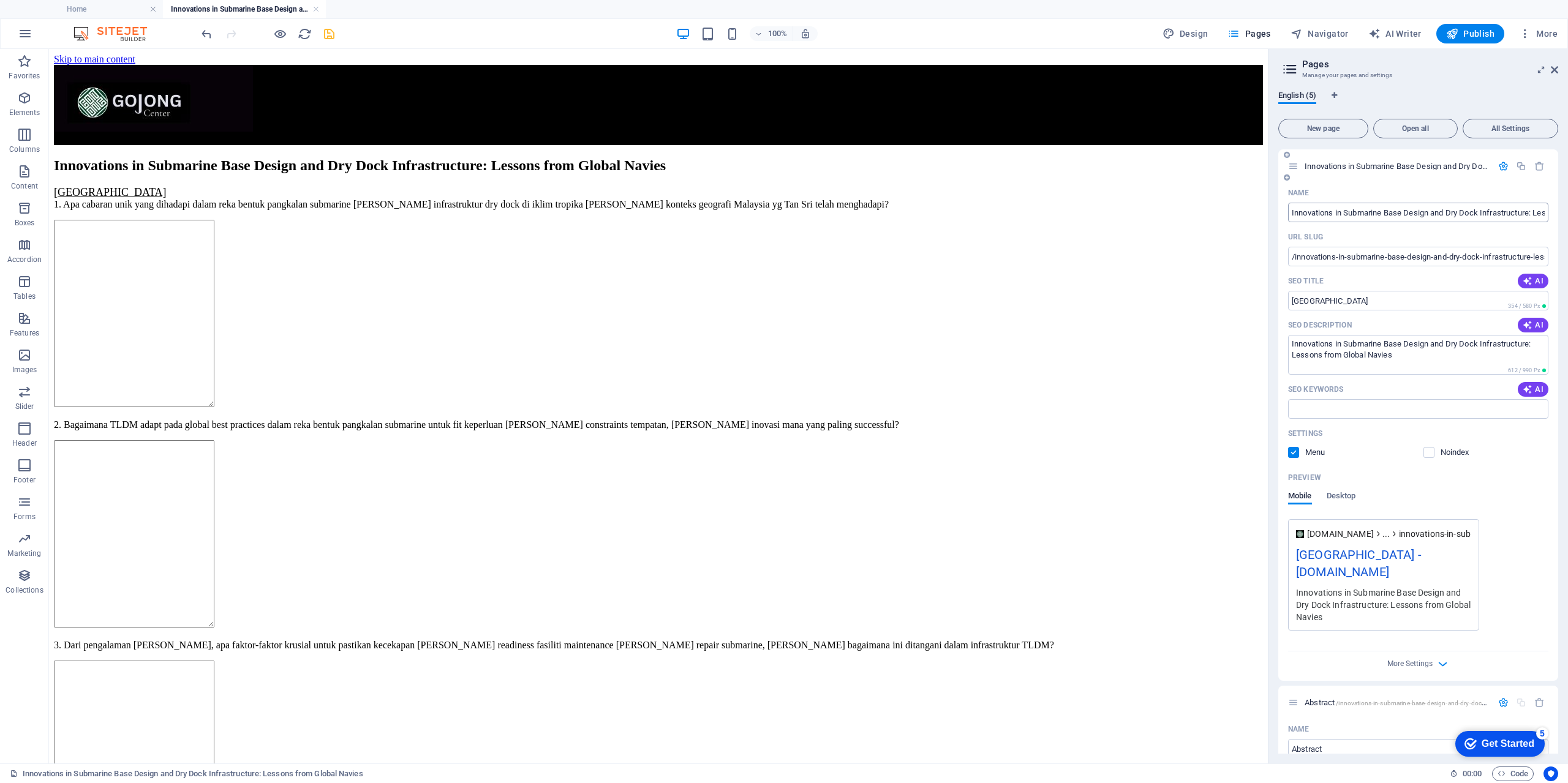
type input "[GEOGRAPHIC_DATA]"
click at [1351, 210] on input "Innovations in Submarine Base Design and Dry Dock Infrastructure: Lessons from …" at bounding box center [1418, 212] width 260 height 20
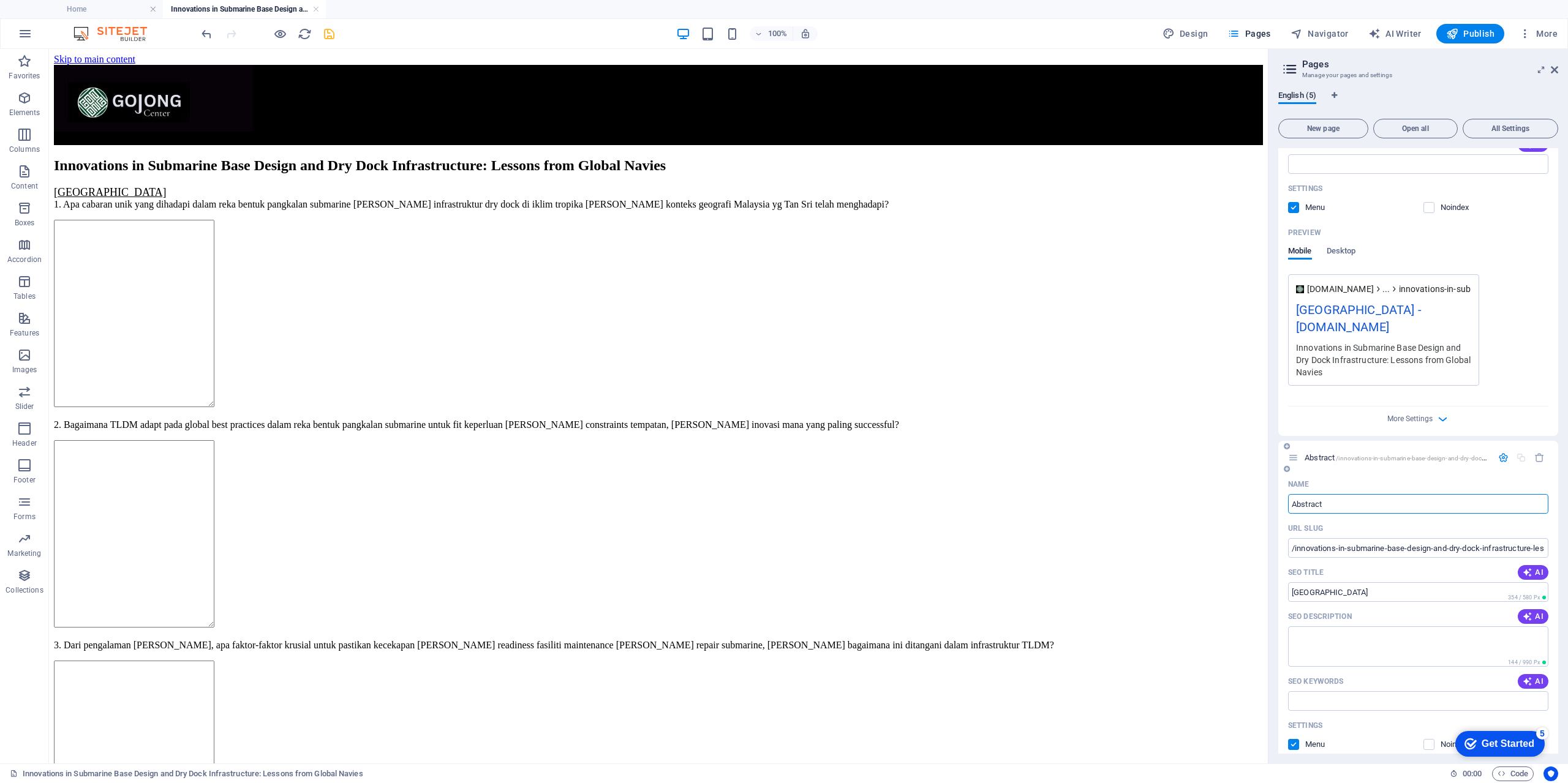
click at [1342, 506] on input "Abstract" at bounding box center [1418, 504] width 260 height 20
paste input "Innovations in Submarine Base Design and Dry Dock Infrastructure: Lessons from …"
type input "Innovations in Submarine Base Design and Dry Dock Infrastructure: Lessons from …"
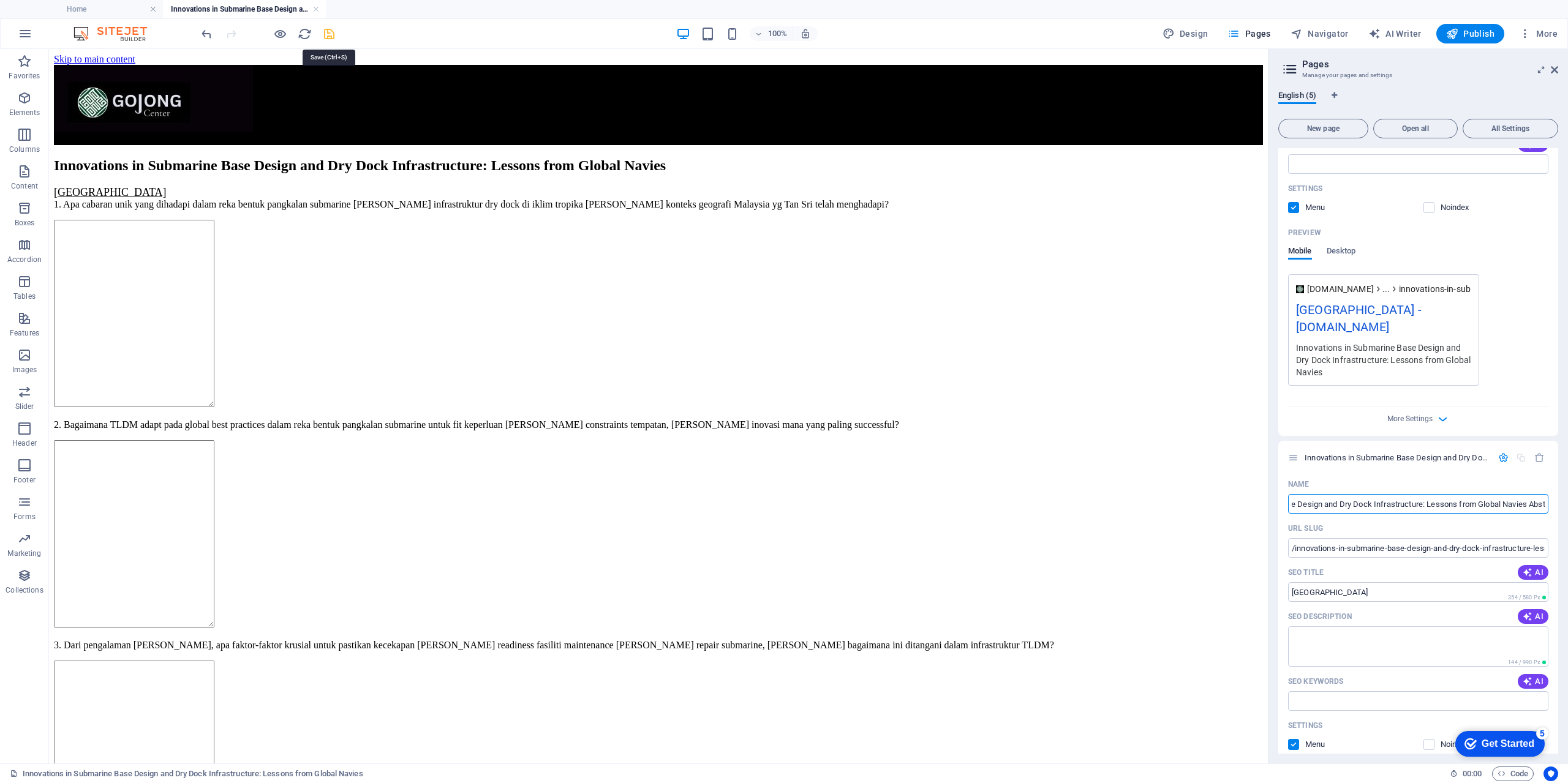
click at [323, 33] on icon "save" at bounding box center [329, 34] width 14 height 14
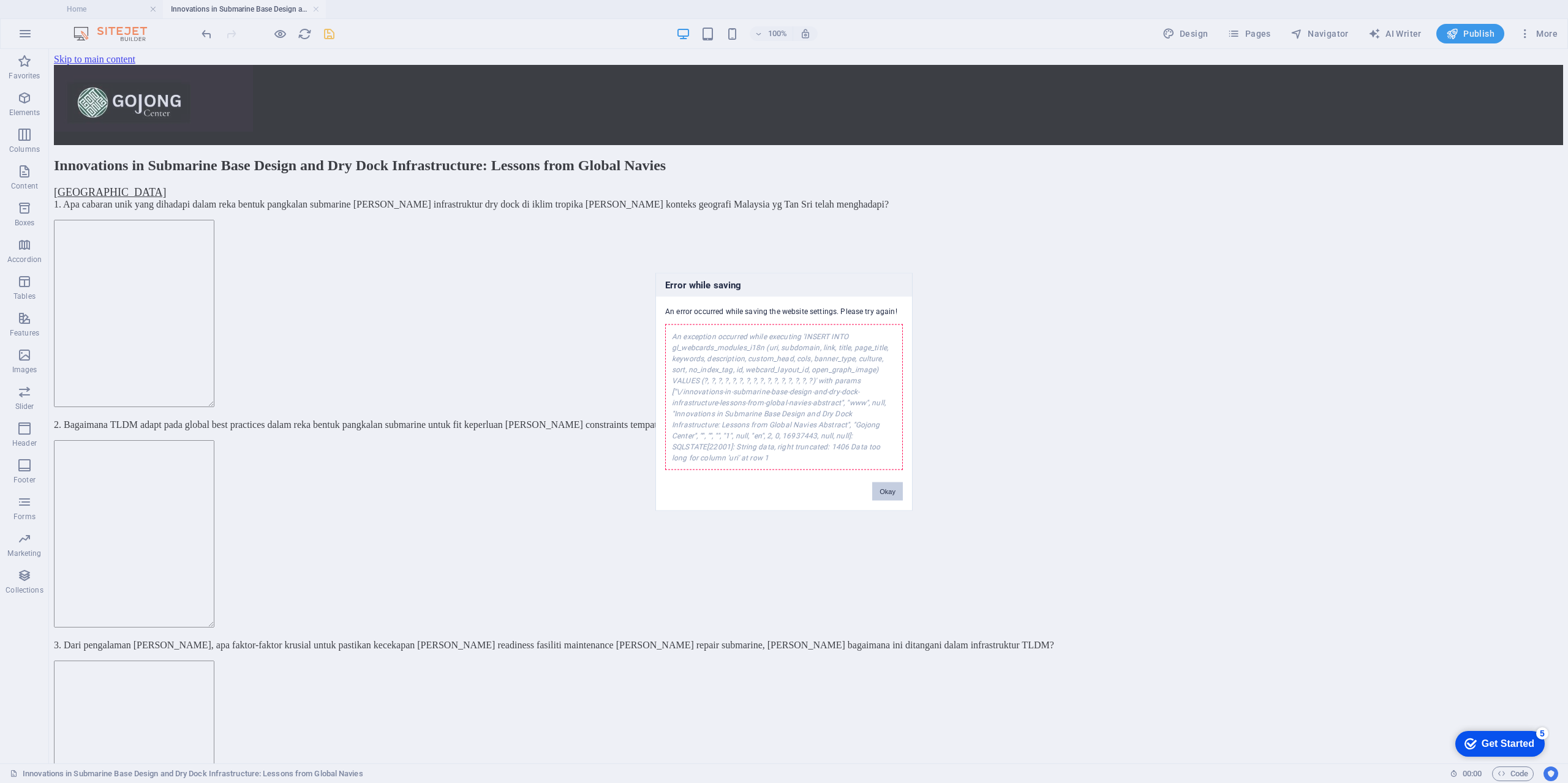
click at [880, 490] on button "Okay" at bounding box center [887, 490] width 30 height 18
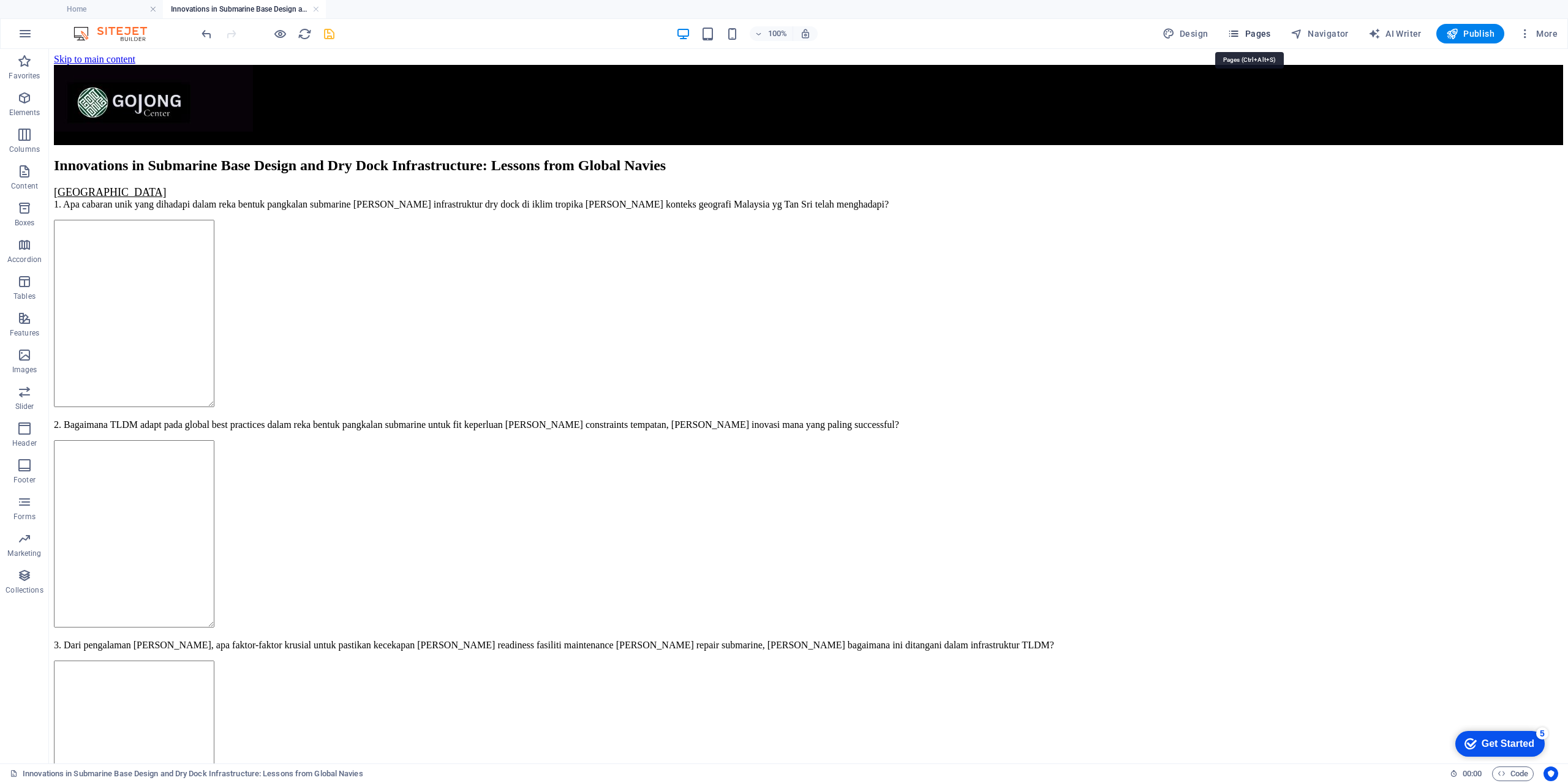
click at [1258, 32] on span "Pages" at bounding box center [1249, 33] width 43 height 12
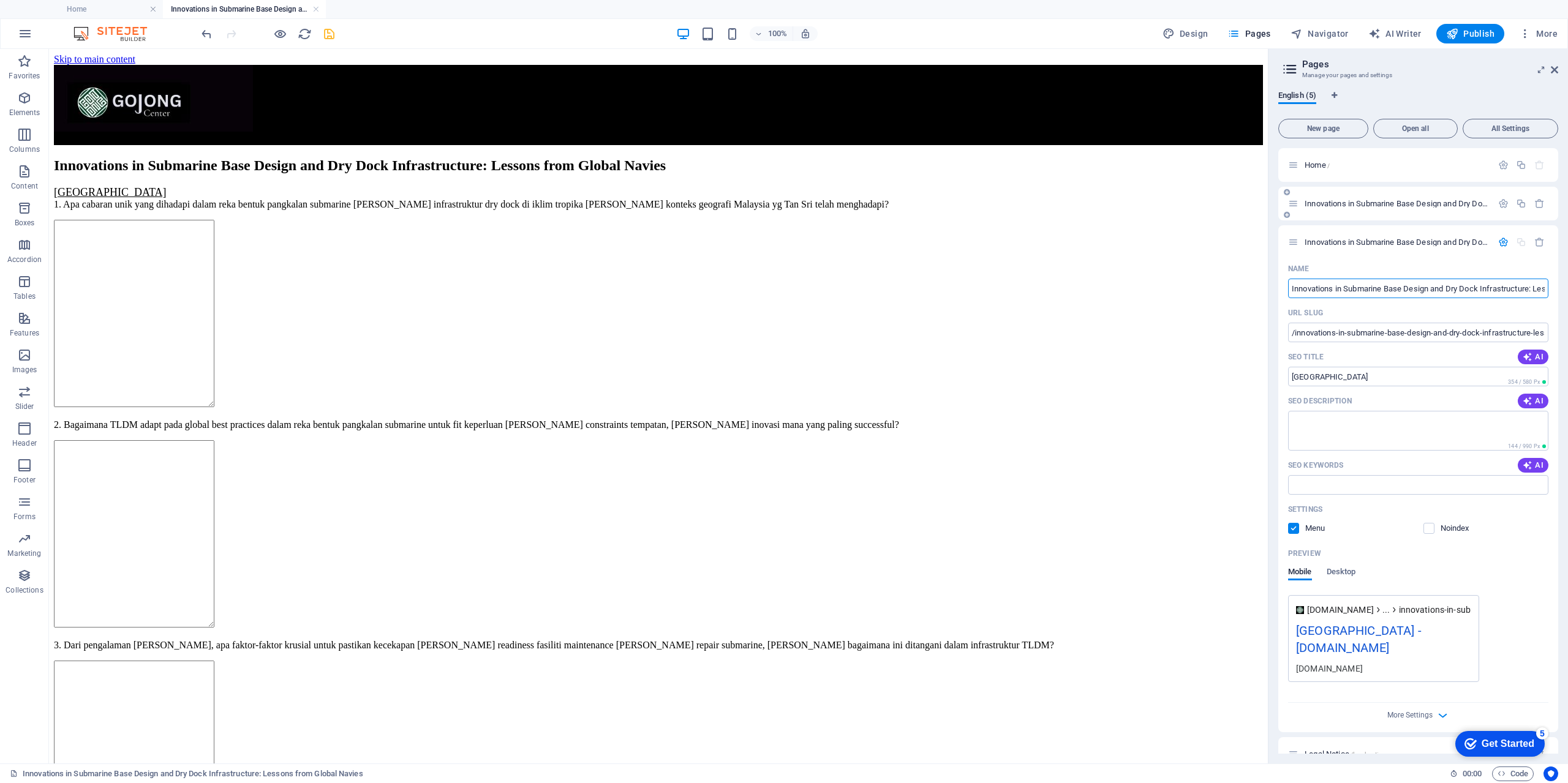
scroll to position [0, 122]
click at [1475, 283] on input "Innovations in Submarine Base Design and Dry Dock Infrastructure: Lessons from …" at bounding box center [1418, 288] width 260 height 20
click at [1345, 569] on span "Desktop" at bounding box center [1341, 573] width 29 height 17
click at [1295, 568] on span "Mobile" at bounding box center [1300, 573] width 24 height 17
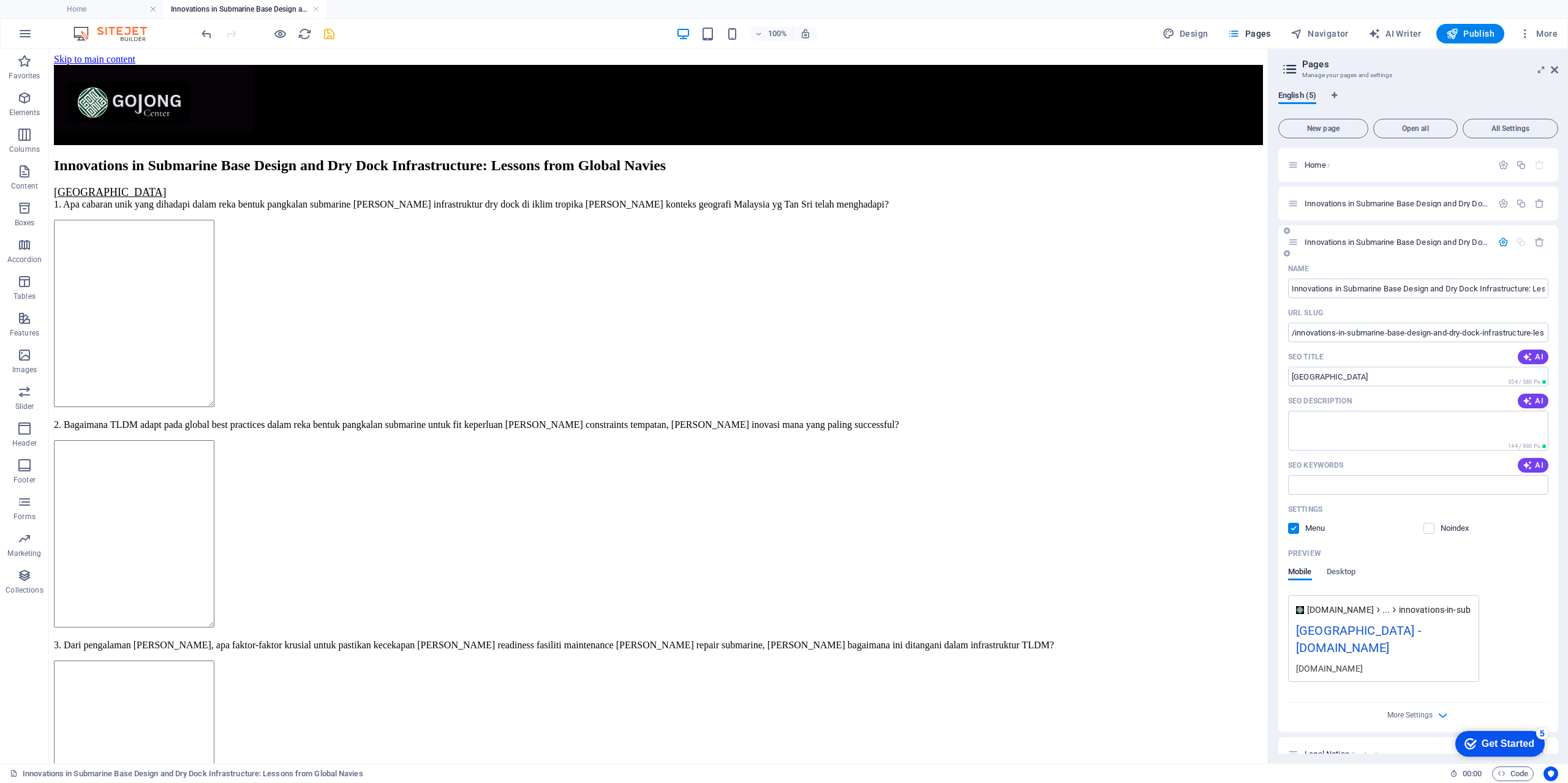
click at [1294, 526] on label at bounding box center [1293, 528] width 11 height 11
click at [0, 0] on input "checkbox" at bounding box center [0, 0] width 0 height 0
click at [1429, 528] on label at bounding box center [1428, 528] width 11 height 11
click at [0, 0] on input "checkbox" at bounding box center [0, 0] width 0 height 0
click at [1500, 206] on icon "button" at bounding box center [1503, 203] width 10 height 10
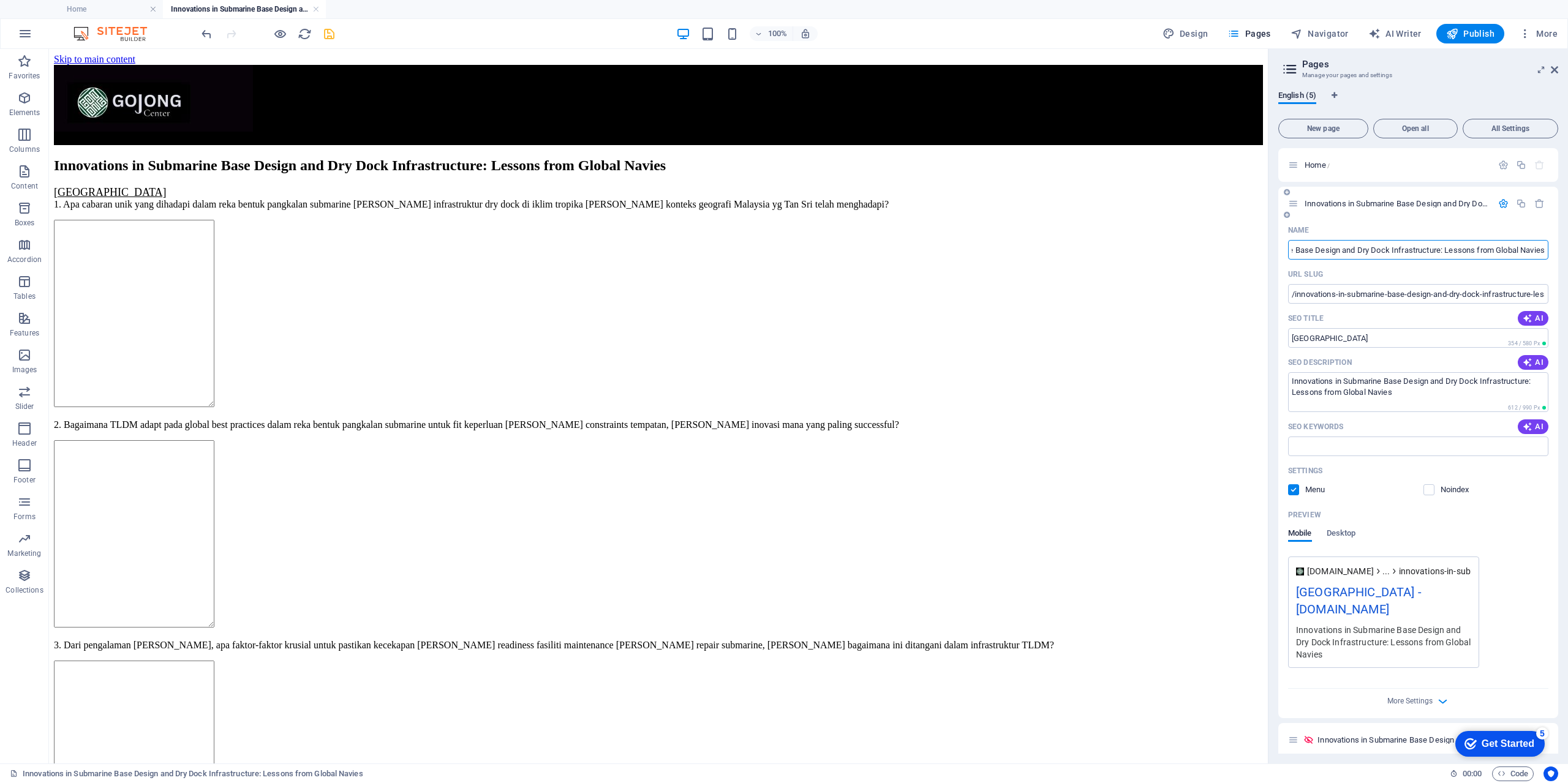
scroll to position [306, 0]
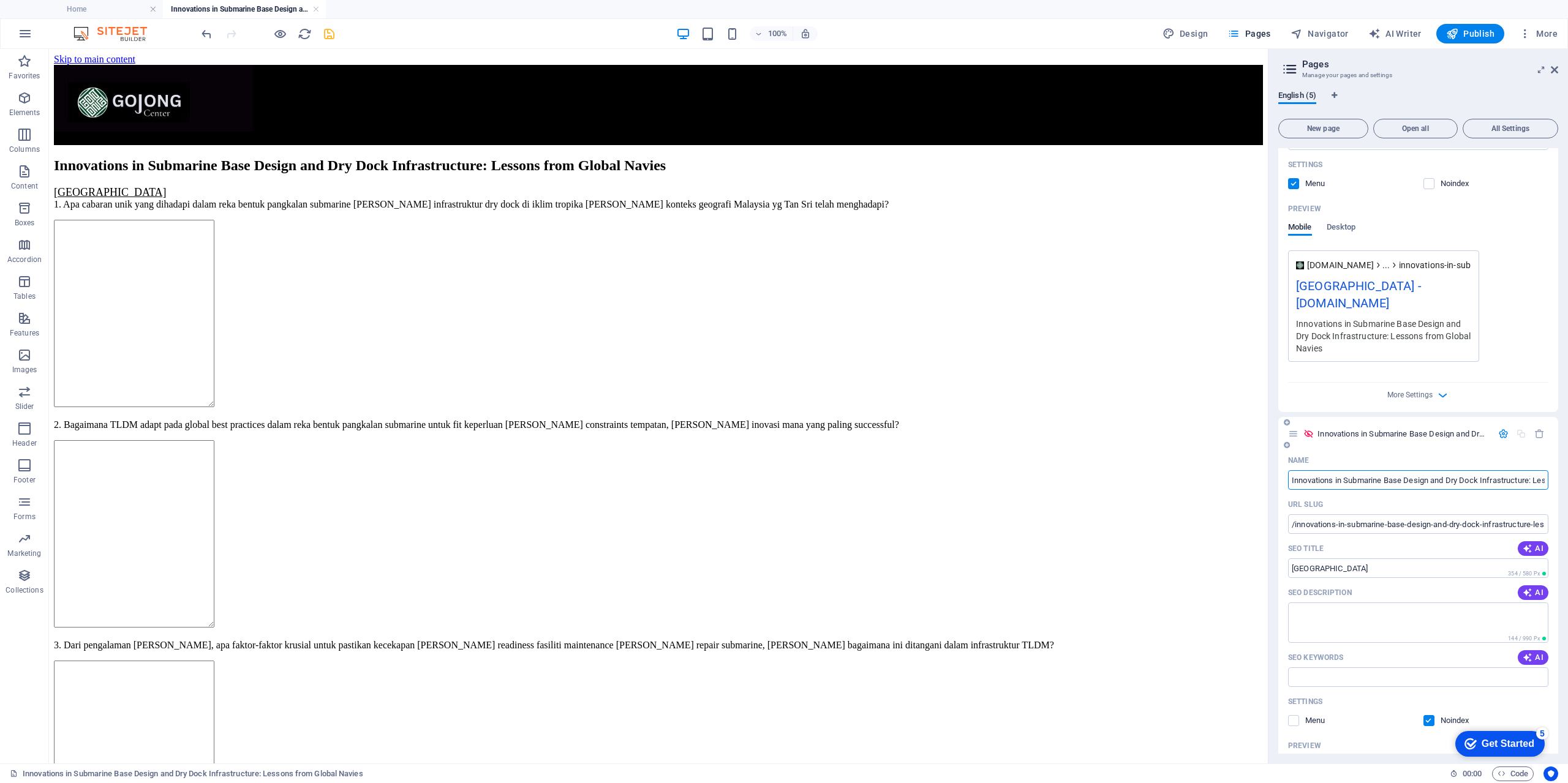
click at [1491, 481] on input "Innovations in Submarine Base Design and Dry Dock Infrastructure: Lessons from …" at bounding box center [1418, 480] width 260 height 20
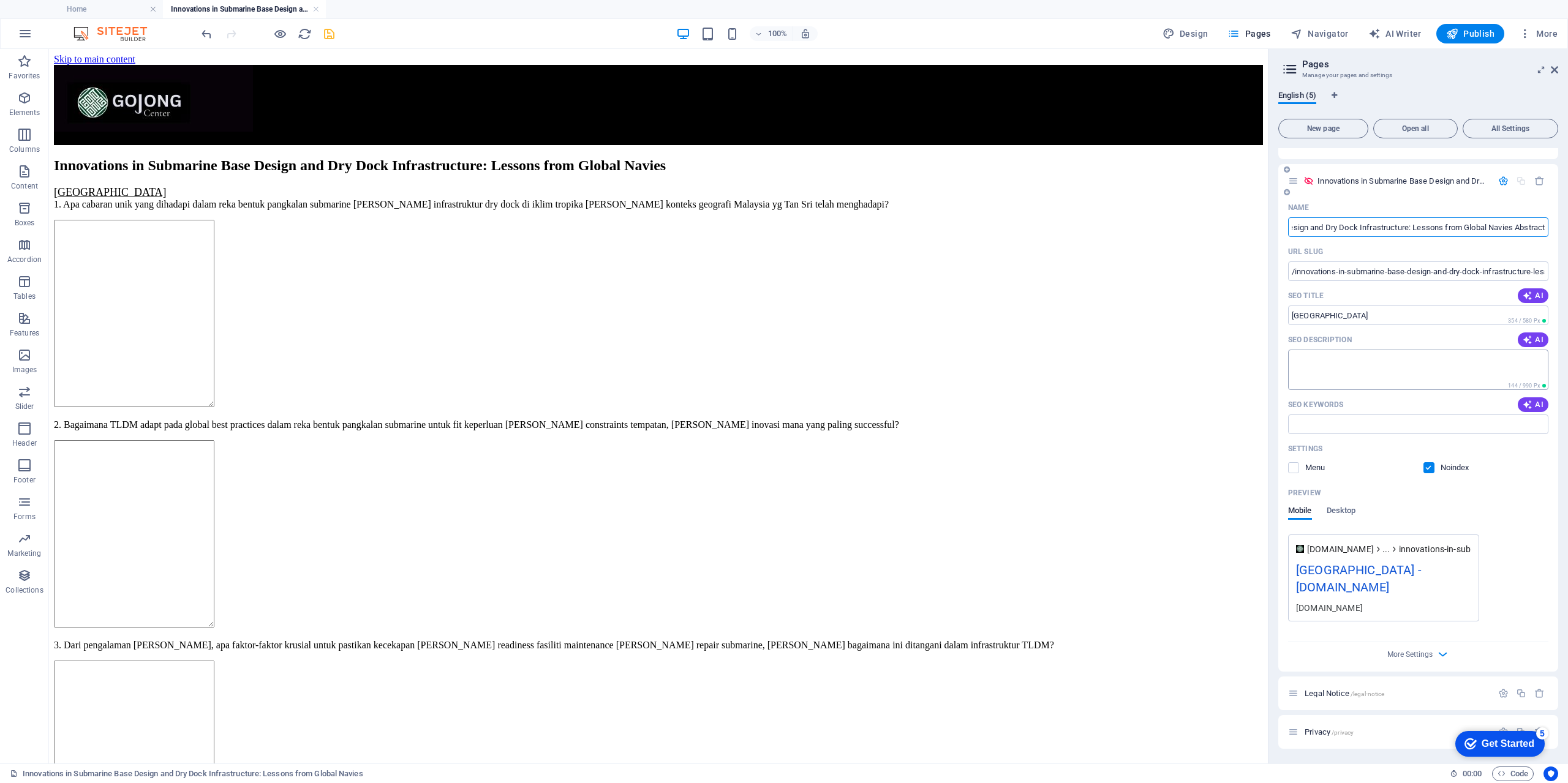
click at [1373, 365] on textarea "SEO Description" at bounding box center [1418, 369] width 260 height 40
click at [1346, 515] on span "Desktop" at bounding box center [1341, 511] width 29 height 17
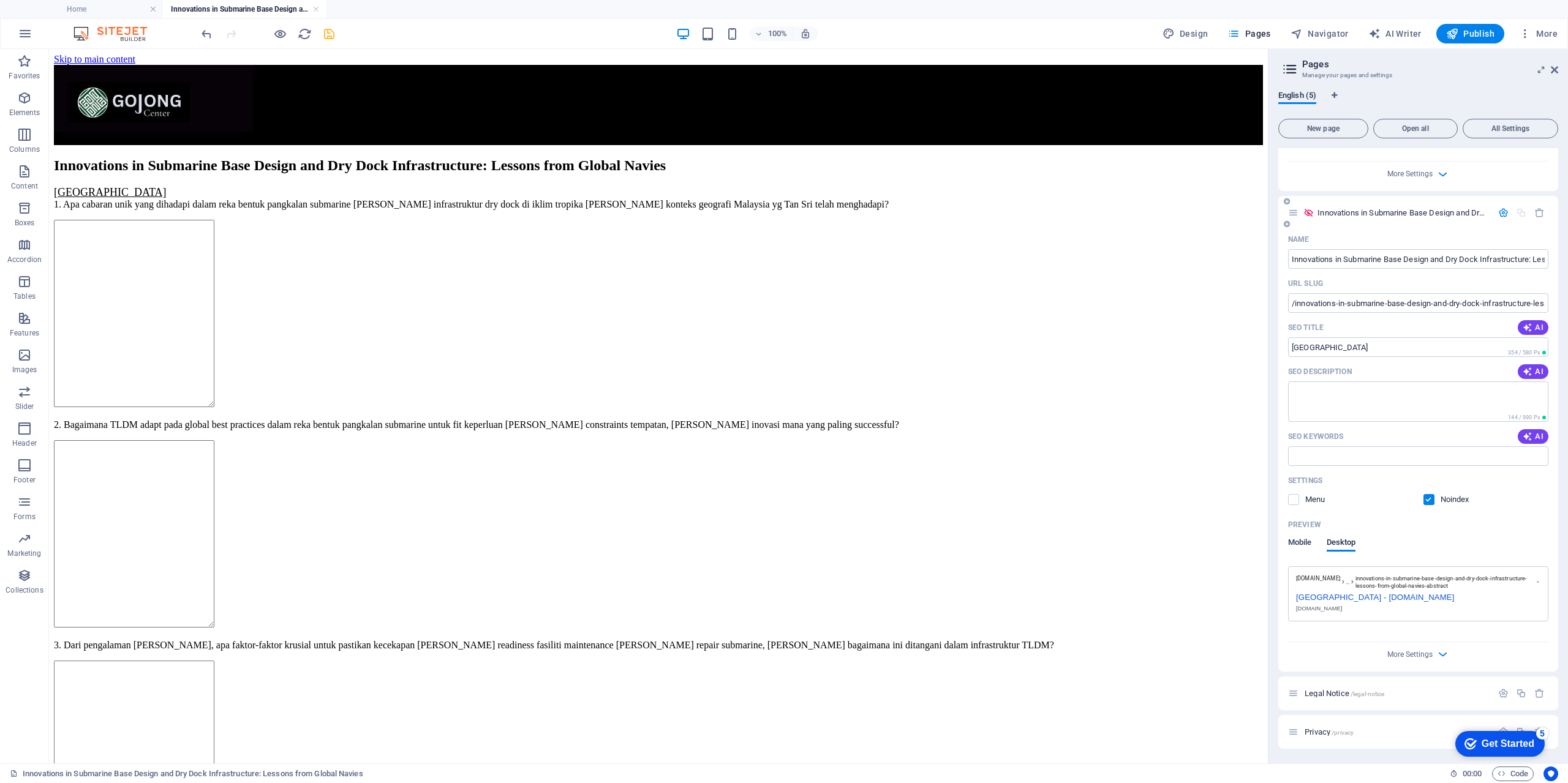
click at [1297, 548] on span "Mobile" at bounding box center [1300, 543] width 24 height 17
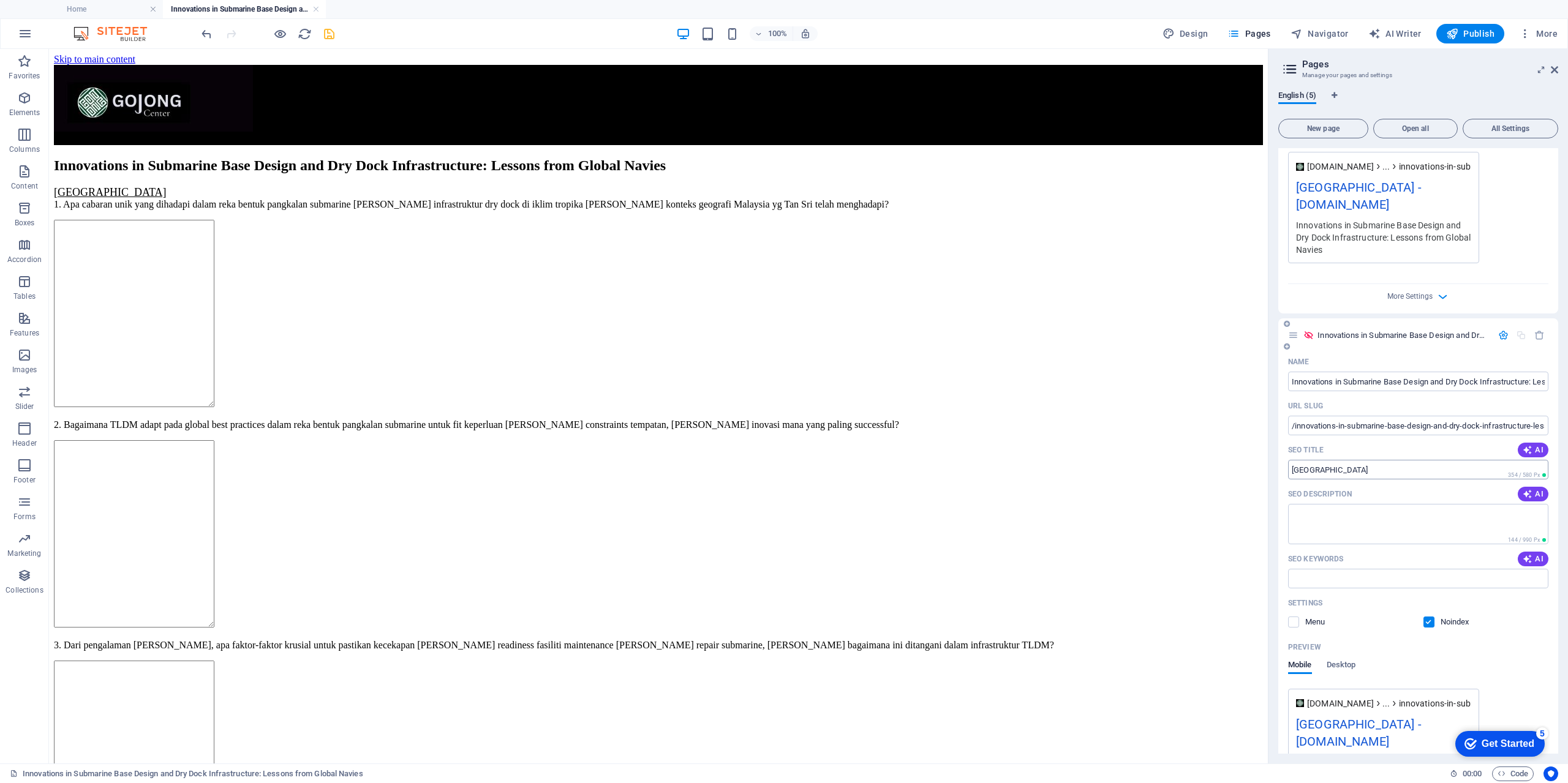
click at [1349, 471] on input "[GEOGRAPHIC_DATA]" at bounding box center [1418, 469] width 260 height 20
click at [325, 37] on icon "save" at bounding box center [329, 34] width 14 height 14
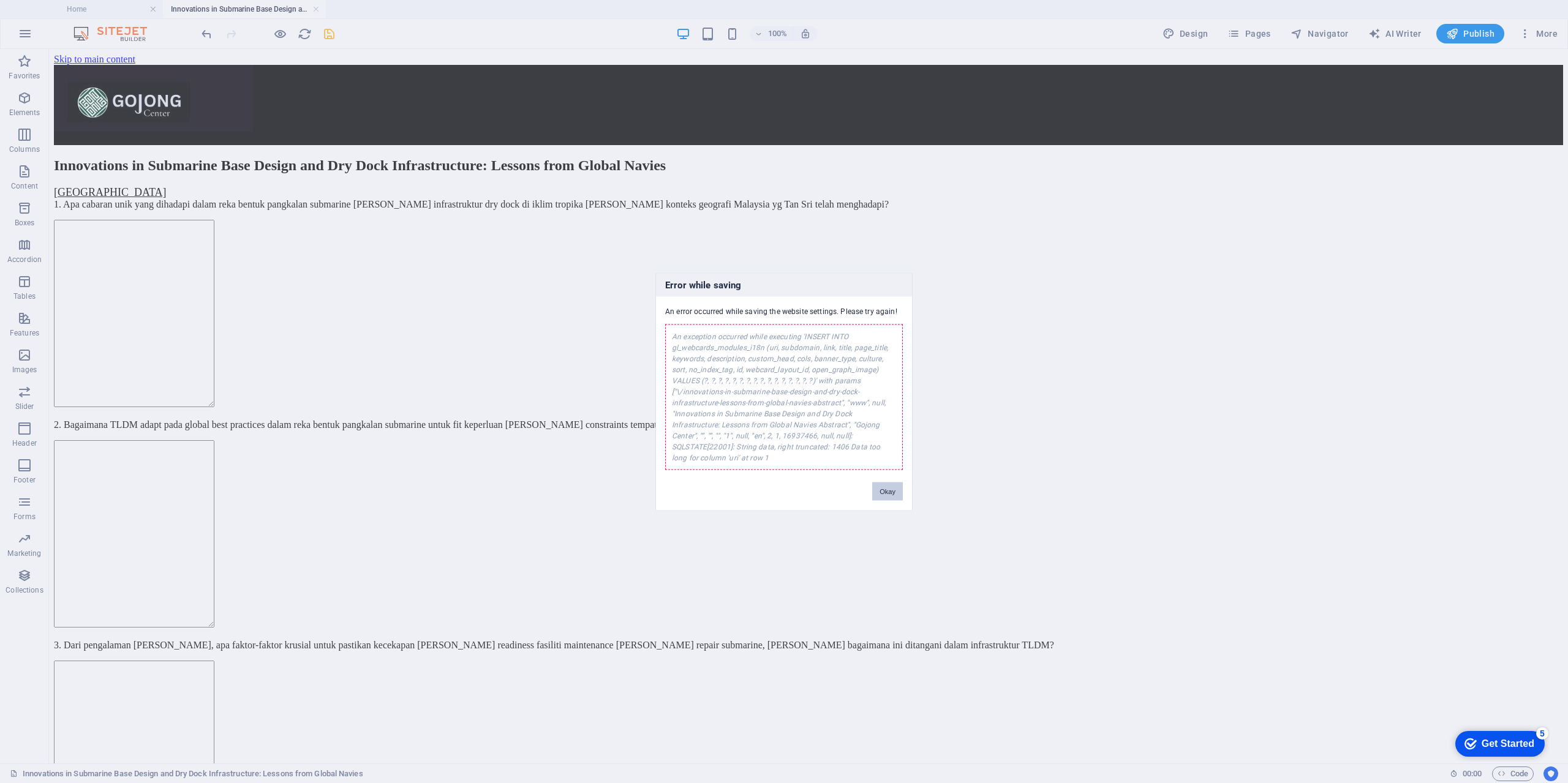
click at [884, 497] on button "Okay" at bounding box center [887, 490] width 30 height 18
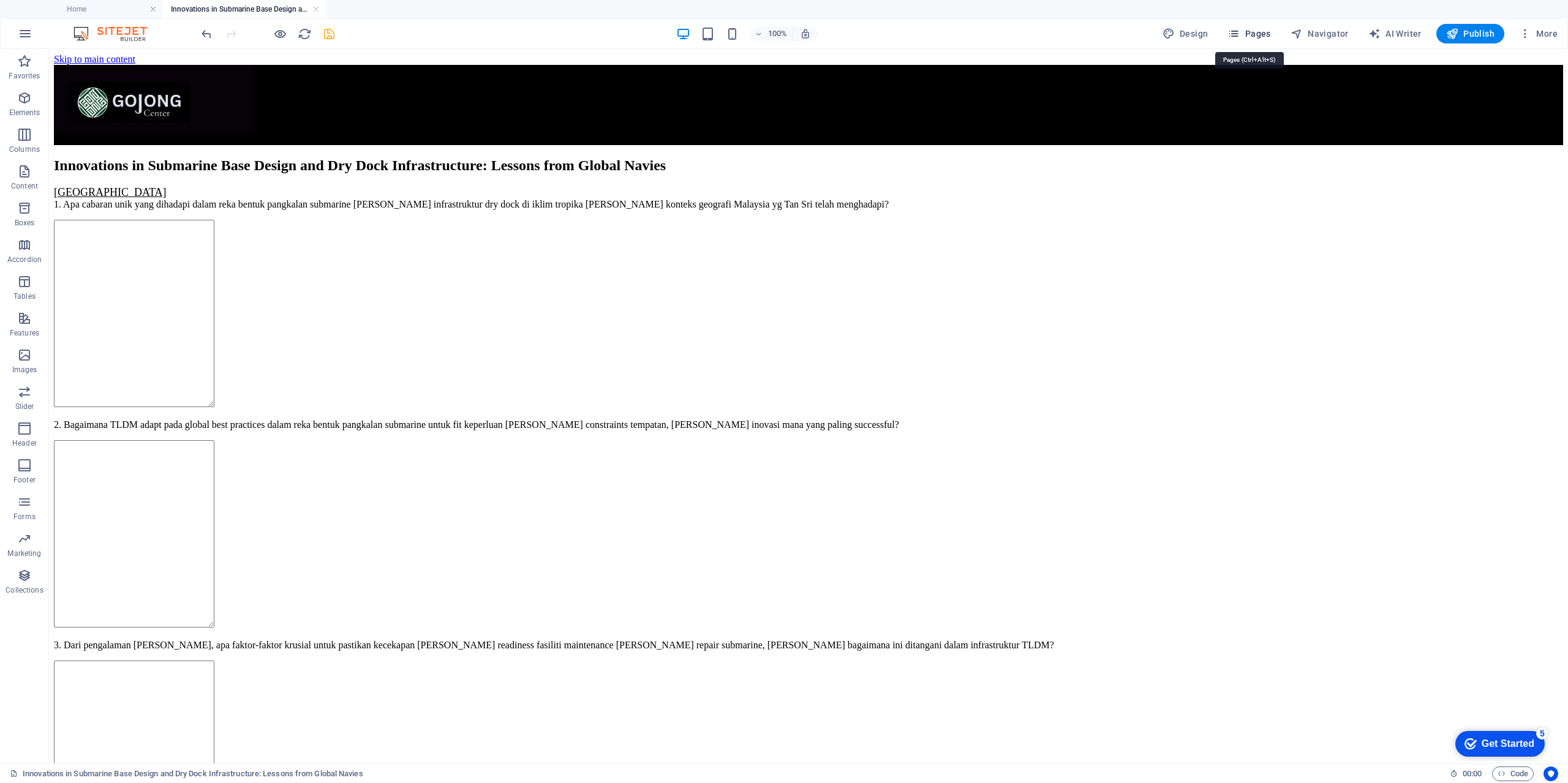
click at [1256, 35] on span "Pages" at bounding box center [1249, 33] width 43 height 12
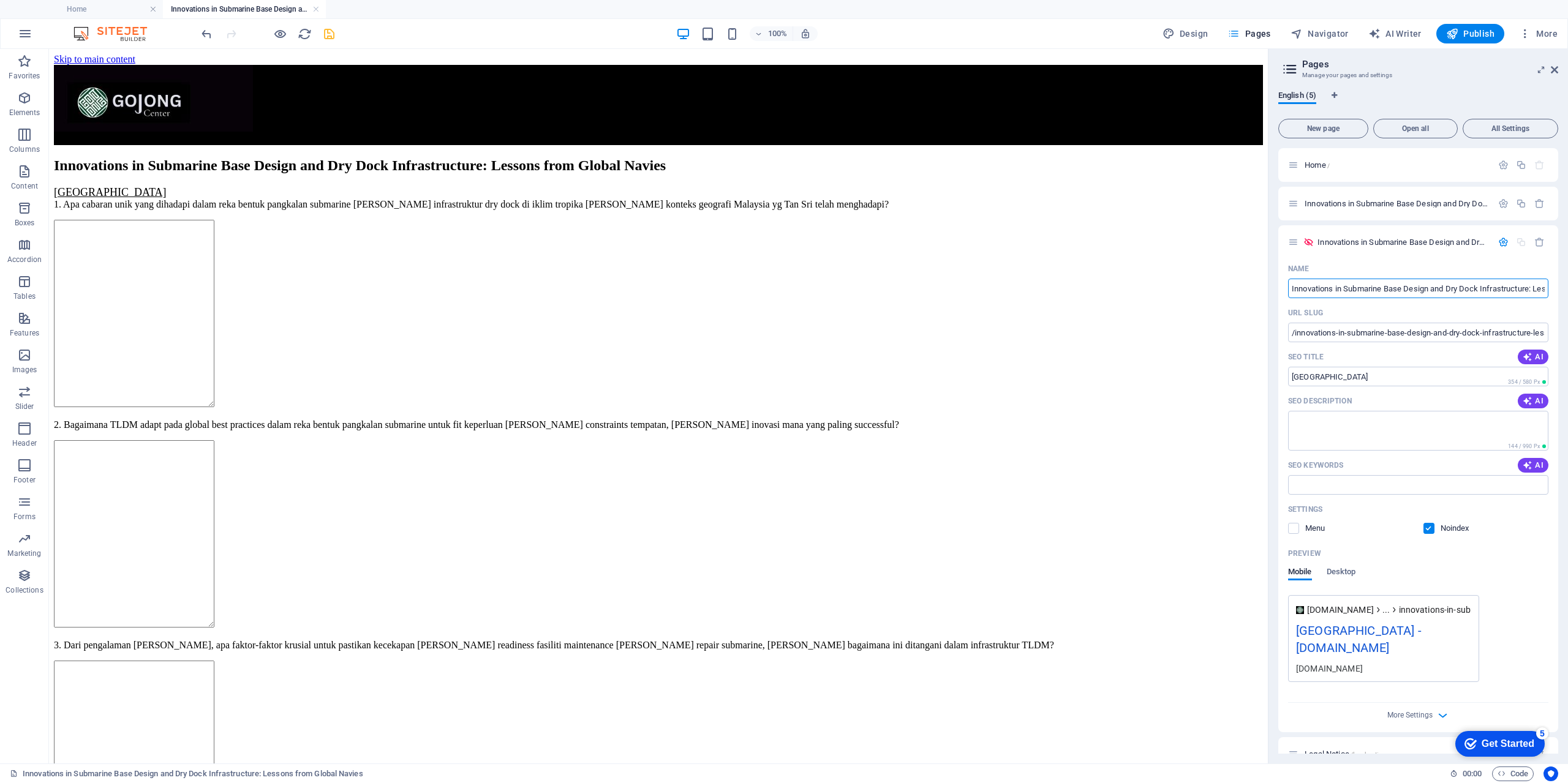
scroll to position [0, 122]
click at [1508, 332] on input "/innovations-in-submarine-base-design-and-dry-dock-infrastructure-lessons-from-…" at bounding box center [1418, 332] width 260 height 20
type input "/innovations-in-submarine-base-design-and-dry-dock-infrastructure-abstract"
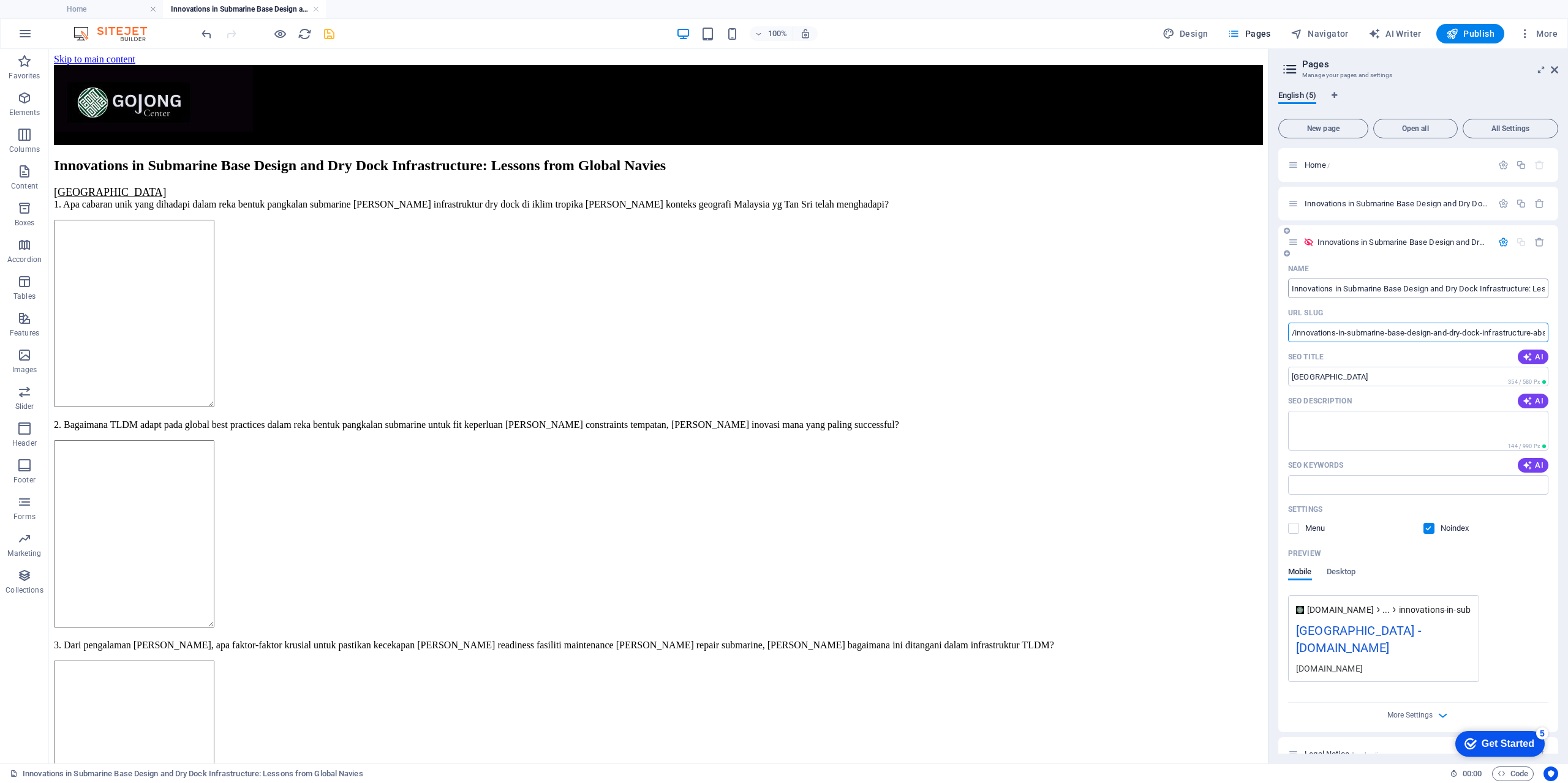
click at [1516, 289] on input "Innovations in Submarine Base Design and Dry Dock Infrastructure: Lessons from …" at bounding box center [1418, 288] width 260 height 20
click at [333, 35] on icon "save" at bounding box center [329, 34] width 14 height 14
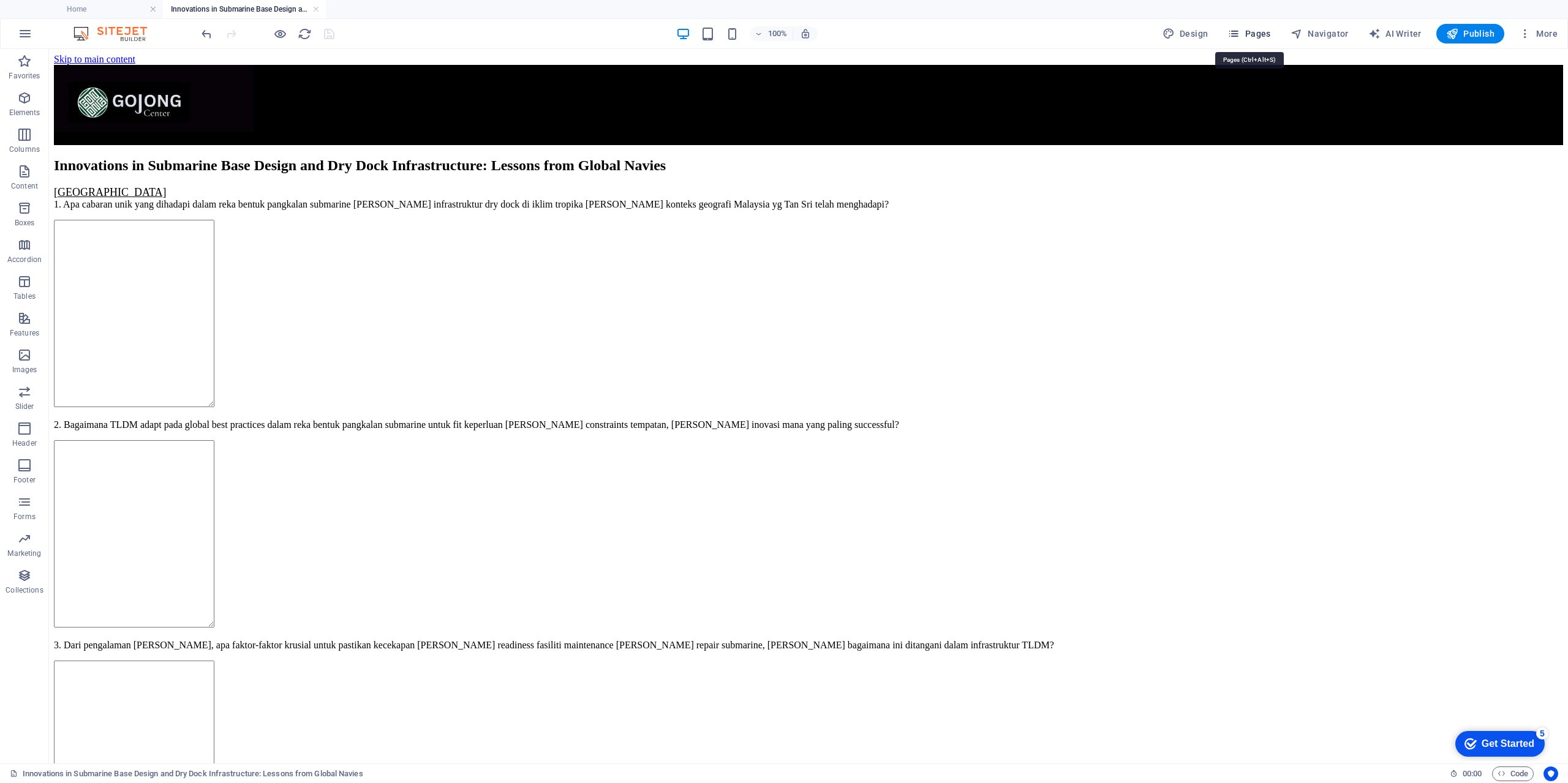
click at [1266, 35] on span "Pages" at bounding box center [1249, 33] width 43 height 12
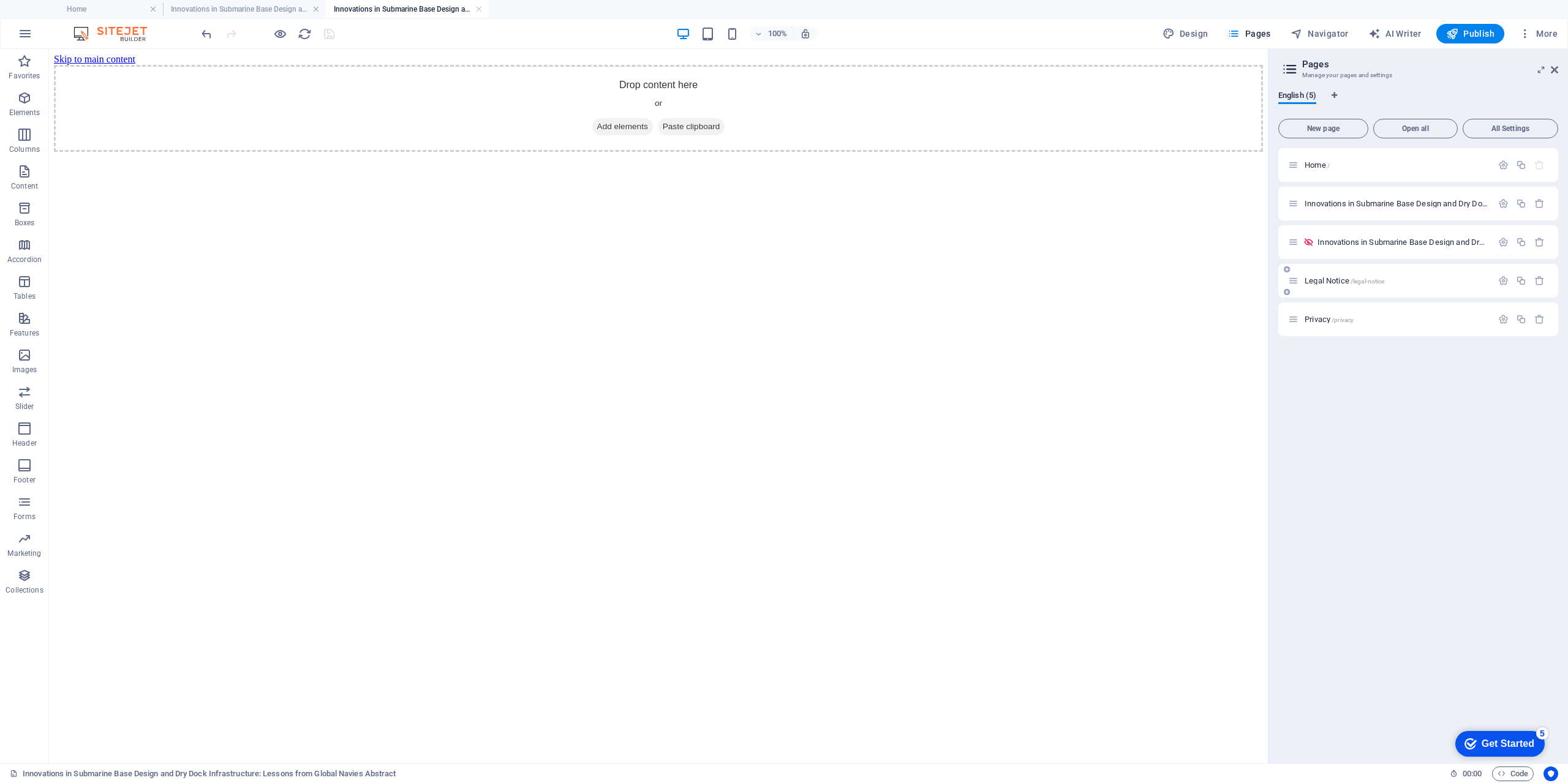
scroll to position [0, 0]
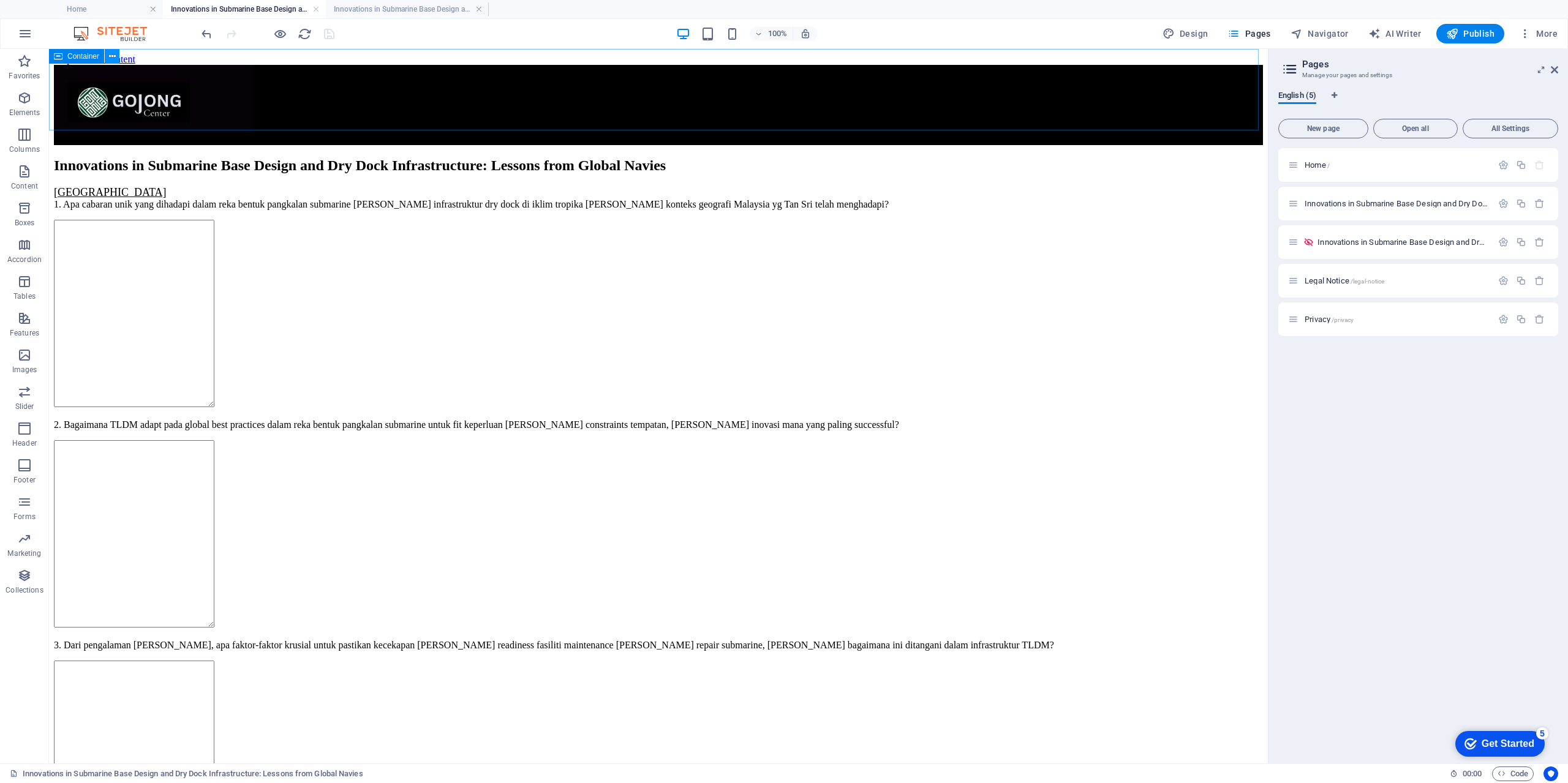
click at [110, 58] on icon at bounding box center [112, 56] width 7 height 13
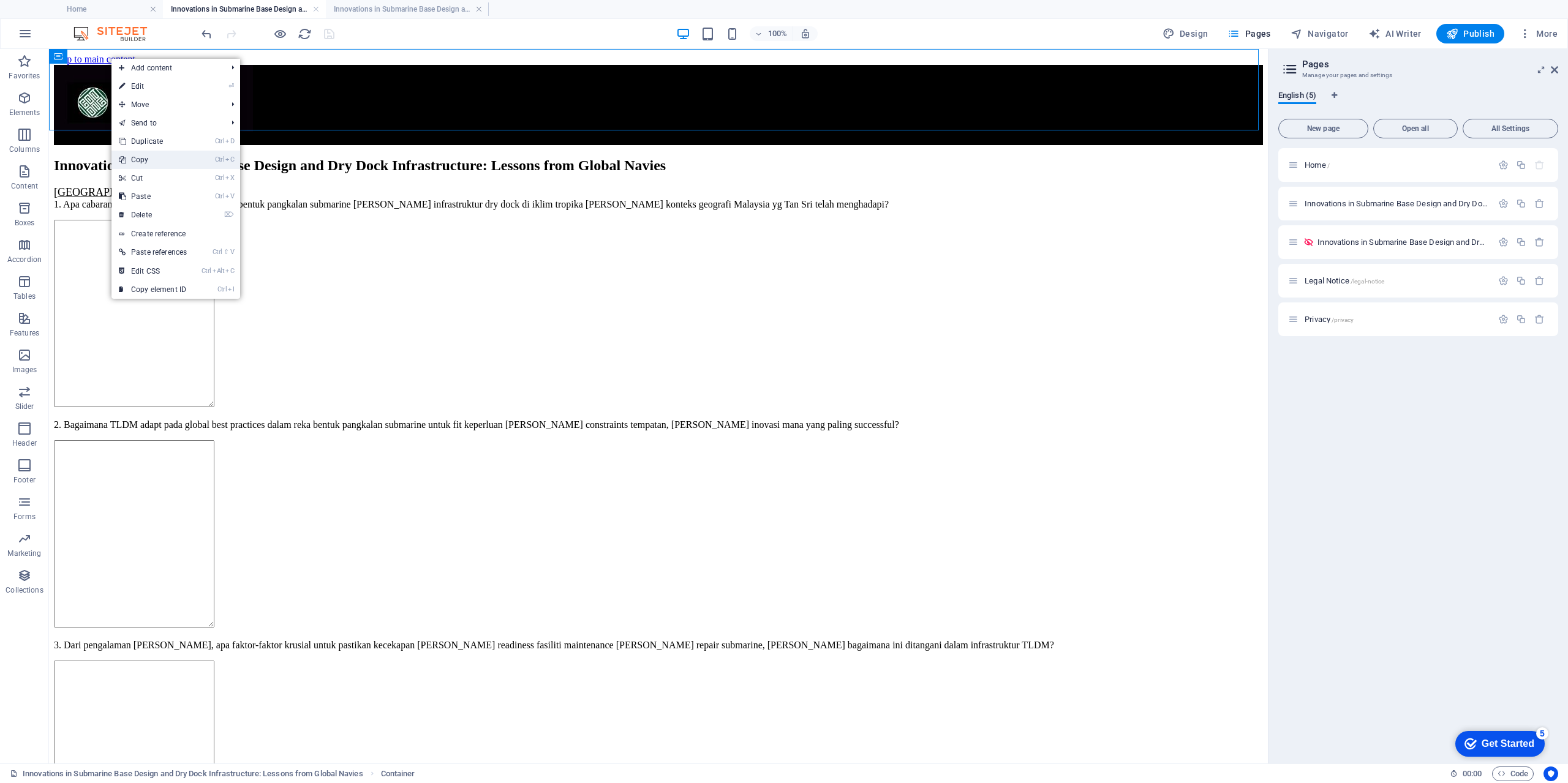
click at [138, 161] on link "Ctrl C Copy" at bounding box center [152, 159] width 83 height 18
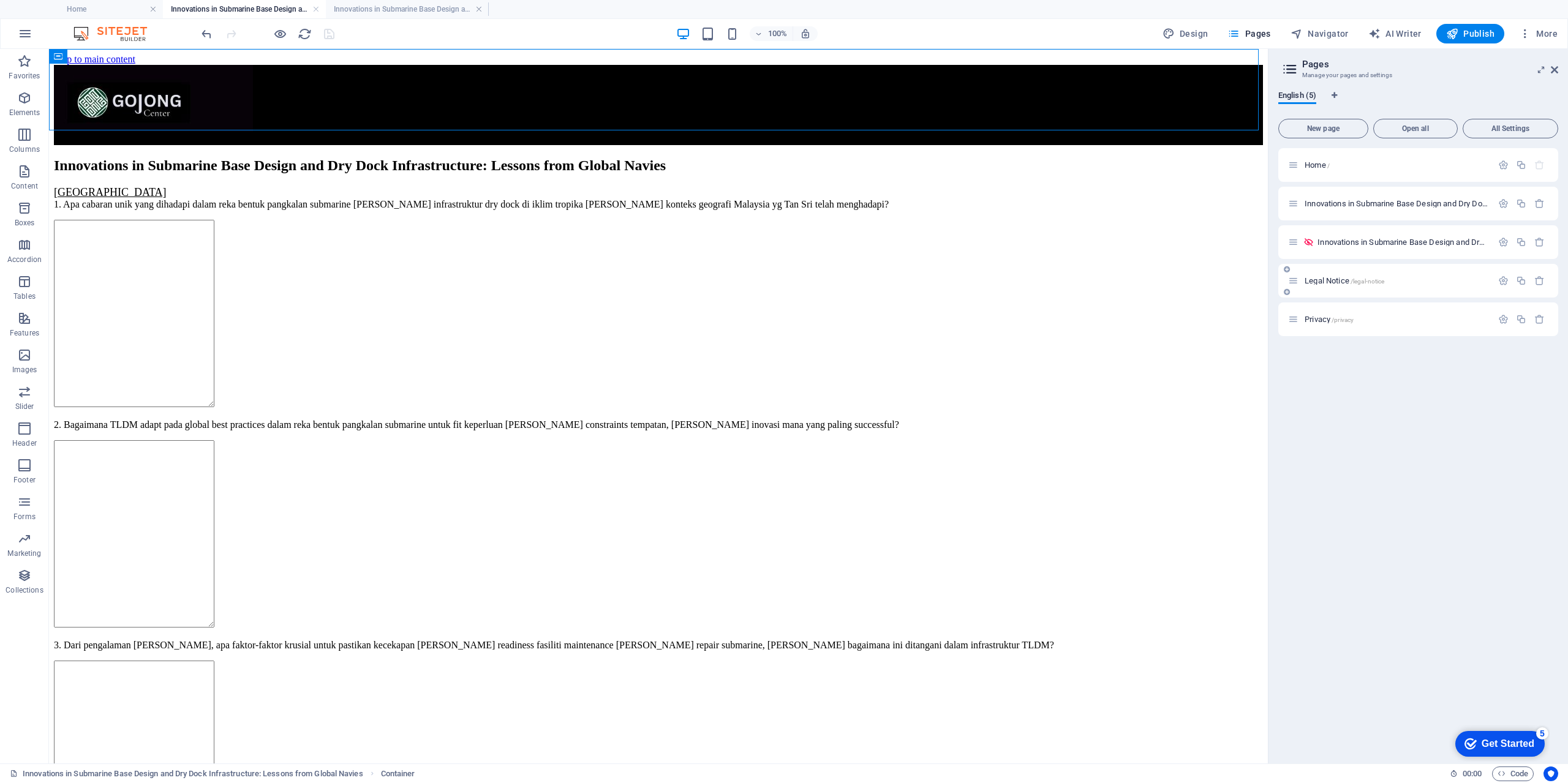
click at [1386, 276] on div "Legal Notice /legal-notice" at bounding box center [1390, 281] width 204 height 14
click at [1381, 251] on div "Innovations in Submarine Base Design and Dry Dock Infrastructure: Lessons from …" at bounding box center [1418, 241] width 280 height 33
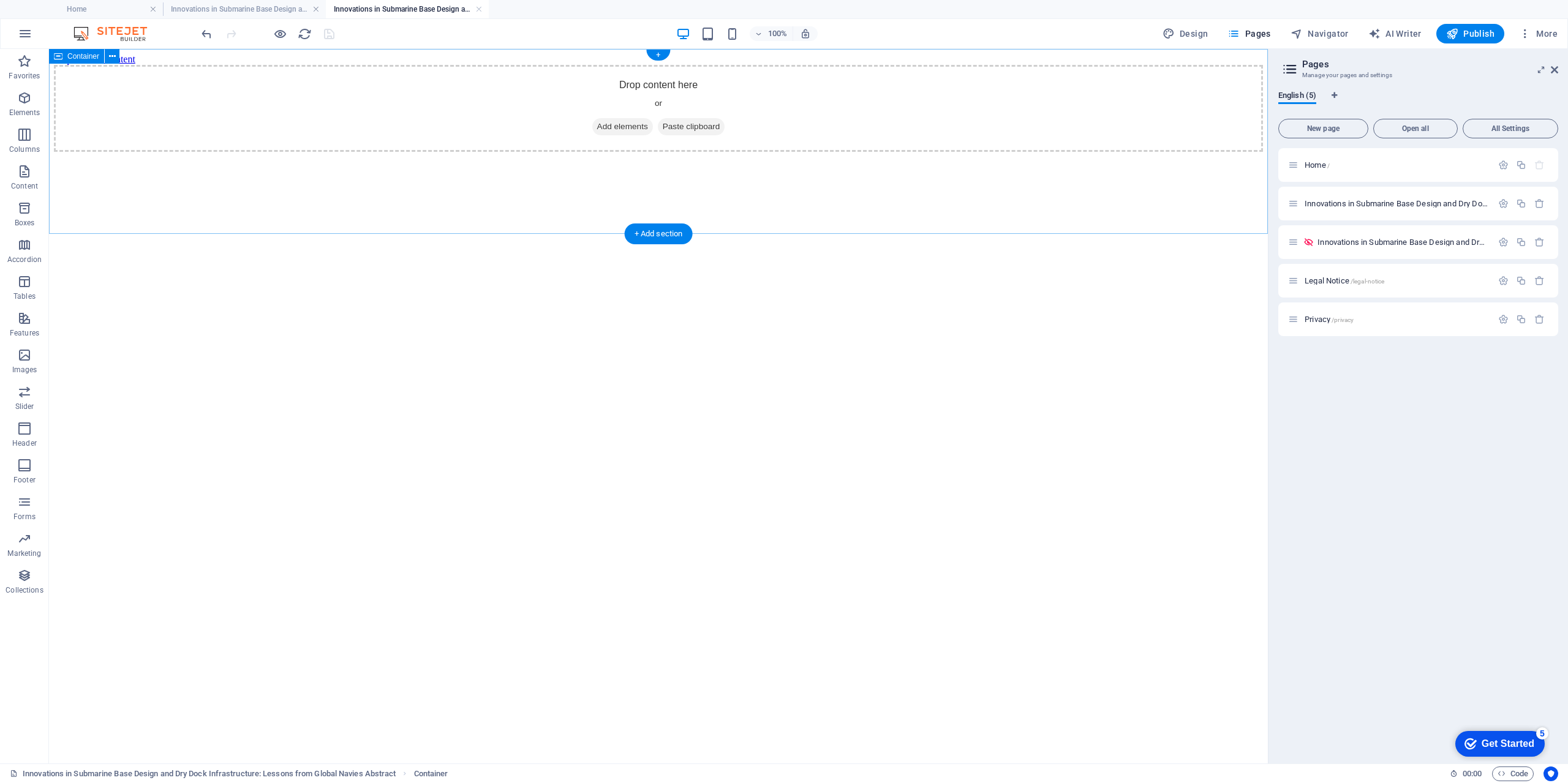
click at [700, 135] on span "Paste clipboard" at bounding box center [691, 126] width 68 height 17
click at [670, 70] on div "Drop content here or Add elements Paste clipboard" at bounding box center [658, 109] width 1209 height 87
click at [113, 59] on icon at bounding box center [112, 56] width 7 height 13
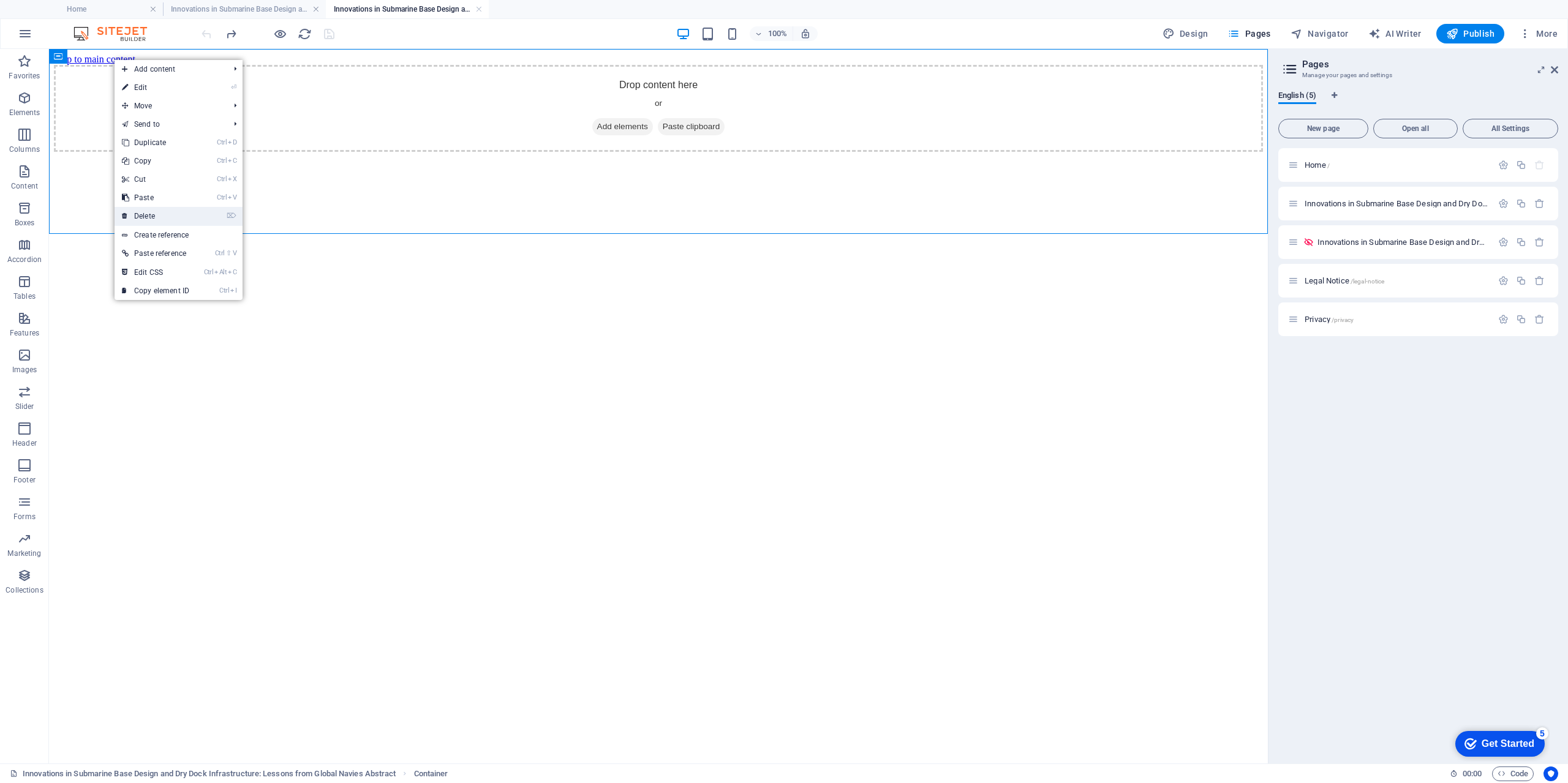
click at [147, 212] on link "⌦ Delete" at bounding box center [156, 215] width 82 height 18
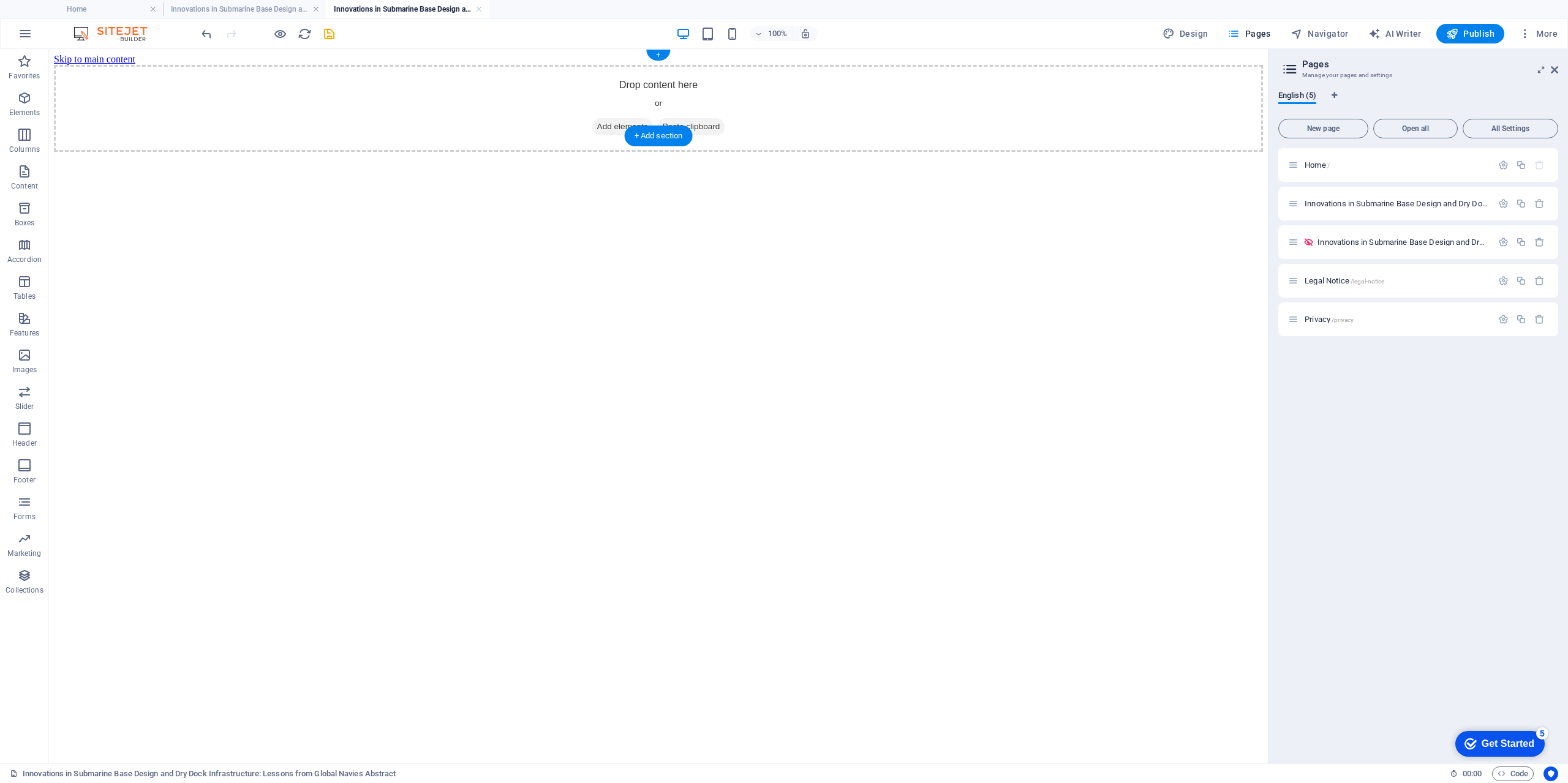
click at [720, 118] on span "Paste clipboard" at bounding box center [691, 126] width 68 height 17
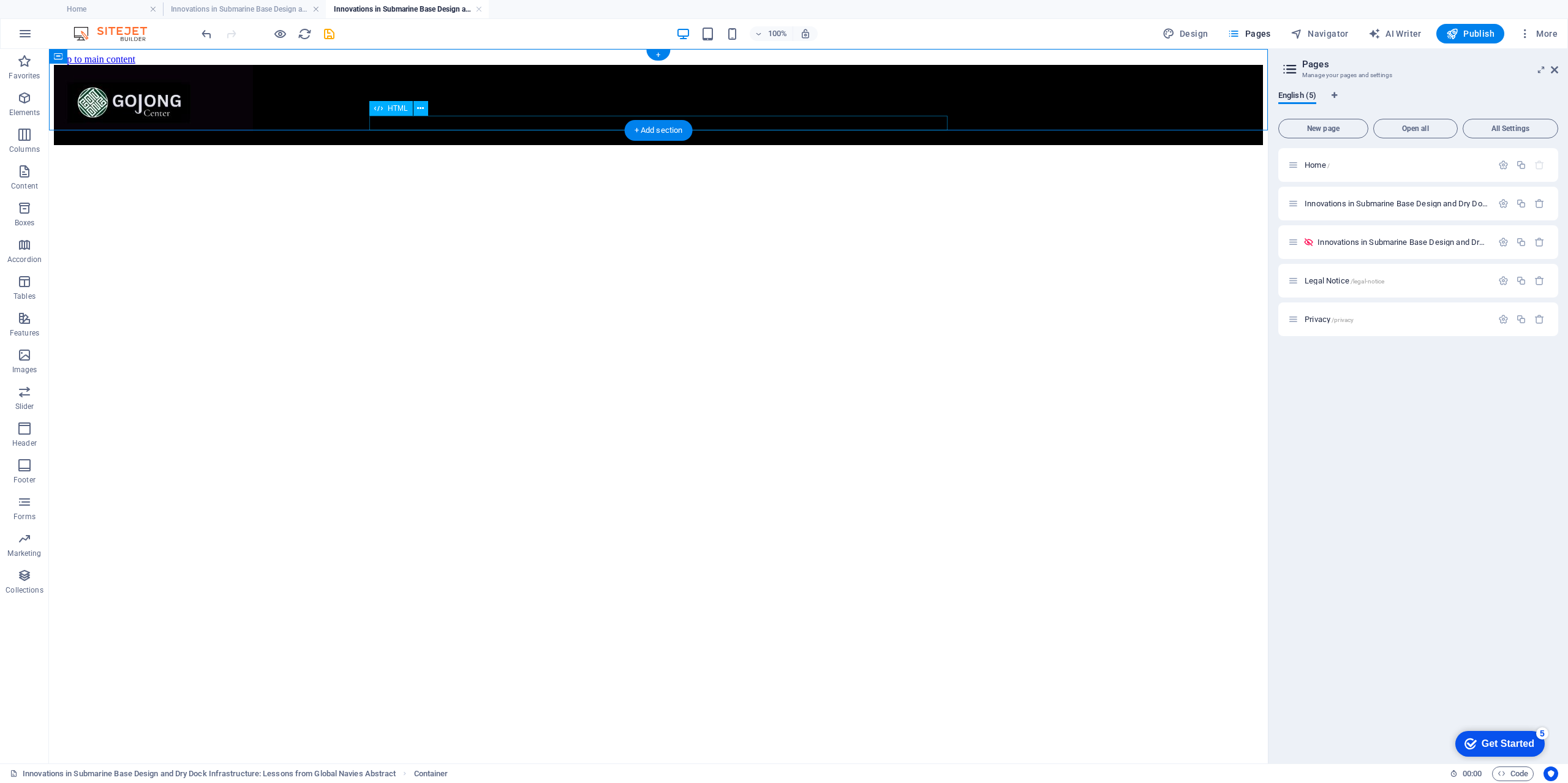
click at [565, 134] on div at bounding box center [658, 139] width 1209 height 11
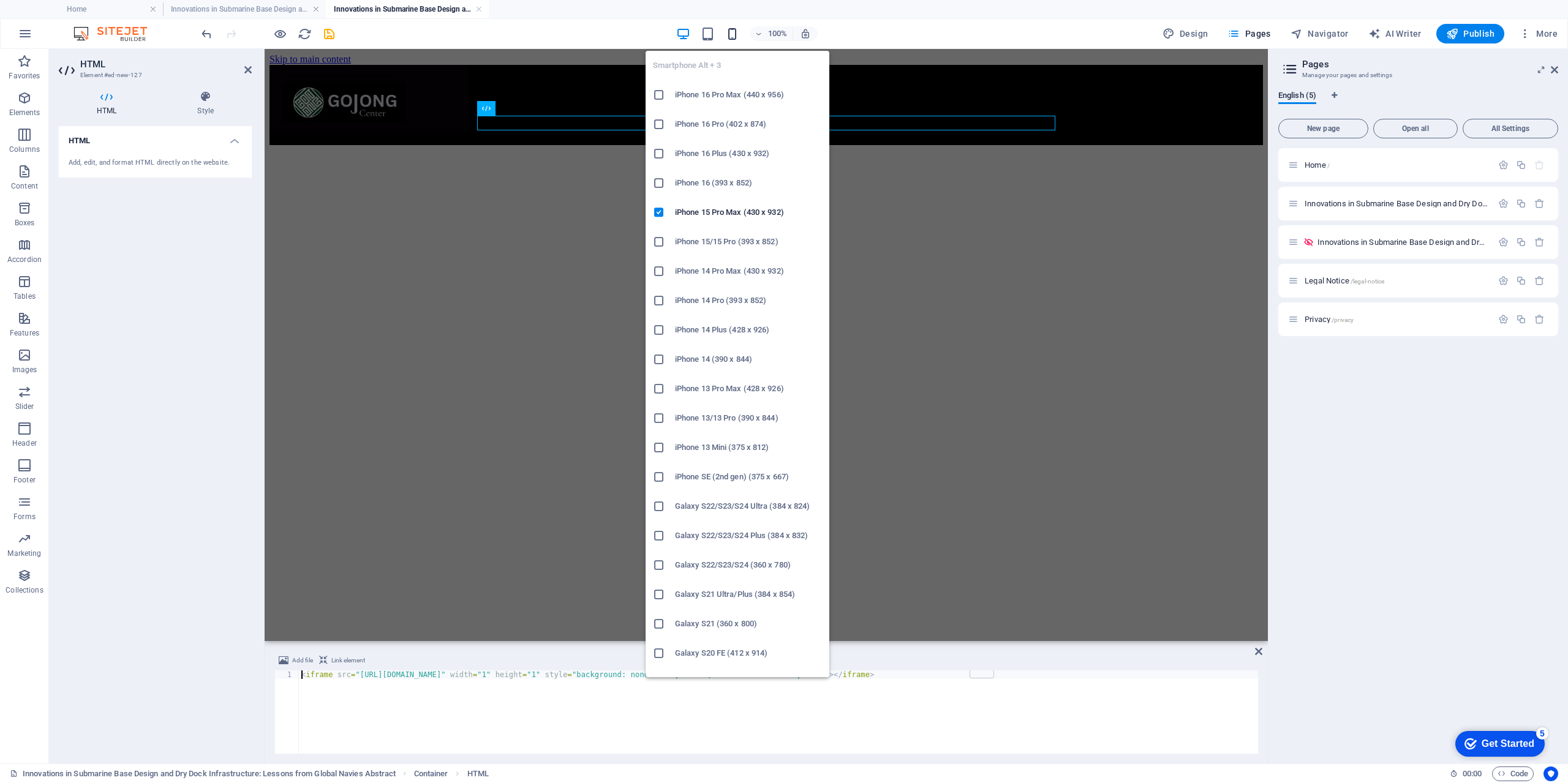
click at [730, 33] on icon "button" at bounding box center [732, 34] width 14 height 14
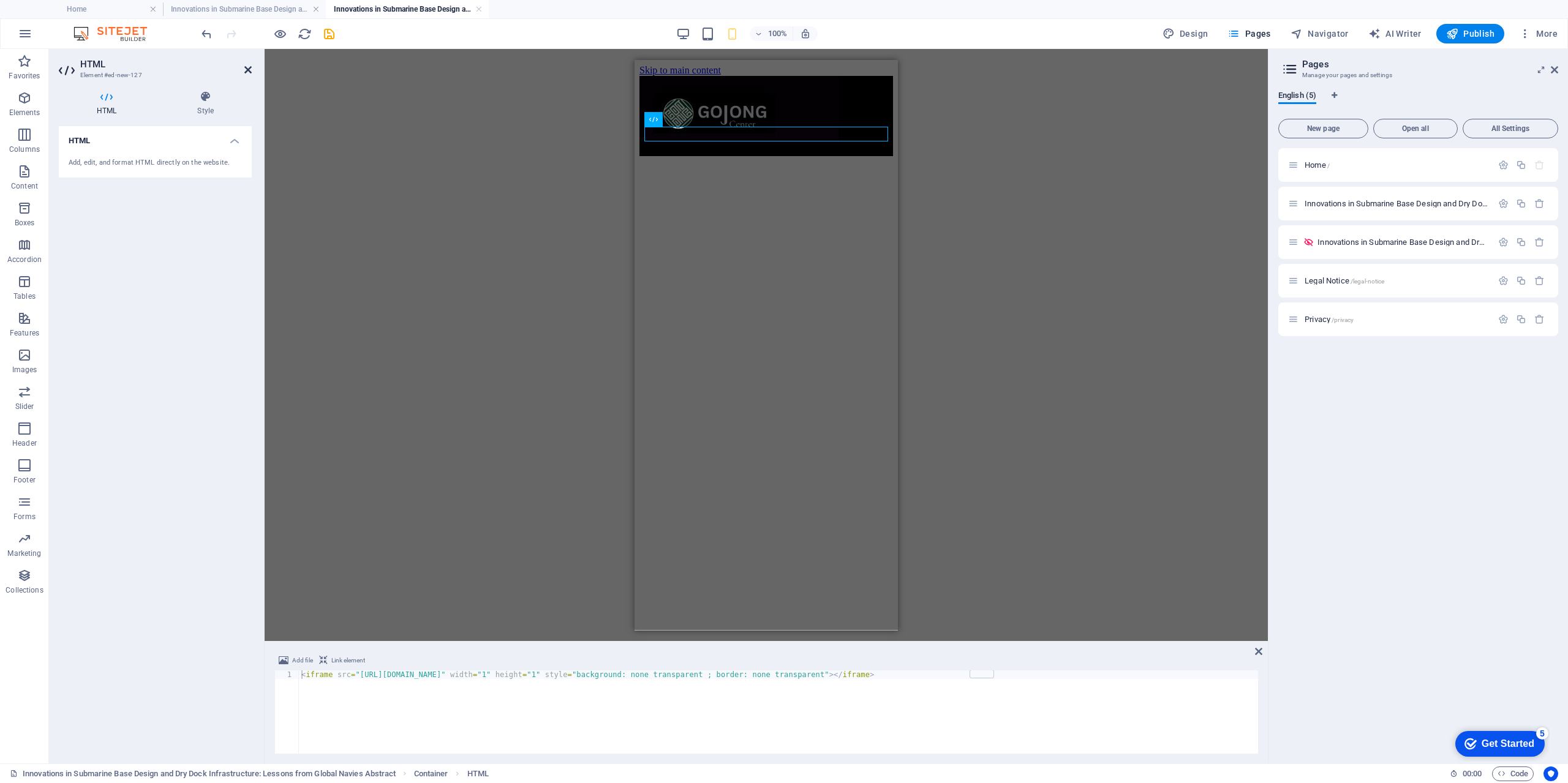
click at [249, 70] on icon at bounding box center [248, 70] width 8 height 9
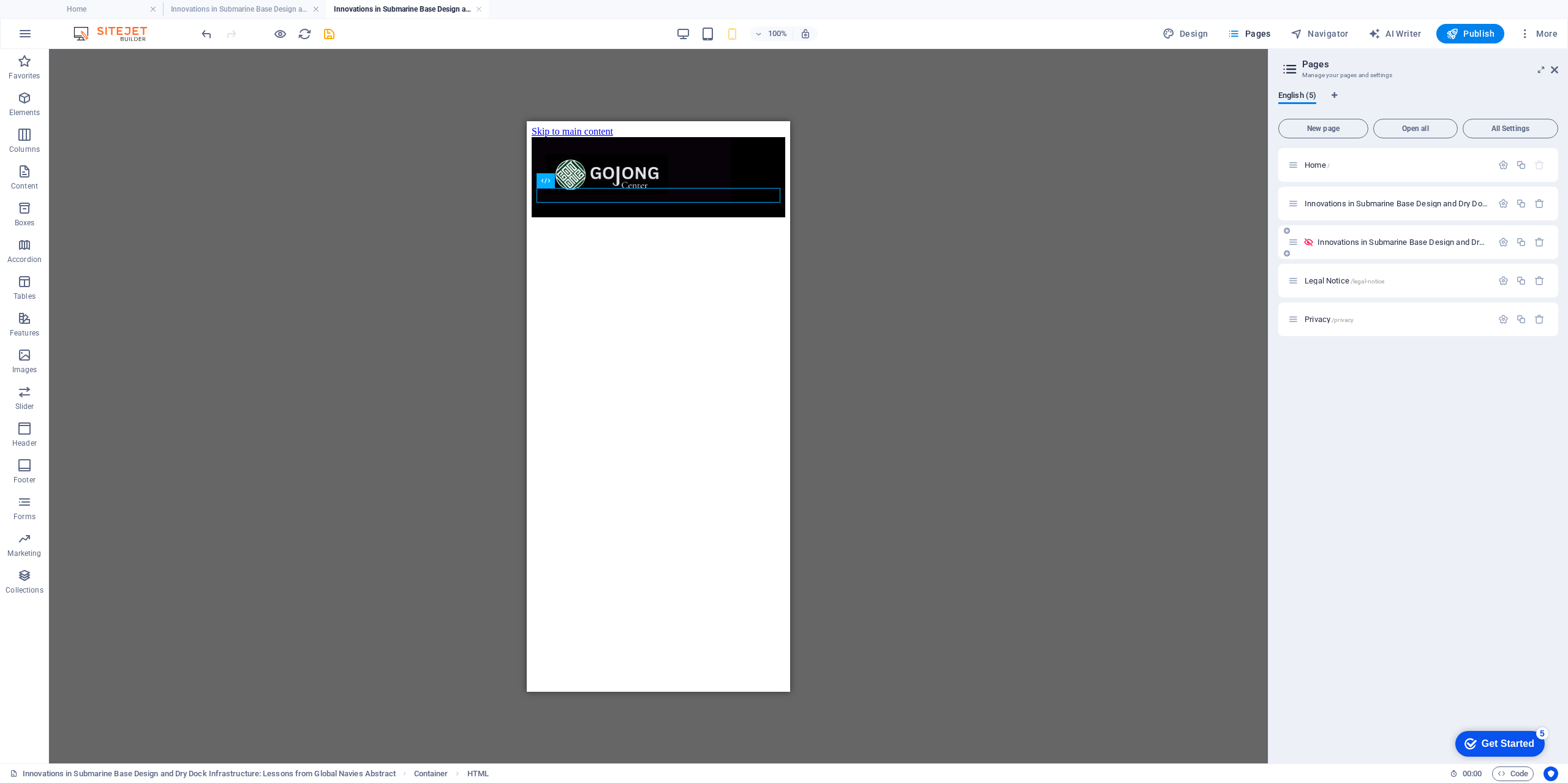
click at [1353, 246] on div "Innovations in Submarine Base Design and Dry Dock Infrastructure: Lessons from …" at bounding box center [1390, 242] width 204 height 14
click at [1502, 241] on icon "button" at bounding box center [1503, 242] width 10 height 10
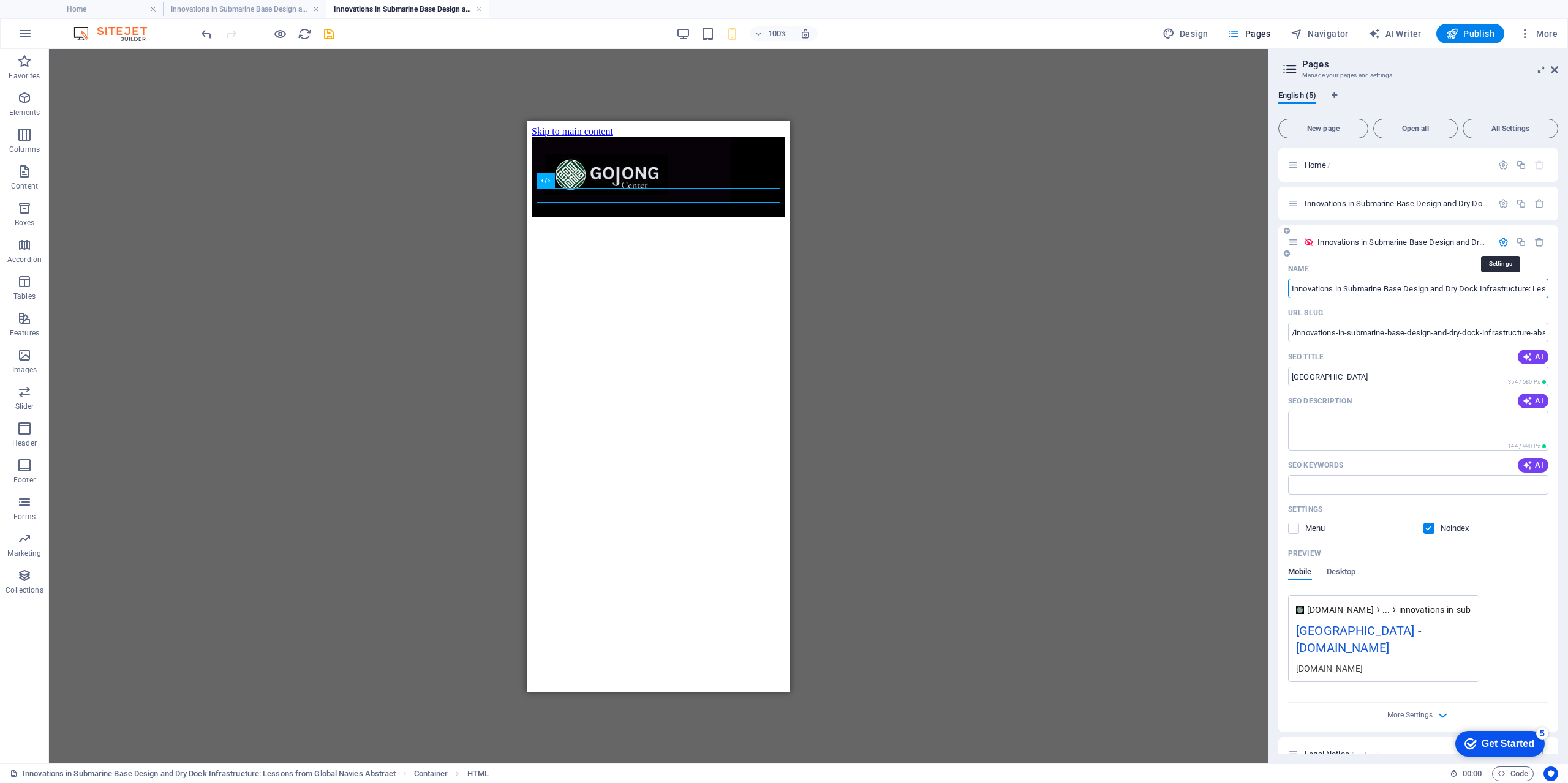
scroll to position [0, 122]
click at [1437, 526] on span at bounding box center [1437, 528] width 6 height 6
click at [1430, 531] on label at bounding box center [1428, 528] width 11 height 11
click at [0, 0] on input "checkbox" at bounding box center [0, 0] width 0 height 0
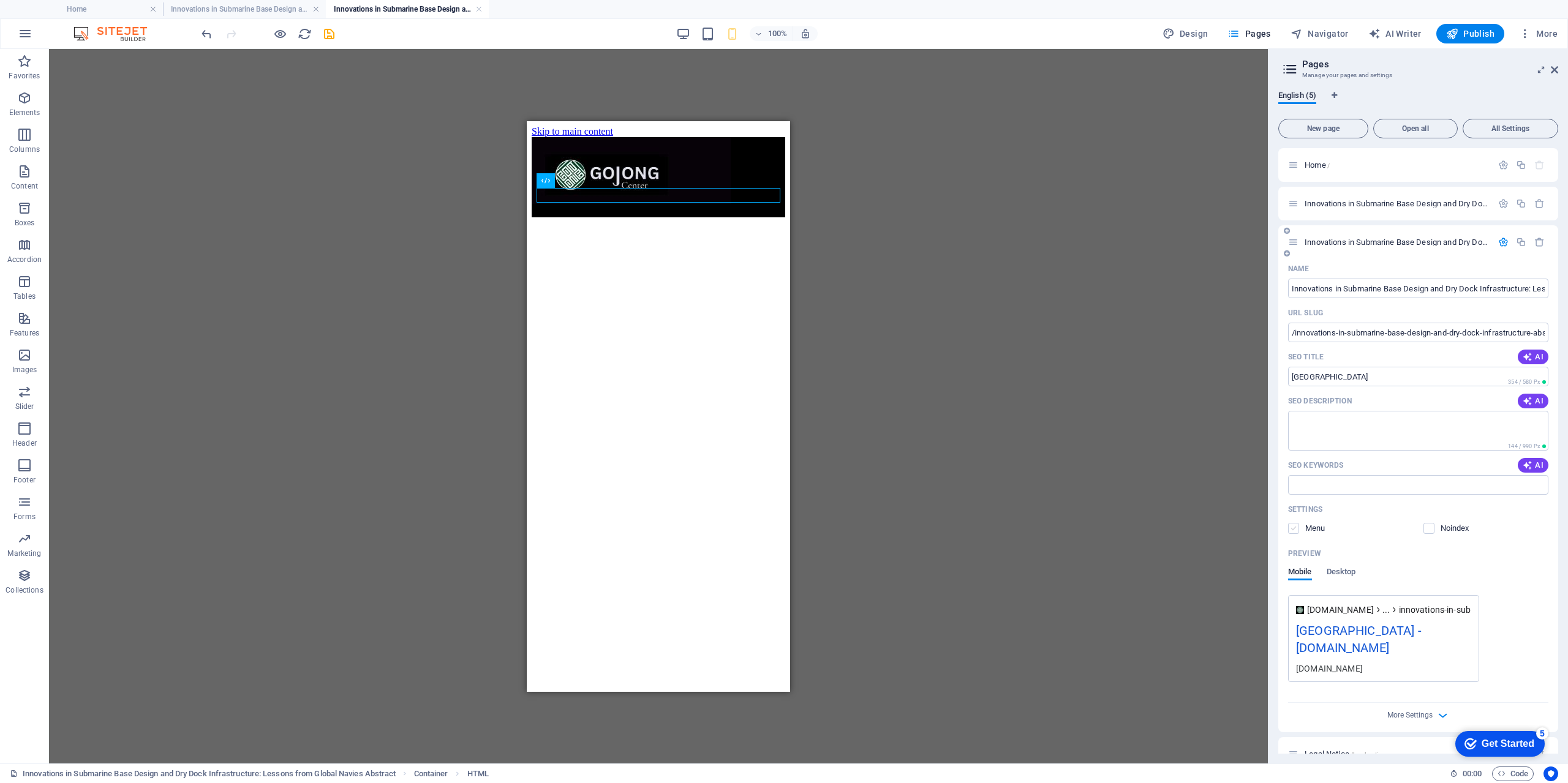
click at [1290, 530] on label at bounding box center [1293, 528] width 11 height 11
click at [0, 0] on input "checkbox" at bounding box center [0, 0] width 0 height 0
click at [334, 32] on icon "save" at bounding box center [329, 34] width 14 height 14
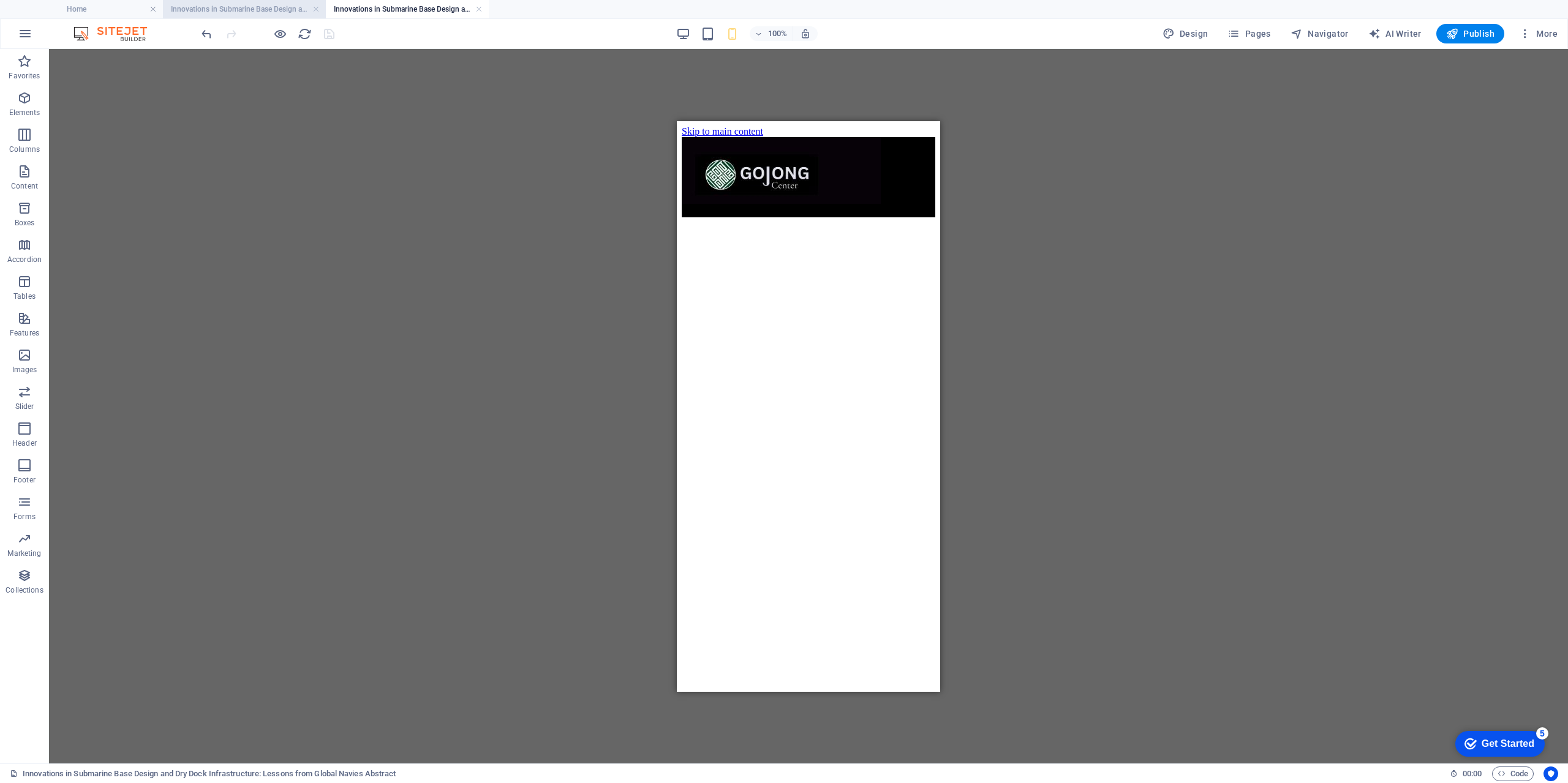
click at [245, 10] on h4 "Innovations in Submarine Base Design and Dry Dock Infrastructure: Lessons from …" at bounding box center [245, 9] width 163 height 13
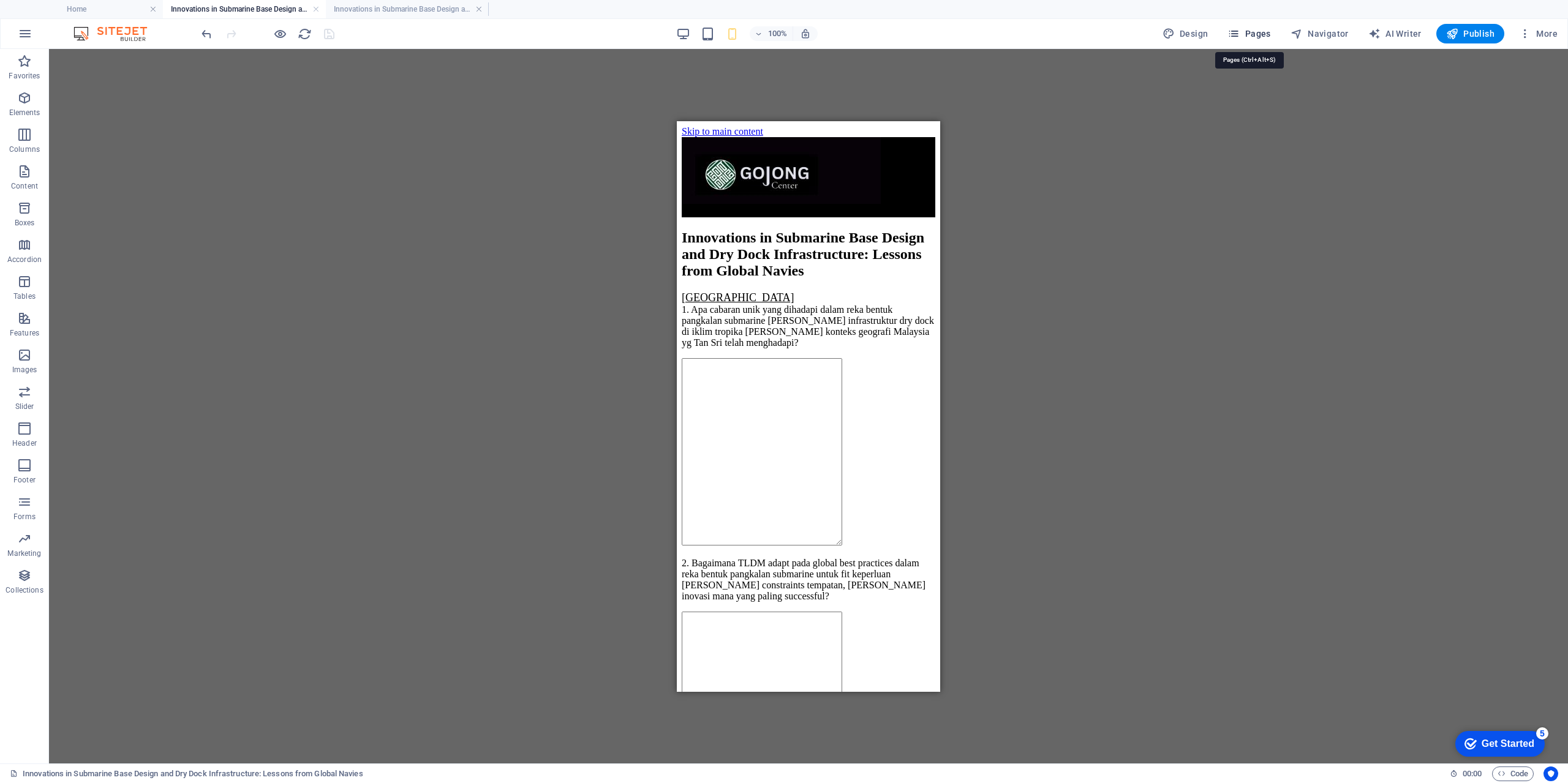
click at [1261, 33] on span "Pages" at bounding box center [1249, 33] width 43 height 12
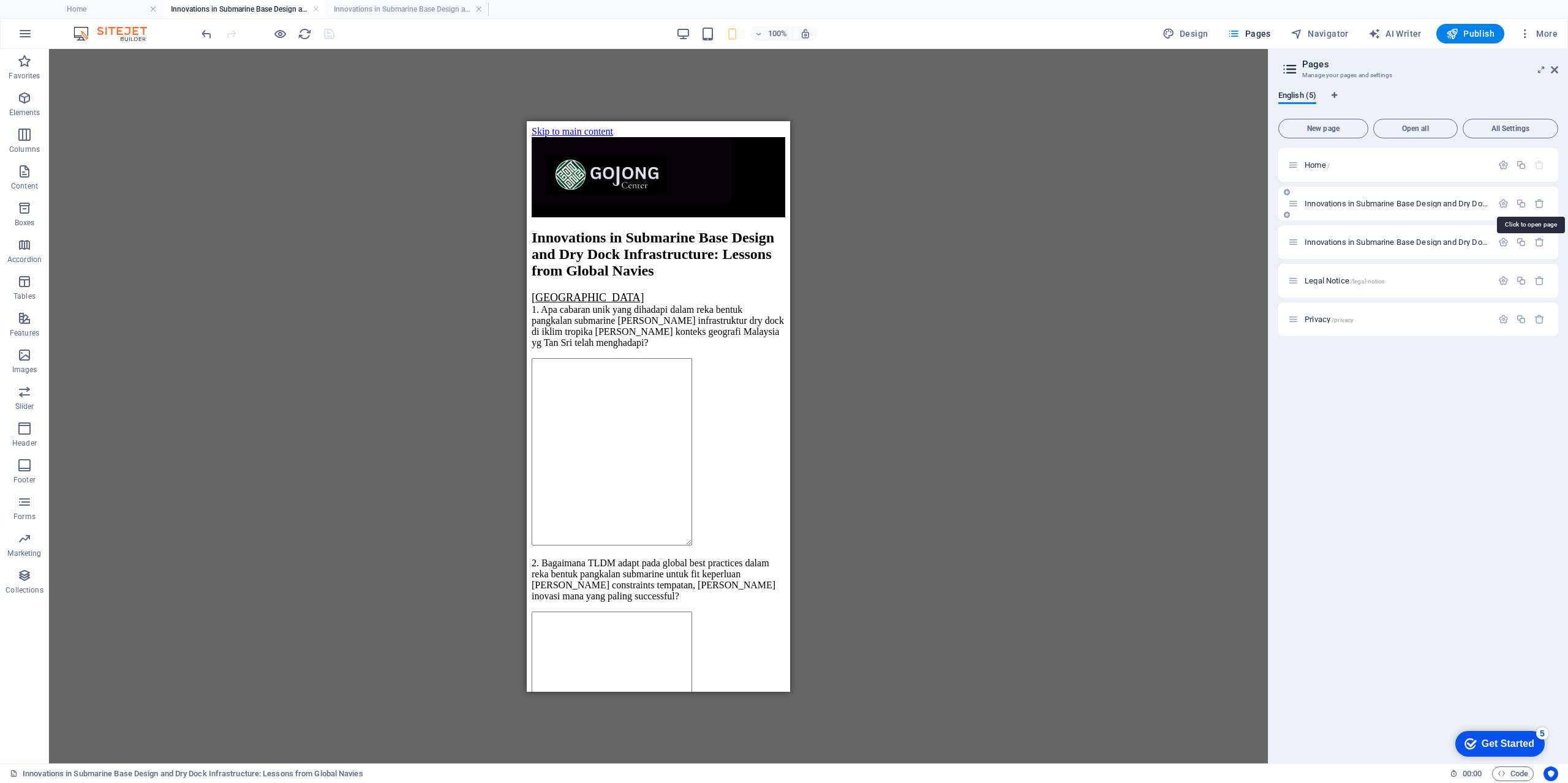
click at [1504, 203] on icon "button" at bounding box center [1503, 203] width 10 height 10
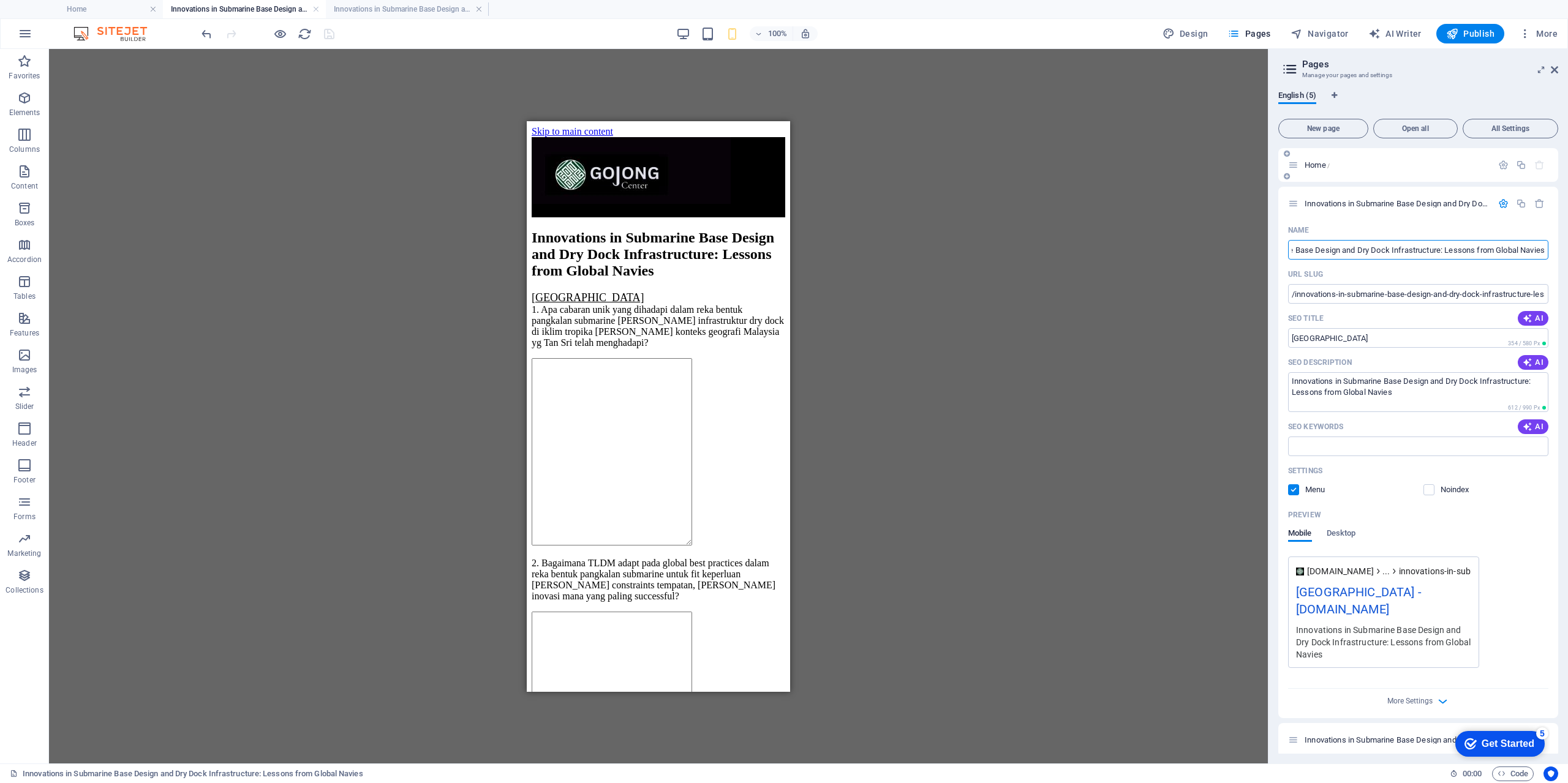
scroll to position [85, 0]
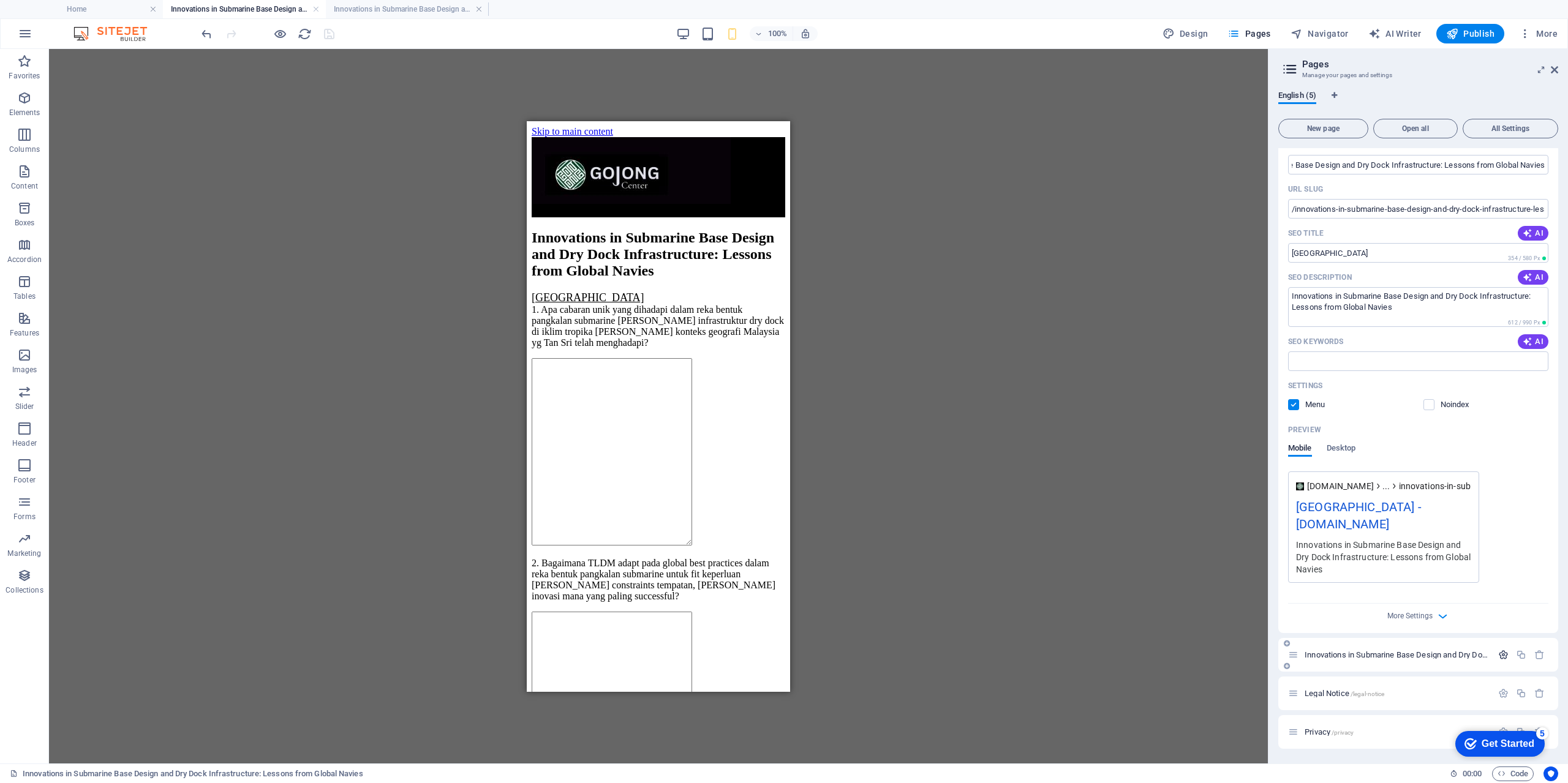
click at [1501, 655] on icon "button" at bounding box center [1503, 655] width 10 height 10
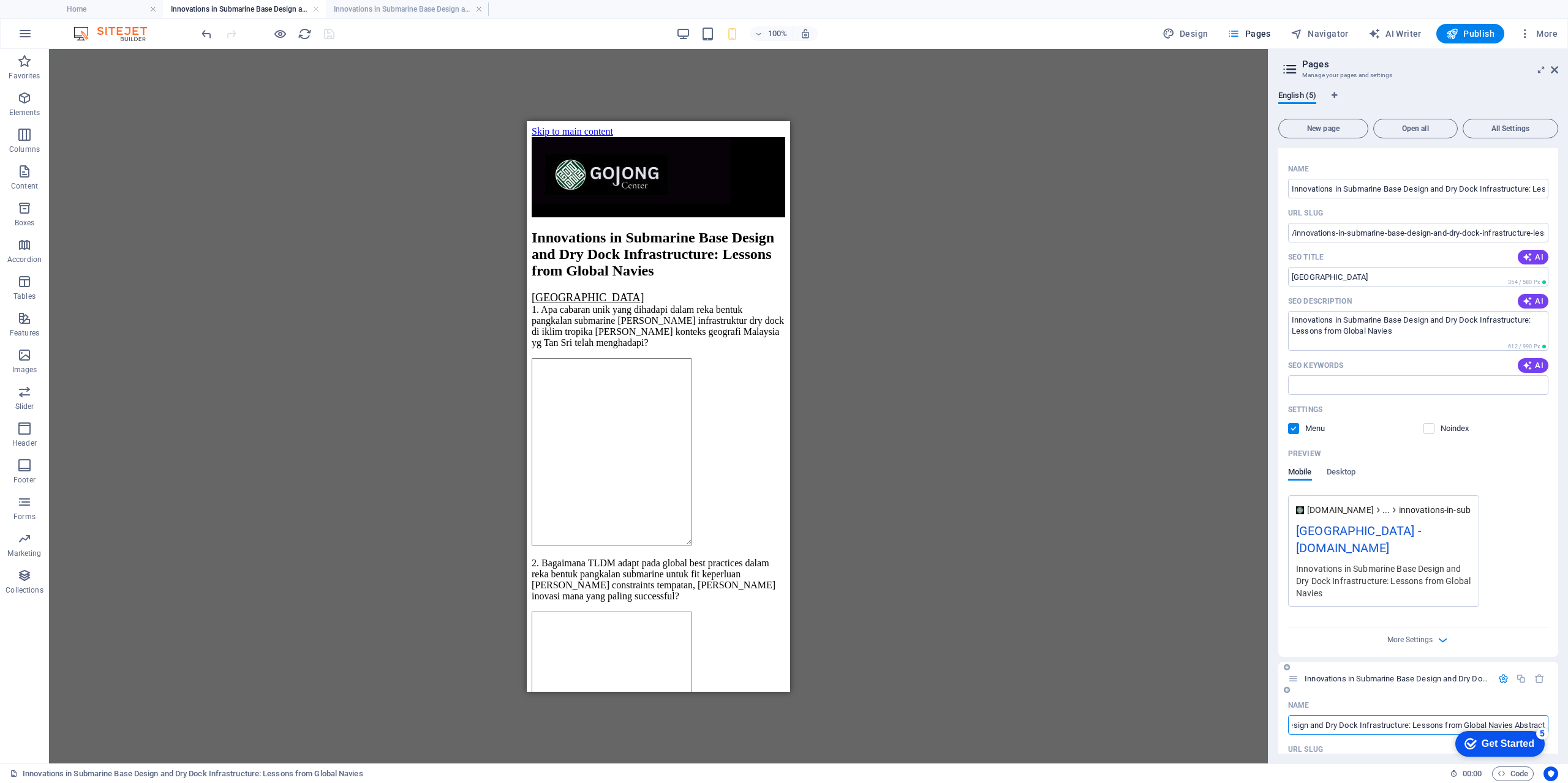
scroll to position [306, 0]
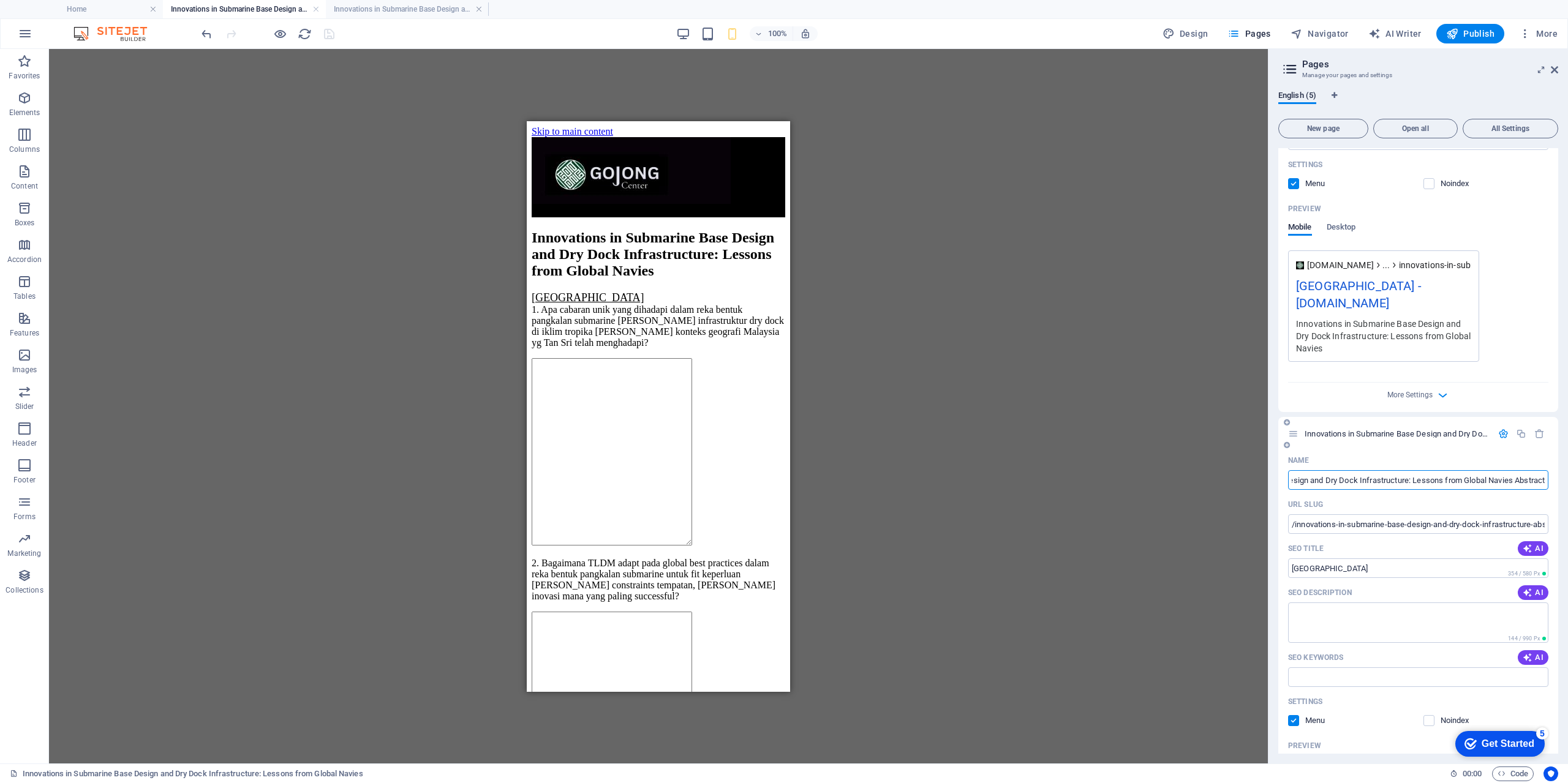
click at [1369, 481] on input "Innovations in Submarine Base Design and Dry Dock Infrastructure: Lessons from …" at bounding box center [1418, 480] width 260 height 20
click at [1321, 614] on textarea "SEO Description" at bounding box center [1418, 622] width 260 height 40
paste textarea "Innovations in Submarine Base Design and Dry Dock Infrastructure: Lessons from …"
type textarea "Innovations in Submarine Base Design and Dry Dock Infrastructure: Lessons from …"
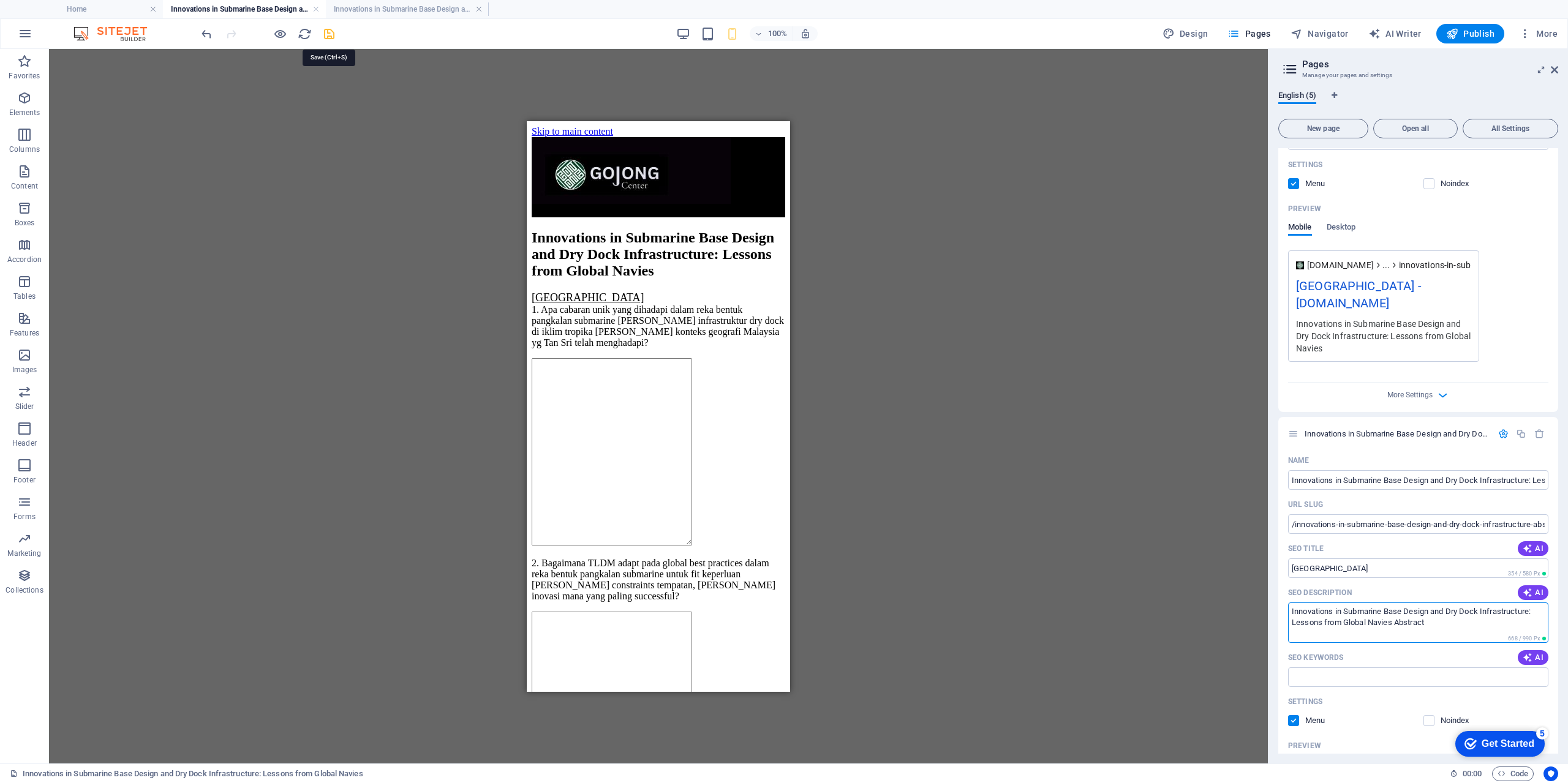
click at [332, 36] on icon "save" at bounding box center [329, 34] width 14 height 14
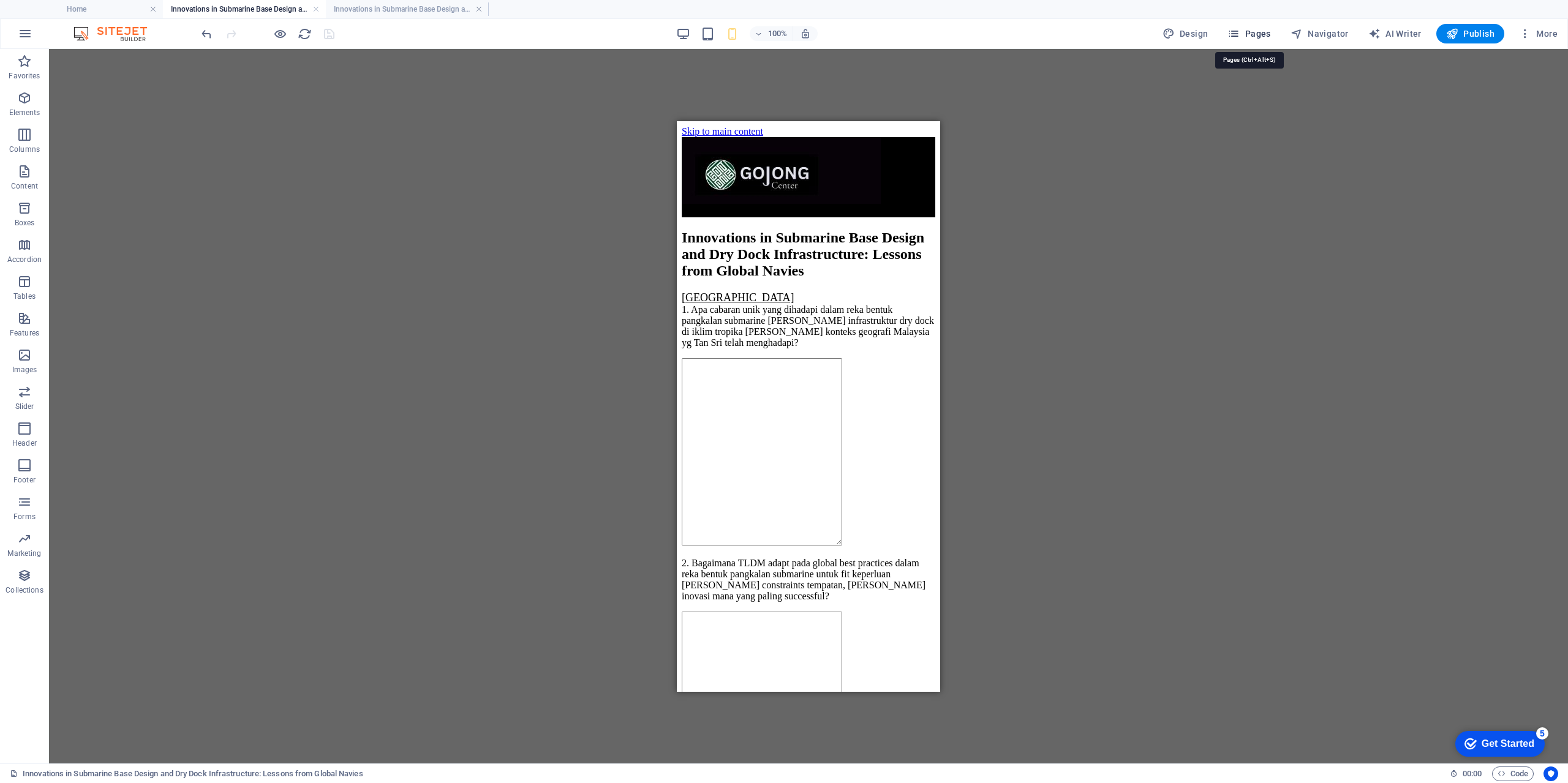
click at [1259, 38] on span "Pages" at bounding box center [1249, 33] width 43 height 12
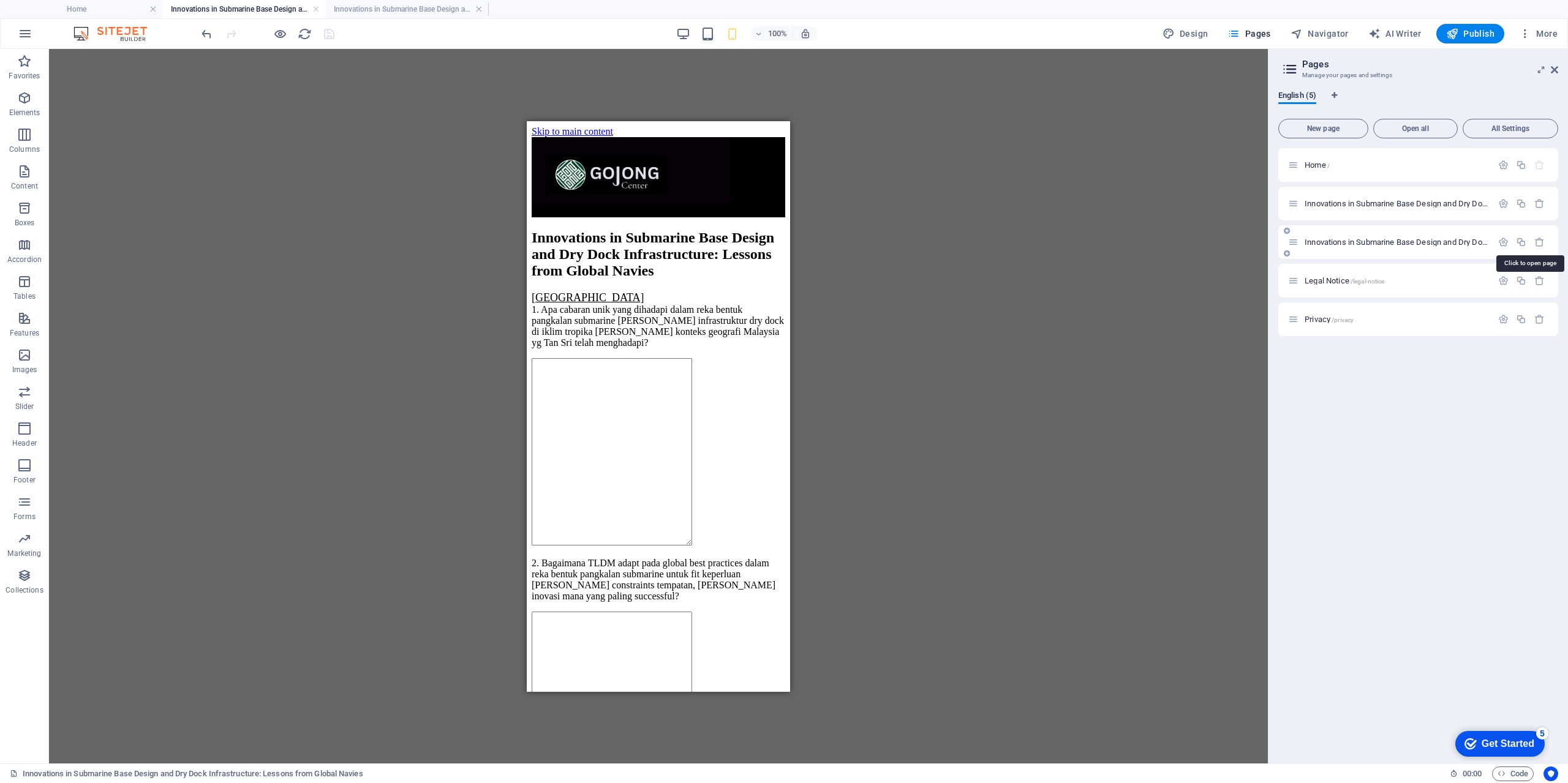
click at [1340, 243] on span "Innovations in Submarine Base Design and Dry Dock Infrastructure: Lessons from …" at bounding box center [1597, 242] width 585 height 9
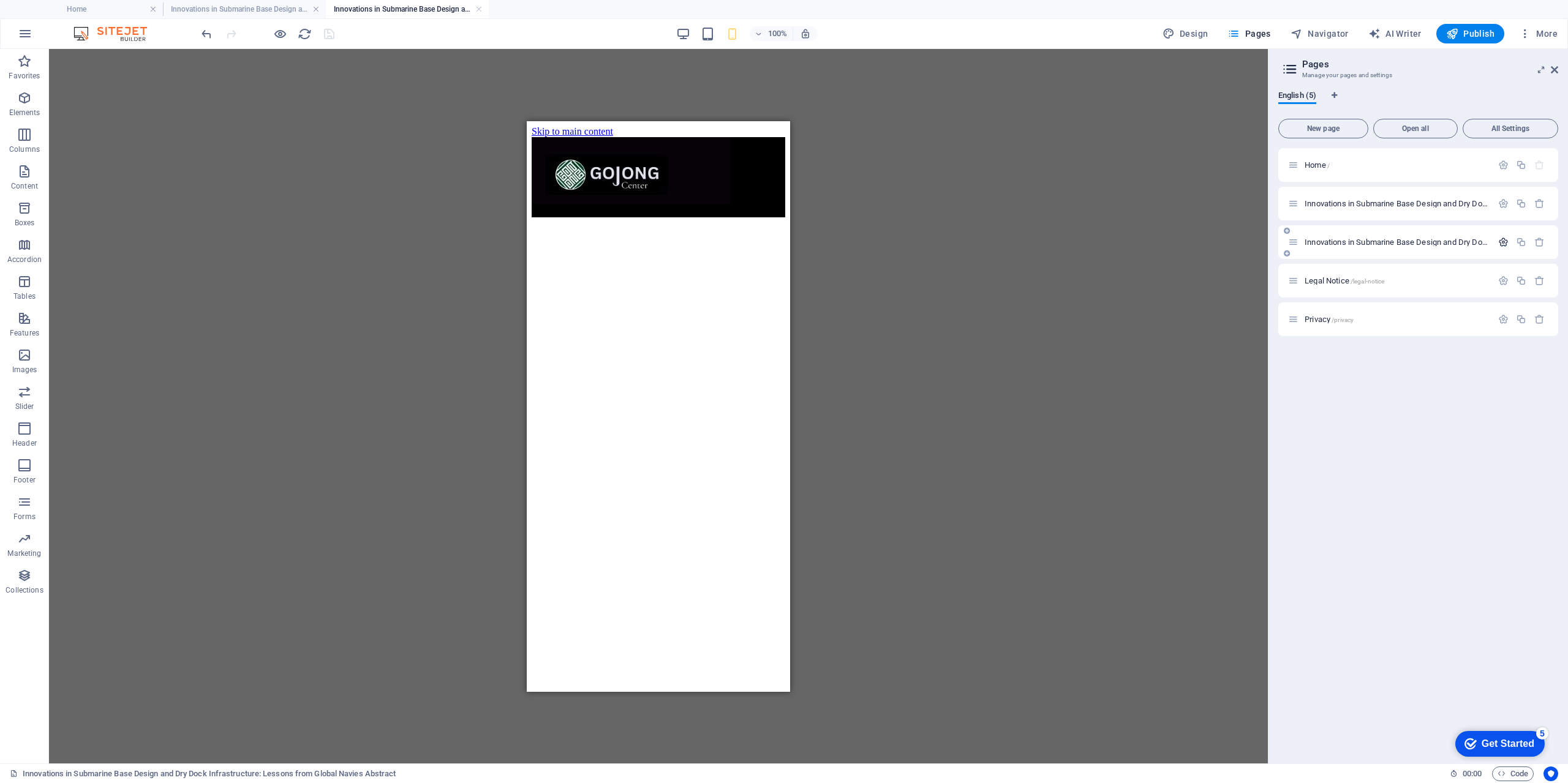
click at [1505, 244] on icon "button" at bounding box center [1503, 242] width 10 height 10
